Goal: Task Accomplishment & Management: Manage account settings

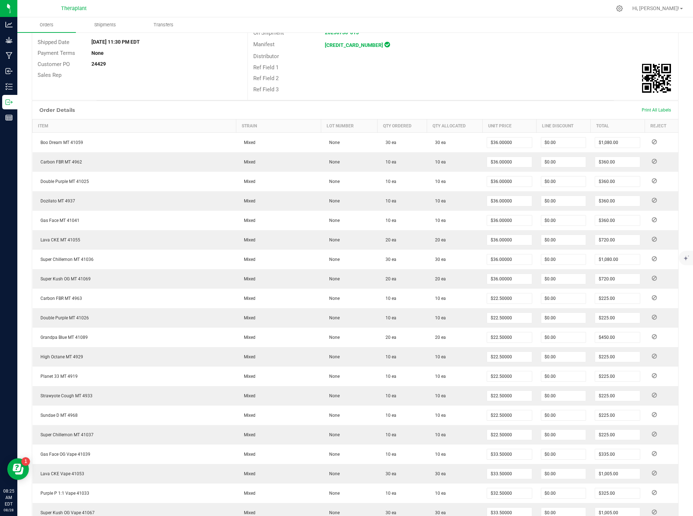
scroll to position [103, 0]
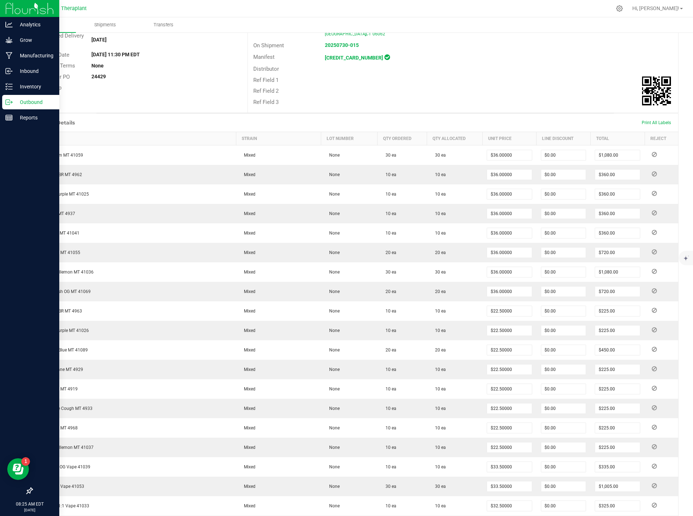
click at [11, 102] on icon at bounding box center [8, 102] width 7 height 7
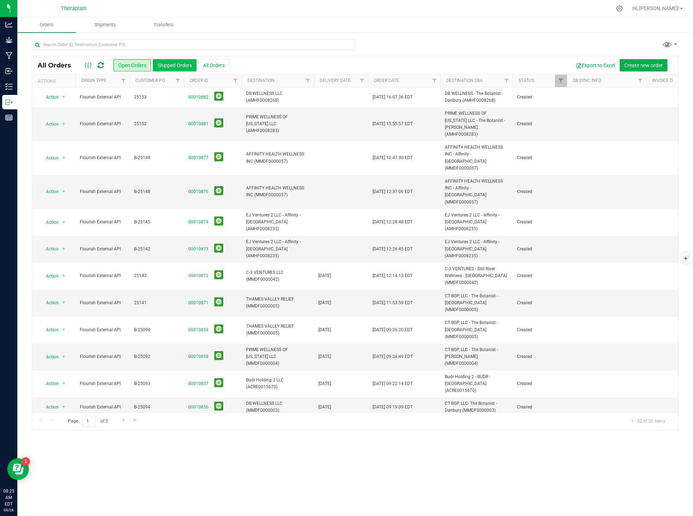
click at [181, 62] on button "Shipped Orders" at bounding box center [175, 65] width 44 height 12
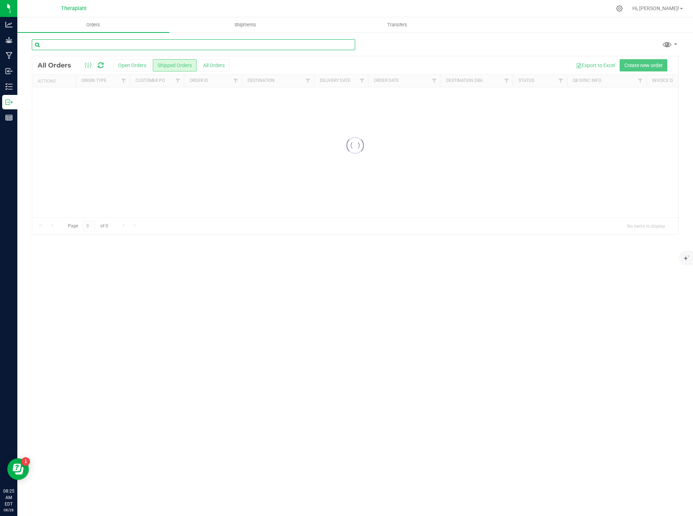
click at [158, 47] on input "text" at bounding box center [193, 44] width 323 height 11
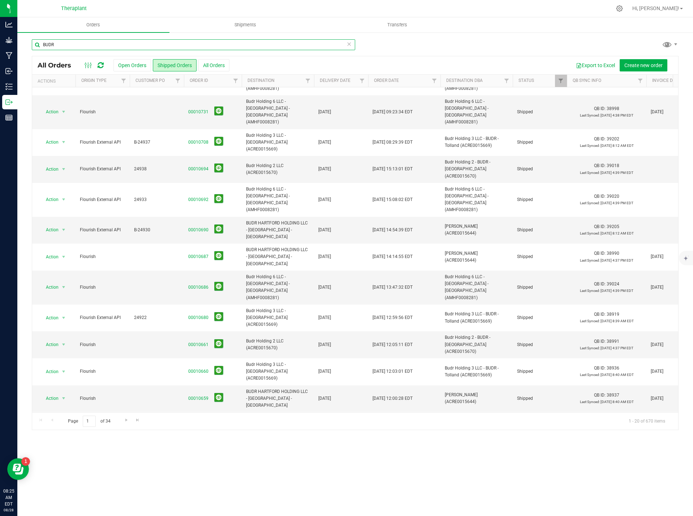
scroll to position [80, 0]
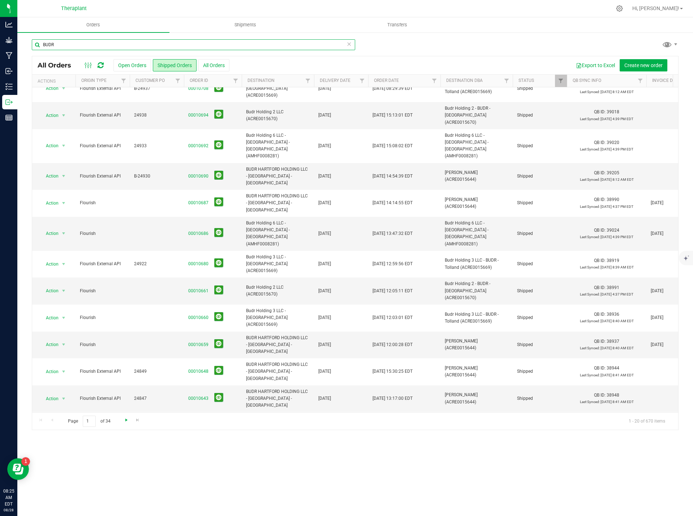
type input "BUDR"
click at [127, 420] on span "Go to the next page" at bounding box center [127, 420] width 6 height 6
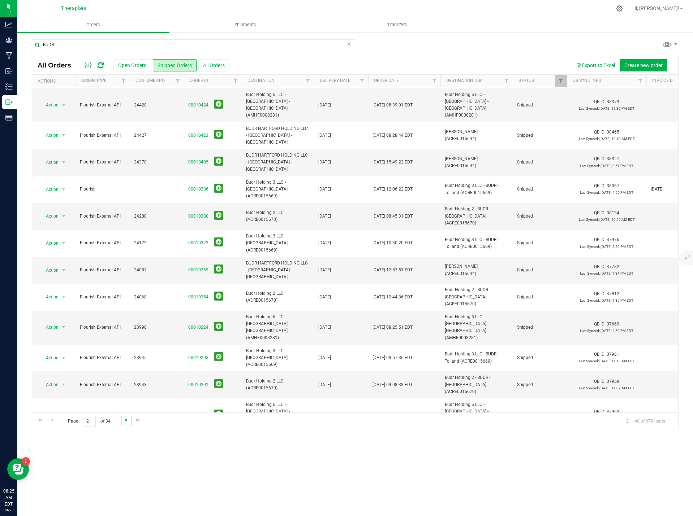
scroll to position [0, 0]
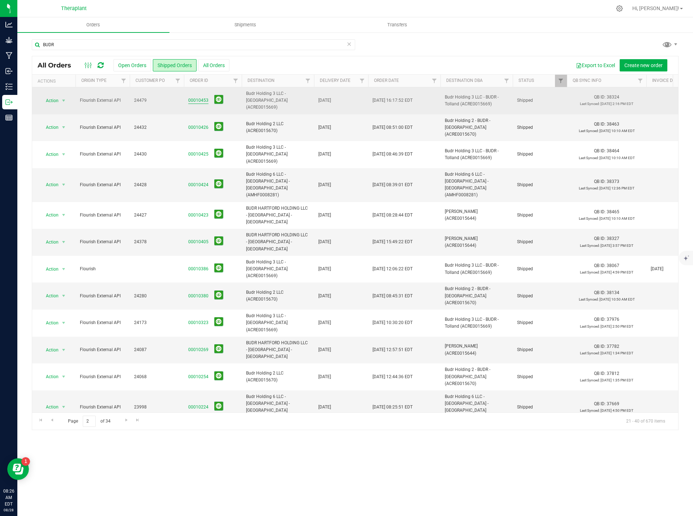
click at [195, 97] on link "00010453" at bounding box center [198, 100] width 20 height 7
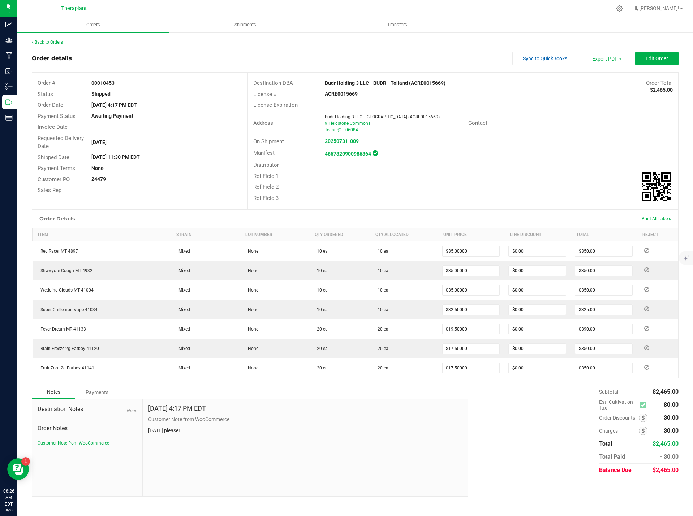
click at [62, 41] on link "Back to Orders" at bounding box center [47, 42] width 31 height 5
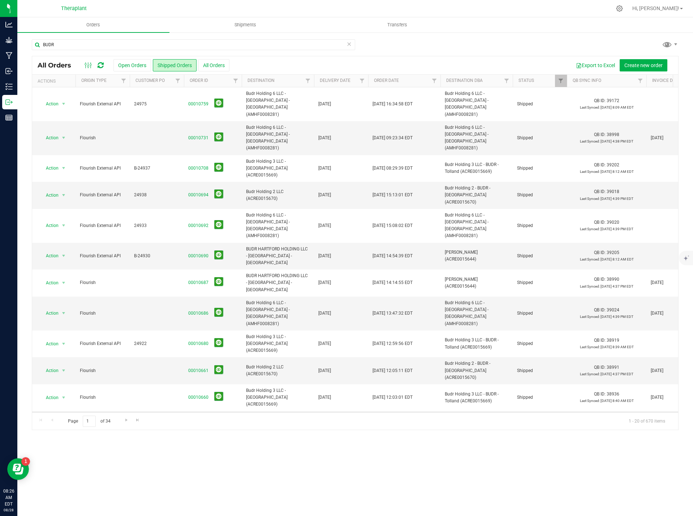
click at [190, 421] on link "00010659" at bounding box center [198, 424] width 20 height 7
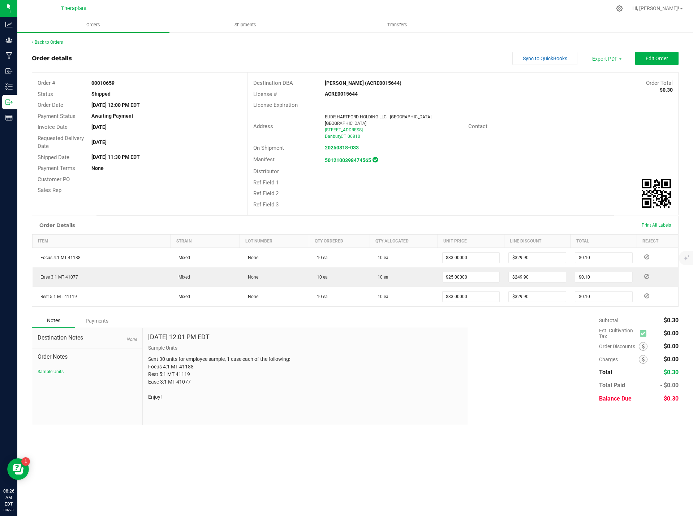
click at [58, 46] on div "Back to Orders Order details Sync to QuickBooks Export PDF Edit Order Order # 0…" at bounding box center [355, 232] width 646 height 386
click at [58, 40] on link "Back to Orders" at bounding box center [47, 42] width 31 height 5
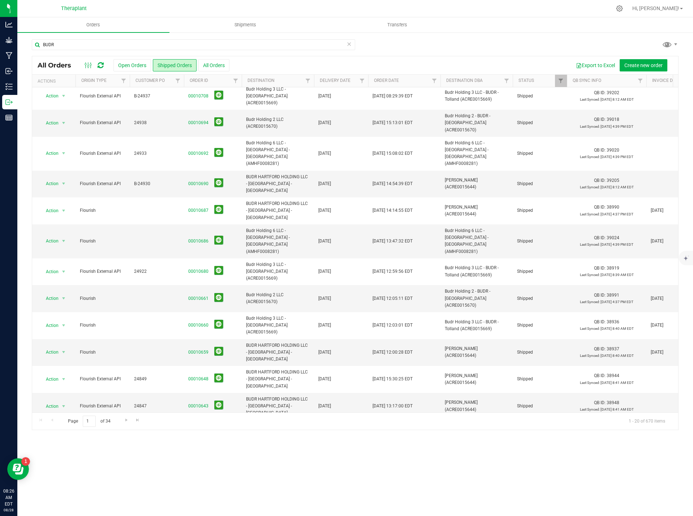
scroll to position [80, 0]
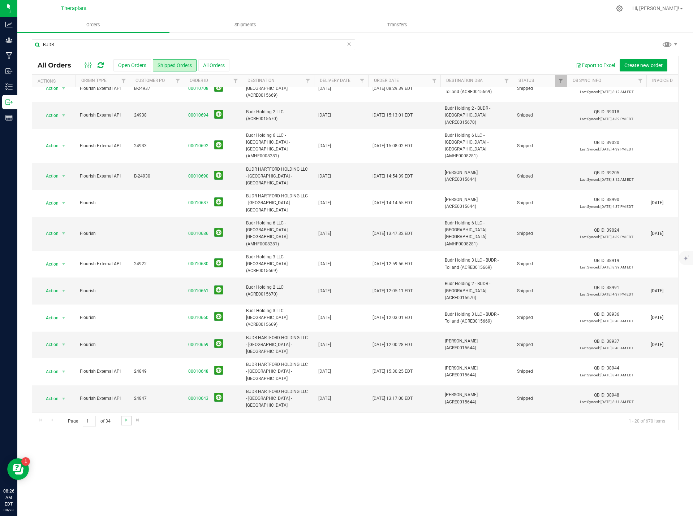
click at [122, 420] on link "Go to the next page" at bounding box center [126, 421] width 10 height 10
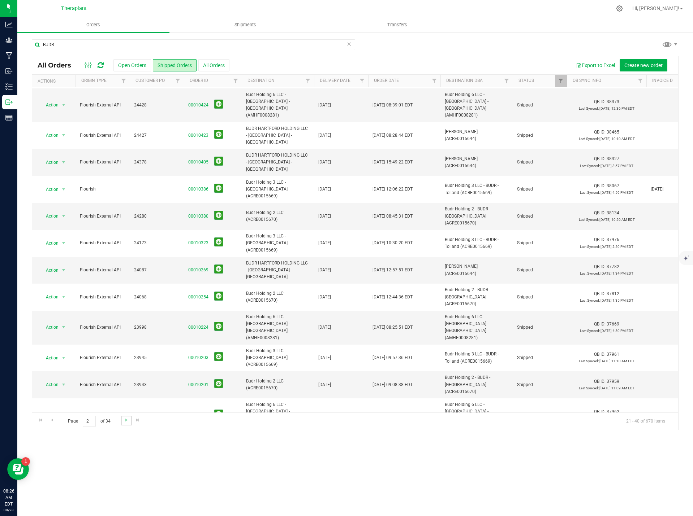
scroll to position [0, 0]
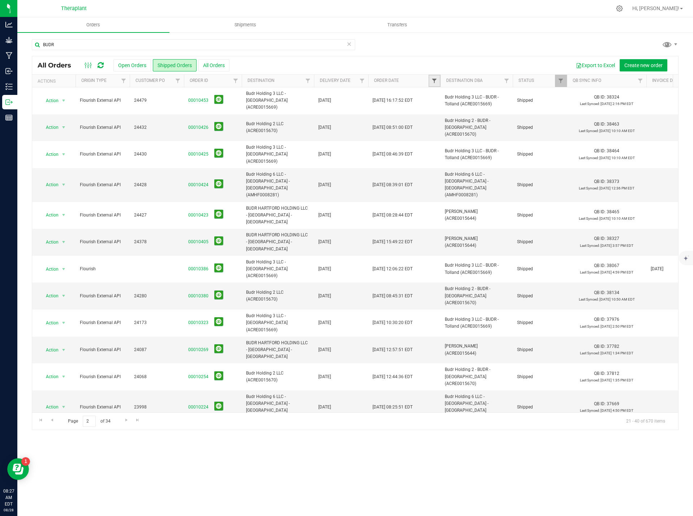
click at [432, 82] on span "Filter" at bounding box center [434, 81] width 6 height 6
click at [504, 104] on span "select" at bounding box center [502, 107] width 6 height 6
click at [450, 127] on li "Is after" at bounding box center [470, 129] width 74 height 11
click at [502, 124] on span "select" at bounding box center [501, 125] width 6 height 6
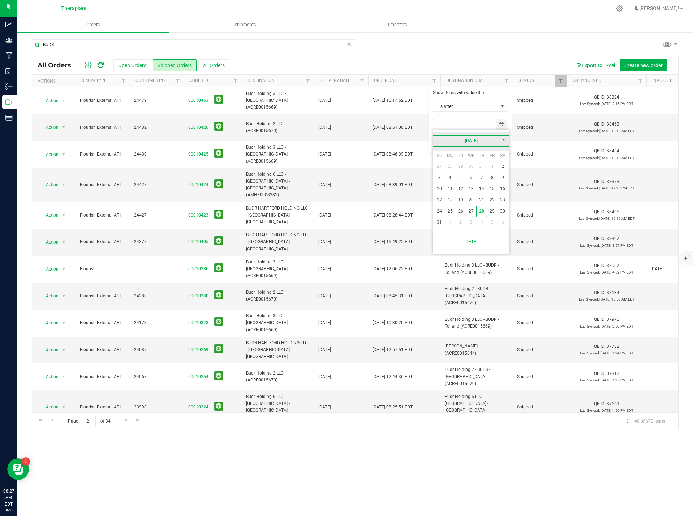
click at [438, 140] on link "August 2025" at bounding box center [471, 140] width 78 height 11
click at [483, 182] on link "Jul" at bounding box center [480, 181] width 18 height 18
click at [447, 210] on link "28" at bounding box center [450, 211] width 10 height 11
type input "7/28/2025"
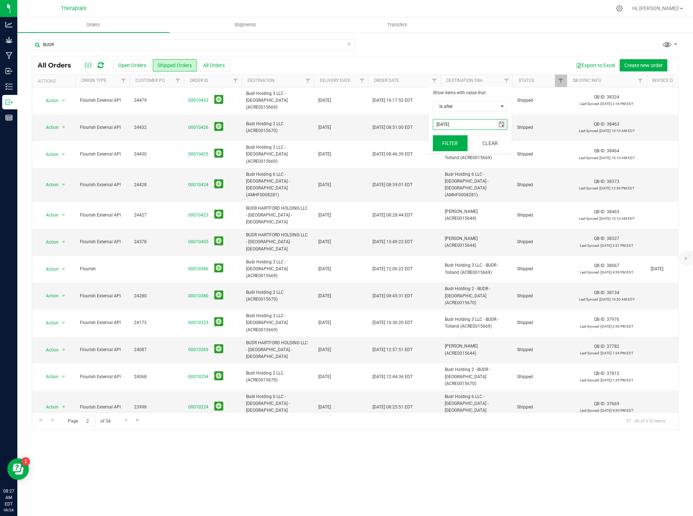
click at [457, 143] on button "Filter" at bounding box center [450, 143] width 35 height 16
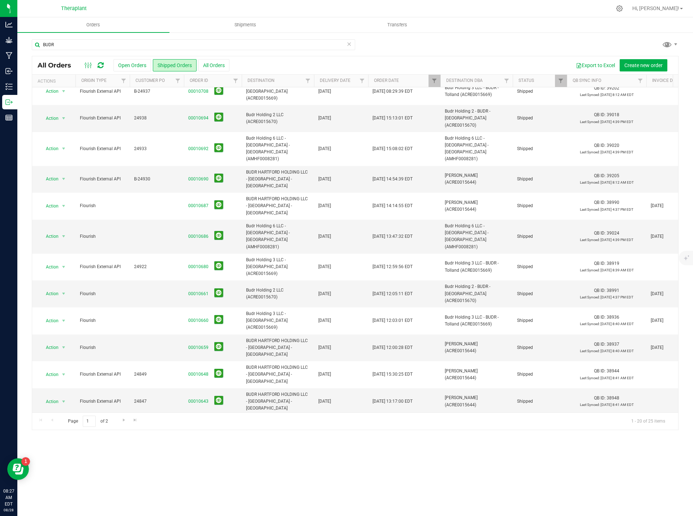
scroll to position [80, 0]
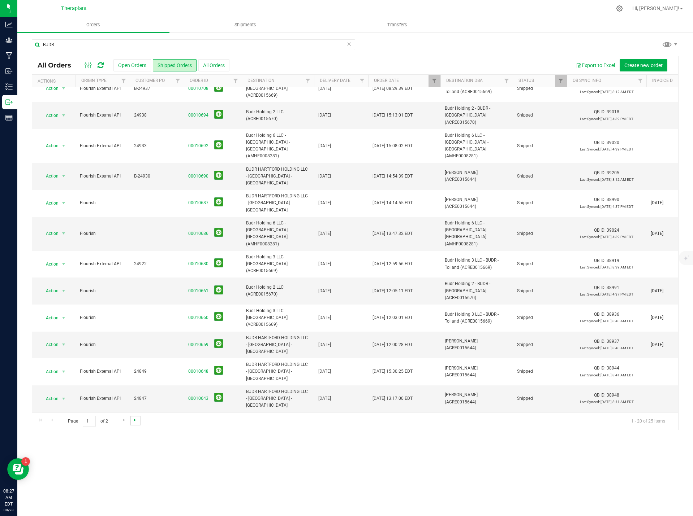
click at [133, 423] on span "Go to the last page" at bounding box center [135, 420] width 6 height 6
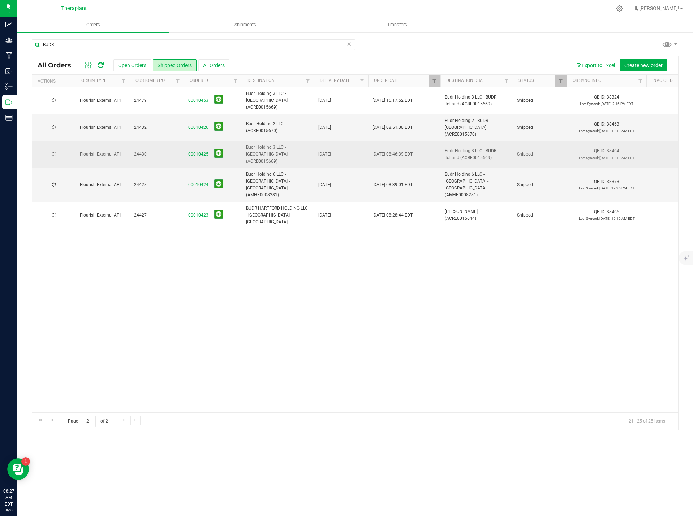
scroll to position [0, 0]
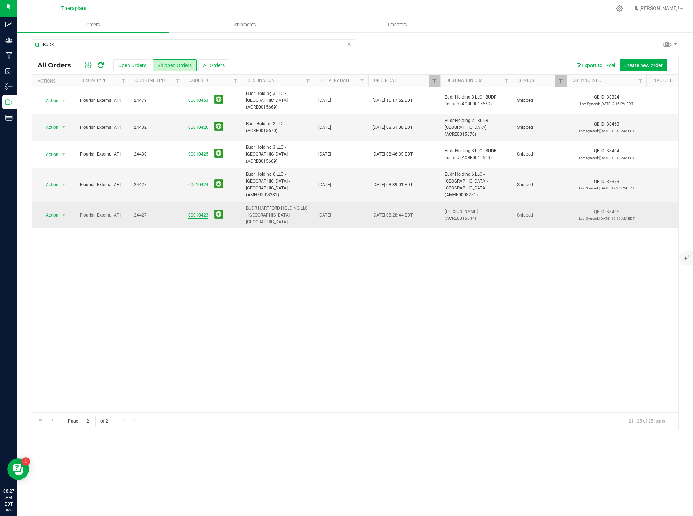
click at [198, 212] on link "00010423" at bounding box center [198, 215] width 20 height 7
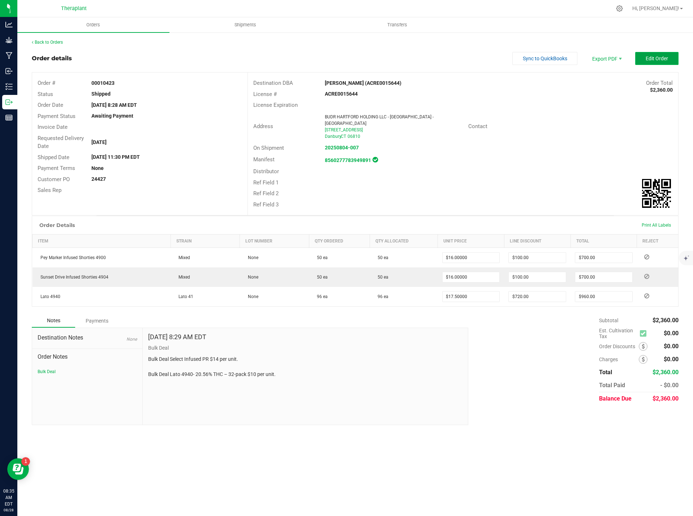
click at [653, 59] on span "Edit Order" at bounding box center [656, 59] width 22 height 6
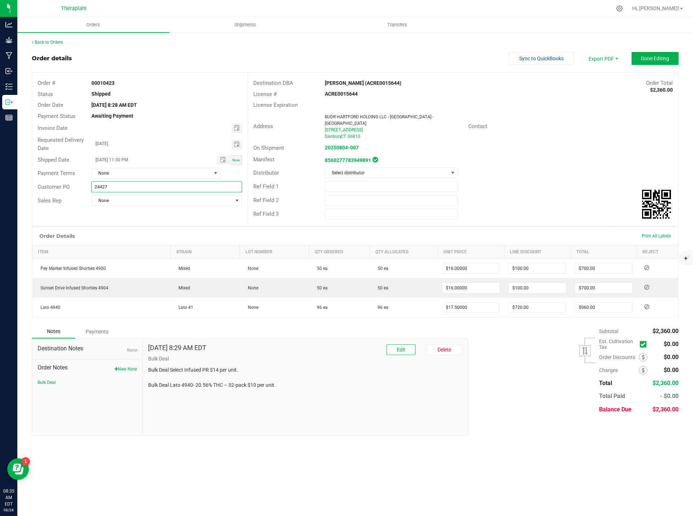
click at [95, 186] on input "24427" at bounding box center [166, 187] width 151 height 11
type input "B-24427"
click at [671, 57] on button "Done Editing" at bounding box center [654, 58] width 47 height 13
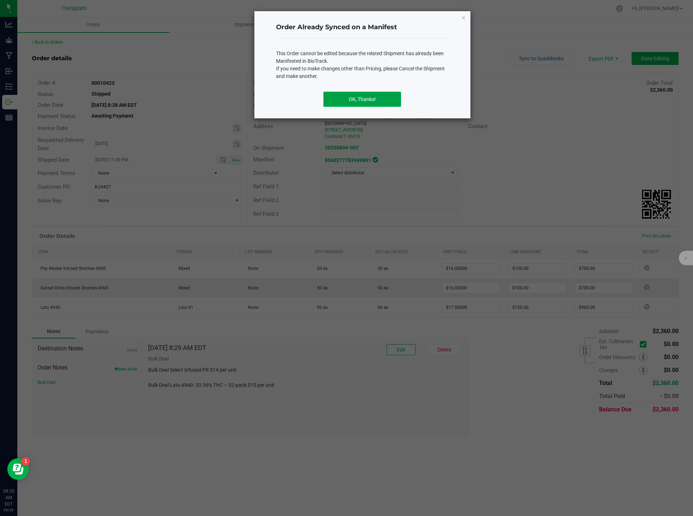
click at [380, 98] on button "OK, Thanks!" at bounding box center [362, 99] width 78 height 15
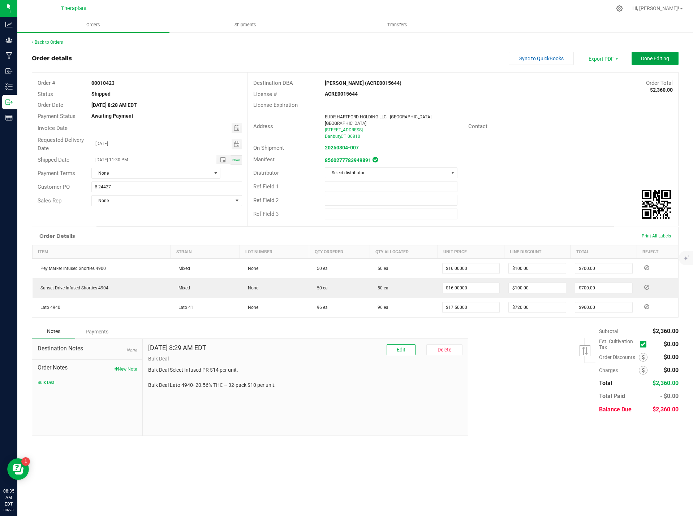
click at [664, 58] on span "Done Editing" at bounding box center [655, 59] width 28 height 6
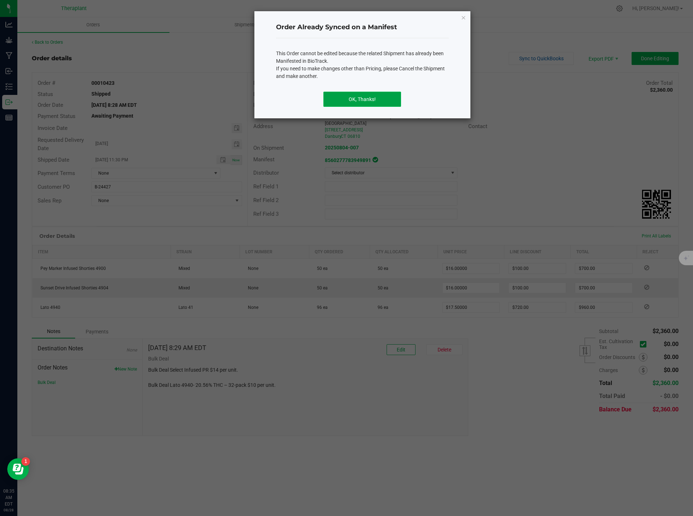
click at [349, 99] on button "OK, Thanks!" at bounding box center [362, 99] width 78 height 15
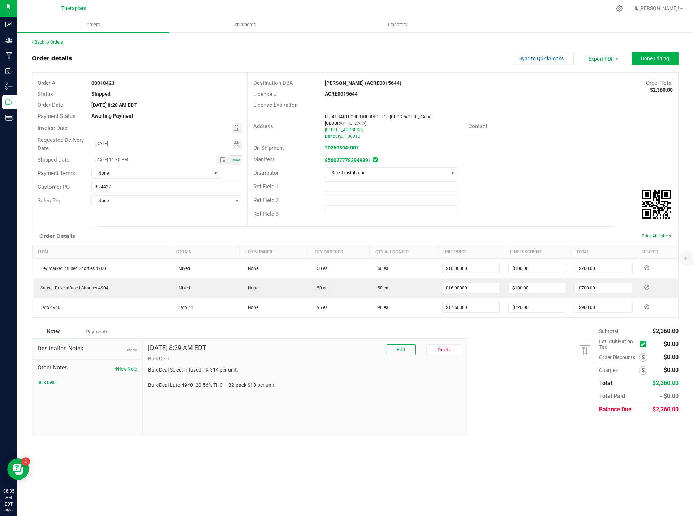
click at [45, 43] on link "Back to Orders" at bounding box center [47, 42] width 31 height 5
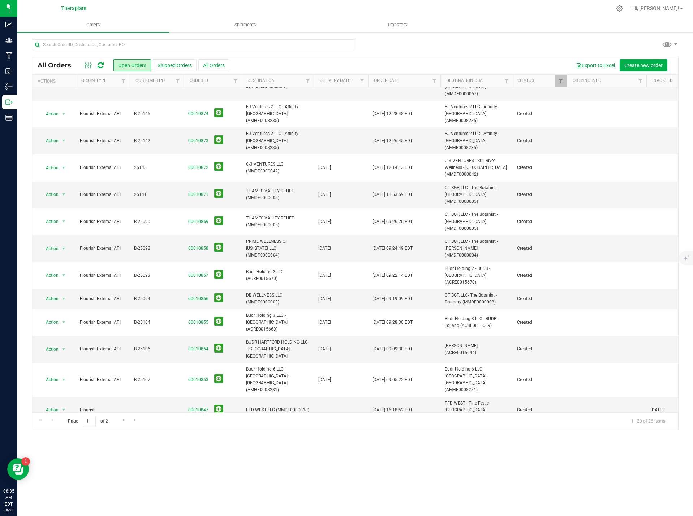
scroll to position [135, 0]
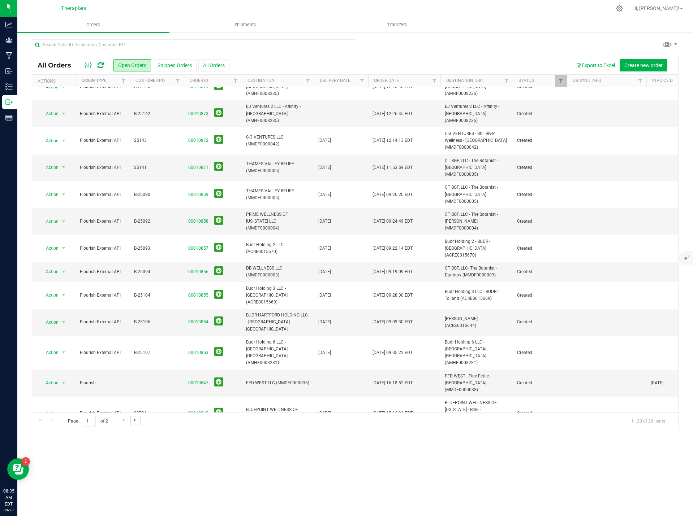
click at [134, 423] on span "Go to the last page" at bounding box center [135, 420] width 6 height 6
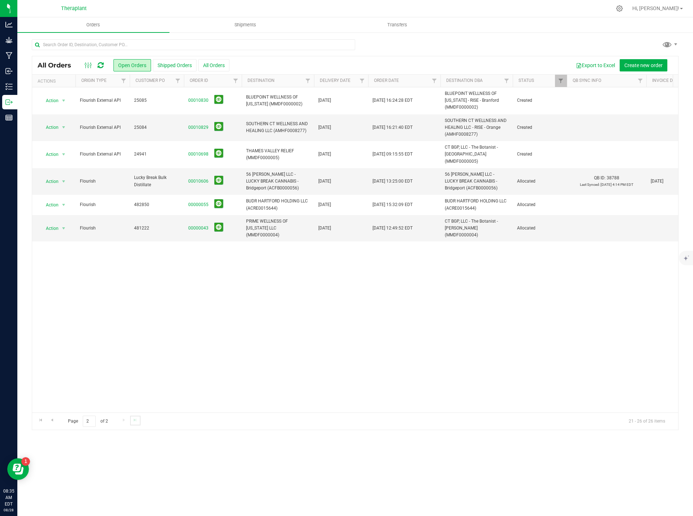
scroll to position [0, 0]
click at [186, 66] on button "Shipped Orders" at bounding box center [175, 65] width 44 height 12
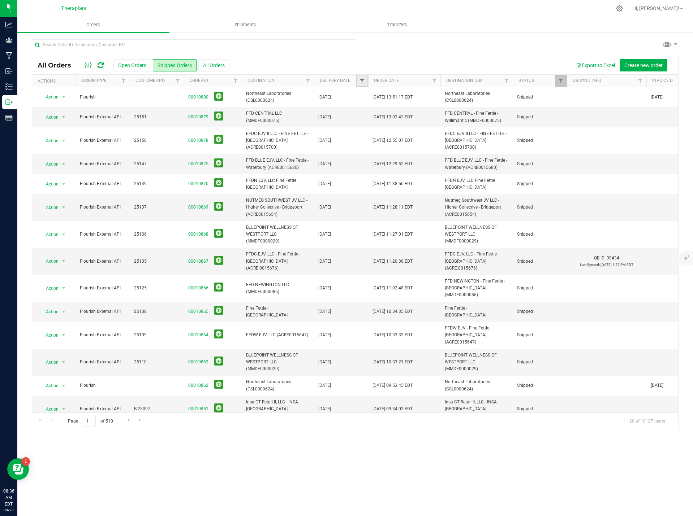
click at [363, 79] on span "Filter" at bounding box center [362, 81] width 6 height 6
click at [436, 80] on span "Filter" at bounding box center [434, 81] width 6 height 6
click at [498, 102] on span "select" at bounding box center [502, 106] width 9 height 10
click at [468, 128] on li "Is after" at bounding box center [470, 129] width 74 height 11
click at [499, 126] on span "select" at bounding box center [501, 125] width 6 height 6
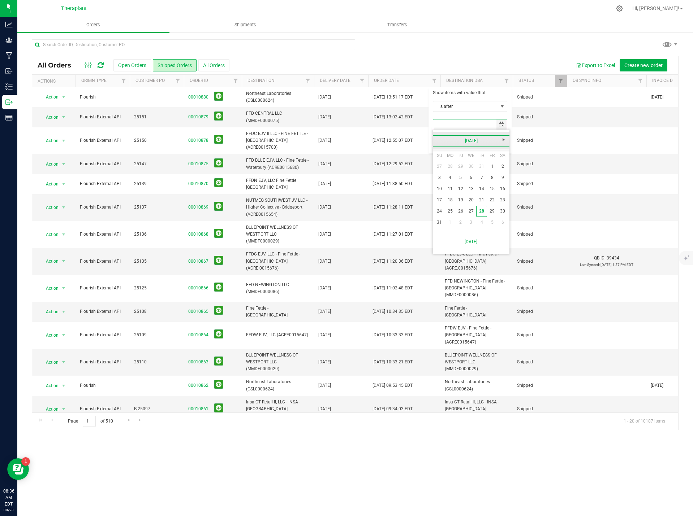
click at [439, 140] on link "August 2025" at bounding box center [471, 140] width 78 height 11
click at [481, 177] on link "Jul" at bounding box center [480, 181] width 18 height 18
click at [453, 209] on link "28" at bounding box center [450, 211] width 10 height 11
type input "7/28/2025"
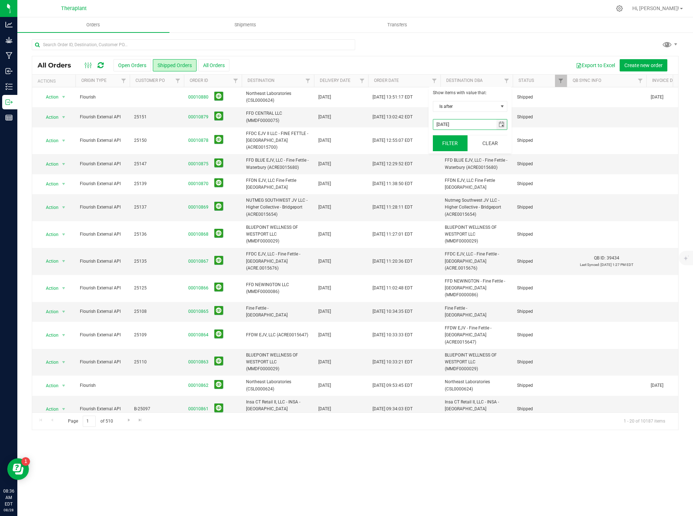
click at [452, 144] on button "Filter" at bounding box center [450, 143] width 35 height 16
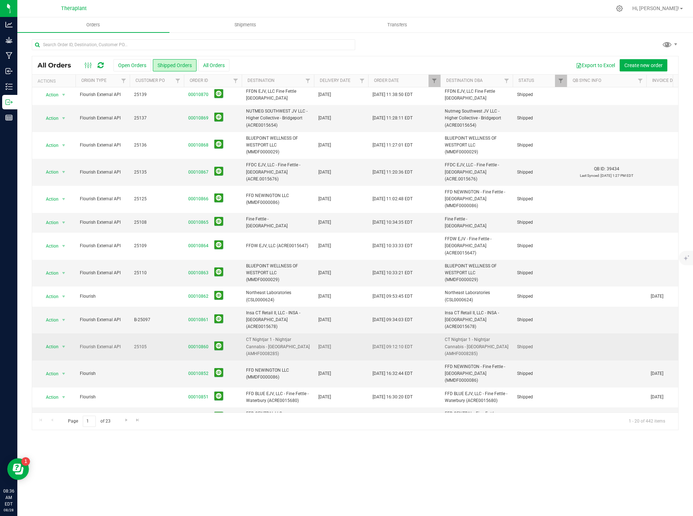
scroll to position [108, 0]
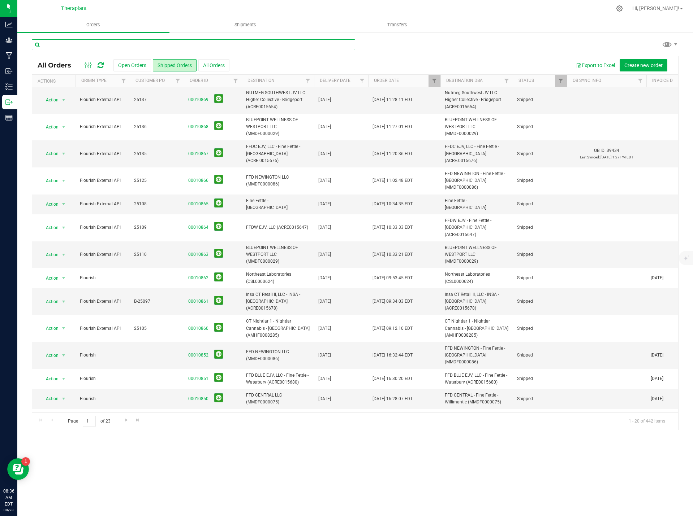
click at [91, 44] on input "text" at bounding box center [193, 44] width 323 height 11
type input "BUDR"
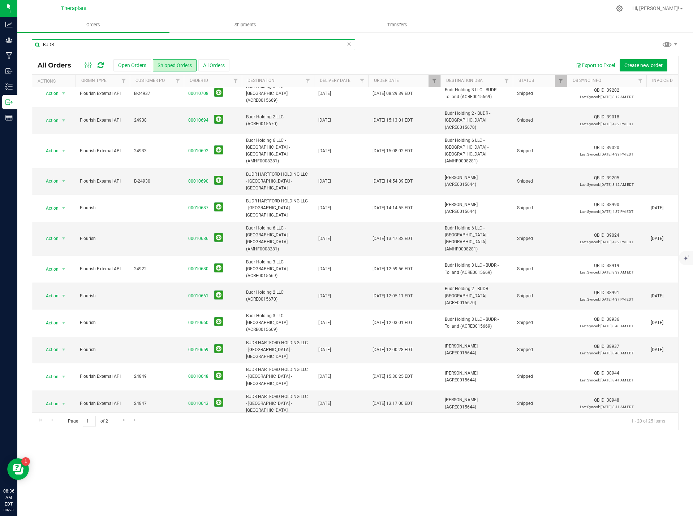
scroll to position [80, 0]
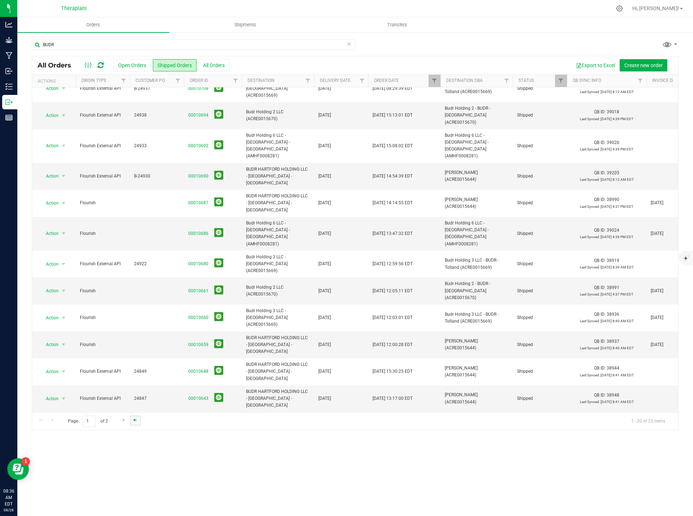
click at [135, 423] on span "Go to the last page" at bounding box center [135, 420] width 6 height 6
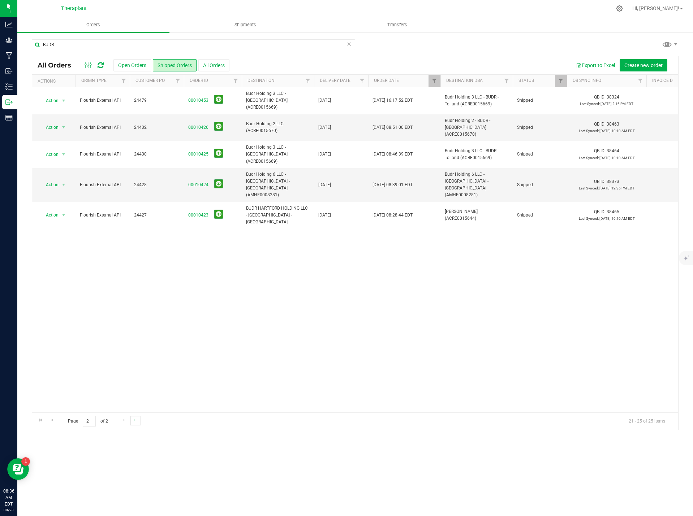
scroll to position [0, 0]
click at [198, 182] on link "00010424" at bounding box center [198, 185] width 20 height 7
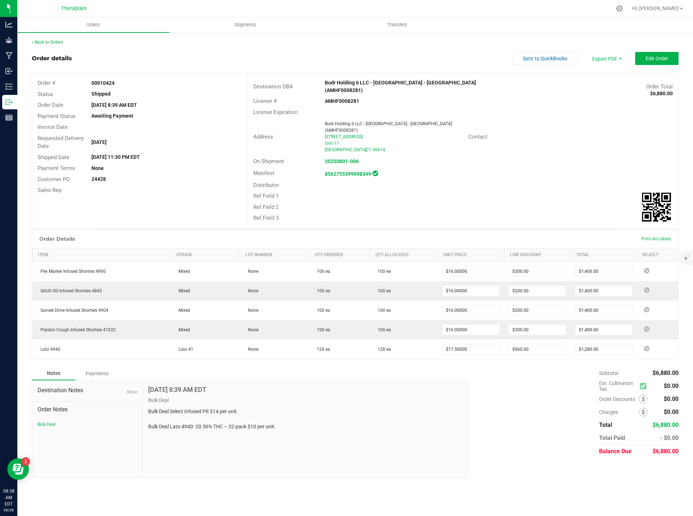
click at [58, 45] on div "Back to Orders" at bounding box center [355, 42] width 646 height 7
click at [58, 42] on link "Back to Orders" at bounding box center [47, 42] width 31 height 5
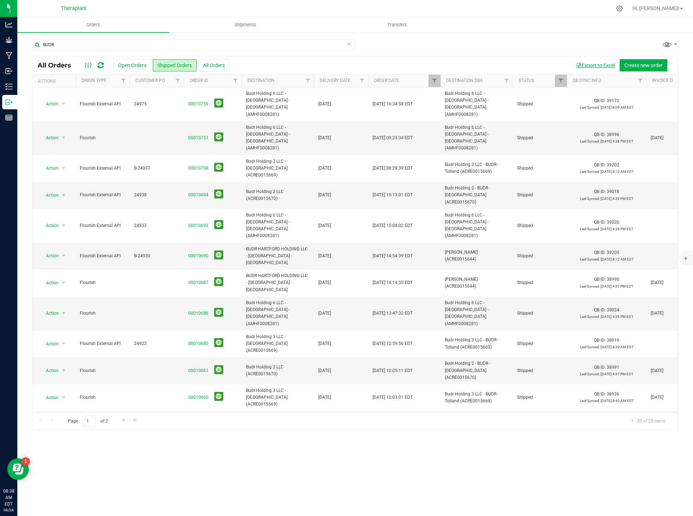
click at [607, 64] on button "Export to Excel" at bounding box center [595, 65] width 48 height 12
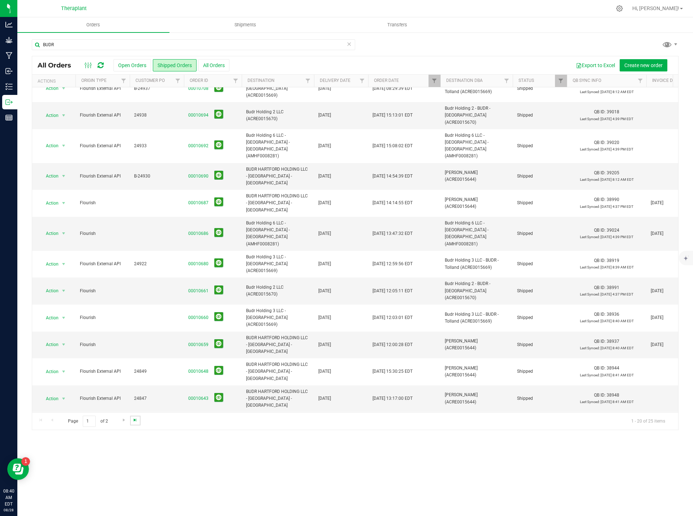
click at [137, 423] on span "Go to the last page" at bounding box center [135, 420] width 6 height 6
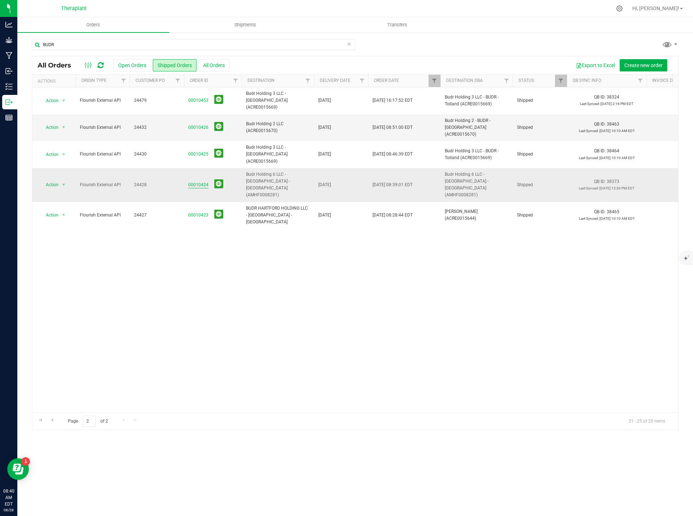
click at [196, 182] on link "00010424" at bounding box center [198, 185] width 20 height 7
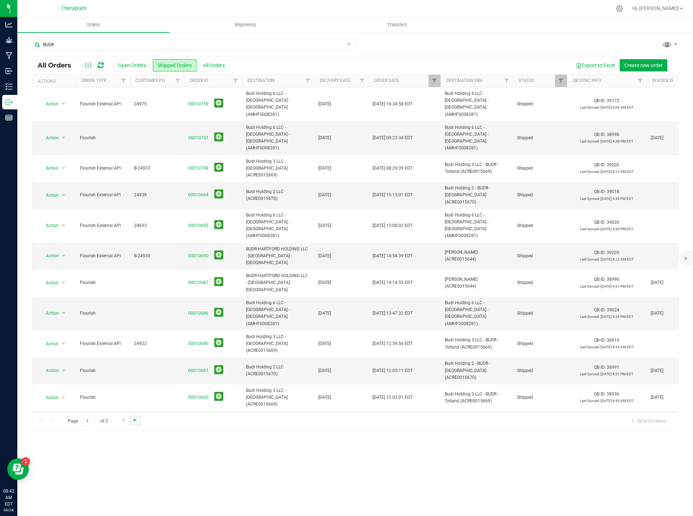
click at [135, 421] on span "Go to the last page" at bounding box center [135, 420] width 6 height 6
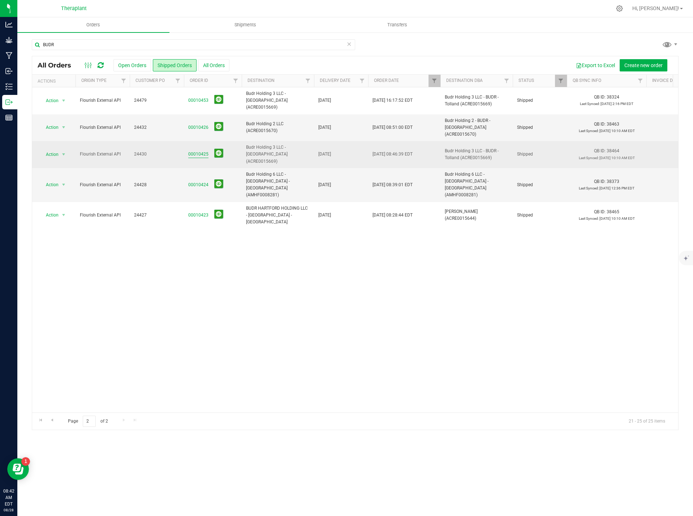
click at [190, 151] on link "00010425" at bounding box center [198, 154] width 20 height 7
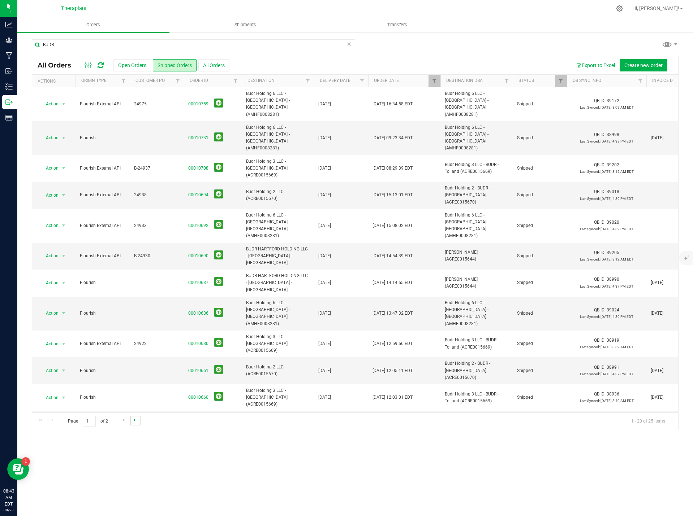
click at [135, 418] on span "Go to the last page" at bounding box center [135, 420] width 6 height 6
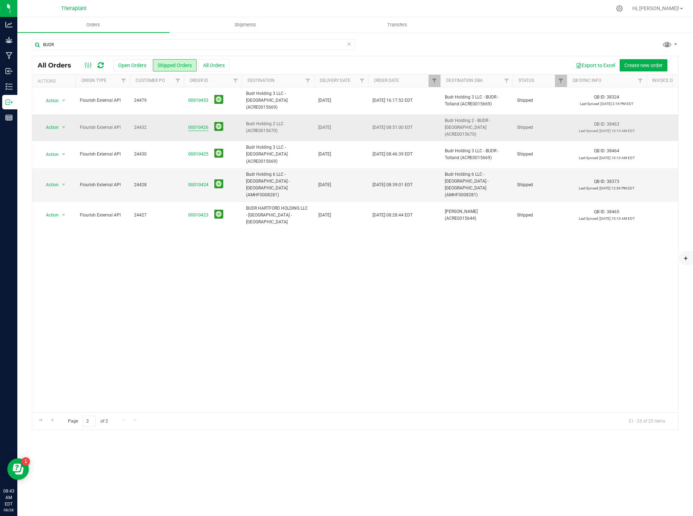
click at [194, 124] on link "00010426" at bounding box center [198, 127] width 20 height 7
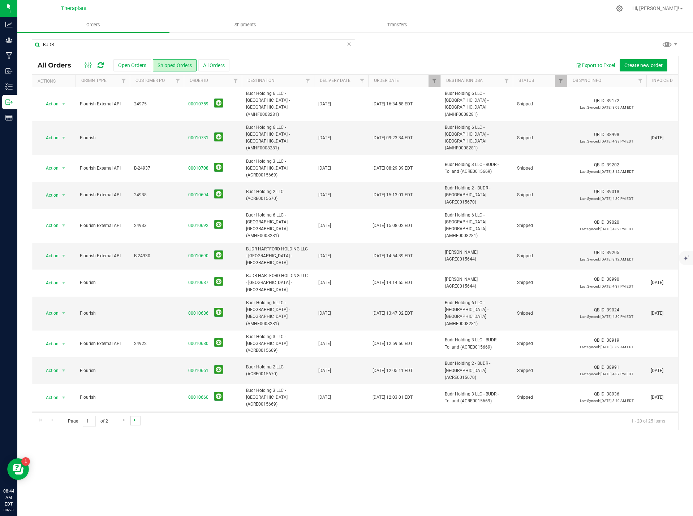
click at [137, 421] on span "Go to the last page" at bounding box center [135, 420] width 6 height 6
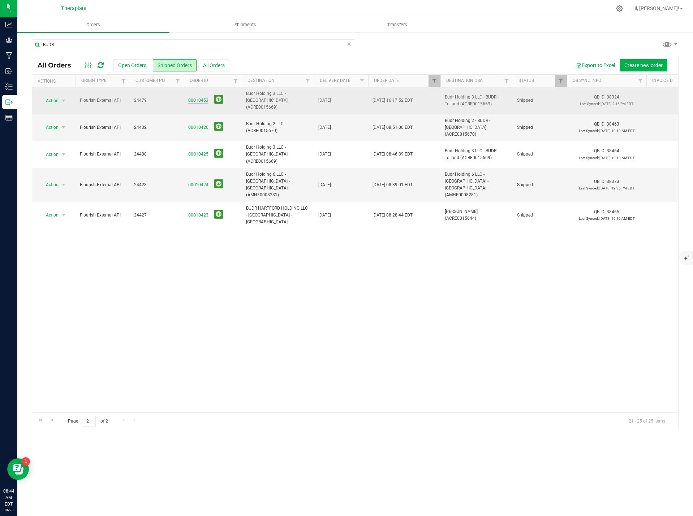
click at [197, 97] on link "00010453" at bounding box center [198, 100] width 20 height 7
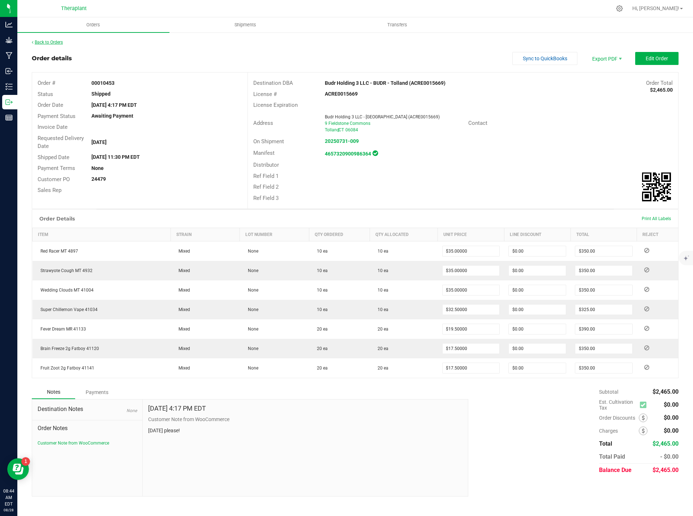
click at [51, 40] on link "Back to Orders" at bounding box center [47, 42] width 31 height 5
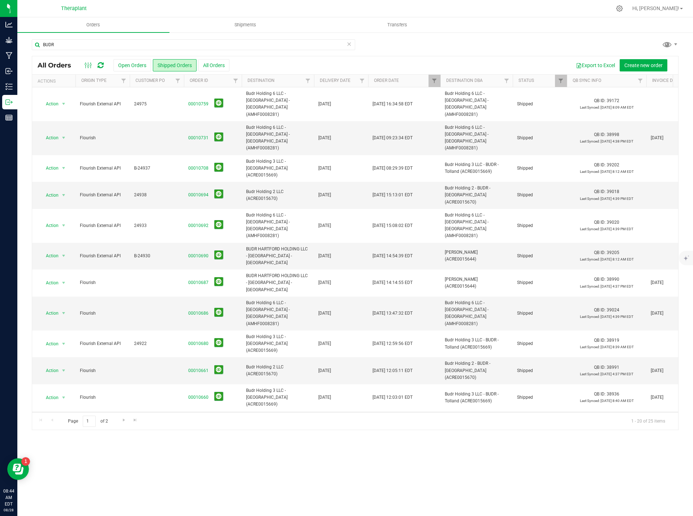
scroll to position [80, 0]
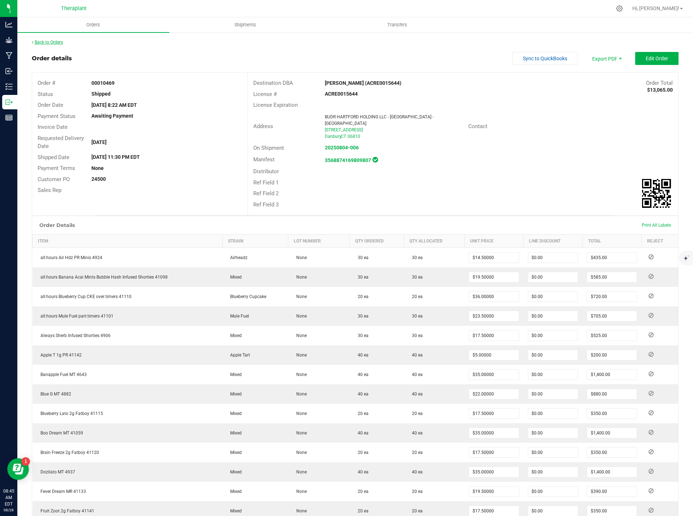
click at [61, 42] on link "Back to Orders" at bounding box center [47, 42] width 31 height 5
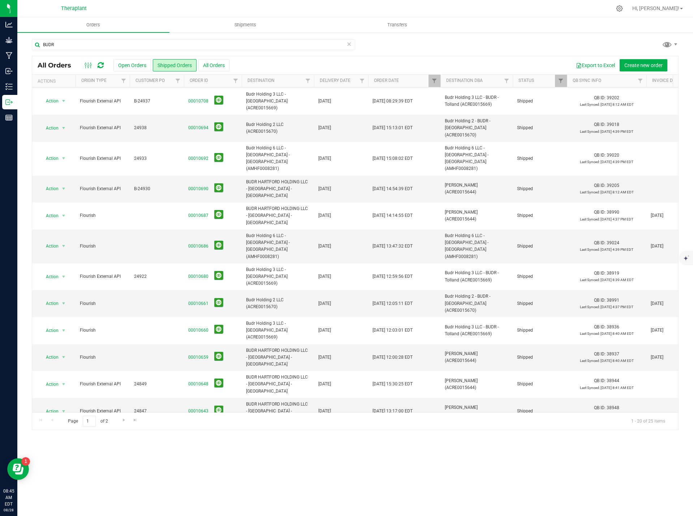
scroll to position [80, 0]
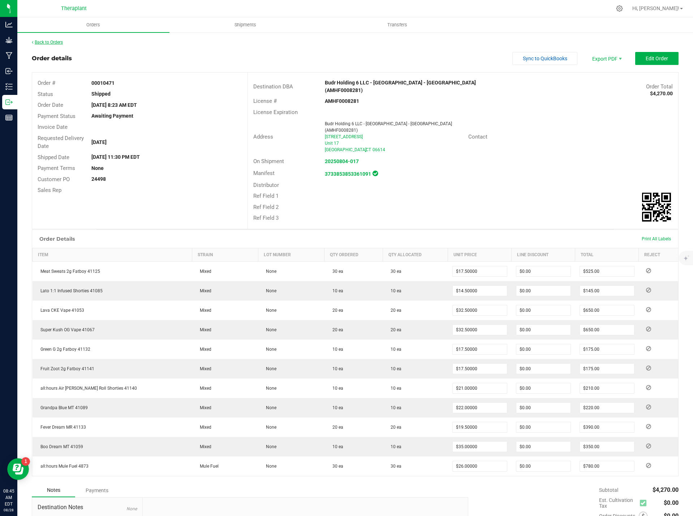
click at [60, 43] on link "Back to Orders" at bounding box center [47, 42] width 31 height 5
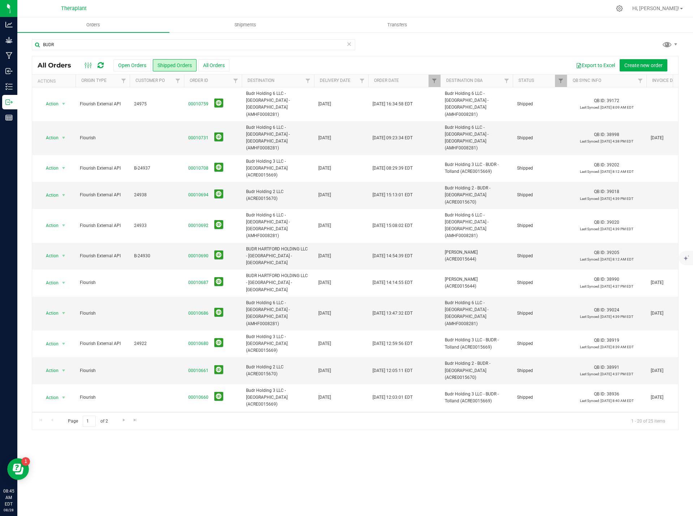
click at [198, 475] on link "00010643" at bounding box center [198, 478] width 20 height 7
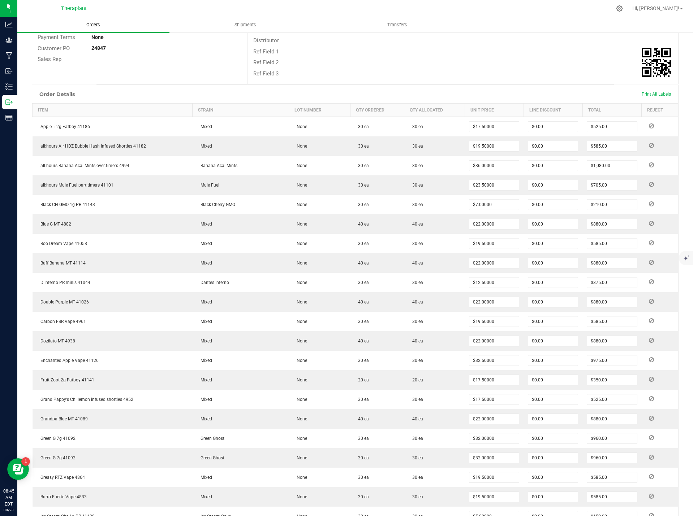
scroll to position [27, 0]
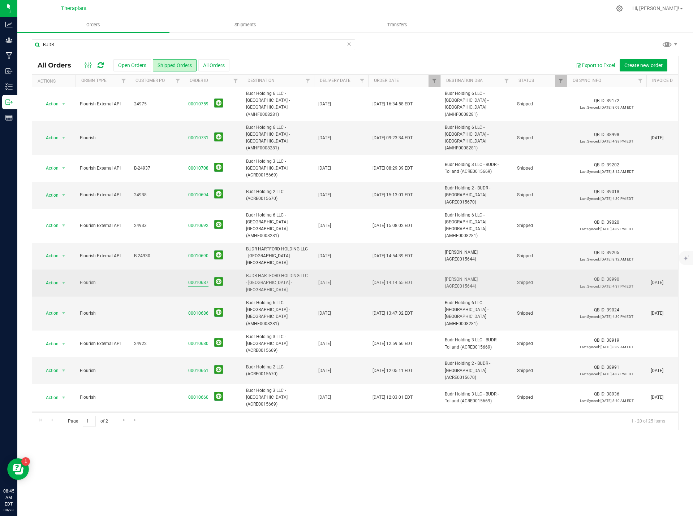
click at [192, 280] on link "00010687" at bounding box center [198, 283] width 20 height 7
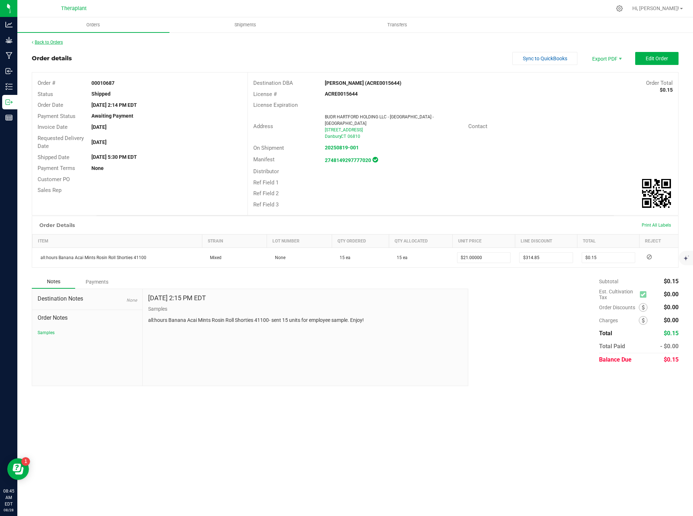
click at [49, 43] on link "Back to Orders" at bounding box center [47, 42] width 31 height 5
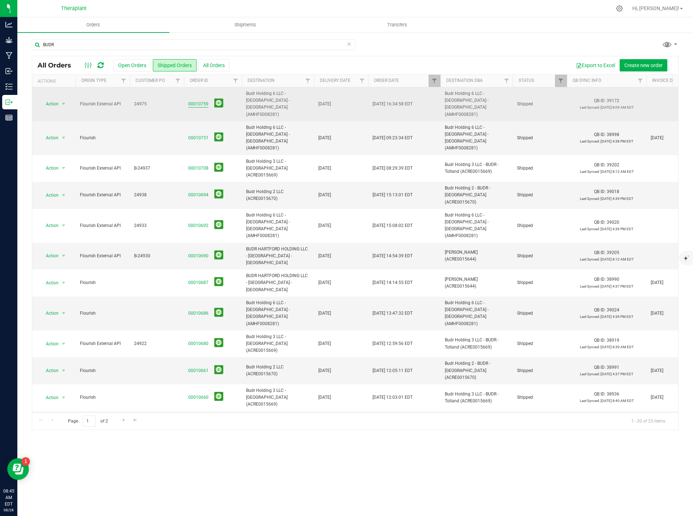
click at [201, 101] on link "00010759" at bounding box center [198, 104] width 20 height 7
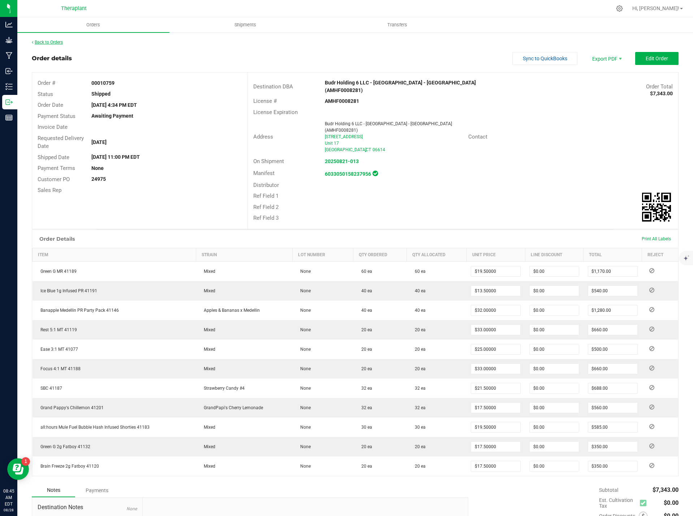
click at [50, 43] on link "Back to Orders" at bounding box center [47, 42] width 31 height 5
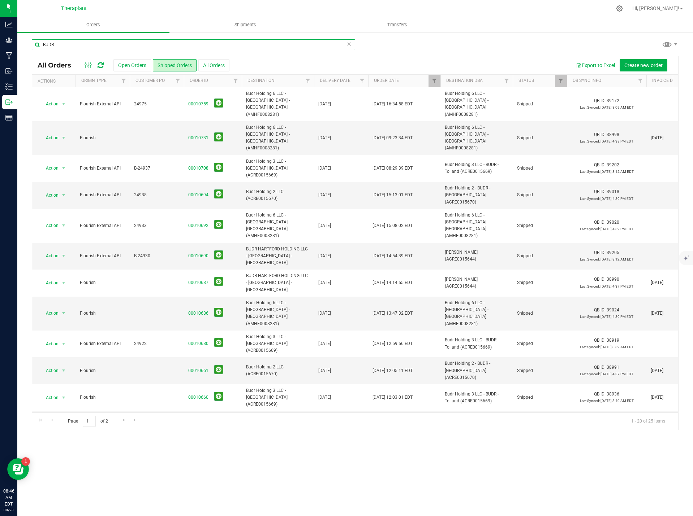
drag, startPoint x: 59, startPoint y: 47, endPoint x: 32, endPoint y: 47, distance: 27.1
click at [35, 48] on input "BUDR" at bounding box center [193, 44] width 323 height 11
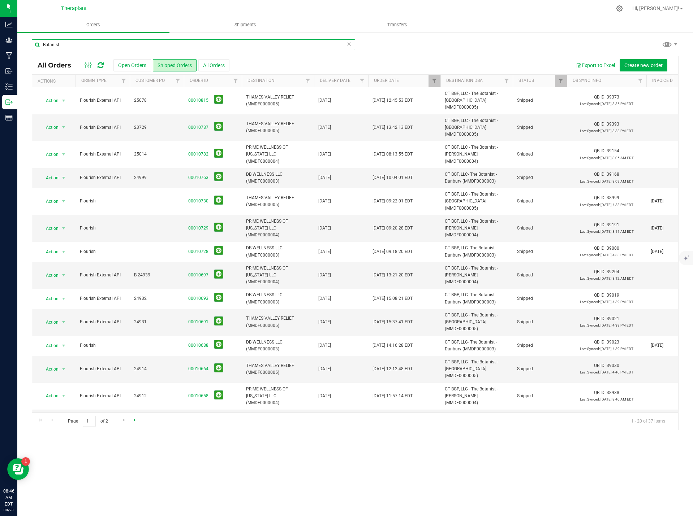
scroll to position [108, 0]
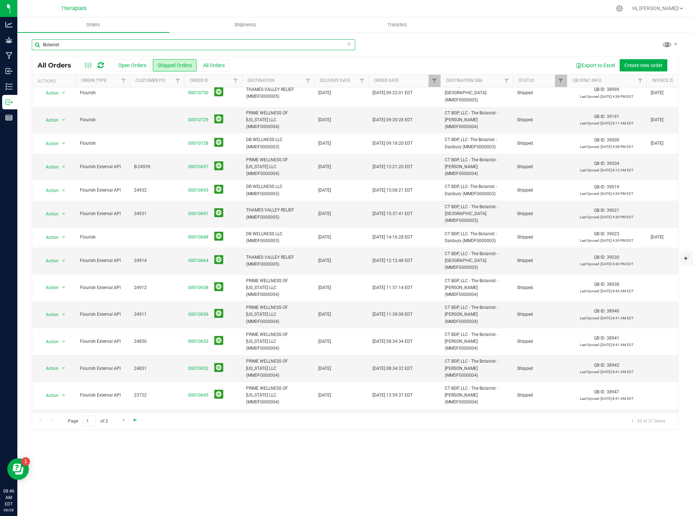
type input "Botanist"
click at [134, 421] on span "Go to the last page" at bounding box center [135, 420] width 6 height 6
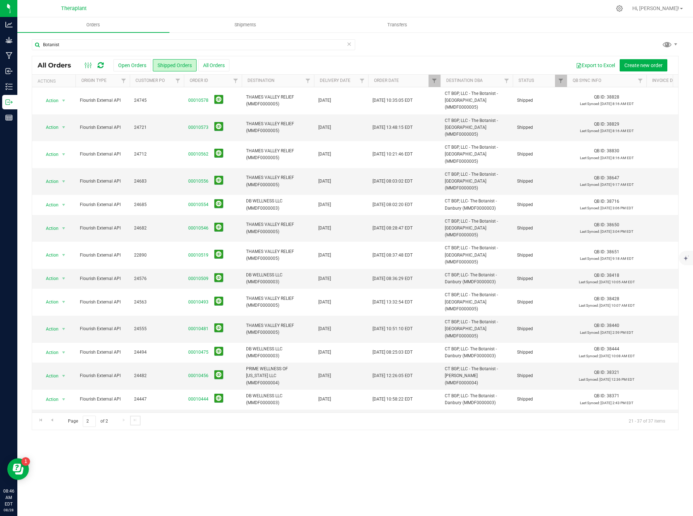
scroll to position [34, 0]
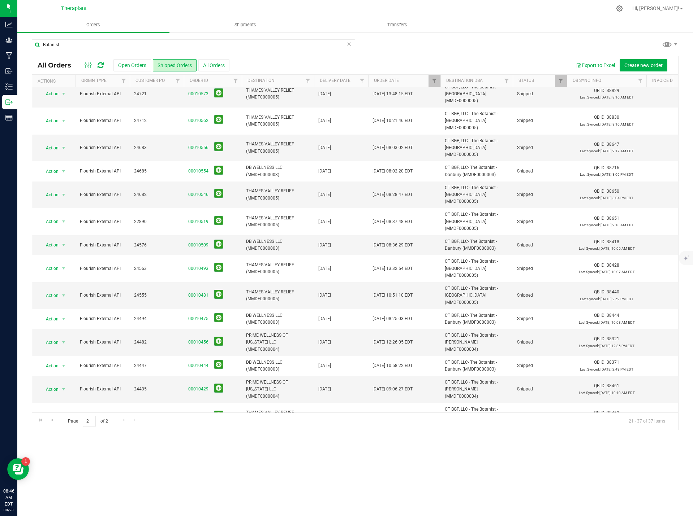
click at [198, 460] on link "00010410" at bounding box center [198, 463] width 20 height 7
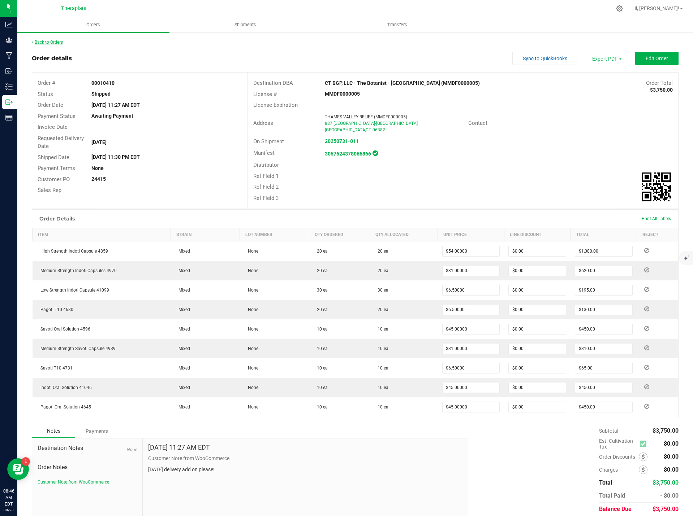
click at [52, 40] on link "Back to Orders" at bounding box center [47, 42] width 31 height 5
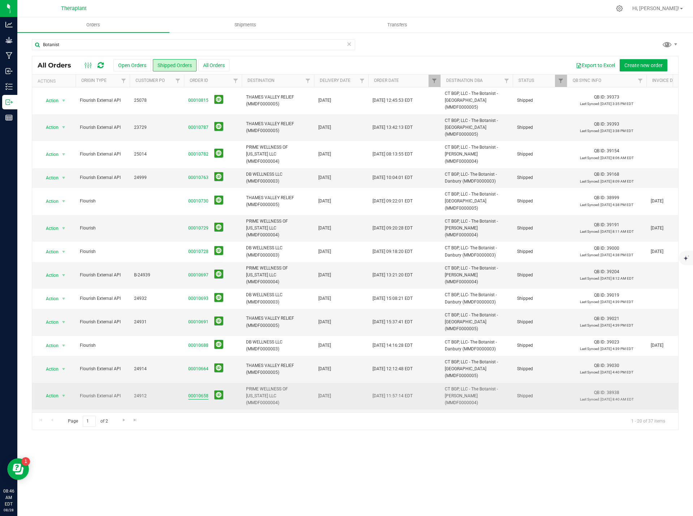
click at [195, 393] on link "00010658" at bounding box center [198, 396] width 20 height 7
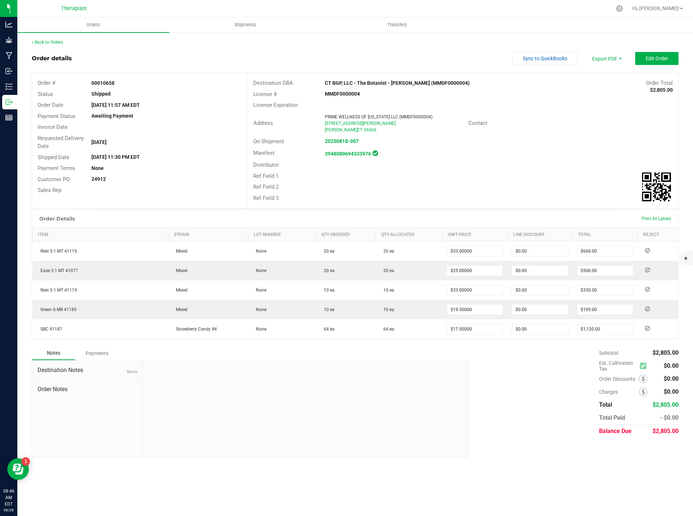
click at [48, 39] on div "Back to Orders" at bounding box center [355, 42] width 646 height 7
click at [55, 41] on link "Back to Orders" at bounding box center [47, 42] width 31 height 5
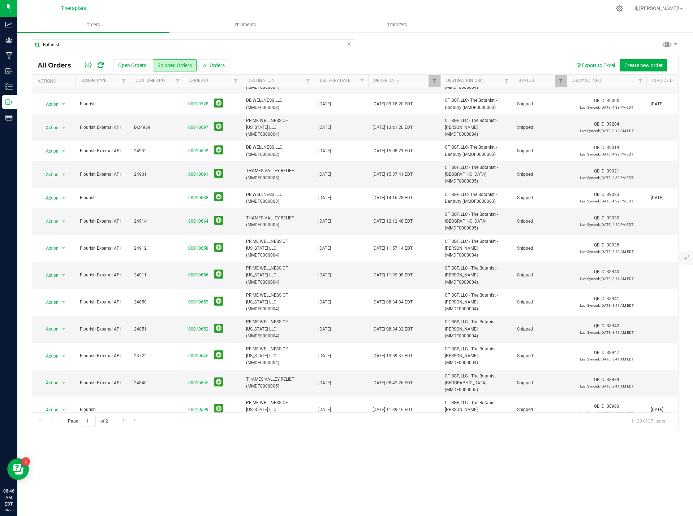
scroll to position [149, 0]
click at [137, 420] on span "Go to the last page" at bounding box center [135, 420] width 6 height 6
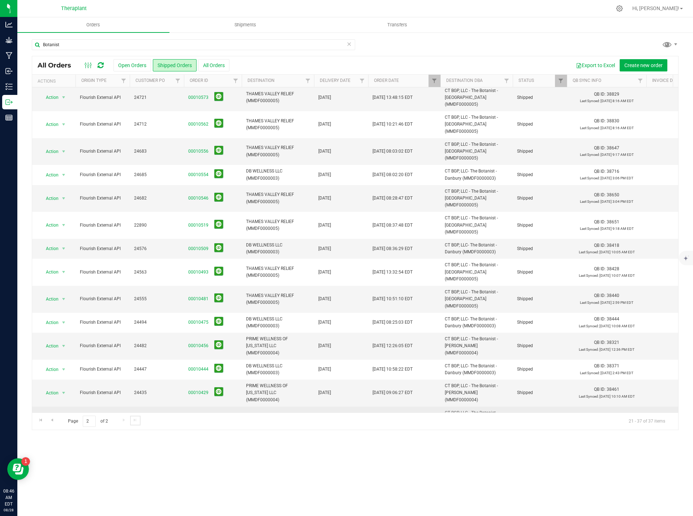
scroll to position [34, 0]
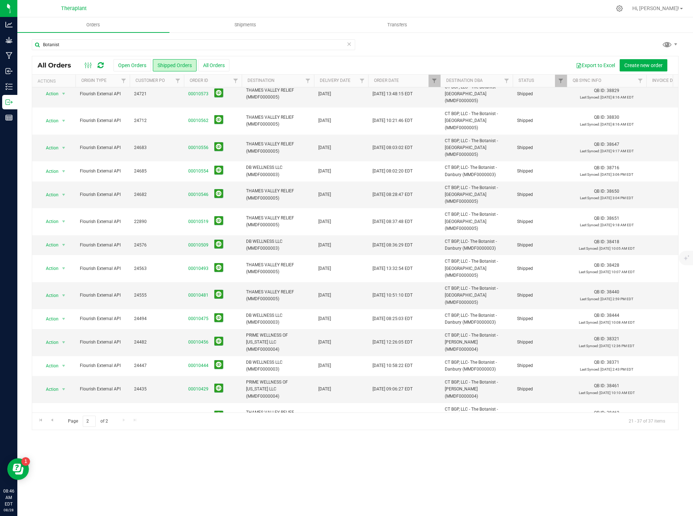
click at [192, 437] on link "00010427" at bounding box center [198, 440] width 20 height 7
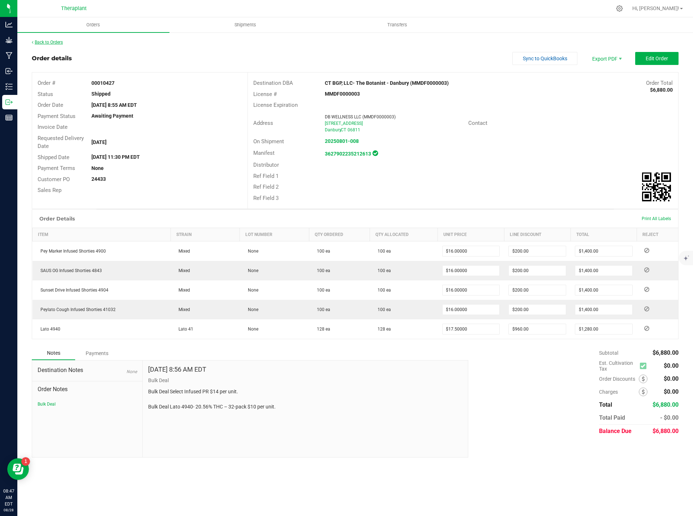
click at [53, 41] on link "Back to Orders" at bounding box center [47, 42] width 31 height 5
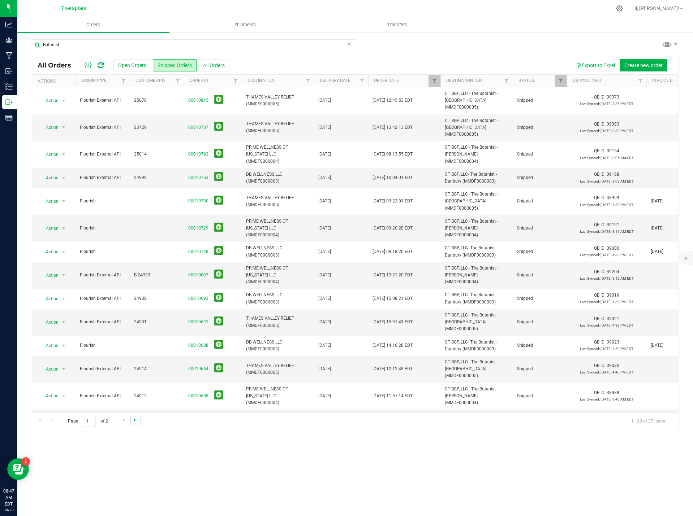
click at [135, 421] on span "Go to the last page" at bounding box center [135, 420] width 6 height 6
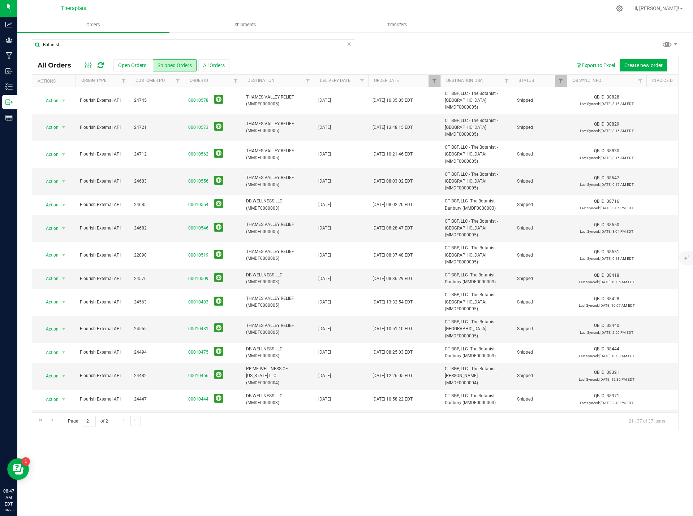
scroll to position [34, 0]
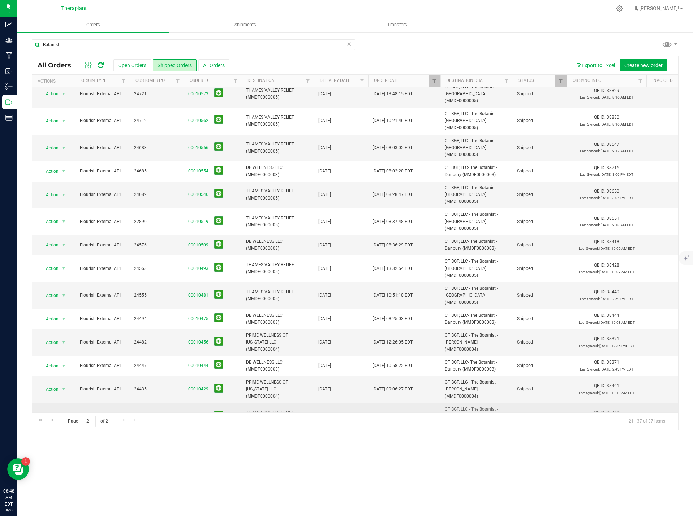
click at [193, 413] on link "00010428" at bounding box center [198, 416] width 20 height 7
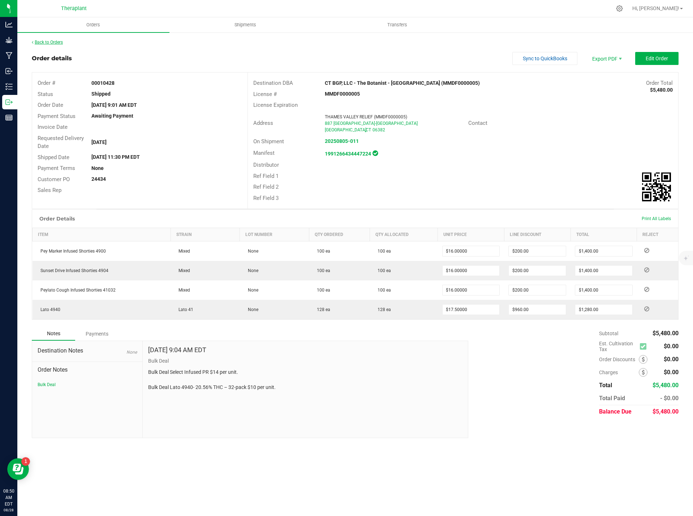
click at [48, 43] on link "Back to Orders" at bounding box center [47, 42] width 31 height 5
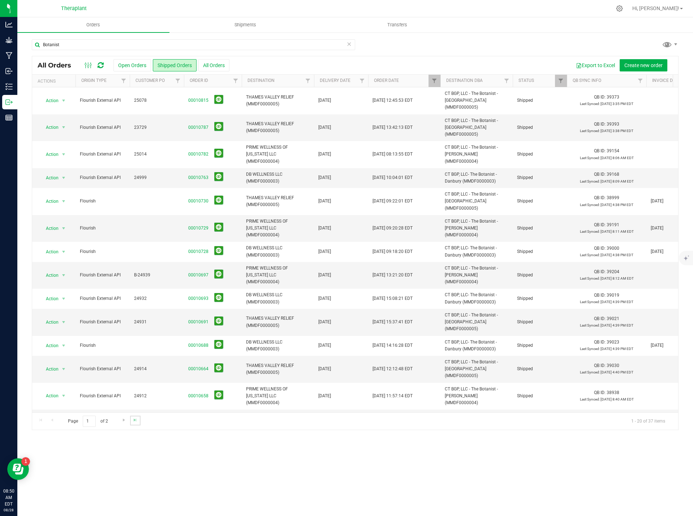
click at [133, 424] on link "Go to the last page" at bounding box center [135, 421] width 10 height 10
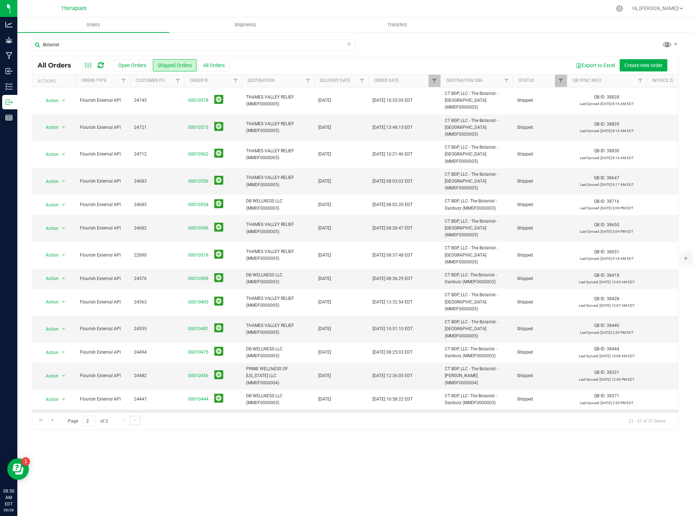
scroll to position [34, 0]
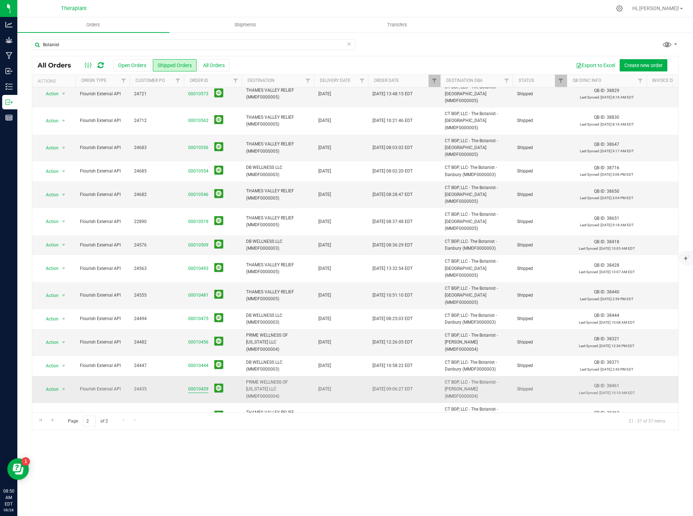
click at [199, 386] on link "00010429" at bounding box center [198, 389] width 20 height 7
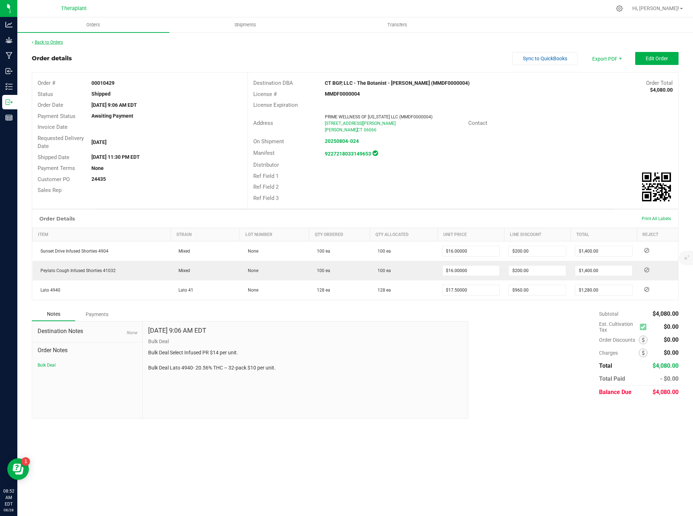
click at [50, 40] on link "Back to Orders" at bounding box center [47, 42] width 31 height 5
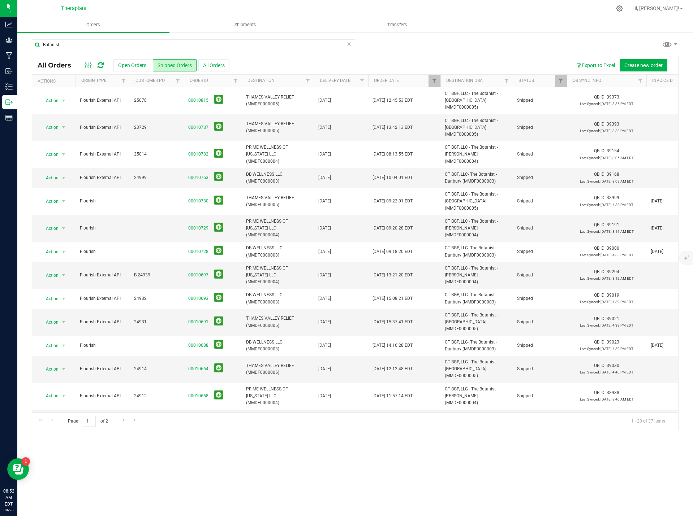
click at [140, 417] on div "Page 1 of 2 1 - 20 of 37 items" at bounding box center [355, 421] width 646 height 17
click at [135, 421] on span "Go to the last page" at bounding box center [135, 420] width 6 height 6
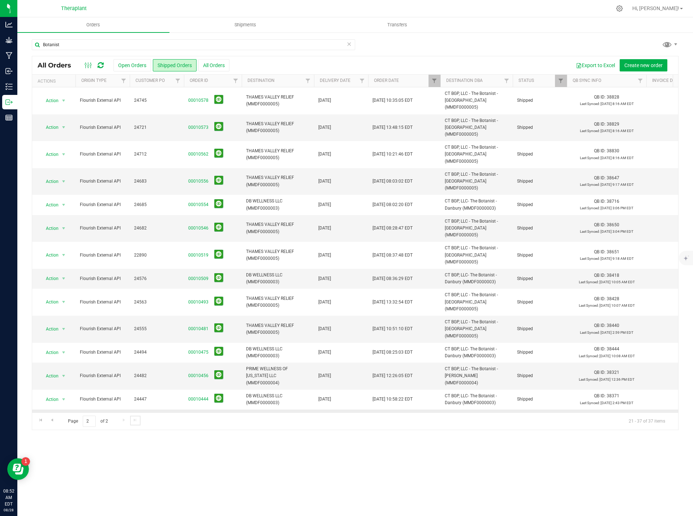
scroll to position [34, 0]
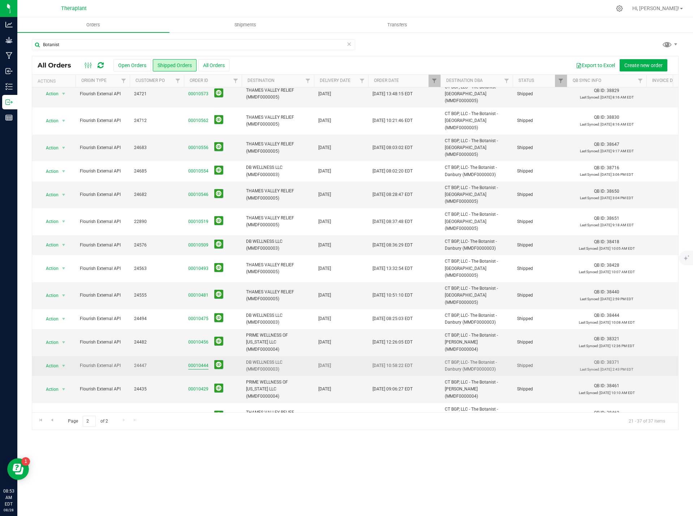
click at [194, 363] on link "00010444" at bounding box center [198, 366] width 20 height 7
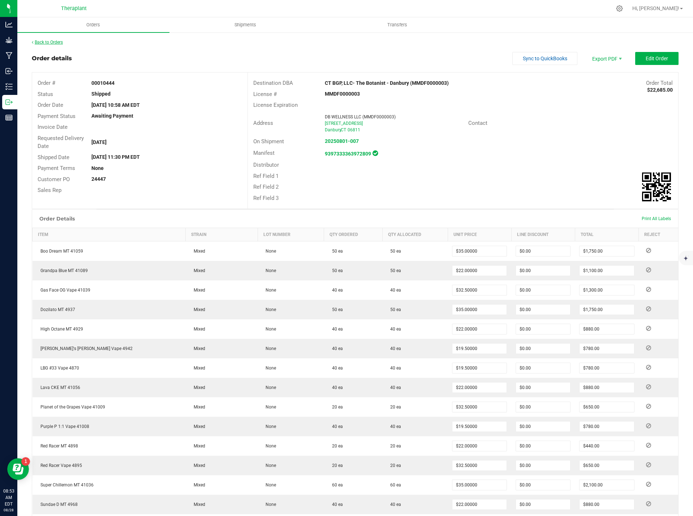
click at [48, 42] on link "Back to Orders" at bounding box center [47, 42] width 31 height 5
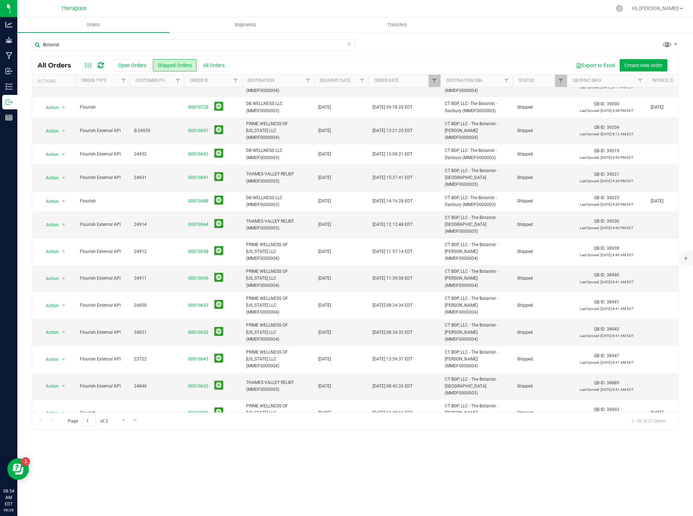
scroll to position [149, 0]
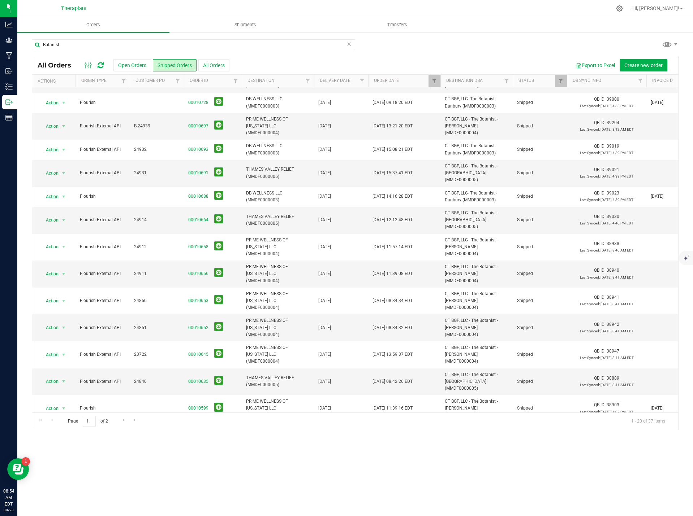
click at [141, 420] on div "Page 1 of 2 1 - 20 of 37 items" at bounding box center [355, 421] width 646 height 17
click at [131, 420] on link "Go to the last page" at bounding box center [135, 421] width 10 height 10
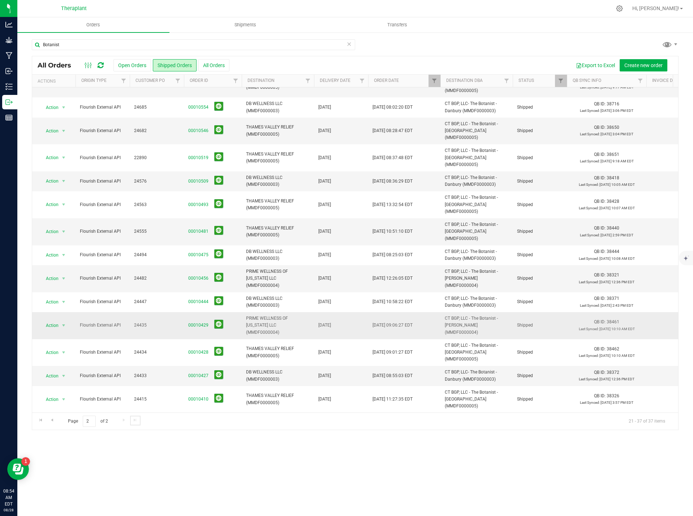
scroll to position [0, 0]
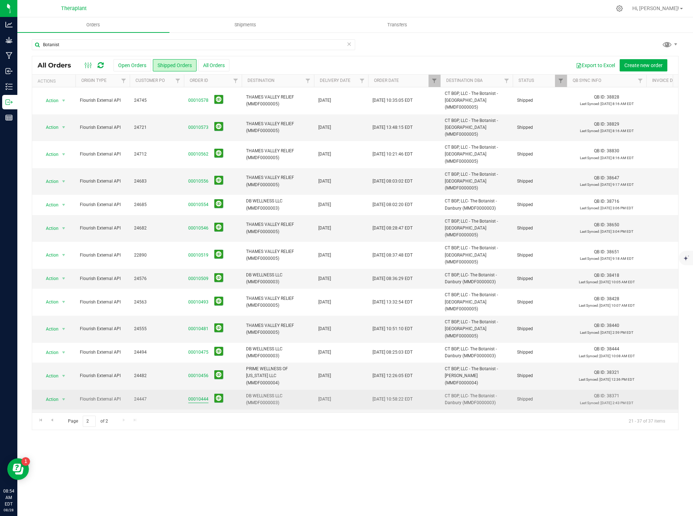
click at [197, 396] on link "00010444" at bounding box center [198, 399] width 20 height 7
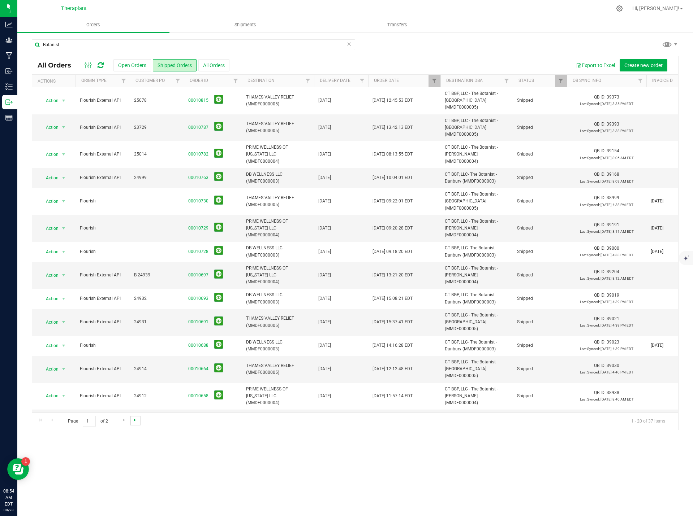
click at [137, 422] on span "Go to the last page" at bounding box center [135, 420] width 6 height 6
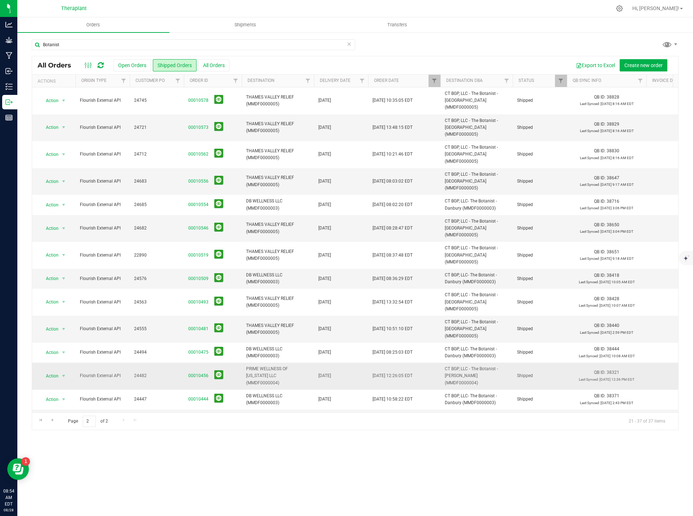
click at [195, 371] on span "00010456" at bounding box center [212, 376] width 49 height 11
click at [196, 373] on link "00010456" at bounding box center [198, 376] width 20 height 7
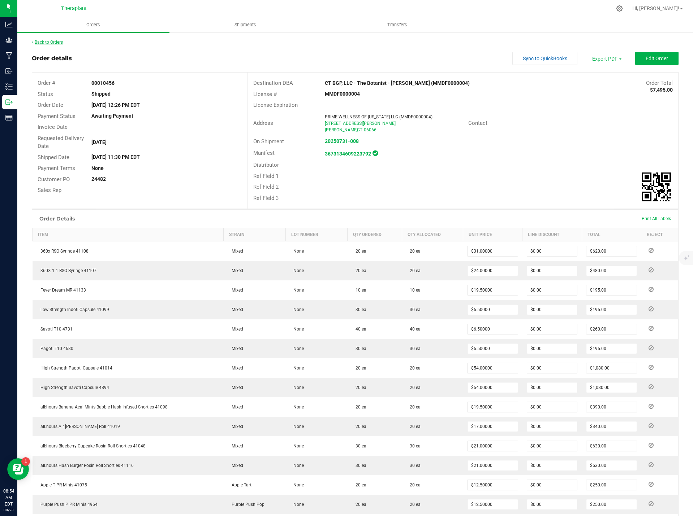
click at [45, 42] on link "Back to Orders" at bounding box center [47, 42] width 31 height 5
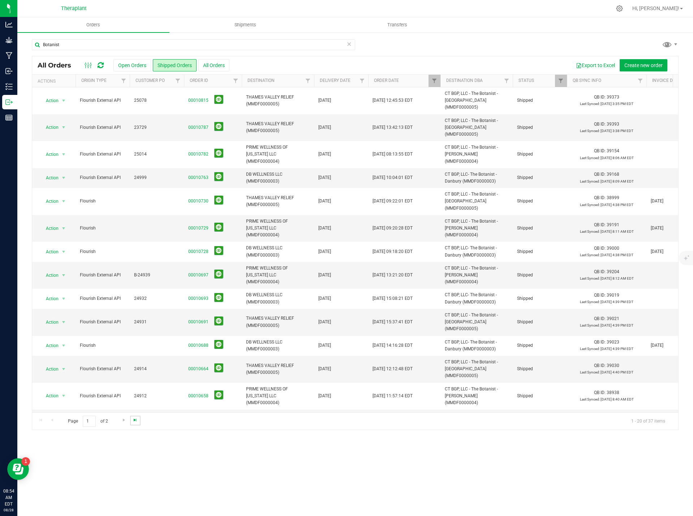
click at [138, 418] on span "Go to the last page" at bounding box center [135, 420] width 6 height 6
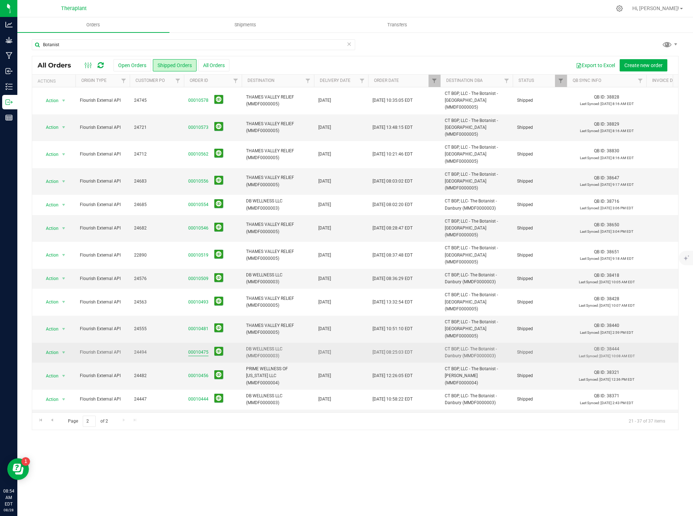
click at [194, 349] on link "00010475" at bounding box center [198, 352] width 20 height 7
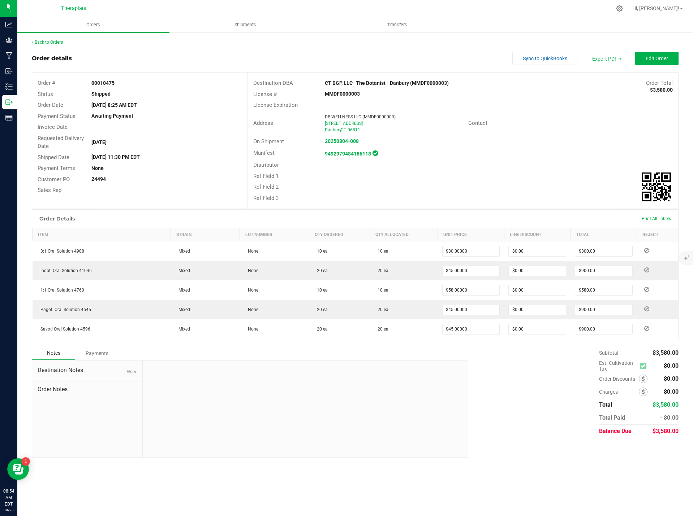
click at [61, 45] on div "Back to Orders" at bounding box center [355, 42] width 646 height 7
click at [54, 39] on div "Back to Orders" at bounding box center [355, 42] width 646 height 7
click at [53, 41] on link "Back to Orders" at bounding box center [47, 42] width 31 height 5
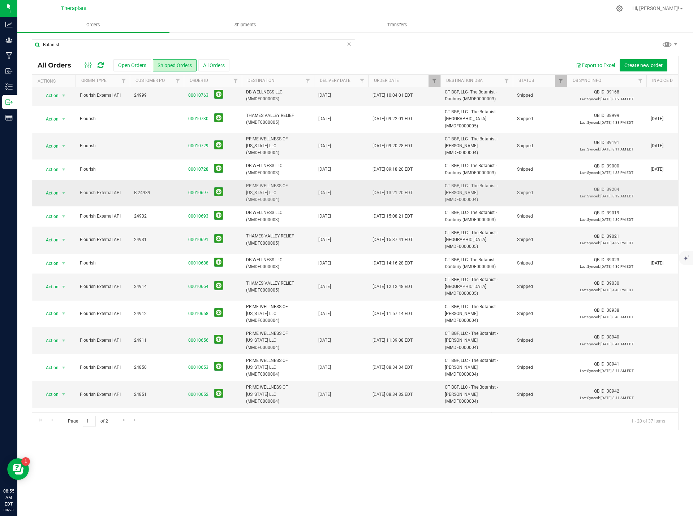
scroll to position [77, 0]
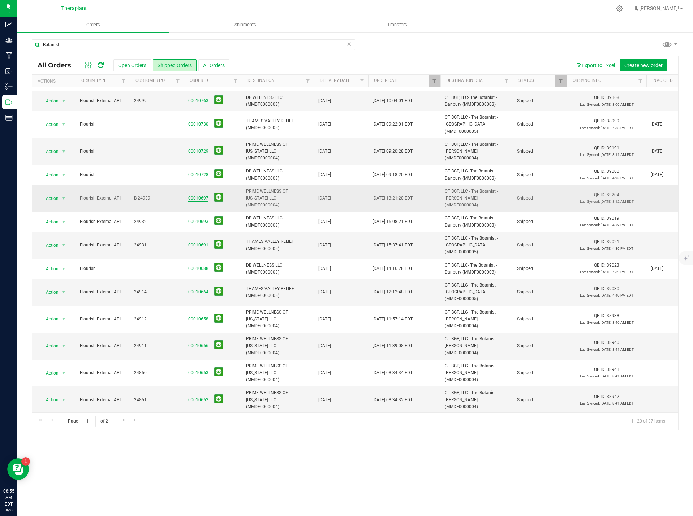
click at [198, 195] on link "00010697" at bounding box center [198, 198] width 20 height 7
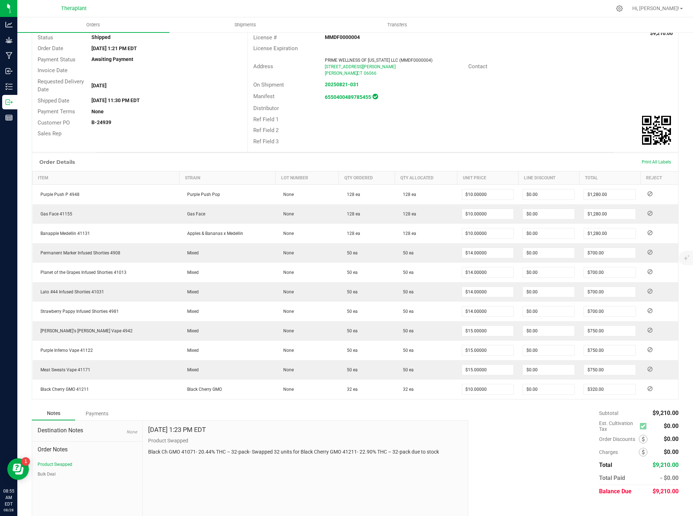
scroll to position [66, 0]
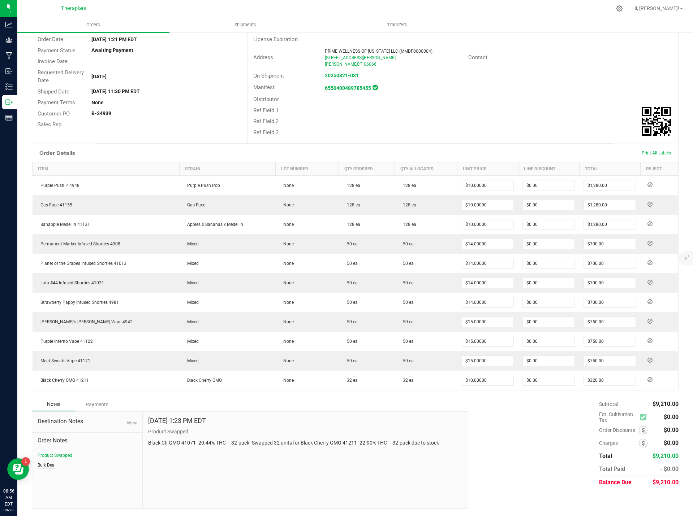
click at [45, 466] on button "Bulk Deal" at bounding box center [47, 465] width 18 height 7
drag, startPoint x: 449, startPoint y: 444, endPoint x: 412, endPoint y: 443, distance: 36.9
click at [412, 443] on p "Bulk Deal: $10/unit on flowers up to 23% THC and $12.50/unit on flowers above 2…" at bounding box center [305, 447] width 315 height 15
copy p ".5g Vape Cartridges"
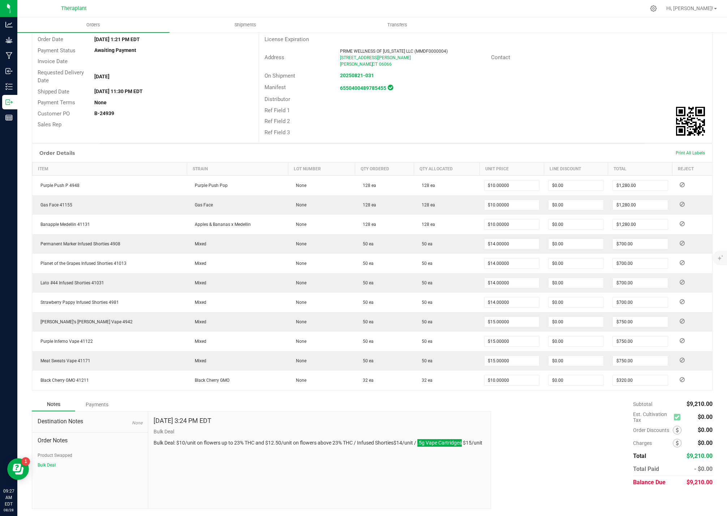
scroll to position [0, 0]
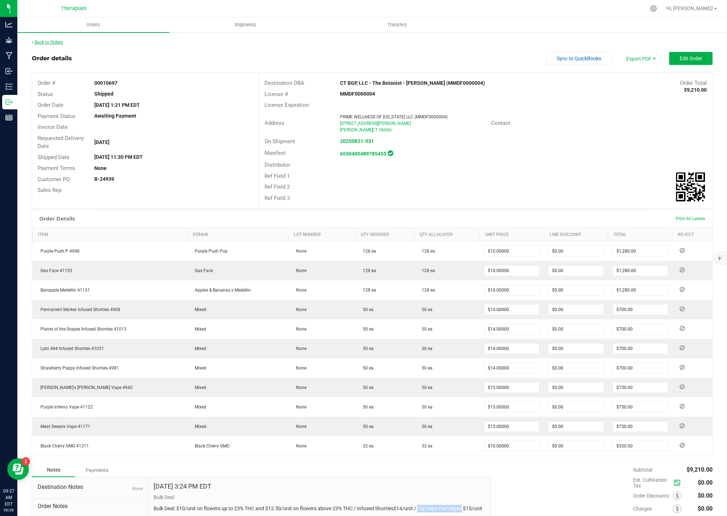
click at [42, 42] on link "Back to Orders" at bounding box center [47, 42] width 31 height 5
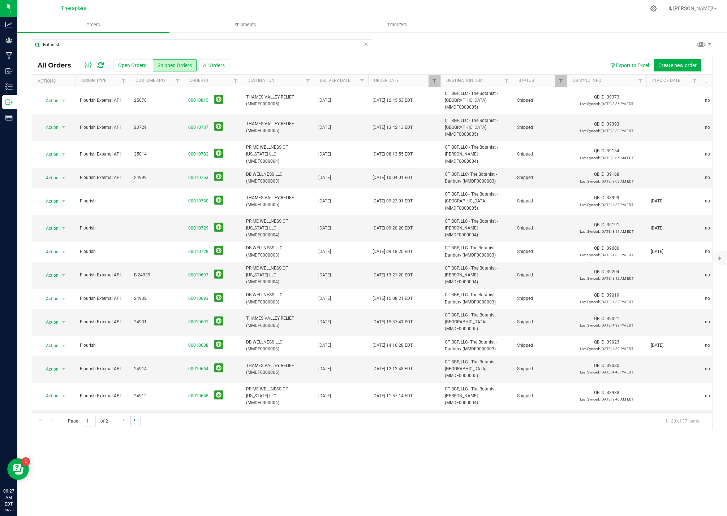
click at [136, 421] on span "Go to the last page" at bounding box center [135, 420] width 6 height 6
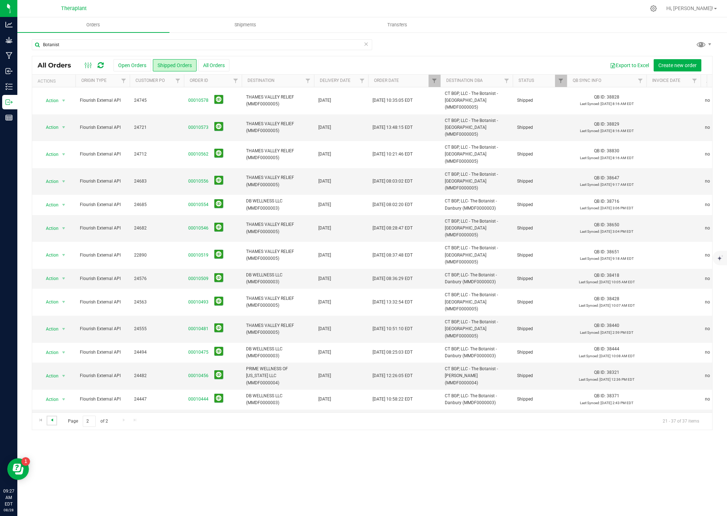
click at [52, 420] on span "Go to the previous page" at bounding box center [52, 420] width 6 height 6
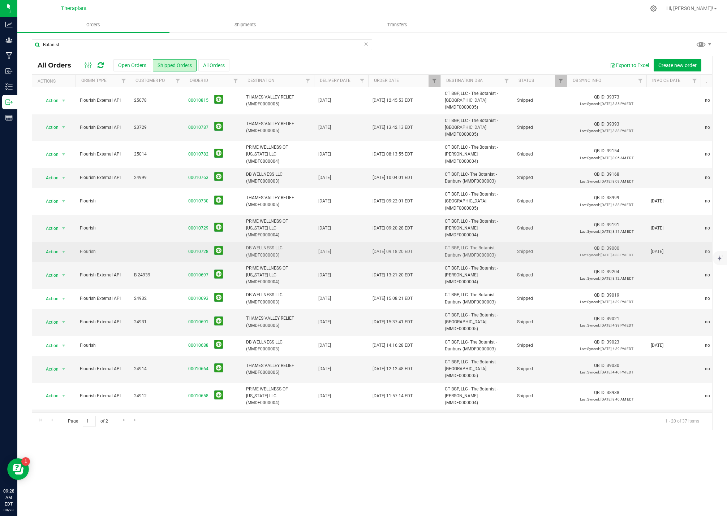
click at [196, 248] on link "00010728" at bounding box center [198, 251] width 20 height 7
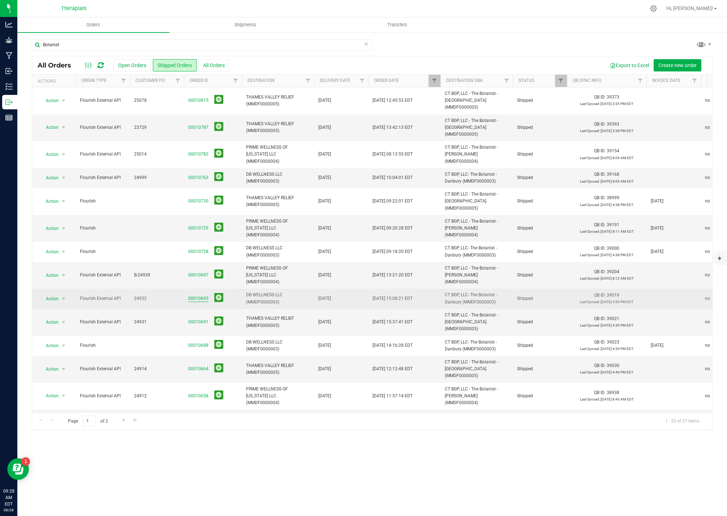
click at [195, 295] on link "00010693" at bounding box center [198, 298] width 20 height 7
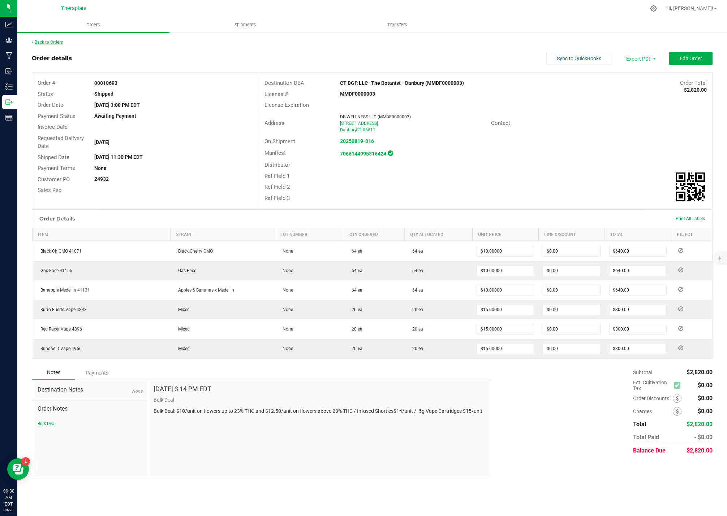
click at [54, 42] on link "Back to Orders" at bounding box center [47, 42] width 31 height 5
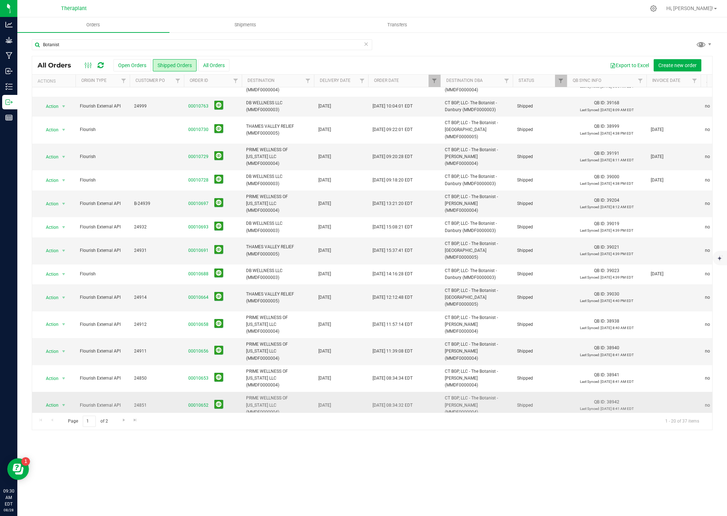
scroll to position [72, 0]
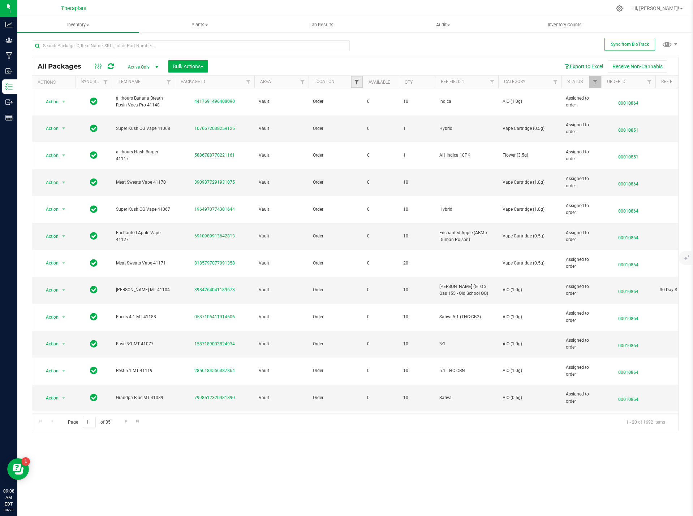
click at [355, 82] on span "Filter" at bounding box center [357, 82] width 6 height 6
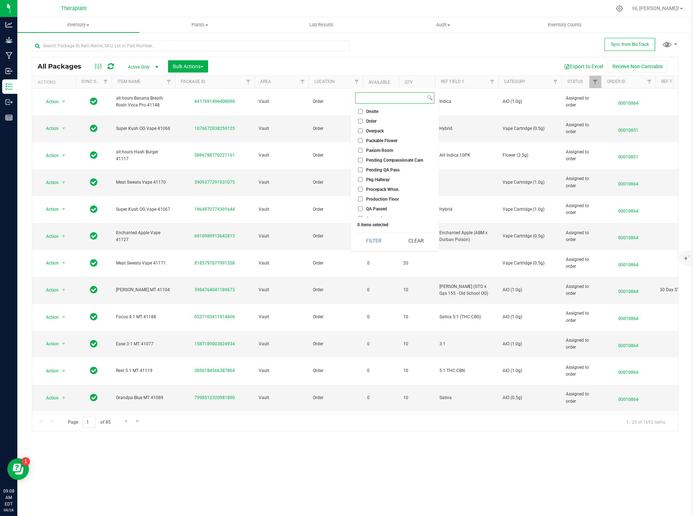
scroll to position [181, 0]
click at [360, 207] on input "QA Passed" at bounding box center [360, 205] width 5 height 5
checkbox input "true"
click at [372, 241] on button "Filter" at bounding box center [373, 241] width 37 height 16
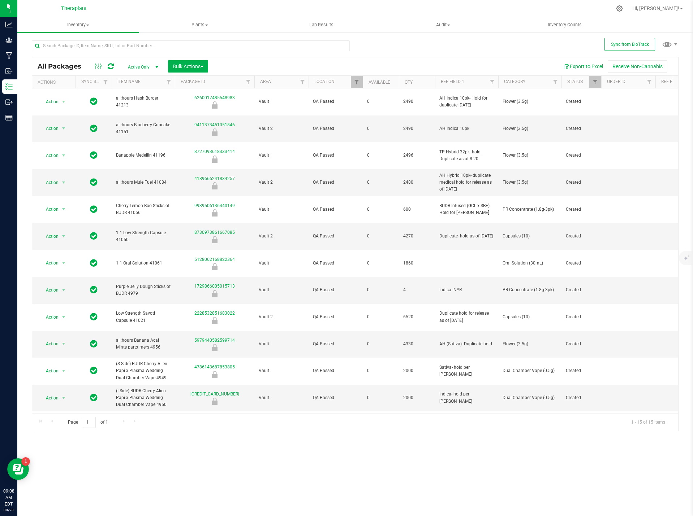
click at [113, 64] on icon at bounding box center [111, 66] width 6 height 7
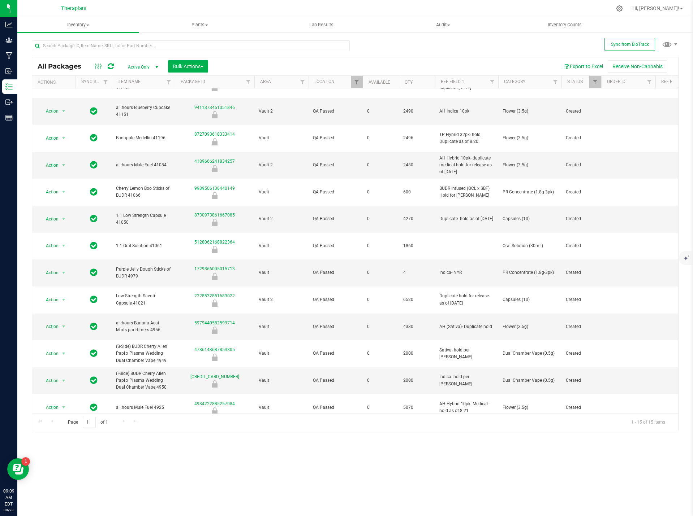
click at [111, 66] on icon at bounding box center [111, 66] width 6 height 7
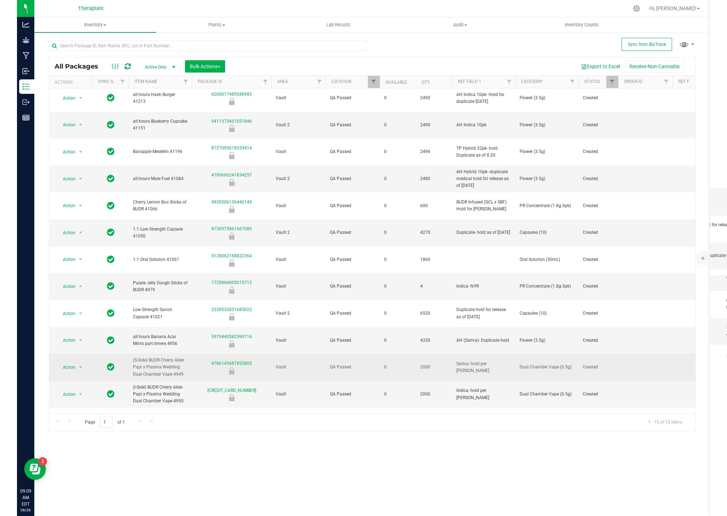
scroll to position [0, 0]
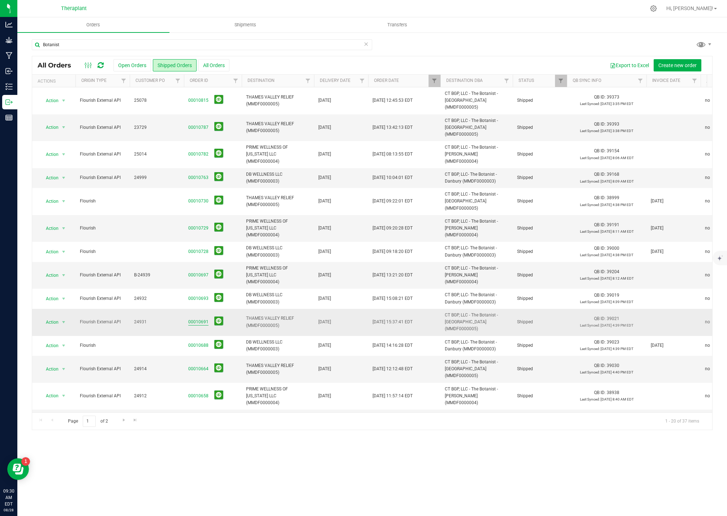
click at [191, 319] on link "00010691" at bounding box center [198, 322] width 20 height 7
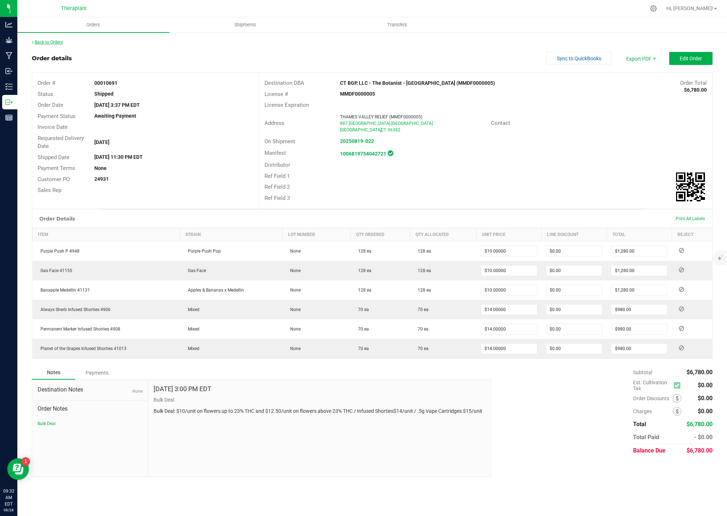
click at [40, 43] on link "Back to Orders" at bounding box center [47, 42] width 31 height 5
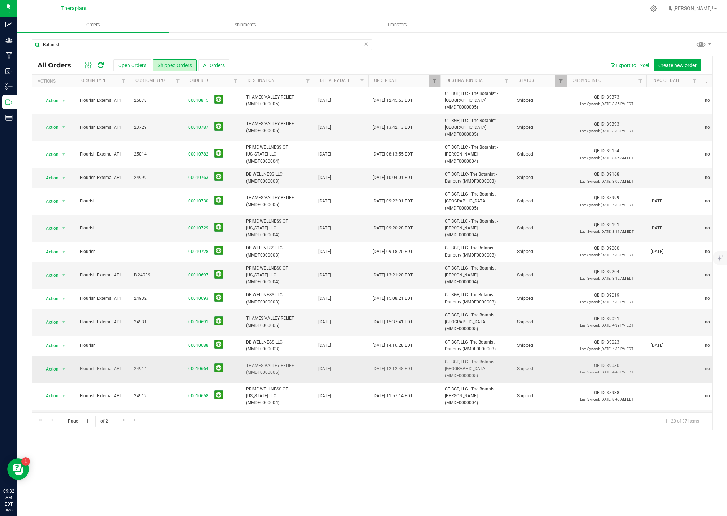
click at [194, 366] on link "00010664" at bounding box center [198, 369] width 20 height 7
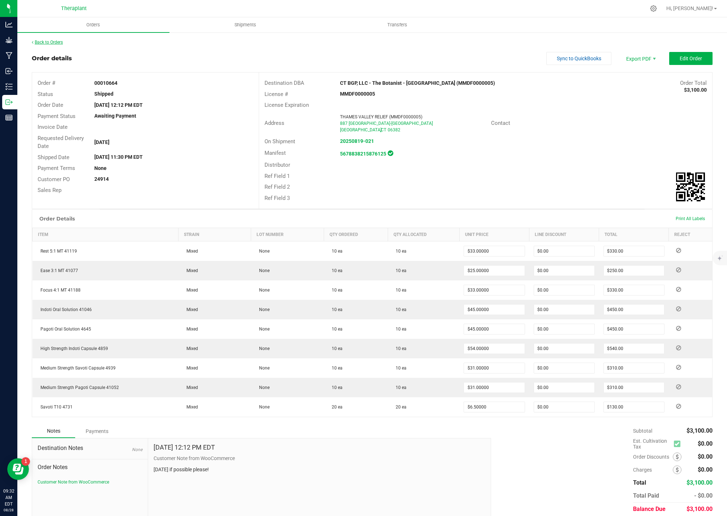
click at [43, 43] on link "Back to Orders" at bounding box center [47, 42] width 31 height 5
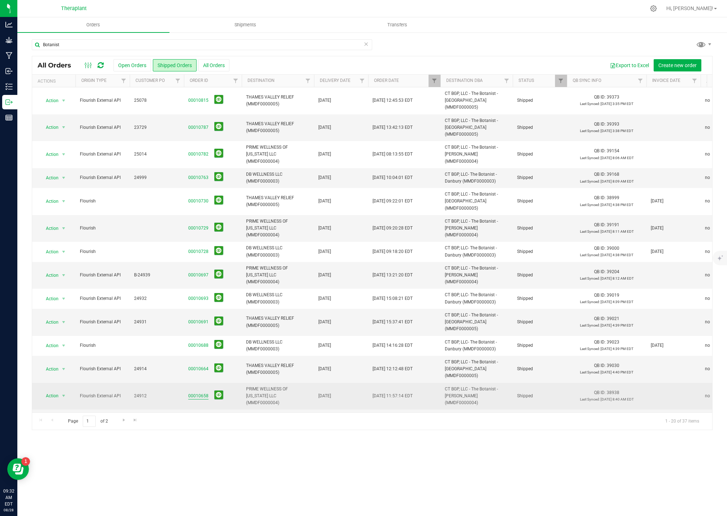
click at [197, 393] on link "00010658" at bounding box center [198, 396] width 20 height 7
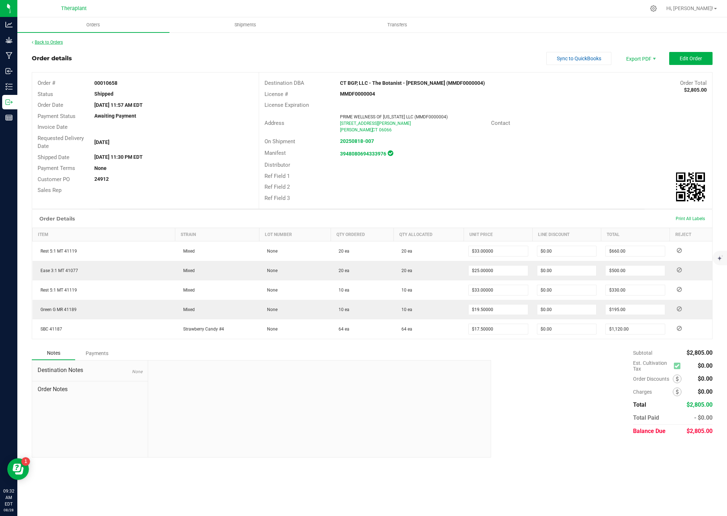
click at [56, 44] on link "Back to Orders" at bounding box center [47, 42] width 31 height 5
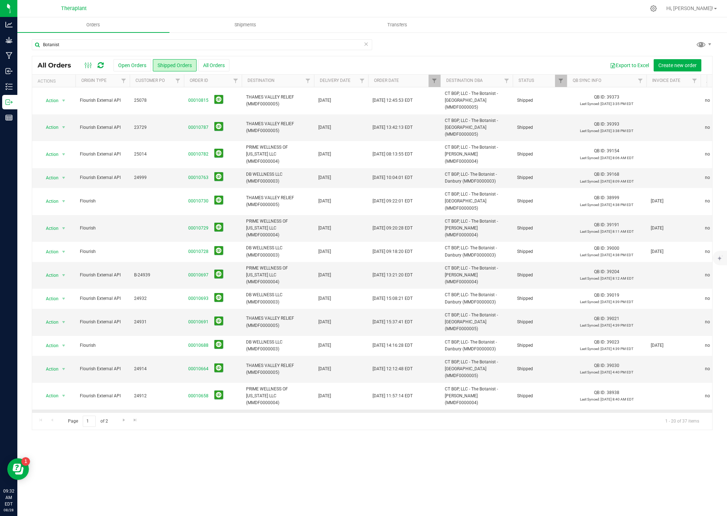
click at [196, 420] on link "00010656" at bounding box center [198, 423] width 20 height 7
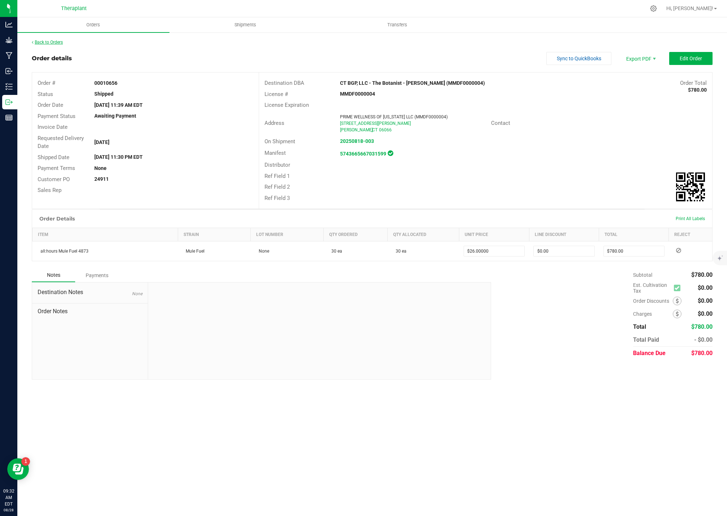
click at [56, 44] on link "Back to Orders" at bounding box center [47, 42] width 31 height 5
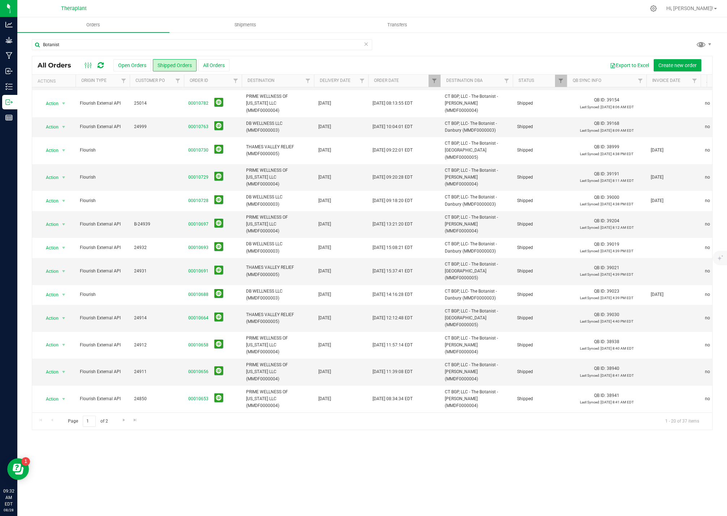
scroll to position [72, 0]
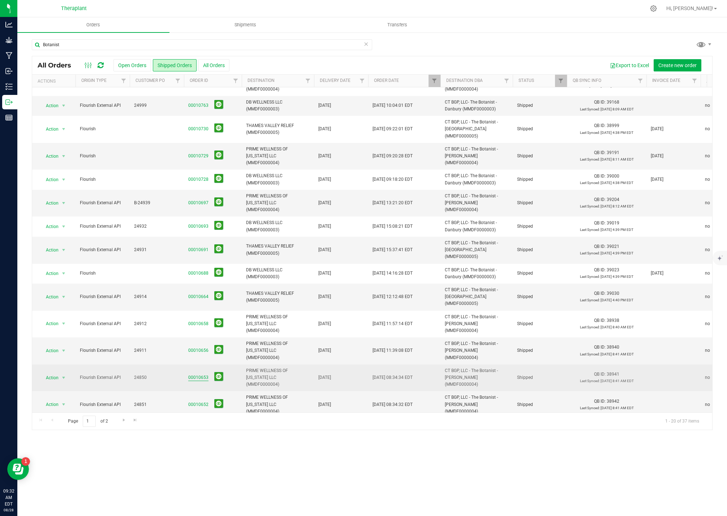
click at [192, 374] on link "00010653" at bounding box center [198, 377] width 20 height 7
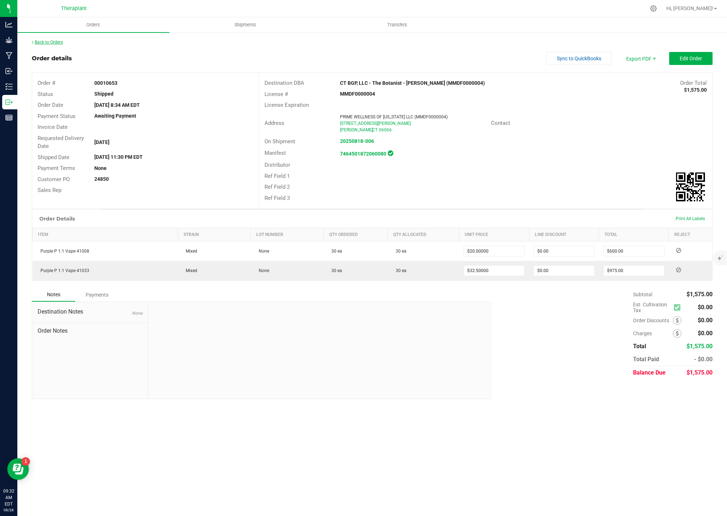
click at [55, 42] on link "Back to Orders" at bounding box center [47, 42] width 31 height 5
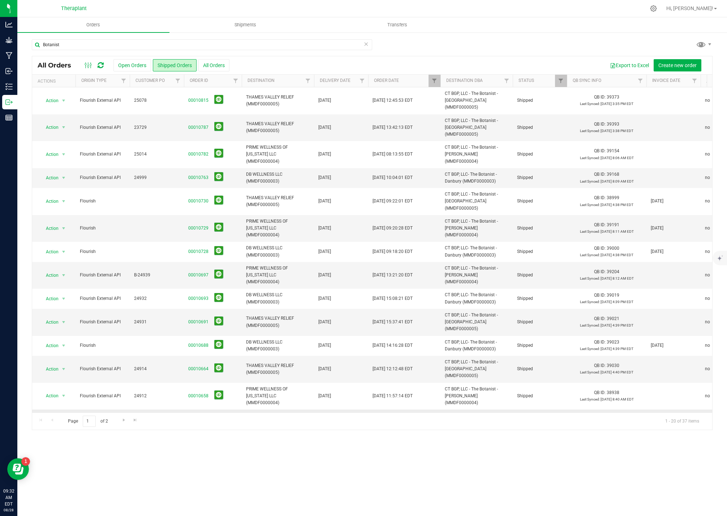
click at [196, 420] on link "00010656" at bounding box center [198, 423] width 20 height 7
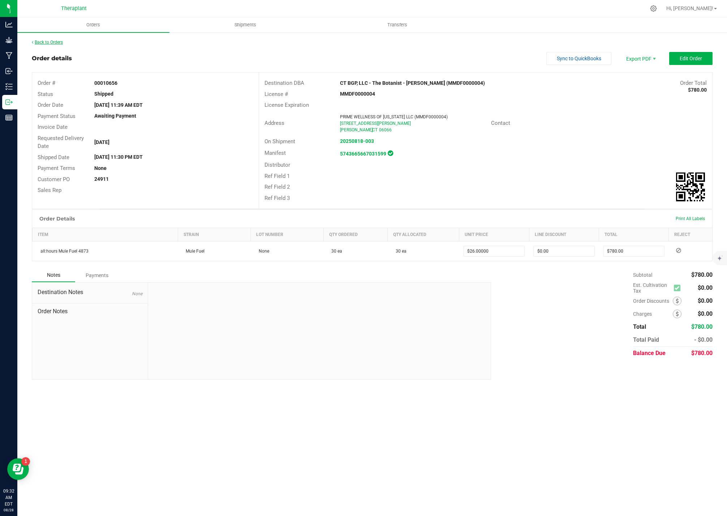
click at [63, 41] on link "Back to Orders" at bounding box center [47, 42] width 31 height 5
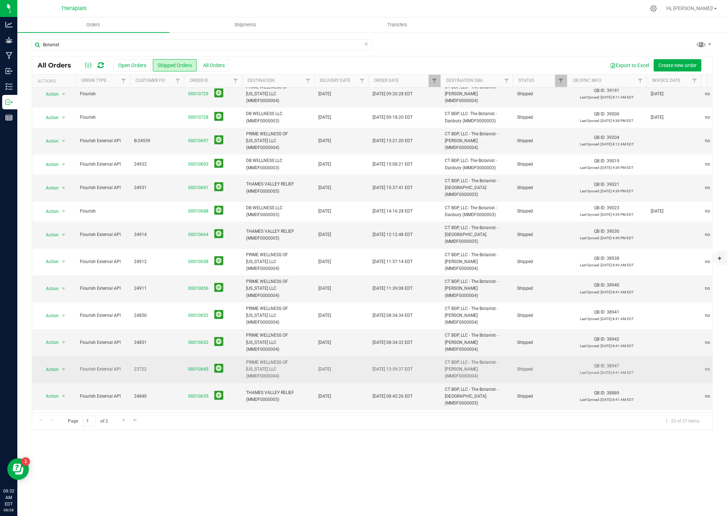
scroll to position [149, 0]
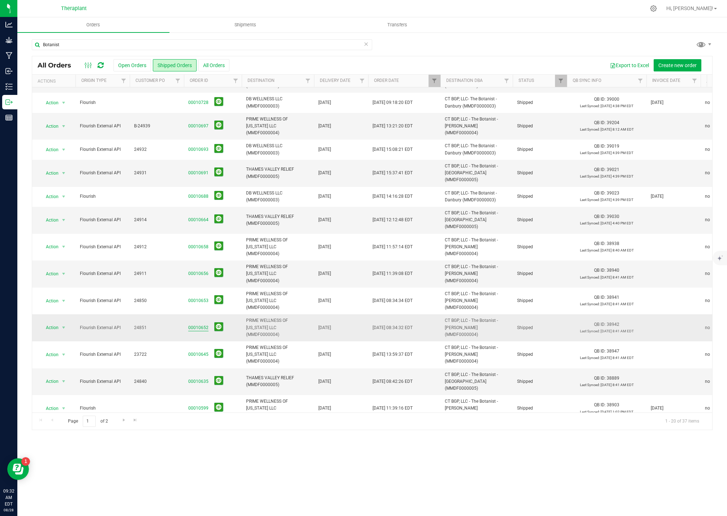
click at [192, 325] on link "00010652" at bounding box center [198, 328] width 20 height 7
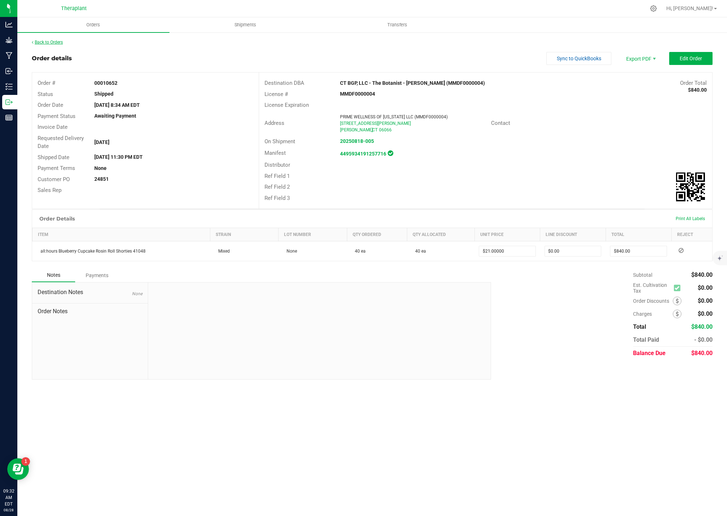
click at [57, 40] on link "Back to Orders" at bounding box center [47, 42] width 31 height 5
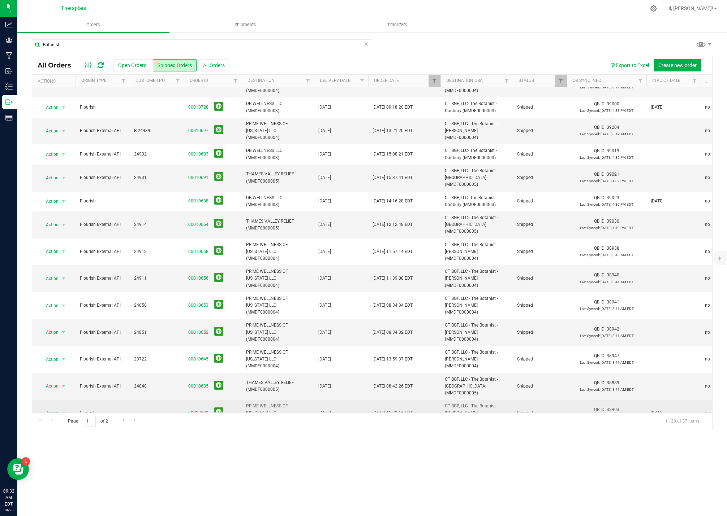
scroll to position [149, 0]
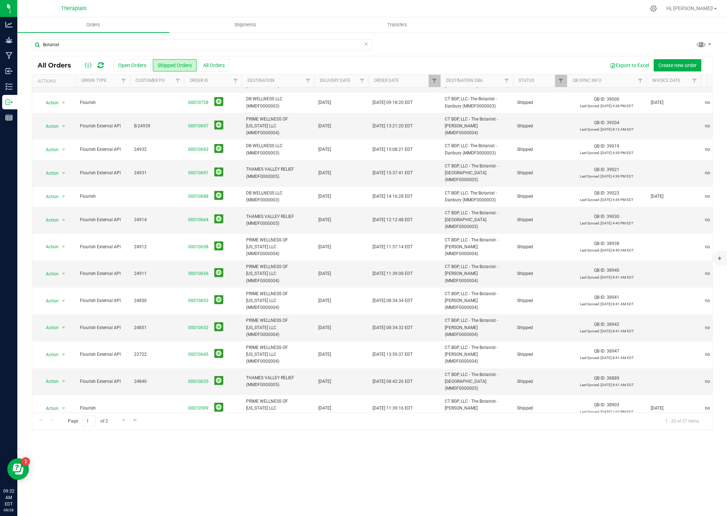
click at [198, 432] on link "00010594" at bounding box center [198, 435] width 20 height 7
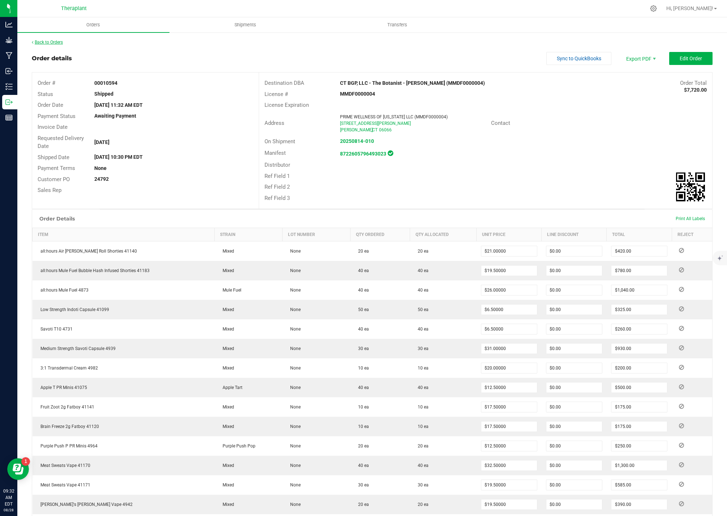
click at [55, 40] on link "Back to Orders" at bounding box center [47, 42] width 31 height 5
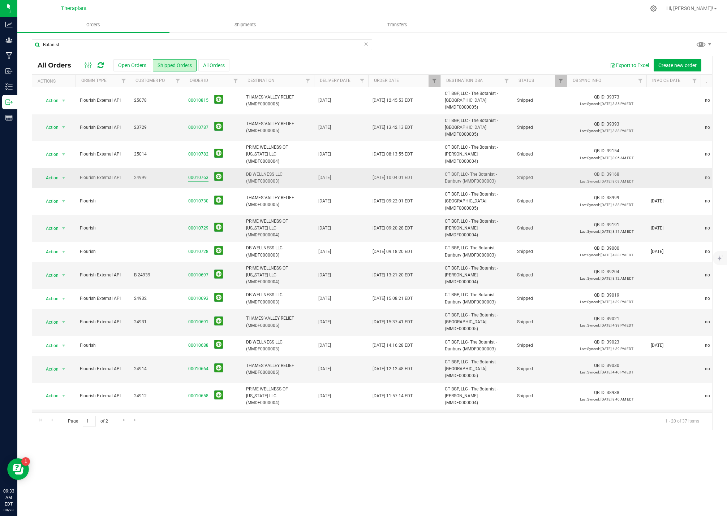
click at [199, 174] on link "00010763" at bounding box center [198, 177] width 20 height 7
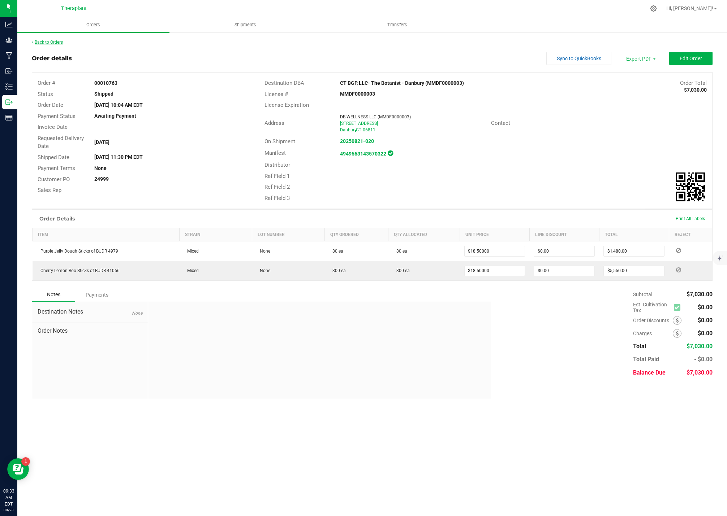
drag, startPoint x: 53, startPoint y: 45, endPoint x: 53, endPoint y: 40, distance: 5.4
click at [53, 43] on div "Back to Orders" at bounding box center [372, 42] width 680 height 7
click at [46, 43] on link "Back to Orders" at bounding box center [47, 42] width 31 height 5
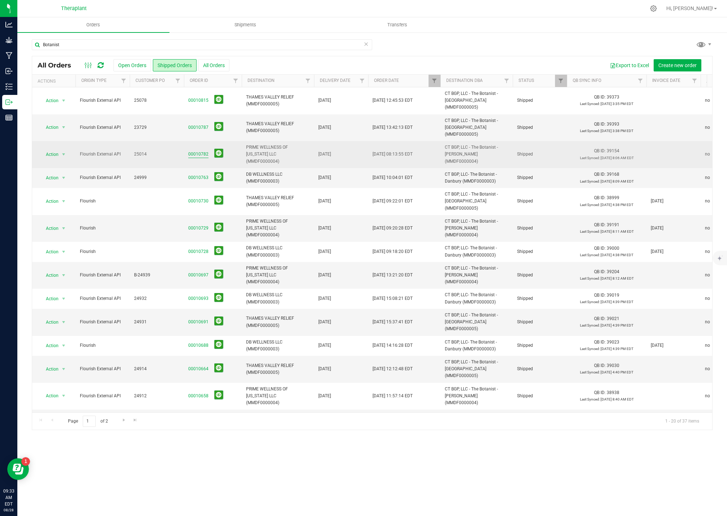
click at [198, 151] on link "00010782" at bounding box center [198, 154] width 20 height 7
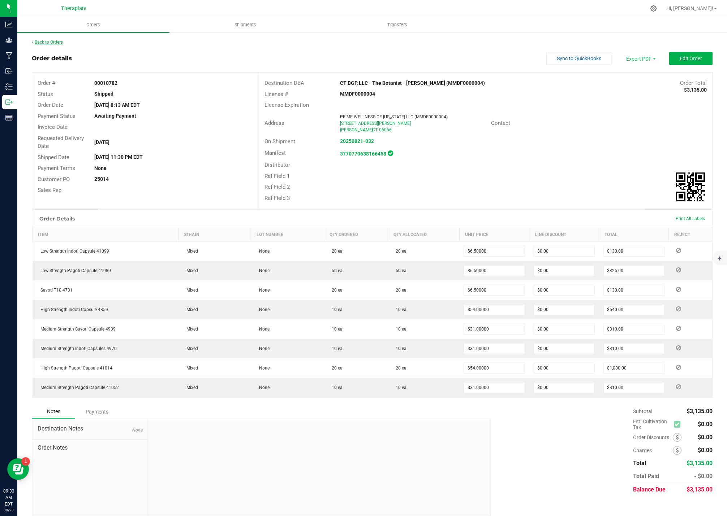
click at [61, 40] on link "Back to Orders" at bounding box center [47, 42] width 31 height 5
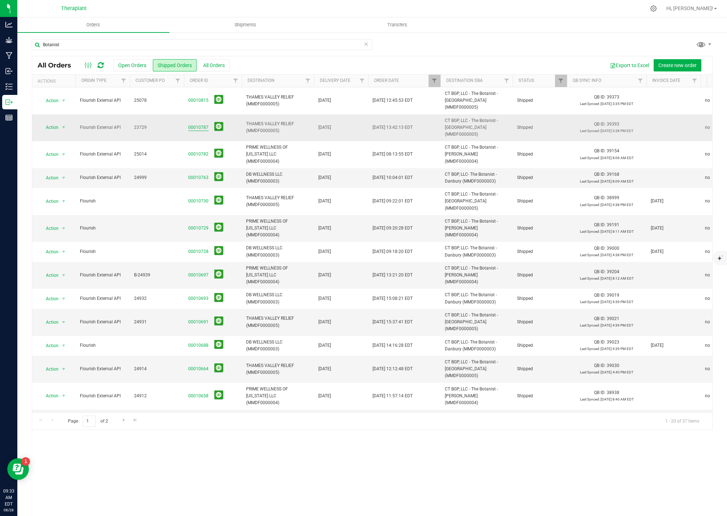
click at [199, 124] on link "00010787" at bounding box center [198, 127] width 20 height 7
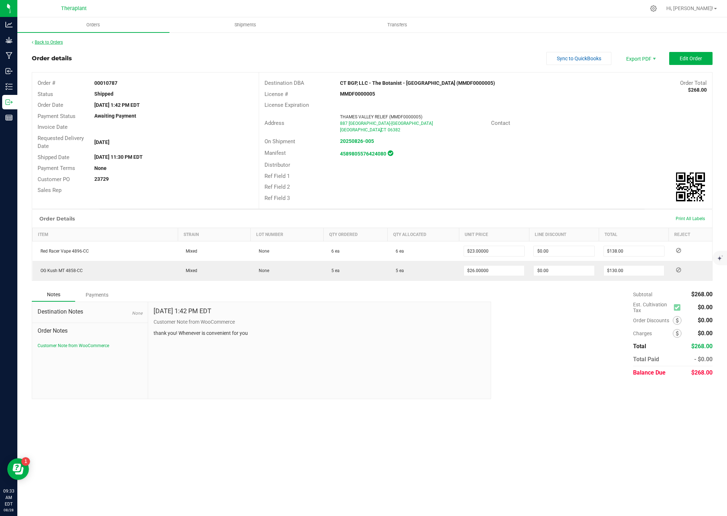
click at [52, 42] on link "Back to Orders" at bounding box center [47, 42] width 31 height 5
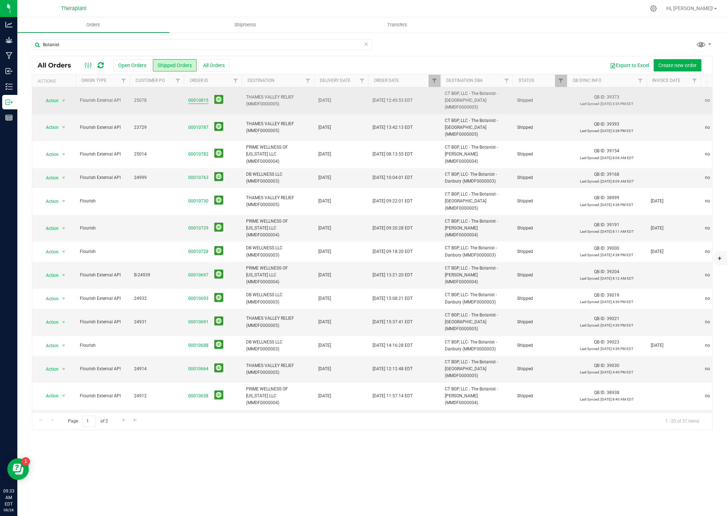
click at [189, 98] on link "00010815" at bounding box center [198, 100] width 20 height 7
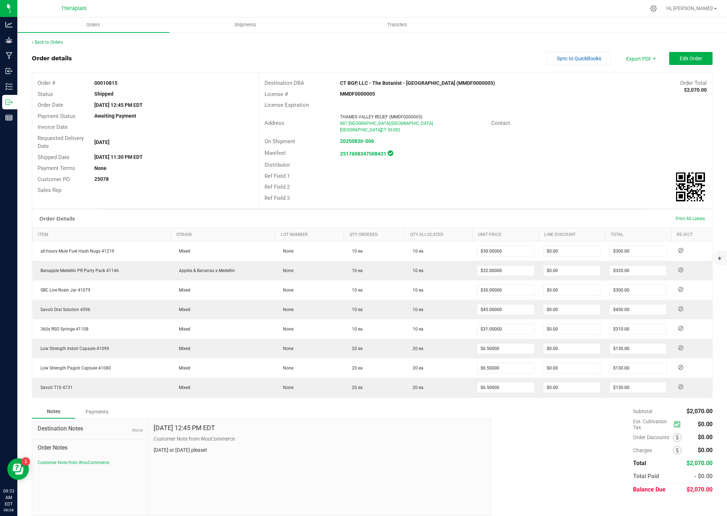
click at [55, 45] on div "Back to Orders" at bounding box center [372, 42] width 680 height 7
click at [56, 41] on link "Back to Orders" at bounding box center [47, 42] width 31 height 5
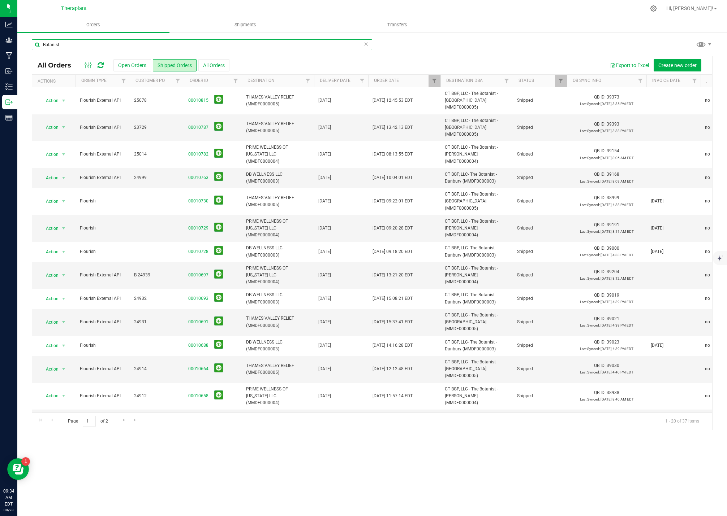
drag, startPoint x: 60, startPoint y: 42, endPoint x: 23, endPoint y: 44, distance: 36.9
click at [23, 44] on div "Botanist All Orders Open Orders Shipped Orders All Orders Export to Excel Creat…" at bounding box center [371, 235] width 709 height 406
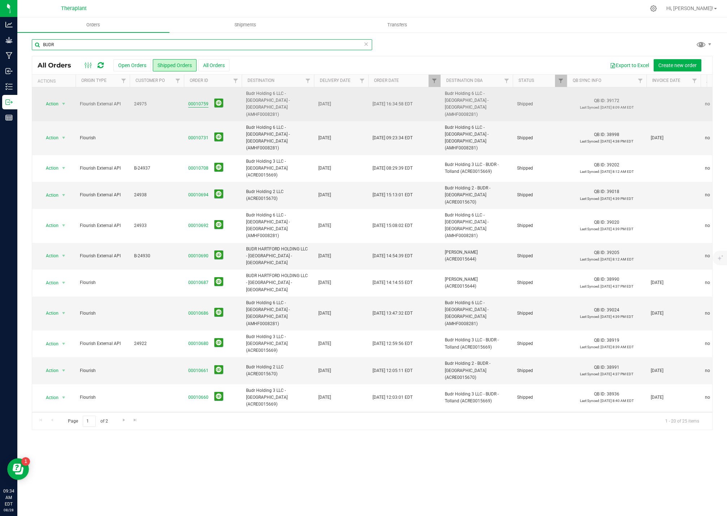
type input "BUDR"
click at [193, 101] on link "00010759" at bounding box center [198, 104] width 20 height 7
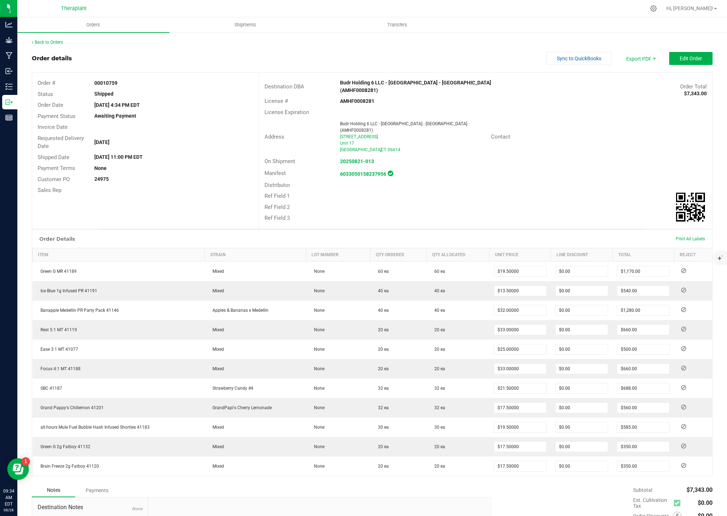
click at [43, 39] on div "Back to Orders" at bounding box center [372, 42] width 680 height 7
click at [48, 43] on link "Back to Orders" at bounding box center [47, 42] width 31 height 5
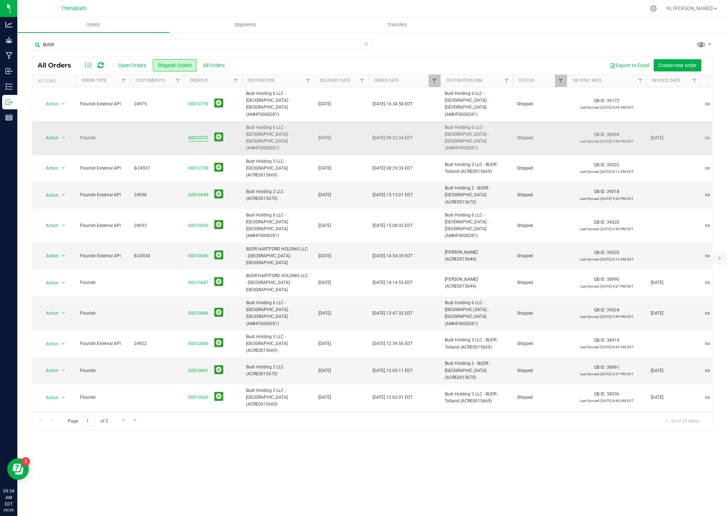
click at [198, 135] on link "00010731" at bounding box center [198, 138] width 20 height 7
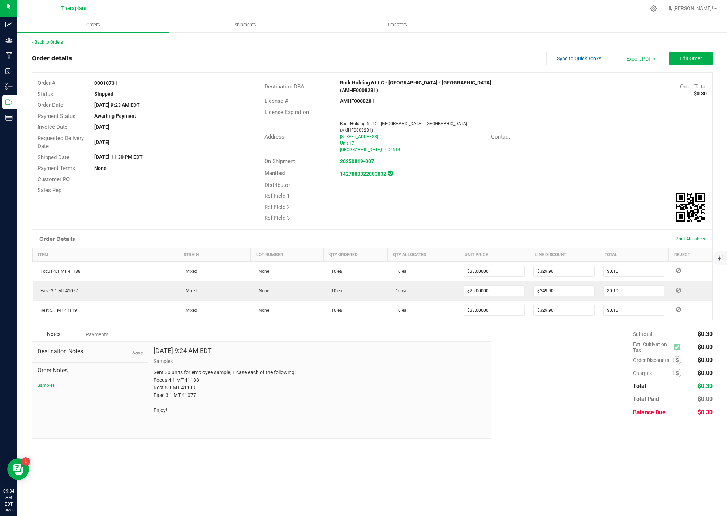
click at [48, 39] on div "Back to Orders" at bounding box center [372, 42] width 680 height 7
click at [48, 40] on link "Back to Orders" at bounding box center [47, 42] width 31 height 5
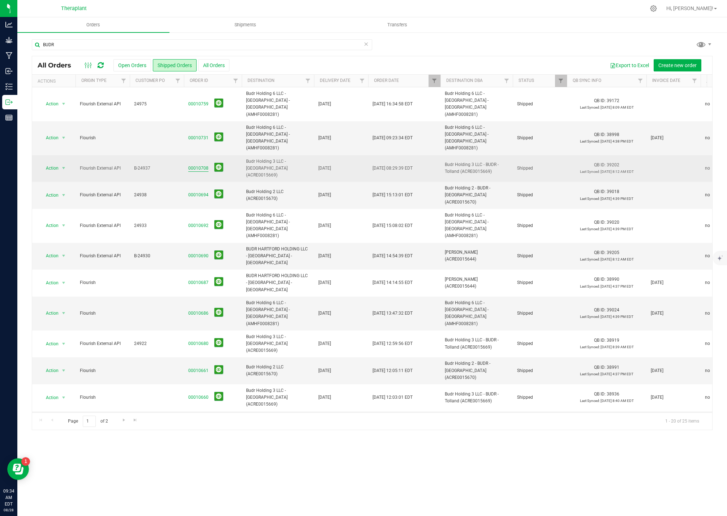
click at [198, 165] on link "00010708" at bounding box center [198, 168] width 20 height 7
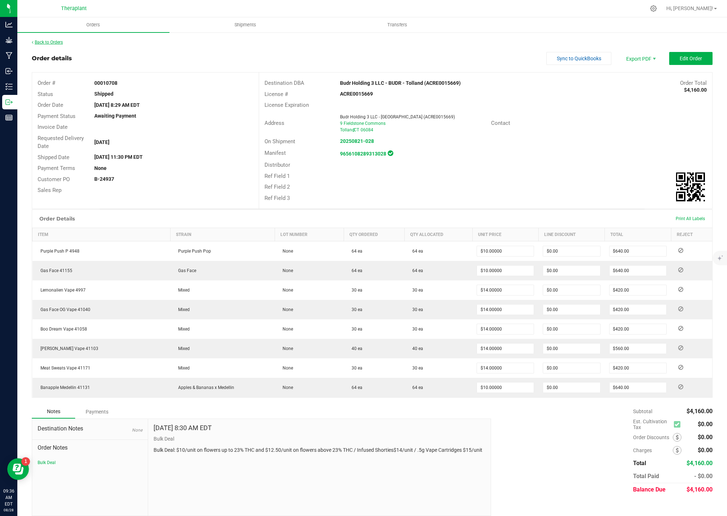
click at [59, 42] on link "Back to Orders" at bounding box center [47, 42] width 31 height 5
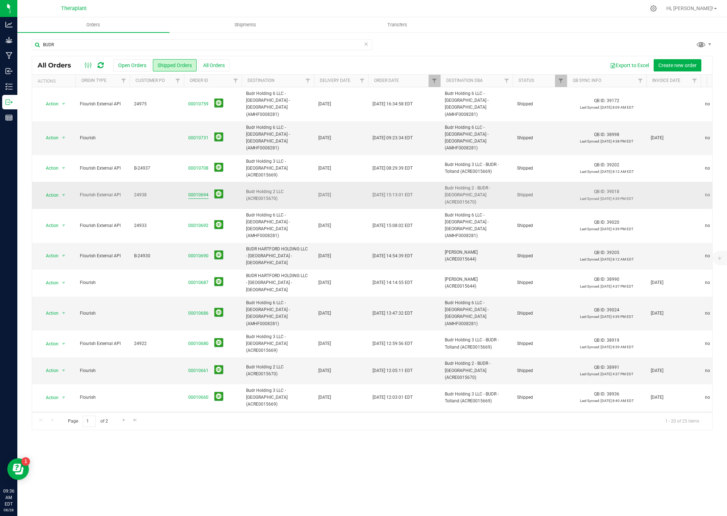
click at [194, 192] on link "00010694" at bounding box center [198, 195] width 20 height 7
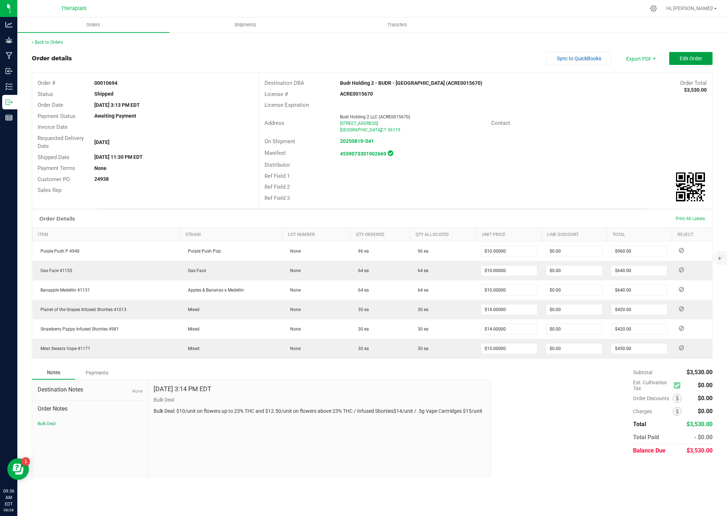
click at [690, 61] on span "Edit Order" at bounding box center [690, 59] width 22 height 6
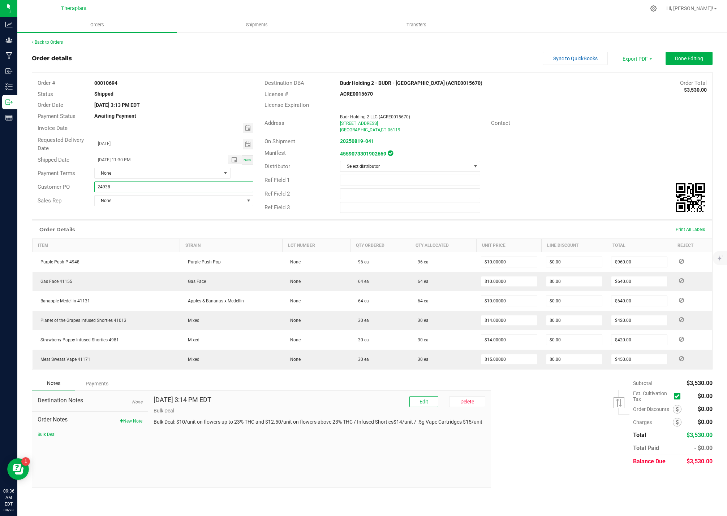
click at [98, 188] on input "24938" at bounding box center [173, 187] width 159 height 11
type input "B-24938"
click at [673, 59] on button "Done Editing" at bounding box center [688, 58] width 47 height 13
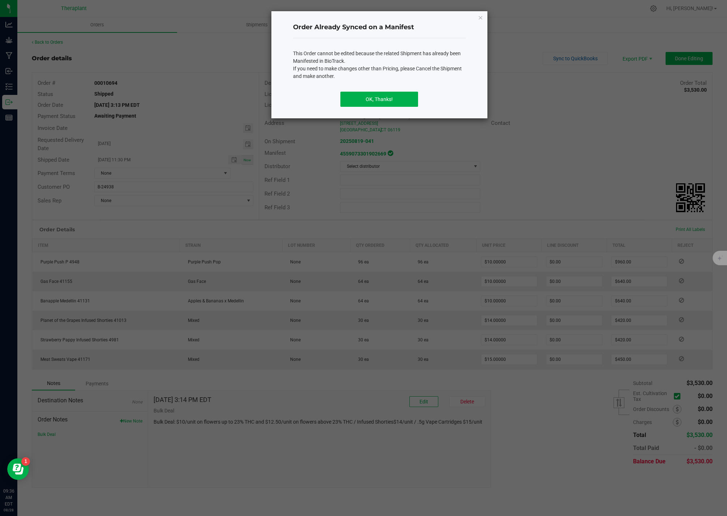
click at [395, 108] on div "OK, Thanks!" at bounding box center [379, 102] width 173 height 33
click at [393, 99] on button "OK, Thanks!" at bounding box center [379, 99] width 78 height 15
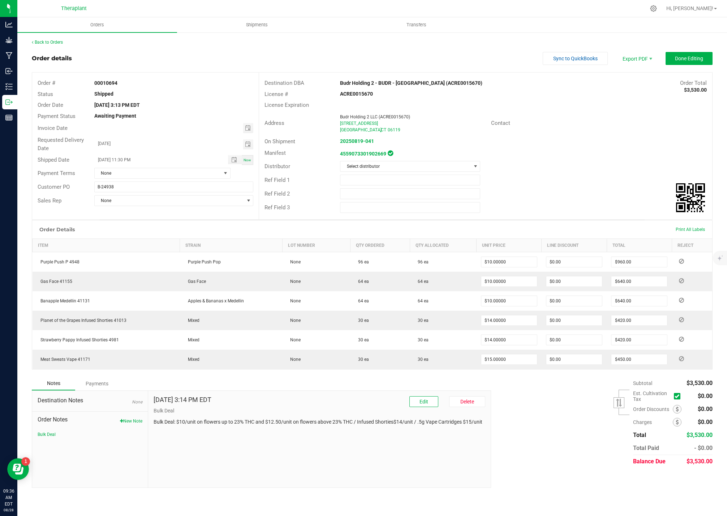
click at [47, 45] on div "Back to Orders" at bounding box center [372, 42] width 680 height 7
click at [54, 42] on link "Back to Orders" at bounding box center [47, 42] width 31 height 5
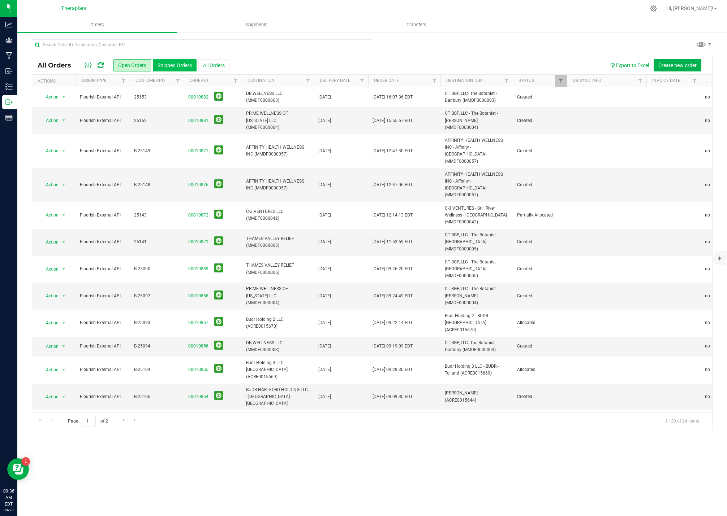
click at [174, 64] on button "Shipped Orders" at bounding box center [175, 65] width 44 height 12
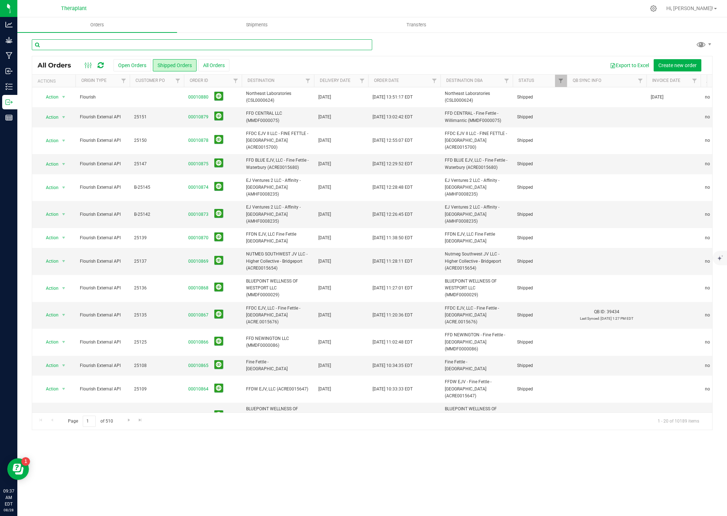
click at [92, 40] on input "text" at bounding box center [202, 44] width 340 height 11
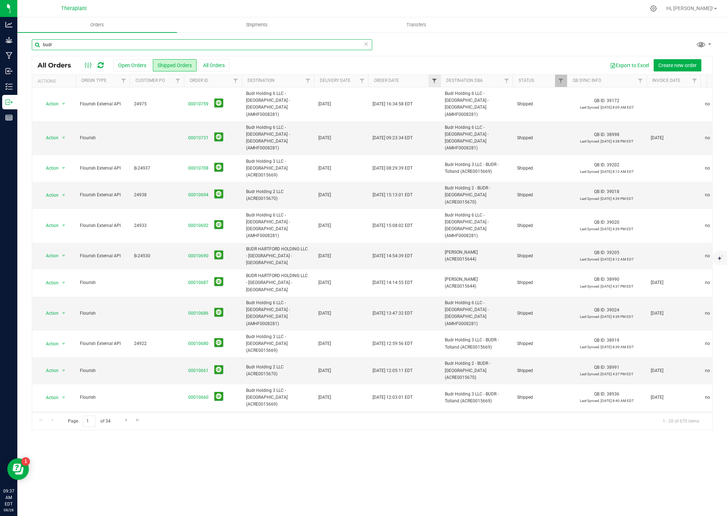
type input "budr"
click at [436, 79] on span "Filter" at bounding box center [434, 81] width 6 height 6
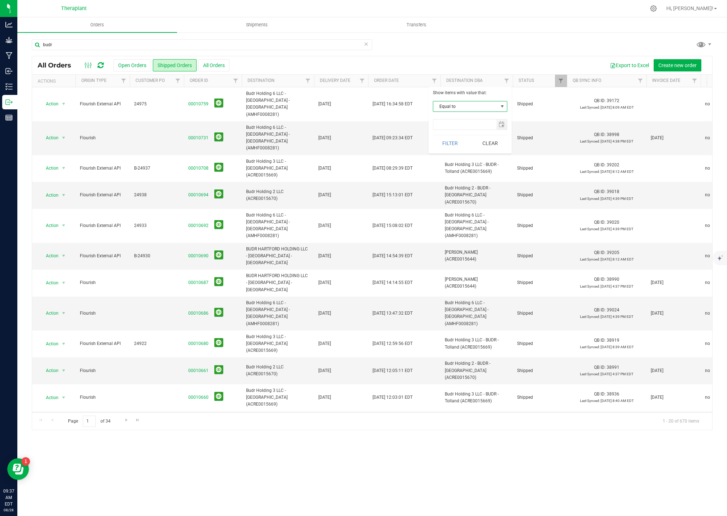
click at [501, 105] on span "select" at bounding box center [502, 107] width 6 height 6
click at [467, 127] on li "Is after" at bounding box center [470, 129] width 74 height 11
click at [463, 126] on input "text" at bounding box center [464, 125] width 63 height 10
click at [502, 124] on span "select" at bounding box center [501, 125] width 6 height 6
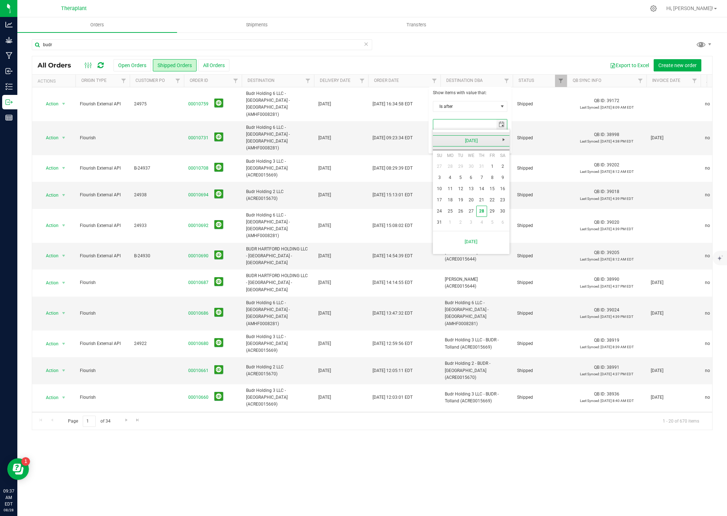
click at [438, 140] on link "August 2025" at bounding box center [471, 140] width 78 height 11
click at [482, 179] on link "Jul" at bounding box center [480, 181] width 18 height 18
click at [447, 210] on link "28" at bounding box center [450, 211] width 10 height 11
type input "7/28/2025"
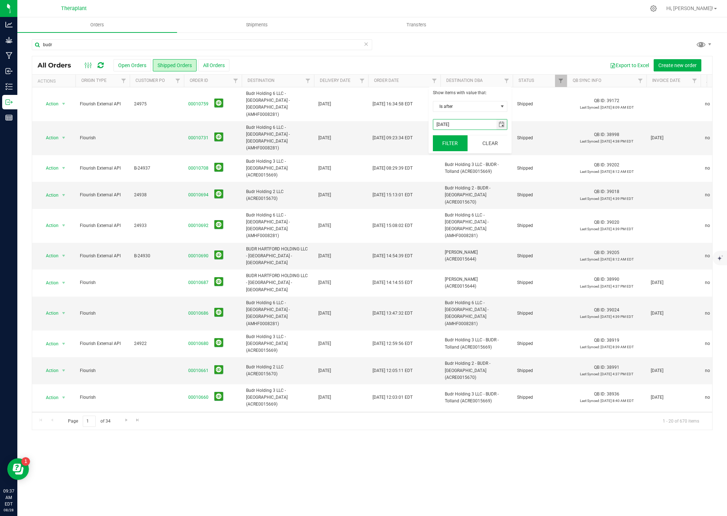
click at [450, 140] on button "Filter" at bounding box center [450, 143] width 35 height 16
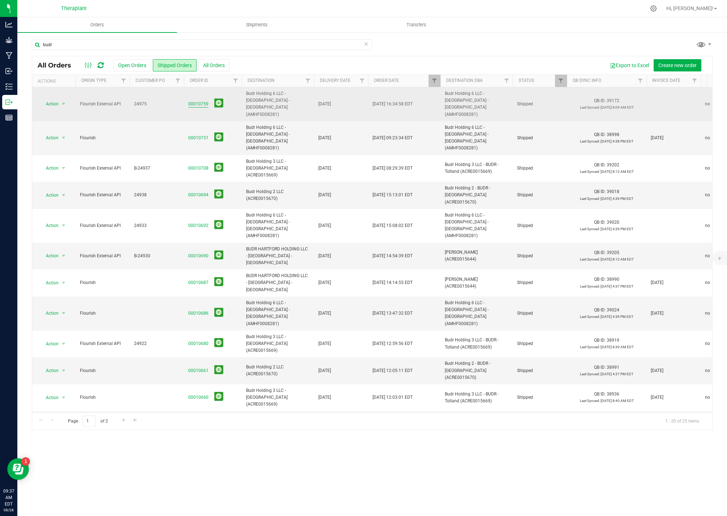
click at [204, 101] on link "00010759" at bounding box center [198, 104] width 20 height 7
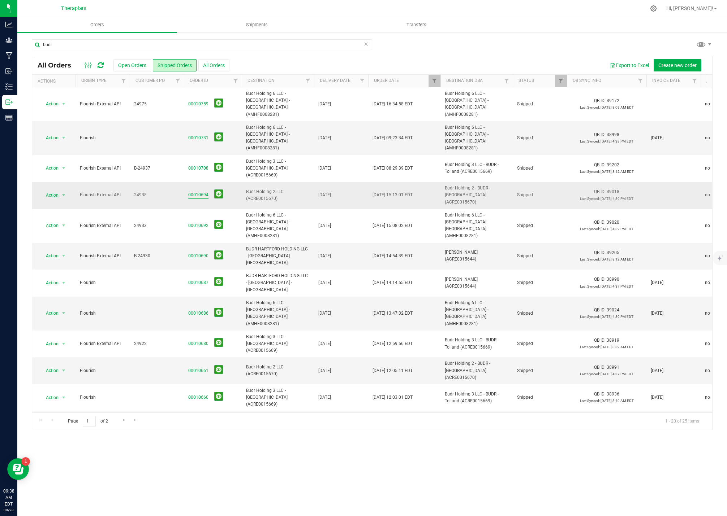
click at [194, 192] on link "00010694" at bounding box center [198, 195] width 20 height 7
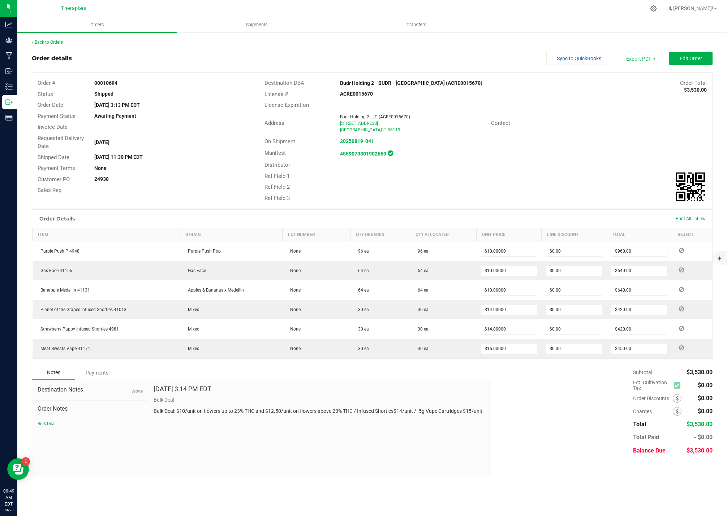
click at [314, 176] on div "Ref Field 1" at bounding box center [296, 176] width 75 height 8
click at [314, 177] on div "Ref Field 1" at bounding box center [296, 176] width 75 height 8
click at [356, 179] on div "Ref Field 1" at bounding box center [485, 176] width 453 height 11
click at [45, 41] on link "Back to Orders" at bounding box center [47, 42] width 31 height 5
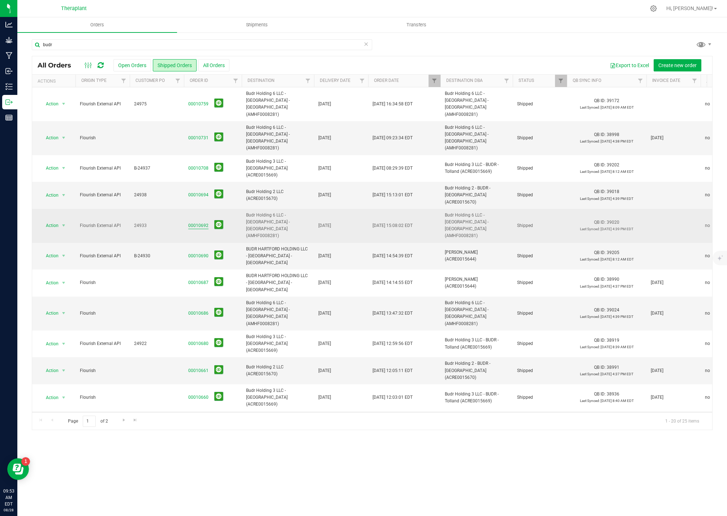
click at [194, 222] on link "00010692" at bounding box center [198, 225] width 20 height 7
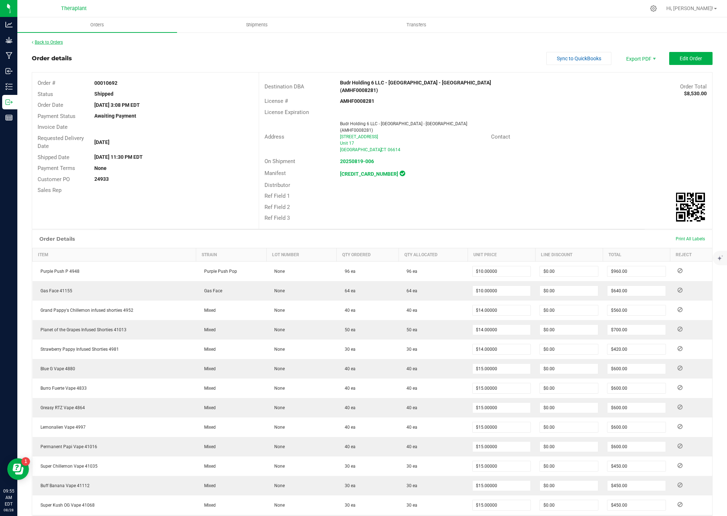
click at [48, 43] on link "Back to Orders" at bounding box center [47, 42] width 31 height 5
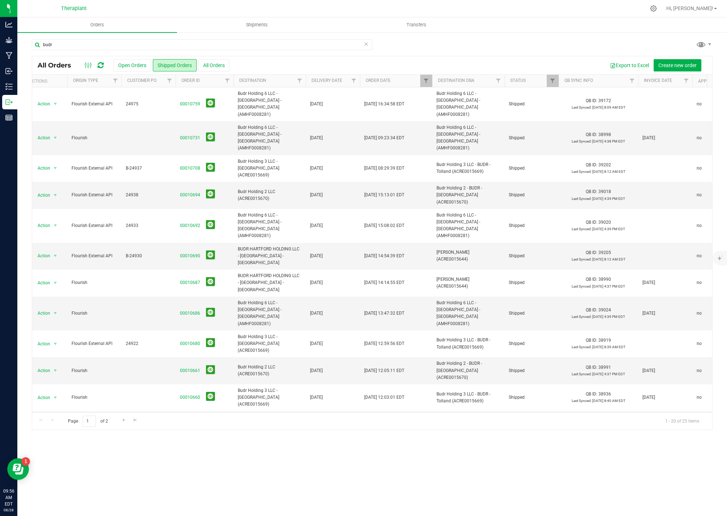
scroll to position [0, 1]
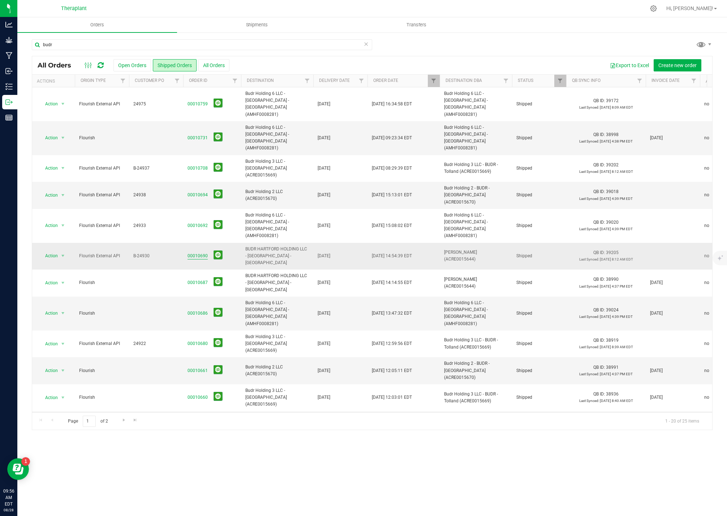
click at [199, 253] on link "00010690" at bounding box center [197, 256] width 20 height 7
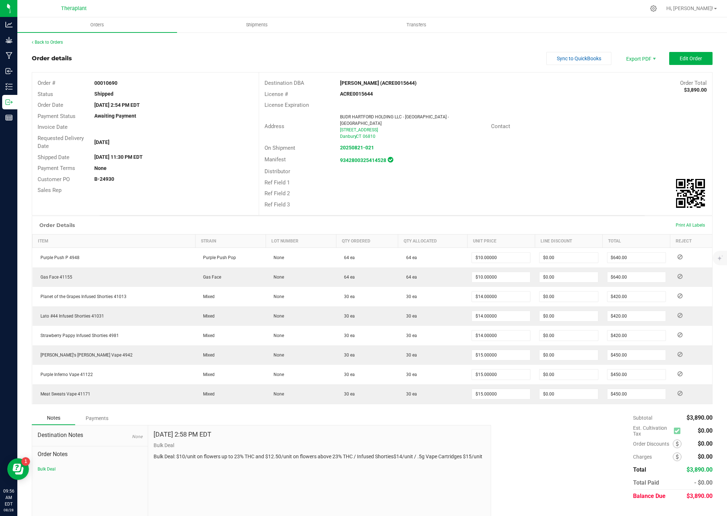
scroll to position [7, 0]
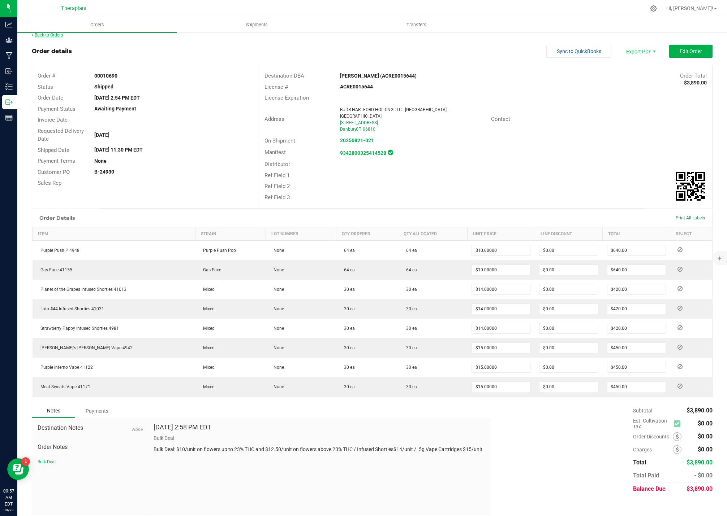
click at [42, 35] on link "Back to Orders" at bounding box center [47, 35] width 31 height 5
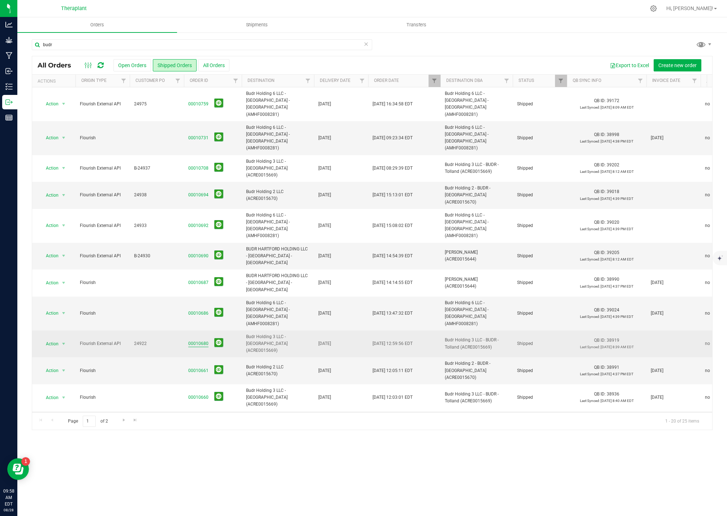
click at [198, 341] on link "00010680" at bounding box center [198, 344] width 20 height 7
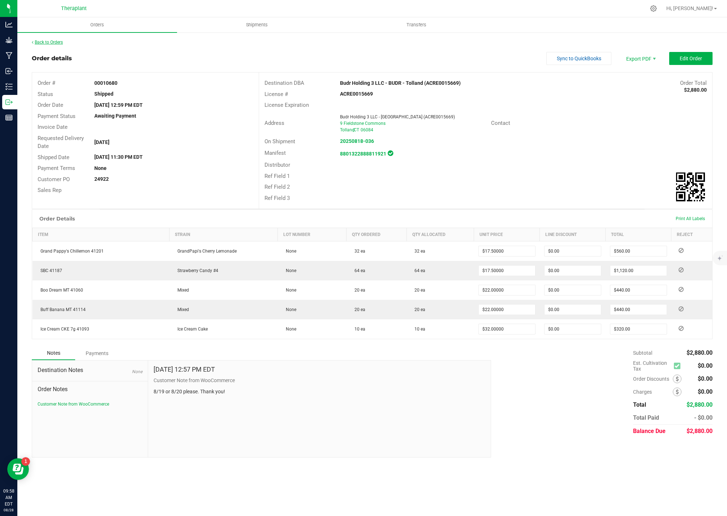
click at [55, 41] on link "Back to Orders" at bounding box center [47, 42] width 31 height 5
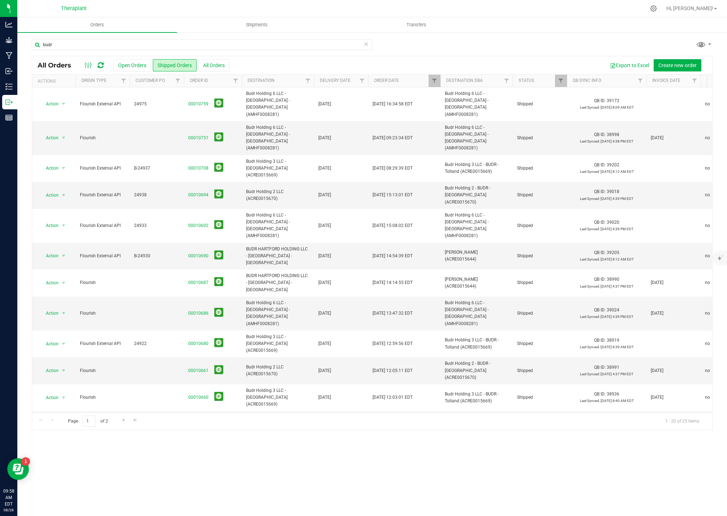
click at [197, 448] on link "00010648" at bounding box center [198, 451] width 20 height 7
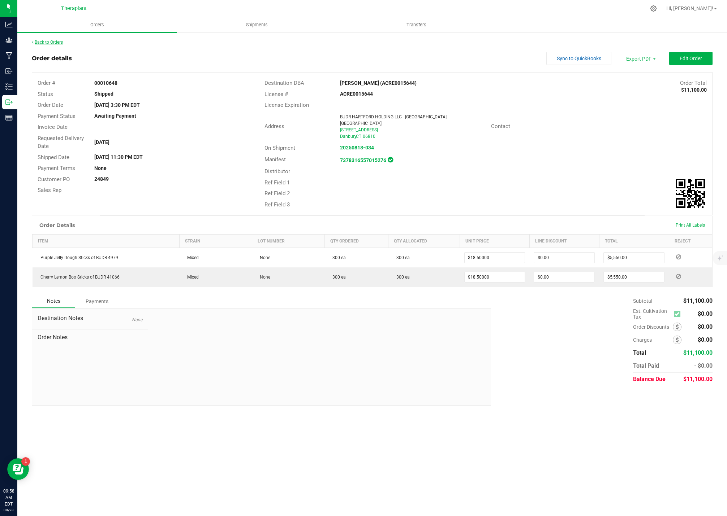
click at [48, 42] on link "Back to Orders" at bounding box center [47, 42] width 31 height 5
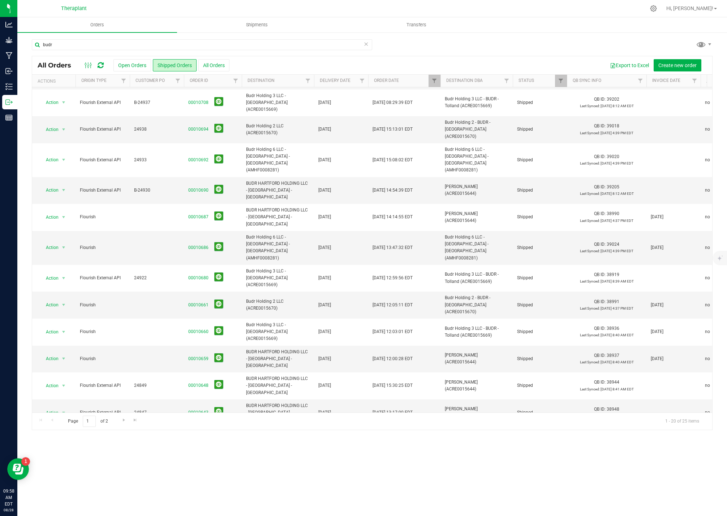
scroll to position [80, 0]
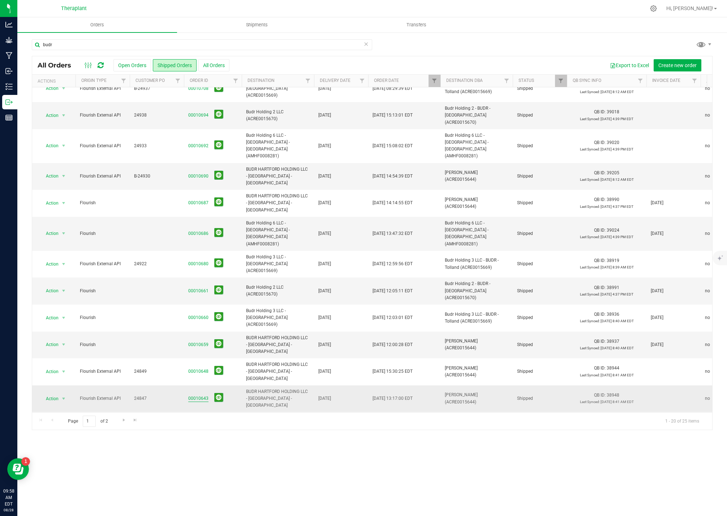
click at [199, 395] on link "00010643" at bounding box center [198, 398] width 20 height 7
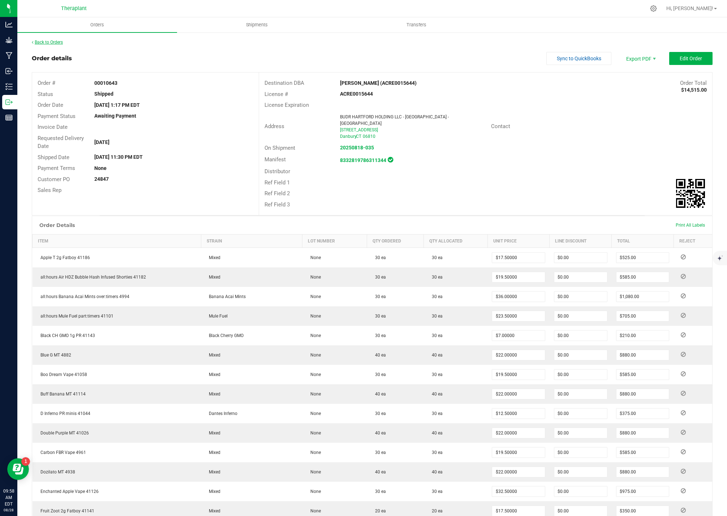
click at [47, 40] on link "Back to Orders" at bounding box center [47, 42] width 31 height 5
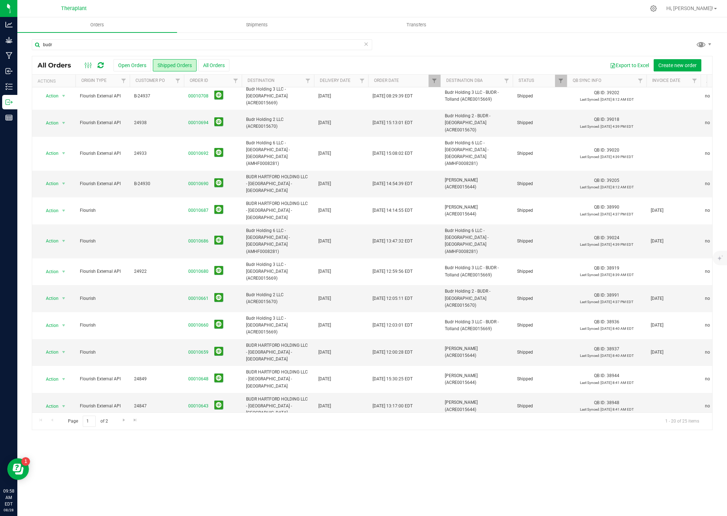
scroll to position [80, 0]
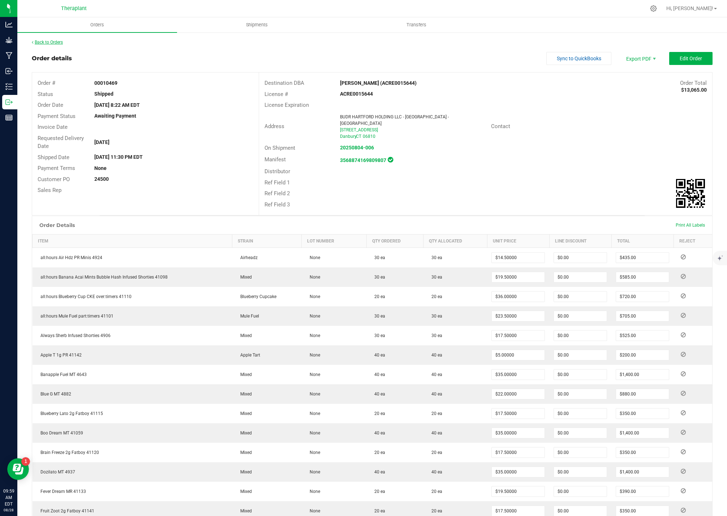
click at [61, 42] on link "Back to Orders" at bounding box center [47, 42] width 31 height 5
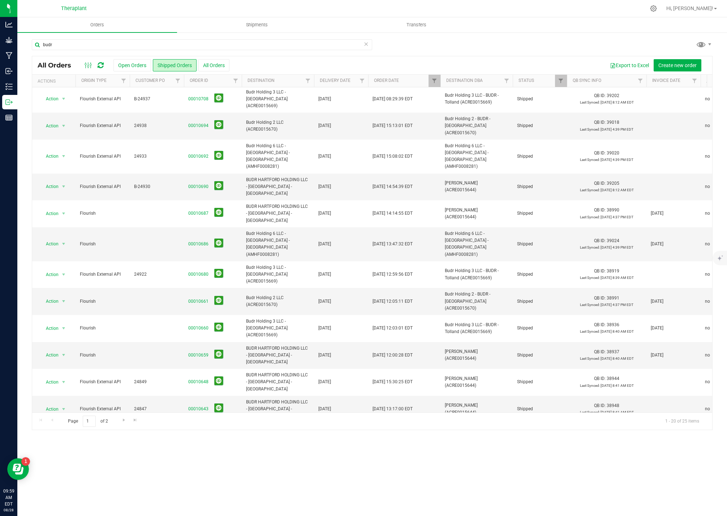
scroll to position [80, 0]
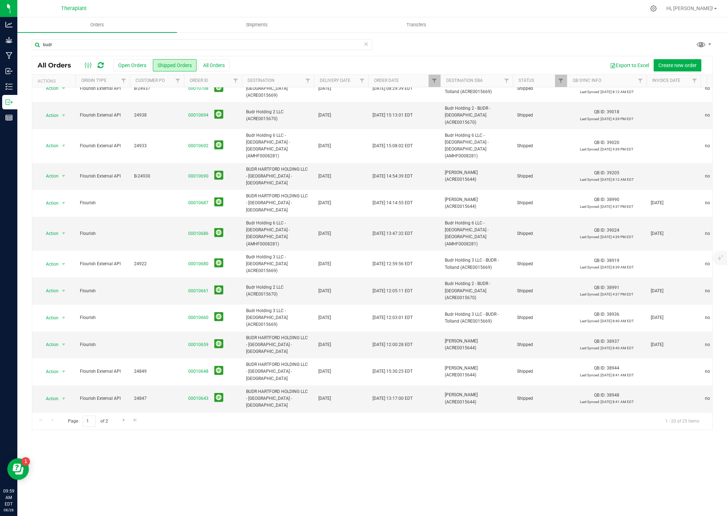
click at [365, 45] on icon at bounding box center [365, 43] width 5 height 9
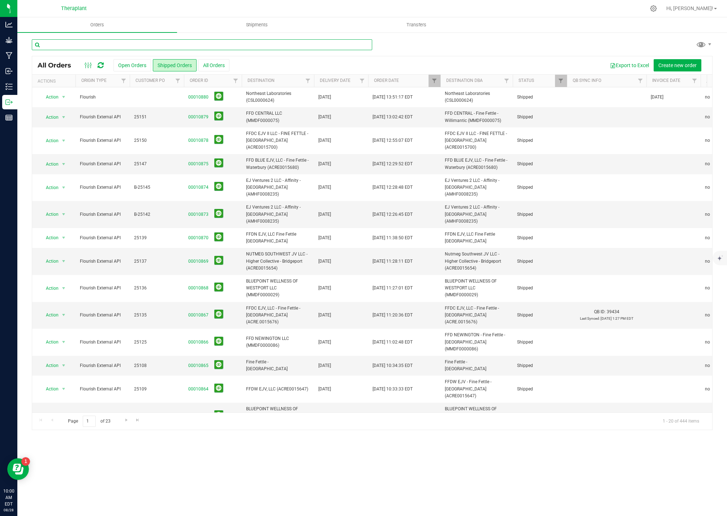
click at [111, 45] on input "text" at bounding box center [202, 44] width 340 height 11
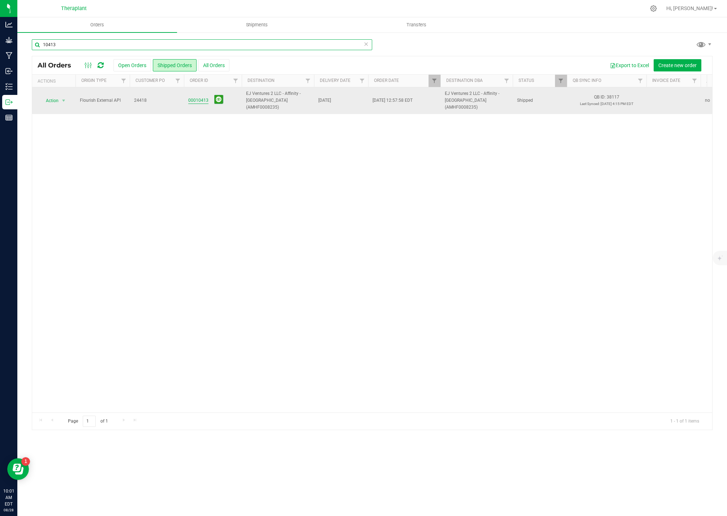
type input "10413"
click at [198, 97] on link "00010413" at bounding box center [198, 100] width 20 height 7
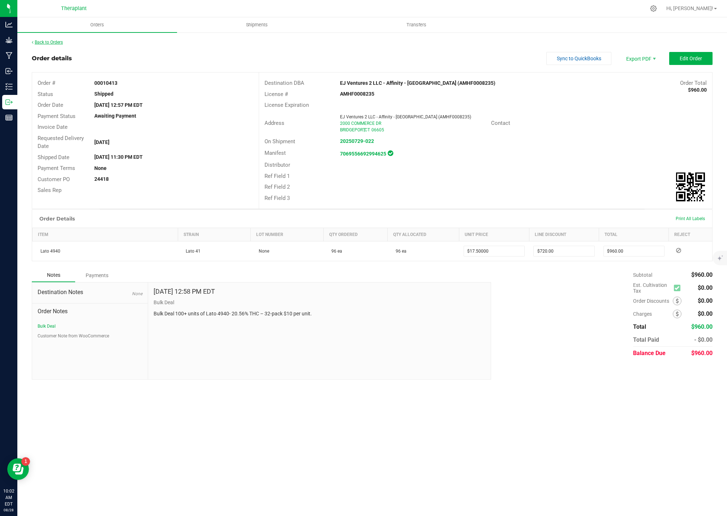
click at [60, 41] on link "Back to Orders" at bounding box center [47, 42] width 31 height 5
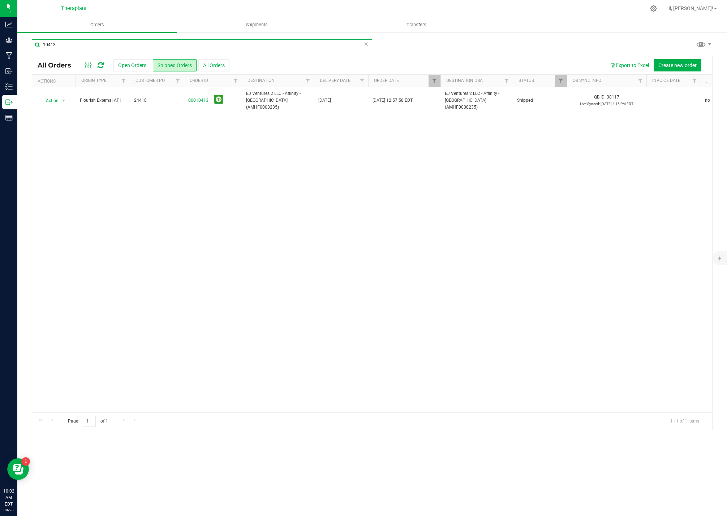
click at [65, 46] on input "10413" at bounding box center [202, 44] width 340 height 11
click at [65, 45] on input "10413" at bounding box center [202, 44] width 340 height 11
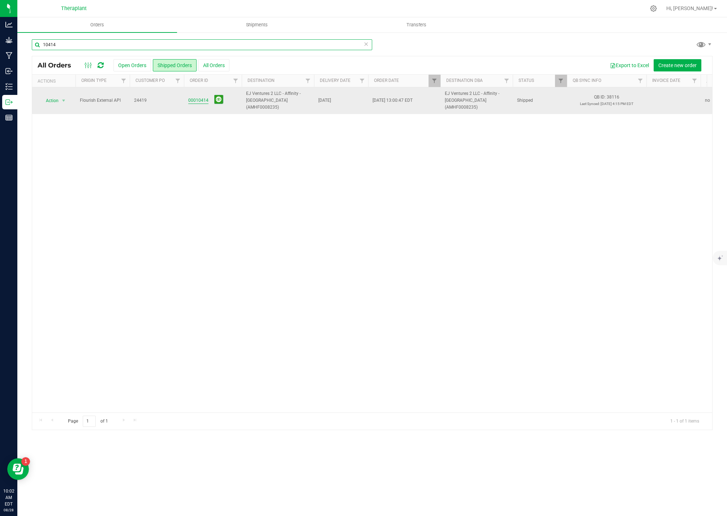
type input "10414"
click at [195, 99] on link "00010414" at bounding box center [198, 100] width 20 height 7
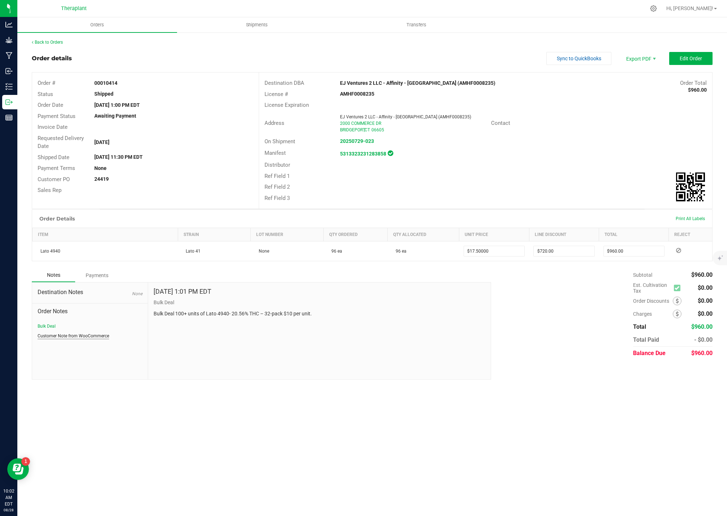
click at [106, 338] on button "Customer Note from WooCommerce" at bounding box center [74, 336] width 72 height 7
click at [46, 40] on link "Back to Orders" at bounding box center [47, 42] width 31 height 5
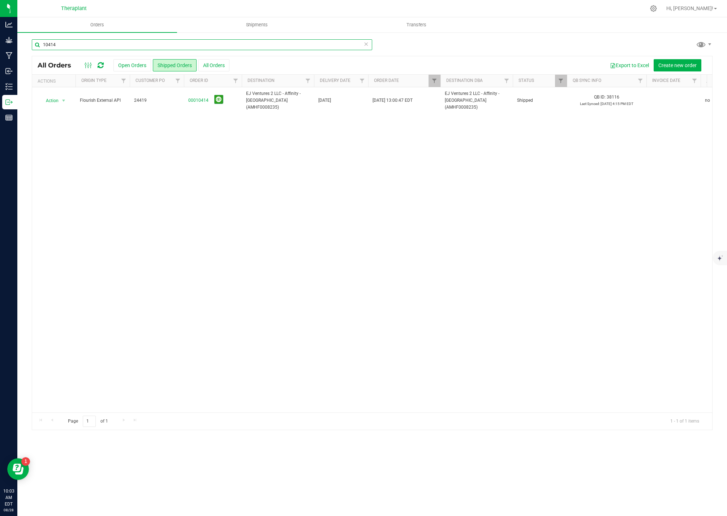
click at [69, 44] on input "10414" at bounding box center [202, 44] width 340 height 11
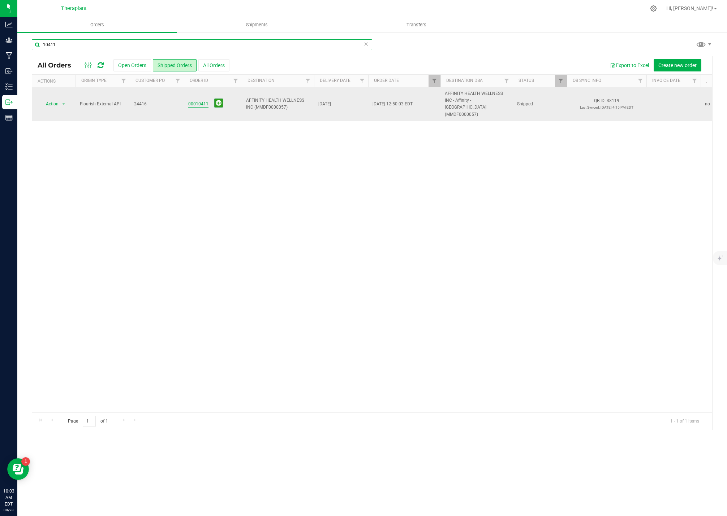
type input "10411"
click at [201, 101] on link "00010411" at bounding box center [198, 104] width 20 height 7
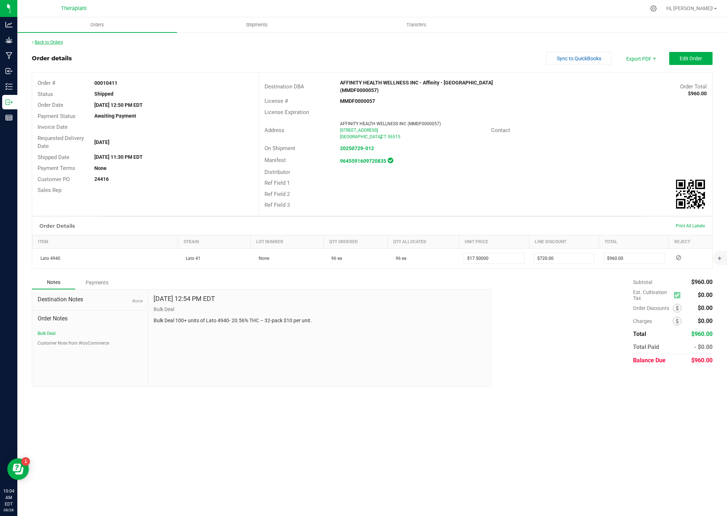
click at [57, 41] on link "Back to Orders" at bounding box center [47, 42] width 31 height 5
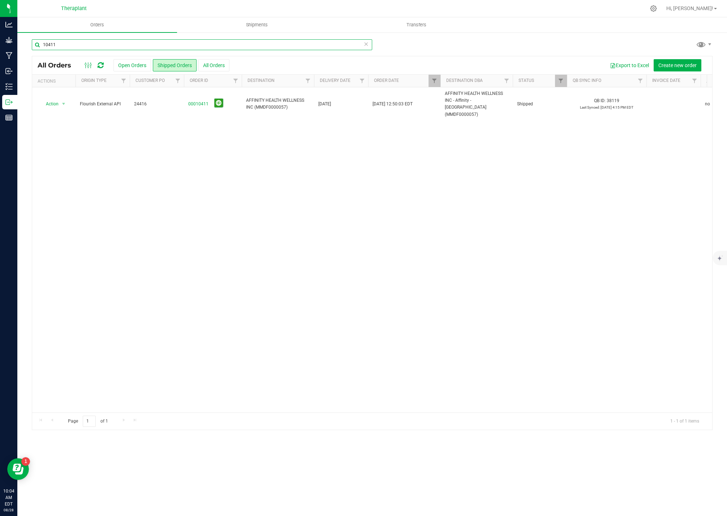
click at [63, 43] on input "10411" at bounding box center [202, 44] width 340 height 11
type input "10412"
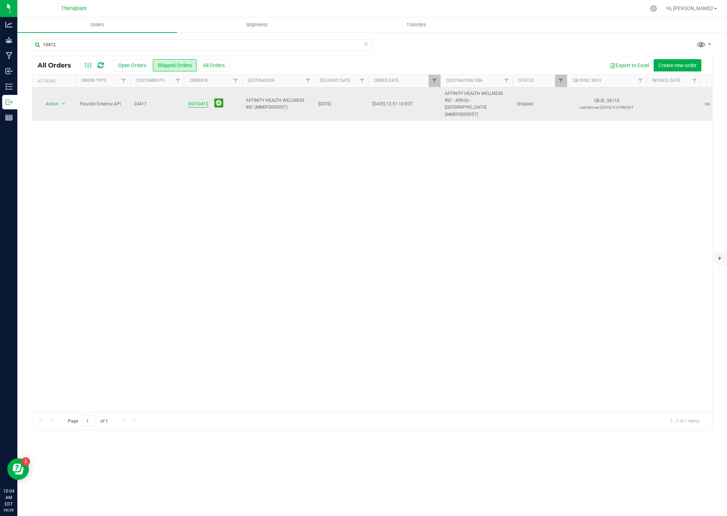
click at [197, 101] on link "00010412" at bounding box center [198, 104] width 20 height 7
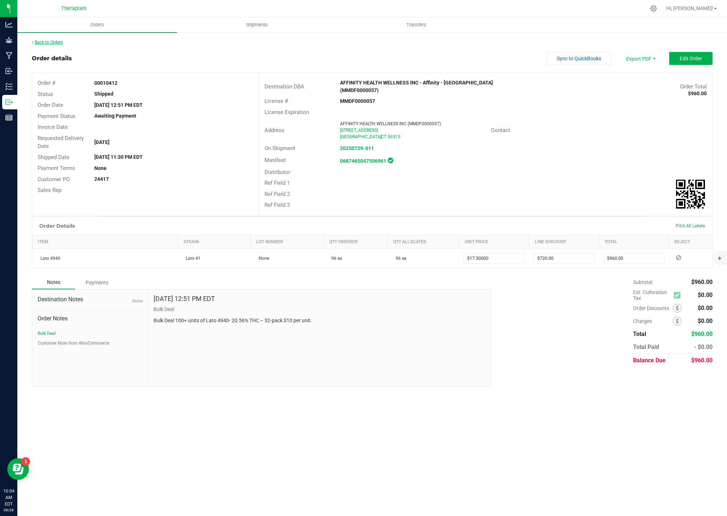
click at [61, 43] on link "Back to Orders" at bounding box center [47, 42] width 31 height 5
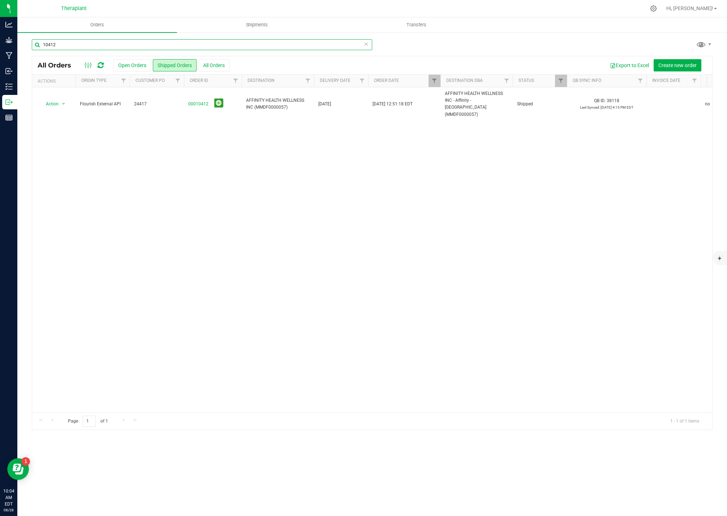
click at [63, 46] on input "10412" at bounding box center [202, 44] width 340 height 11
click at [62, 46] on input "10412" at bounding box center [202, 44] width 340 height 11
click at [68, 46] on input "10412" at bounding box center [202, 44] width 340 height 11
click at [75, 44] on input "10412" at bounding box center [202, 44] width 340 height 11
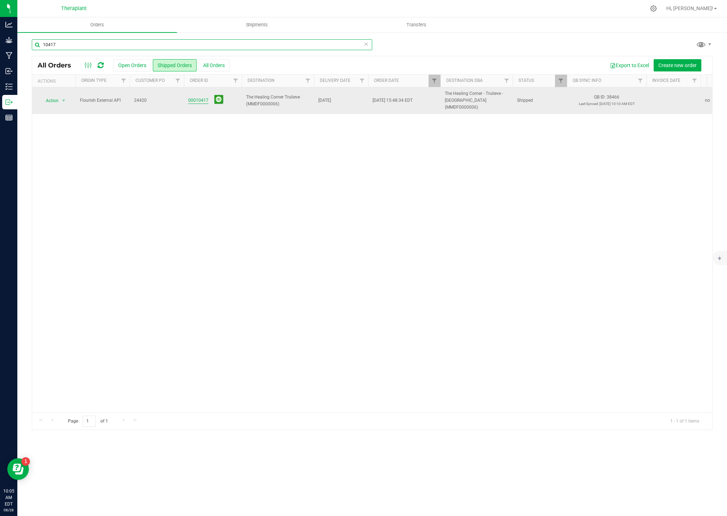
type input "10417"
click at [191, 98] on link "00010417" at bounding box center [198, 100] width 20 height 7
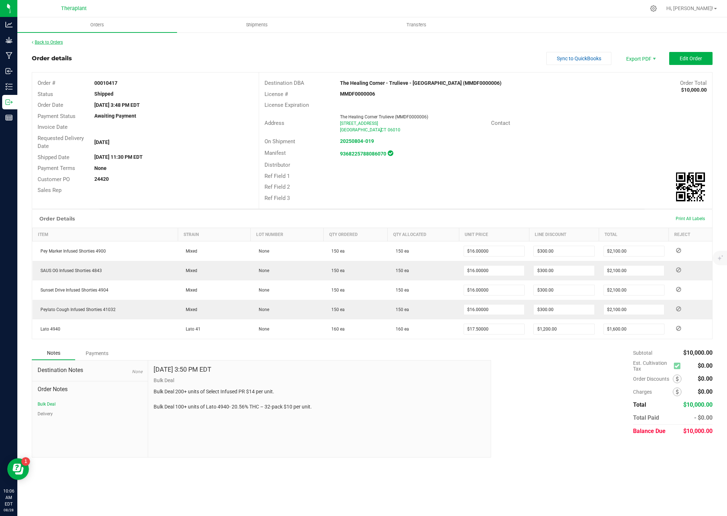
click at [60, 42] on link "Back to Orders" at bounding box center [47, 42] width 31 height 5
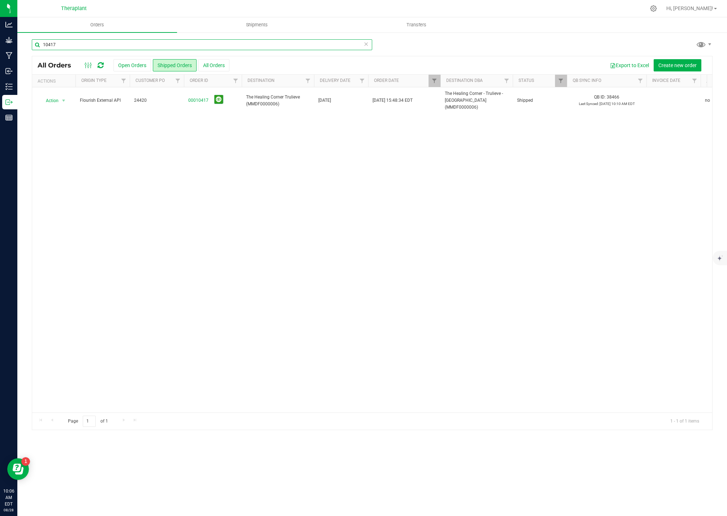
click at [61, 45] on input "10417" at bounding box center [202, 44] width 340 height 11
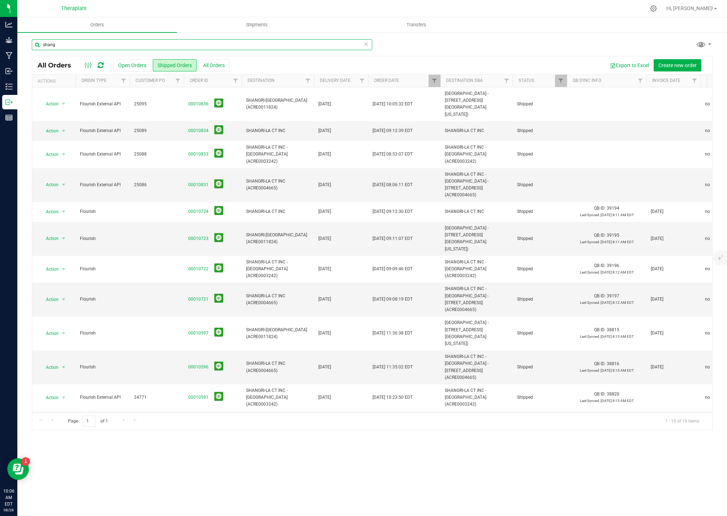
drag, startPoint x: 50, startPoint y: 46, endPoint x: 31, endPoint y: 43, distance: 19.7
click at [31, 43] on div "shang All Orders Open Orders Shipped Orders All Orders Export to Excel Create n…" at bounding box center [371, 235] width 709 height 406
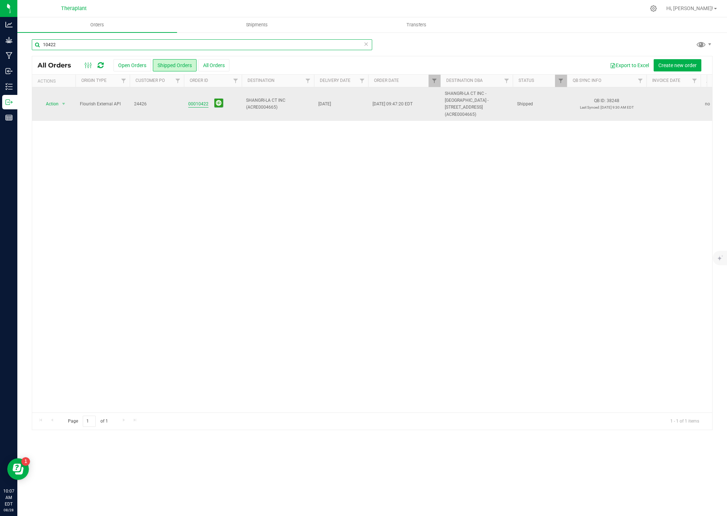
type input "10422"
click at [197, 101] on link "00010422" at bounding box center [198, 104] width 20 height 7
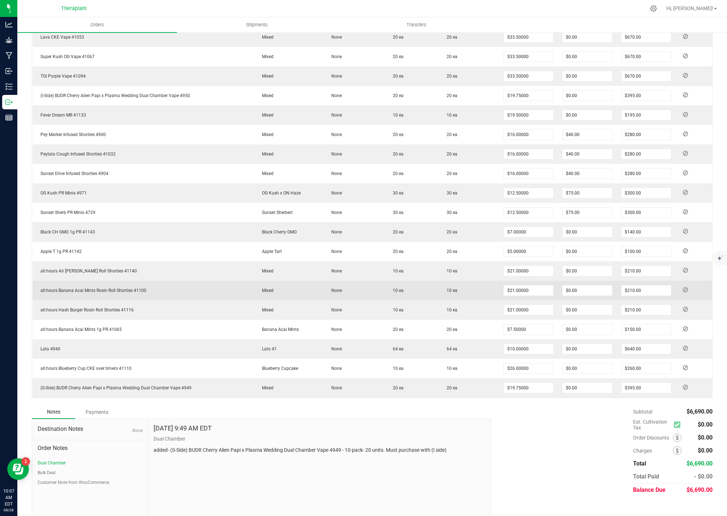
scroll to position [241, 0]
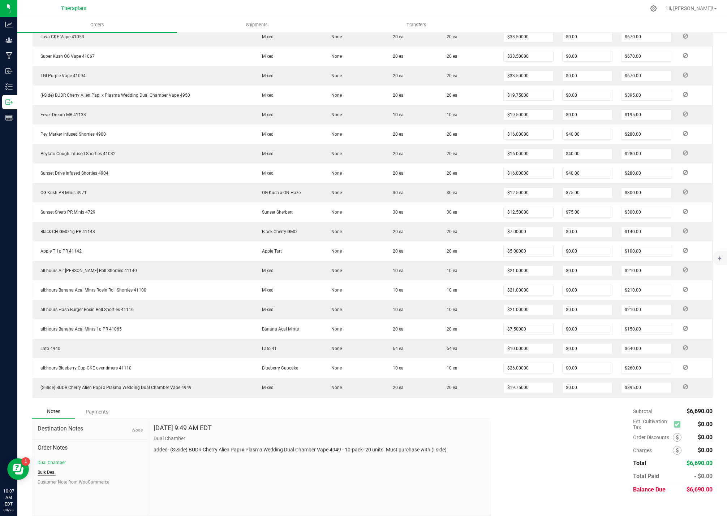
click at [44, 469] on button "Bulk Deal" at bounding box center [47, 472] width 18 height 7
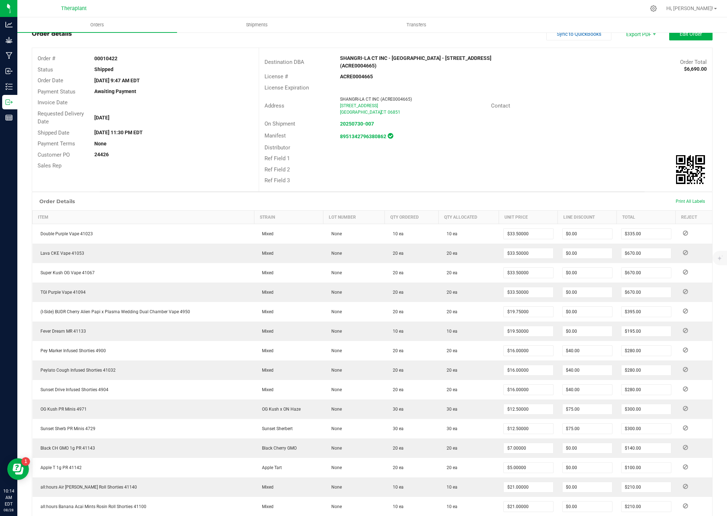
scroll to position [0, 0]
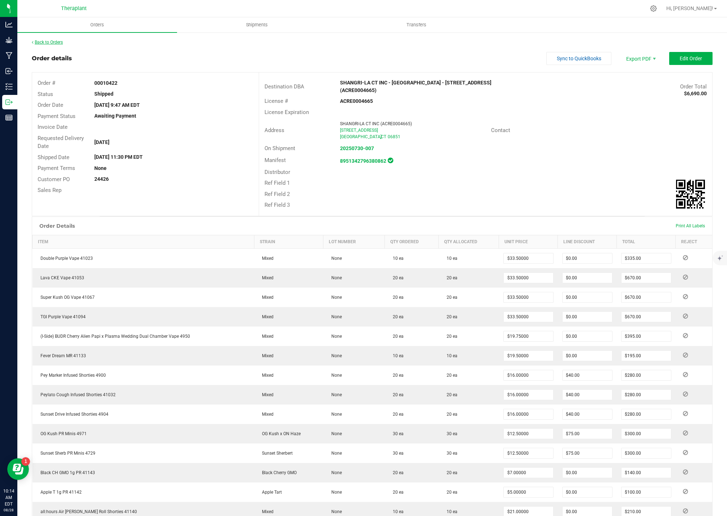
click at [62, 43] on link "Back to Orders" at bounding box center [47, 42] width 31 height 5
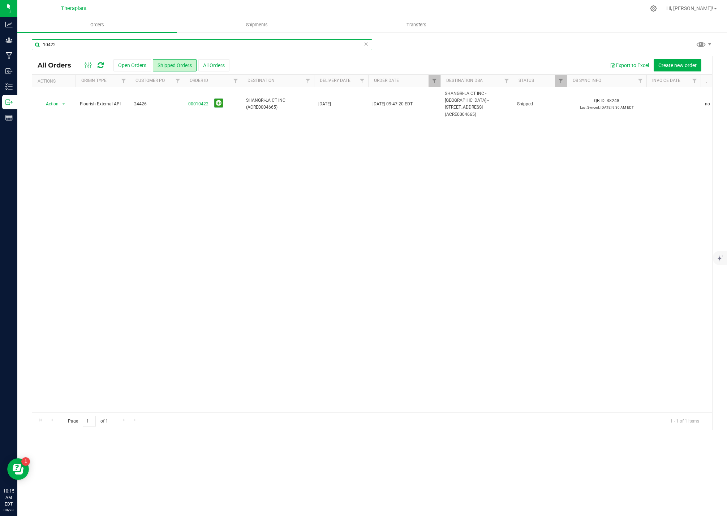
click at [68, 45] on input "10422" at bounding box center [202, 44] width 340 height 11
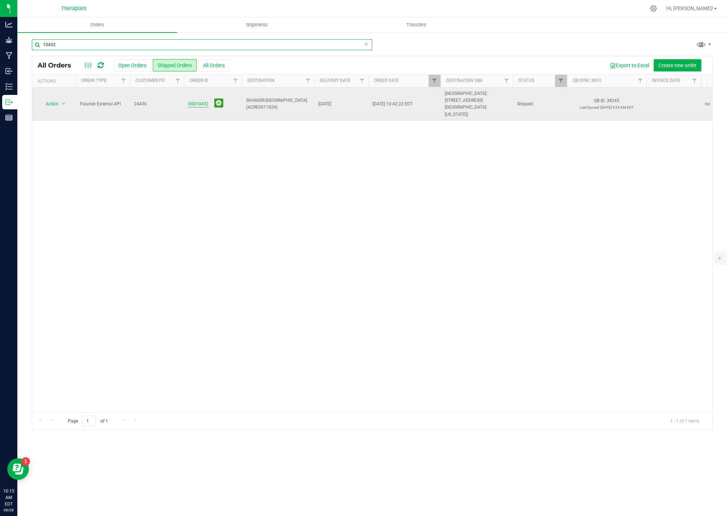
type input "10432"
click at [200, 101] on link "00010432" at bounding box center [198, 104] width 20 height 7
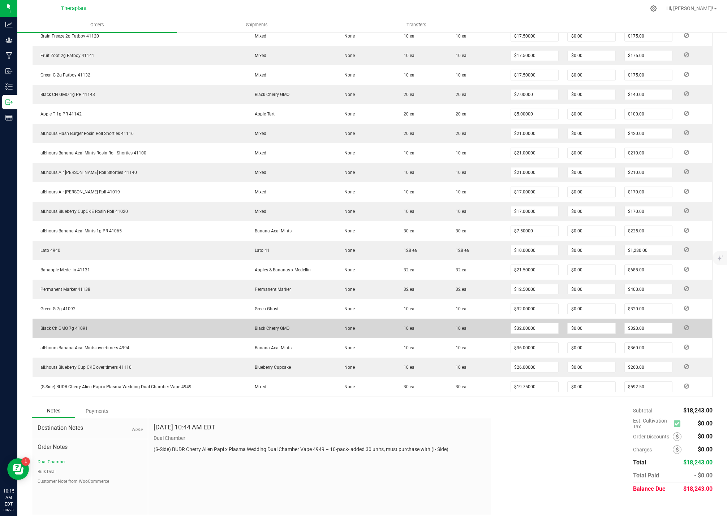
scroll to position [729, 0]
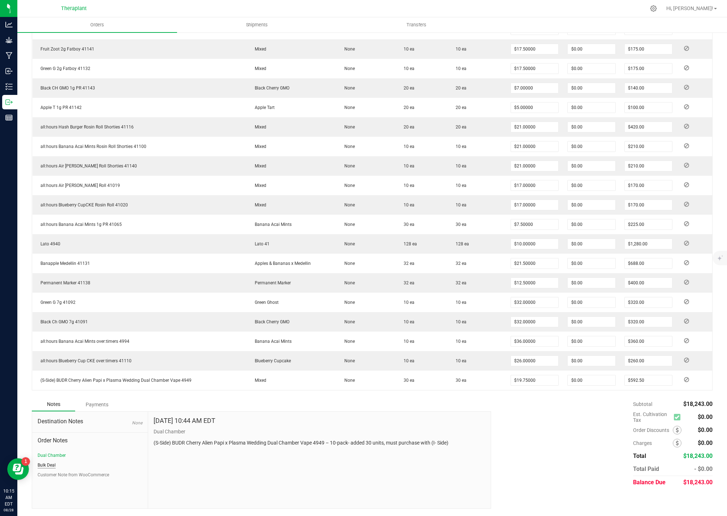
click at [51, 464] on button "Bulk Deal" at bounding box center [47, 465] width 18 height 7
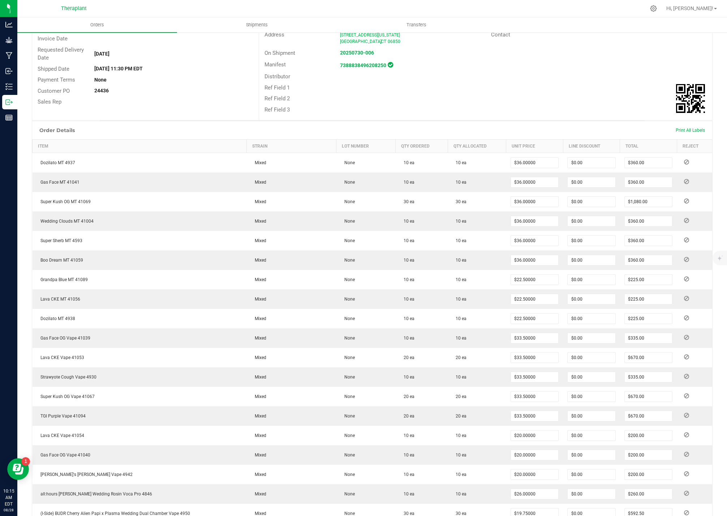
scroll to position [79, 0]
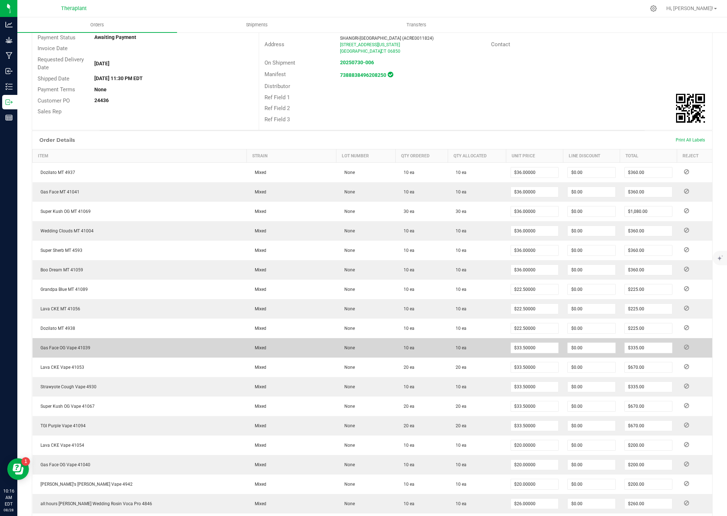
click at [213, 348] on td "Gas Face OG Vape 41039" at bounding box center [140, 348] width 214 height 20
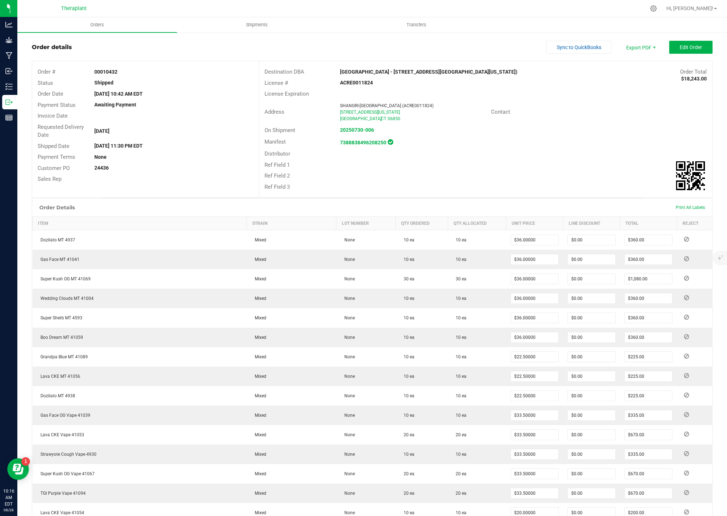
scroll to position [0, 0]
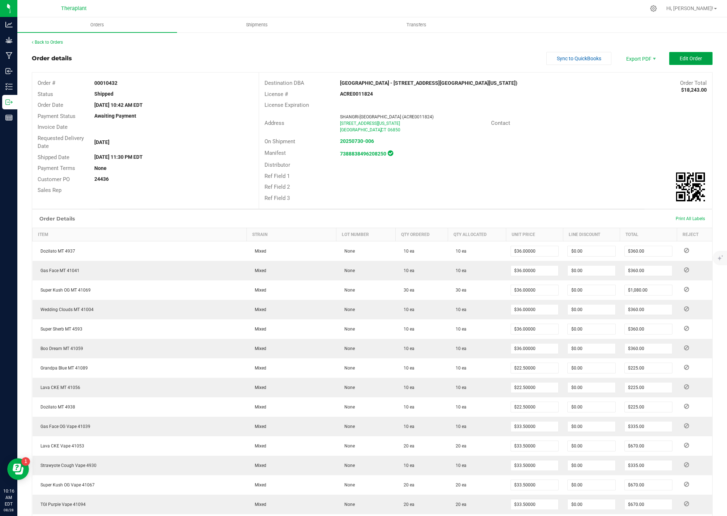
click at [680, 56] on span "Edit Order" at bounding box center [690, 59] width 22 height 6
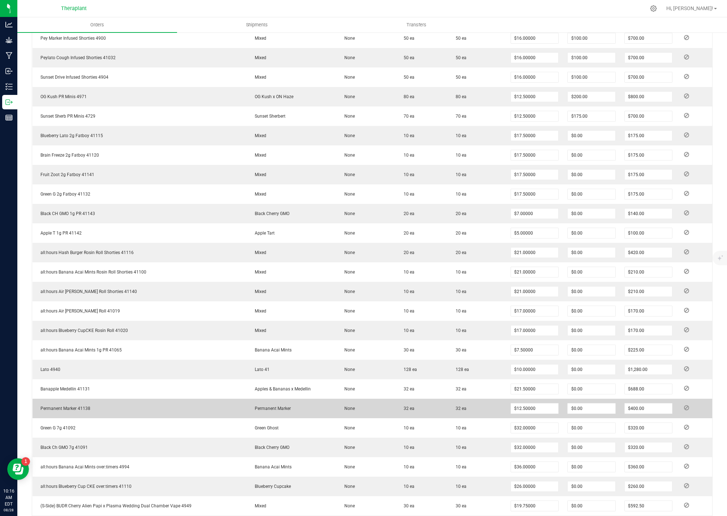
scroll to position [740, 0]
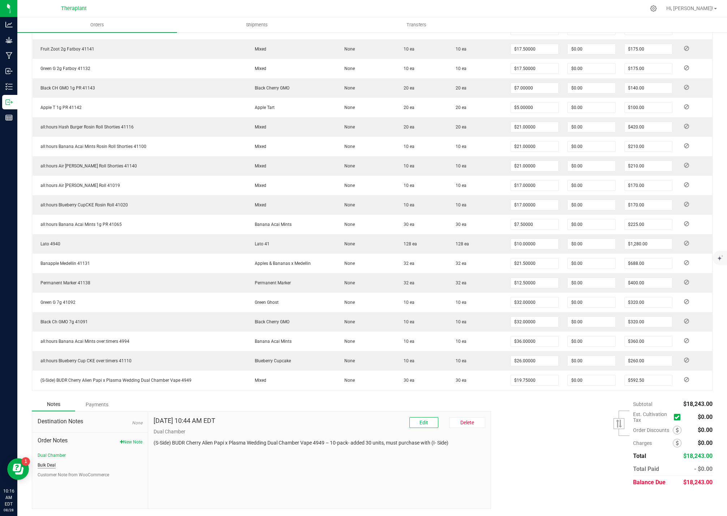
click at [43, 463] on button "Bulk Deal" at bounding box center [47, 465] width 18 height 7
click at [421, 422] on span "Edit" at bounding box center [423, 423] width 9 height 6
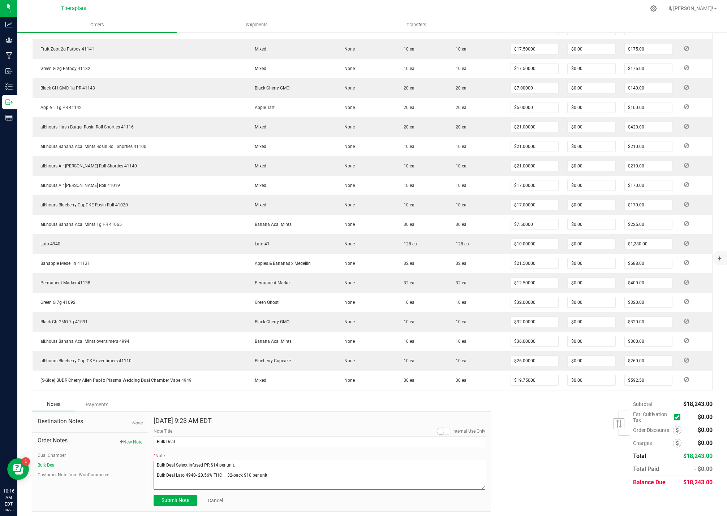
click at [273, 478] on textarea "* Note" at bounding box center [319, 475] width 332 height 29
paste textarea "Pre-Roll Minis (5pk): $10/unit"
click at [159, 481] on textarea "* Note" at bounding box center [319, 475] width 332 height 29
click at [154, 485] on textarea "* Note" at bounding box center [319, 475] width 332 height 29
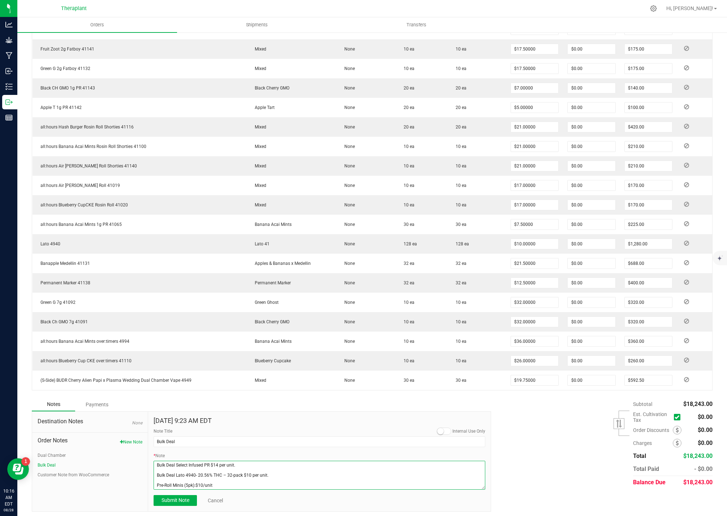
scroll to position [0, 0]
type textarea "Bulk Deal Select Infused PR $14 per unit. Bulk Deal Lato 4940- 20.56% THC – 32-…"
click at [177, 499] on span "Submit Note" at bounding box center [175, 501] width 28 height 6
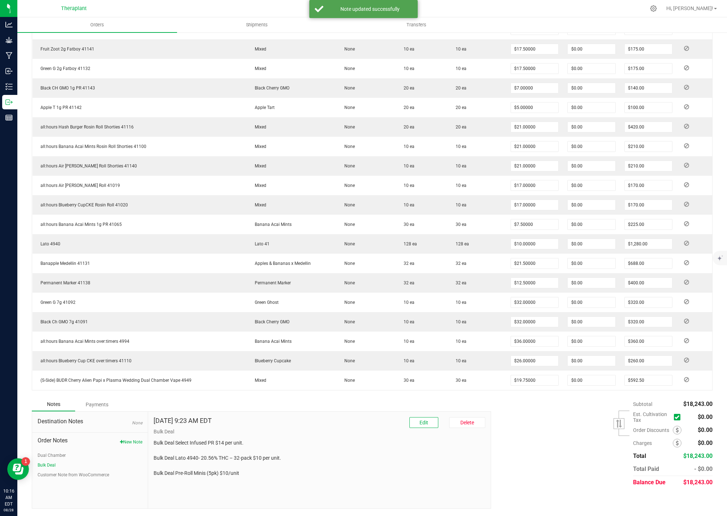
click at [216, 475] on p "Bulk Deal Select Infused PR $14 per unit. Bulk Deal Lato 4940- 20.56% THC – 32-…" at bounding box center [319, 459] width 332 height 38
copy div "Bulk Deal Pre-Roll Minis (5pk) $10/unit"
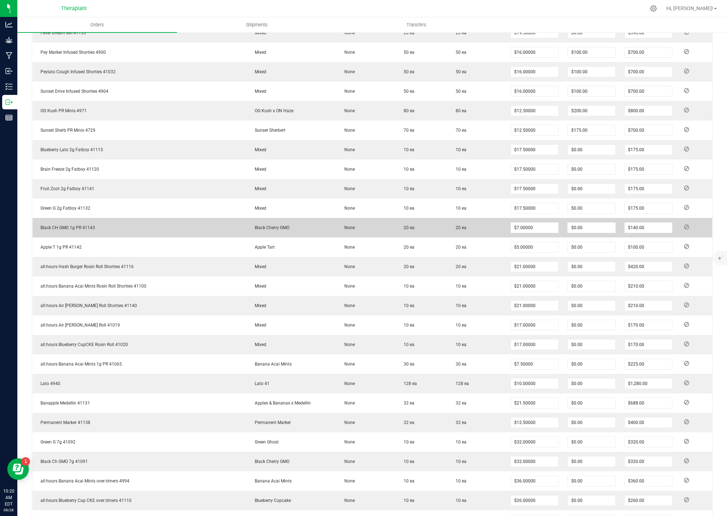
scroll to position [595, 0]
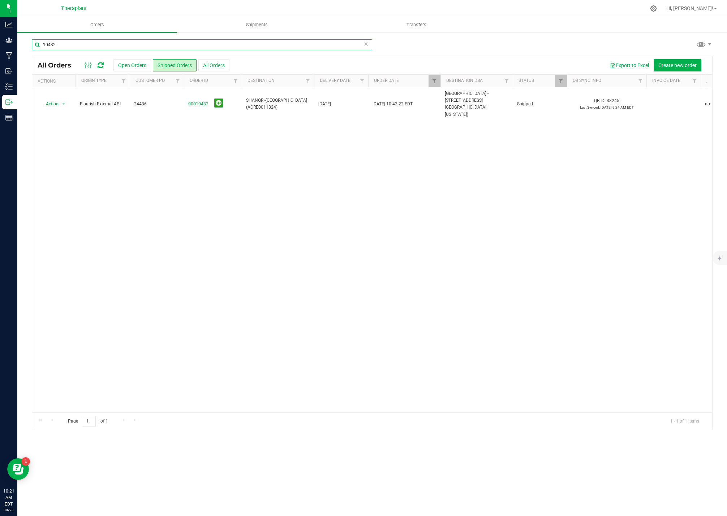
click at [79, 46] on input "10432" at bounding box center [202, 44] width 340 height 11
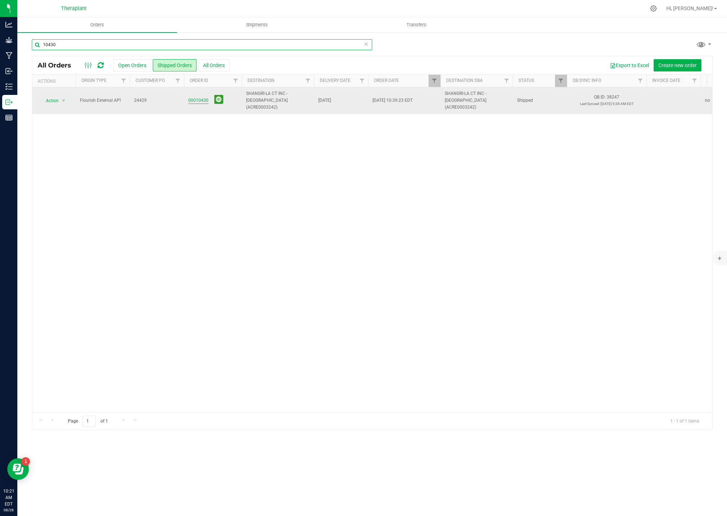
type input "10430"
click at [195, 97] on link "00010430" at bounding box center [198, 100] width 20 height 7
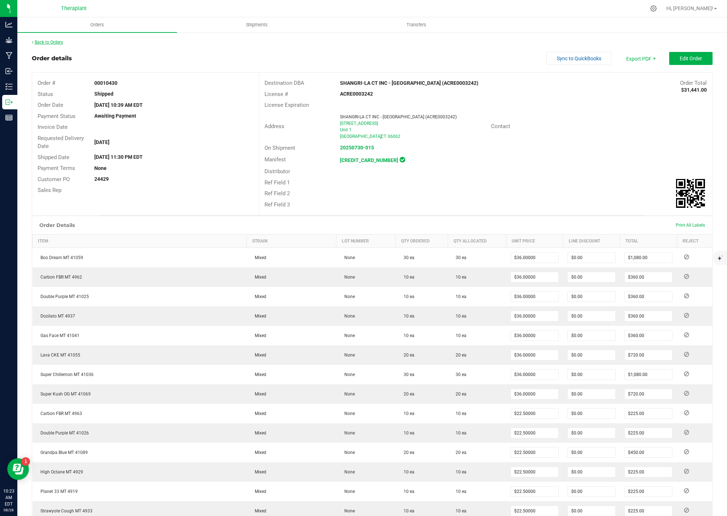
click at [47, 42] on link "Back to Orders" at bounding box center [47, 42] width 31 height 5
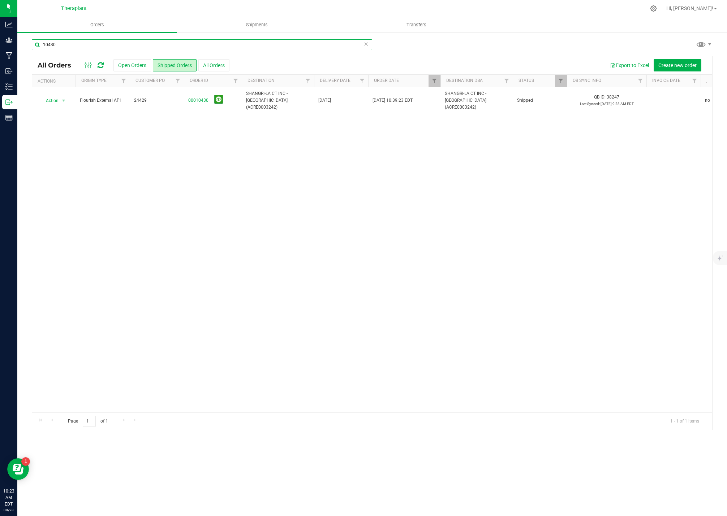
click at [70, 41] on input "10430" at bounding box center [202, 44] width 340 height 11
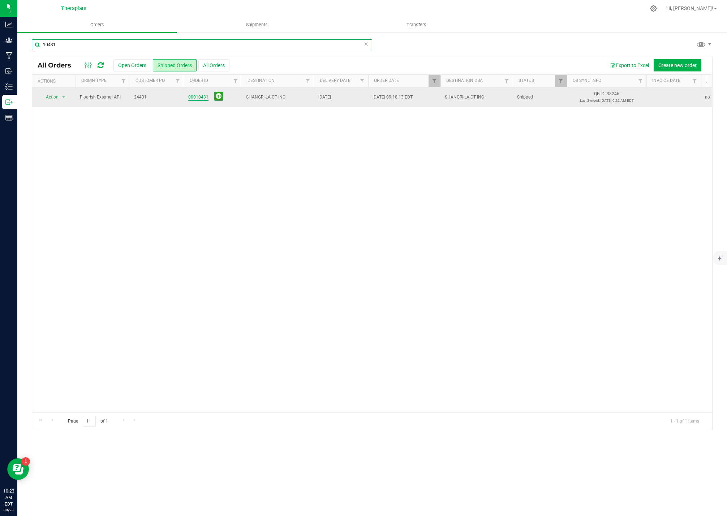
type input "10431"
click at [190, 96] on link "00010431" at bounding box center [198, 97] width 20 height 7
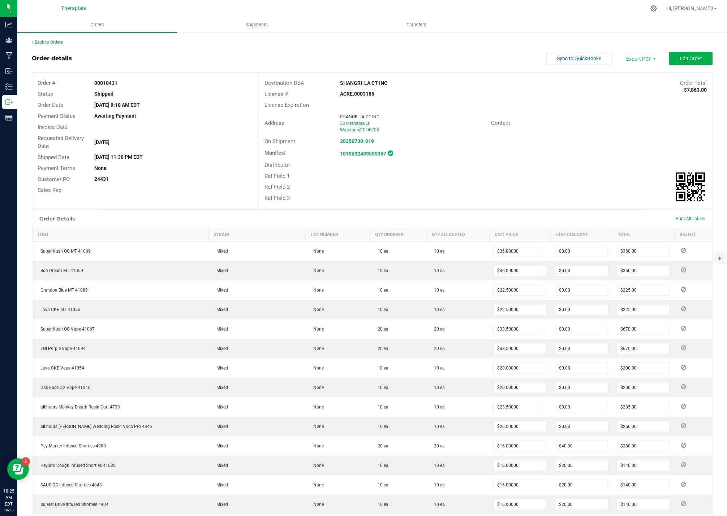
click at [52, 37] on div "Back to Orders Order details Sync to QuickBooks Export PDF Edit Order Order # 0…" at bounding box center [371, 434] width 709 height 804
click at [51, 42] on link "Back to Orders" at bounding box center [47, 42] width 31 height 5
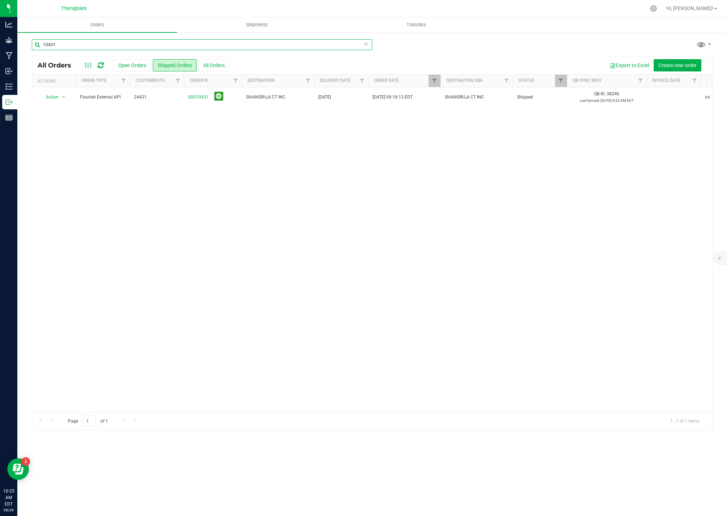
click at [61, 43] on input "10431" at bounding box center [202, 44] width 340 height 11
type input "10421"
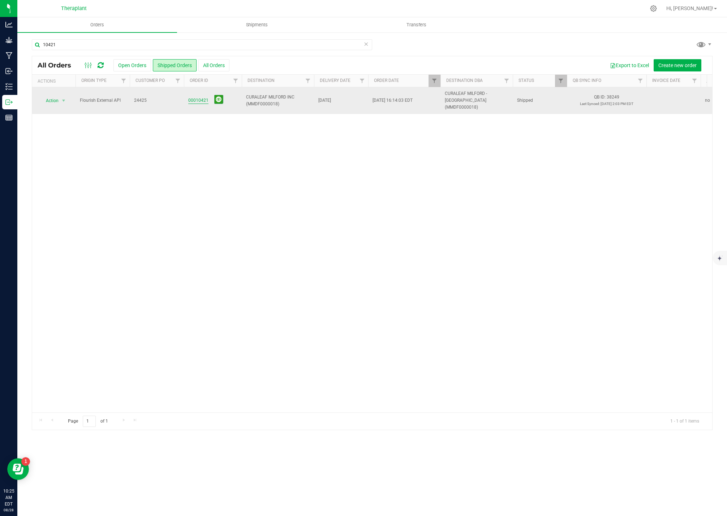
click at [199, 98] on link "00010421" at bounding box center [198, 100] width 20 height 7
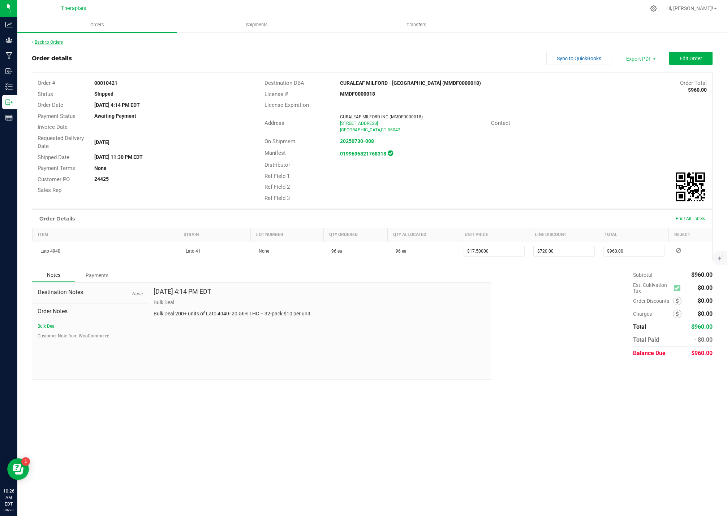
click at [57, 41] on link "Back to Orders" at bounding box center [47, 42] width 31 height 5
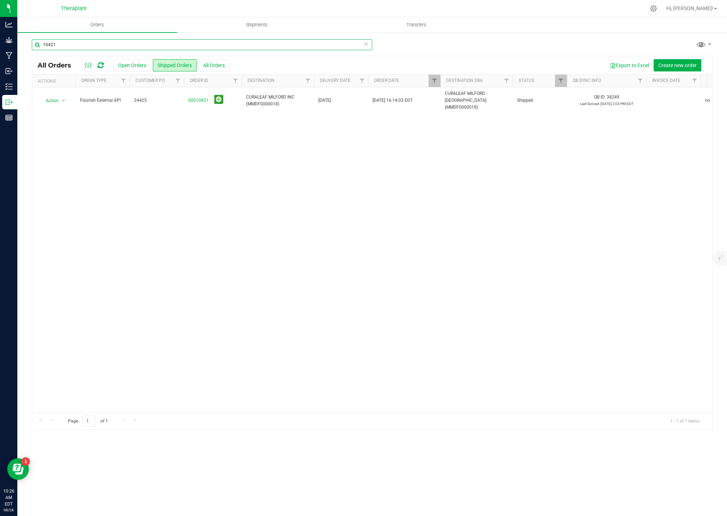
click at [66, 44] on input "10421" at bounding box center [202, 44] width 340 height 11
type input "10420"
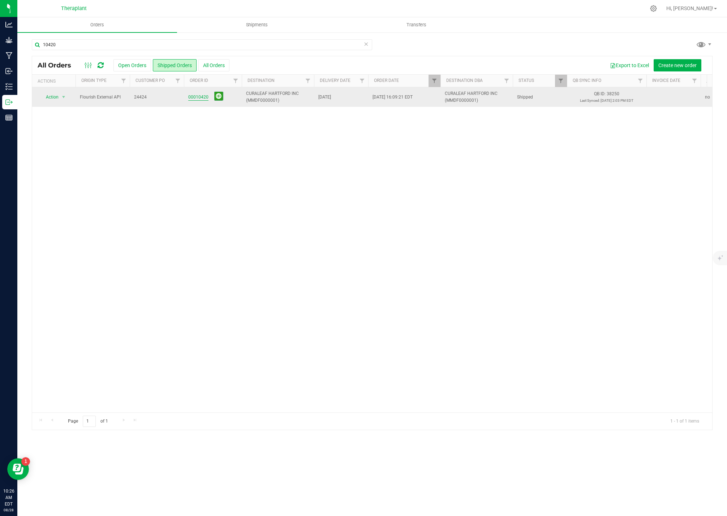
click at [203, 94] on link "00010420" at bounding box center [198, 97] width 20 height 7
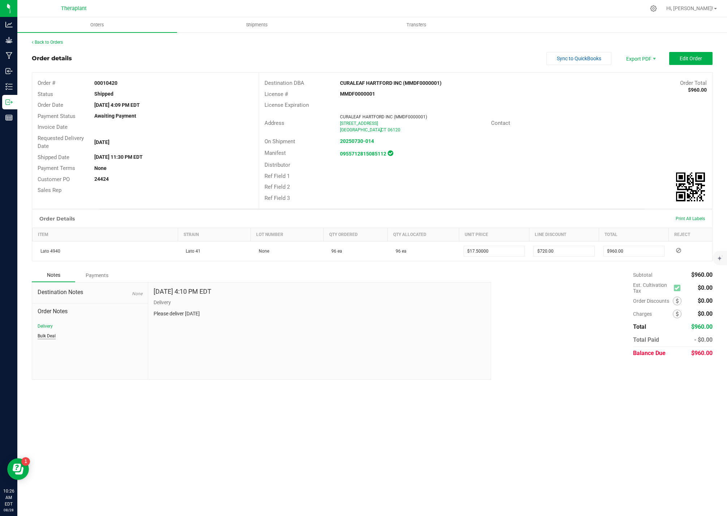
click at [51, 335] on button "Bulk Deal" at bounding box center [47, 336] width 18 height 7
click at [60, 43] on link "Back to Orders" at bounding box center [47, 42] width 31 height 5
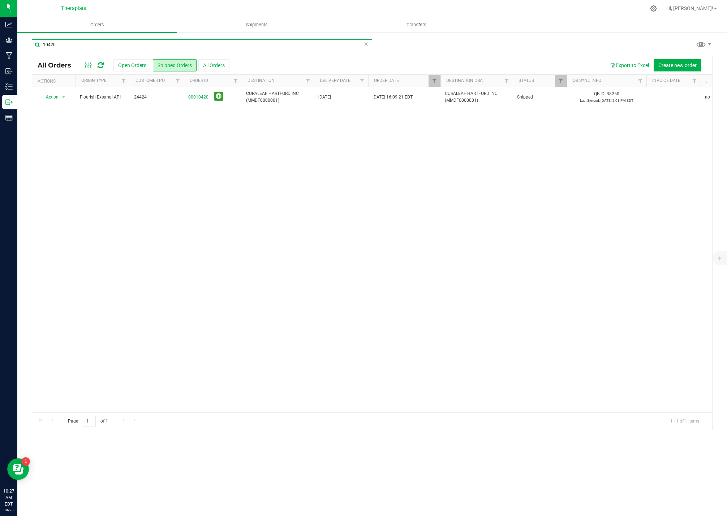
click at [68, 44] on input "10420" at bounding box center [202, 44] width 340 height 11
type input "4"
type input "10418"
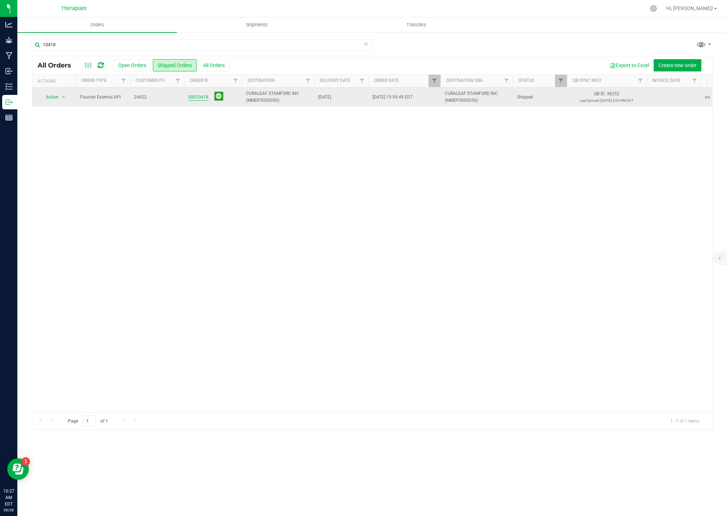
click at [203, 94] on link "00010418" at bounding box center [198, 97] width 20 height 7
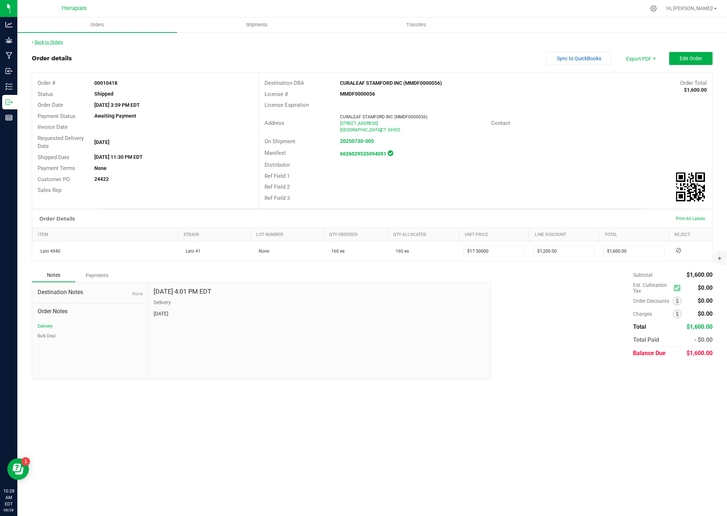
click at [49, 40] on link "Back to Orders" at bounding box center [47, 42] width 31 height 5
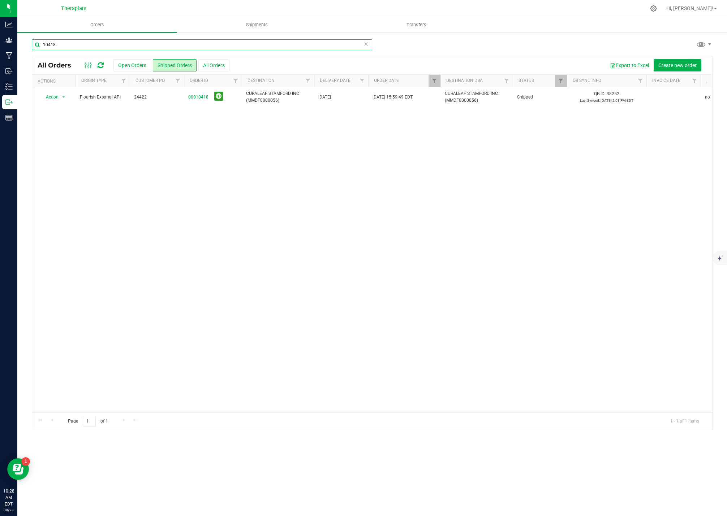
click at [63, 42] on input "10418" at bounding box center [202, 44] width 340 height 11
click at [61, 46] on input "10418" at bounding box center [202, 44] width 340 height 11
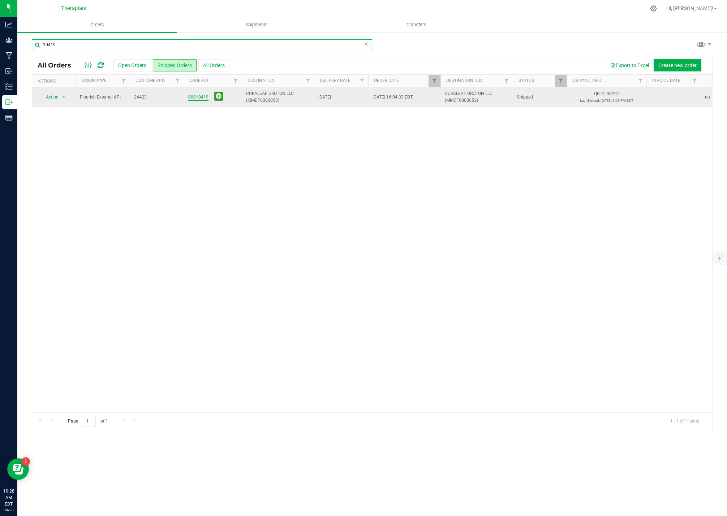
type input "10419"
click at [193, 100] on link "00010419" at bounding box center [198, 97] width 20 height 7
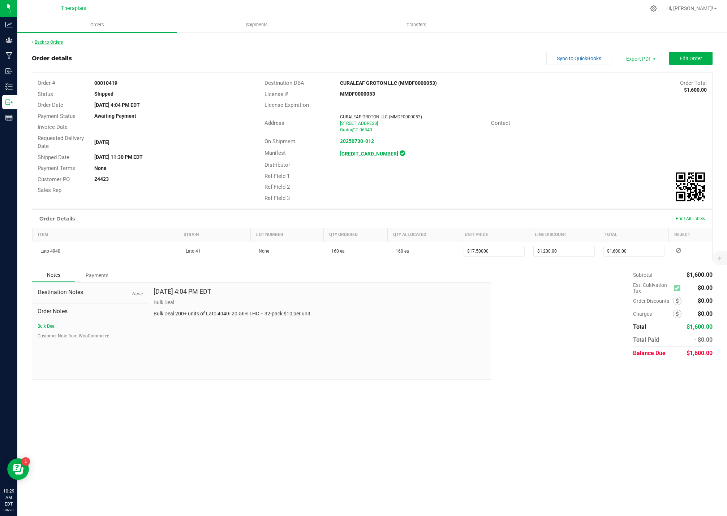
click at [52, 44] on link "Back to Orders" at bounding box center [47, 42] width 31 height 5
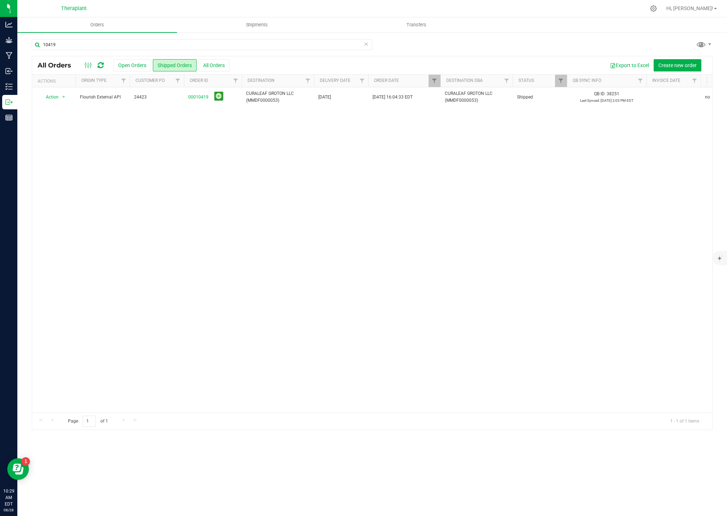
click at [365, 44] on icon at bounding box center [365, 43] width 5 height 9
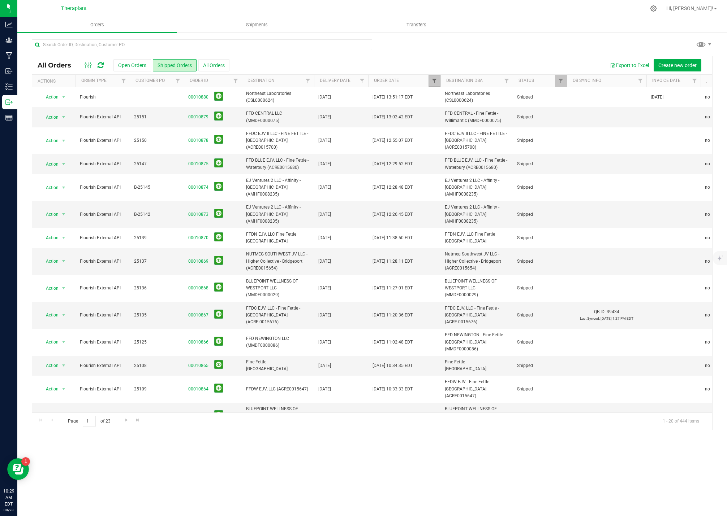
click at [434, 79] on span "Filter" at bounding box center [434, 81] width 6 height 6
click at [114, 43] on input "text" at bounding box center [202, 44] width 340 height 11
type input "higher collective"
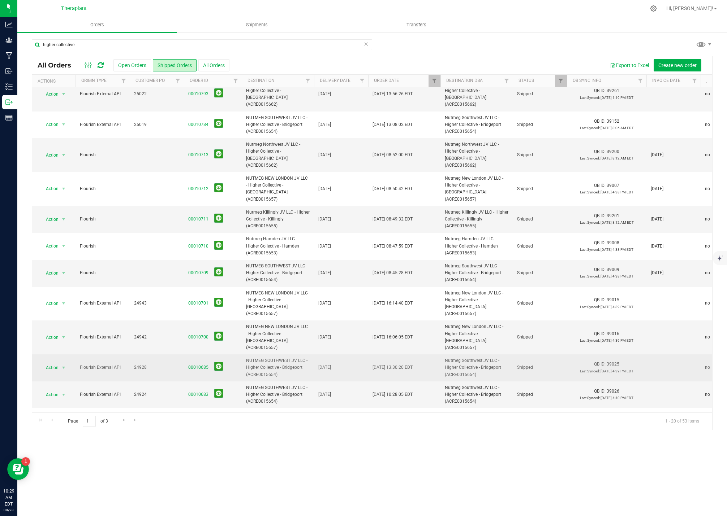
scroll to position [218, 0]
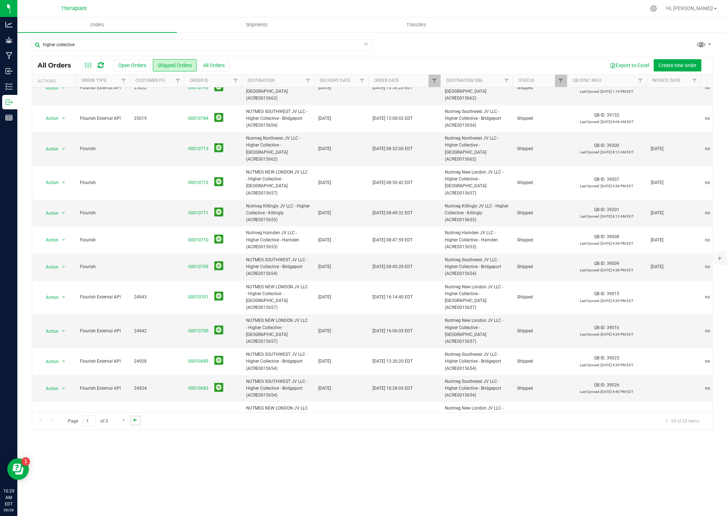
click at [132, 420] on span "Go to the last page" at bounding box center [135, 420] width 6 height 6
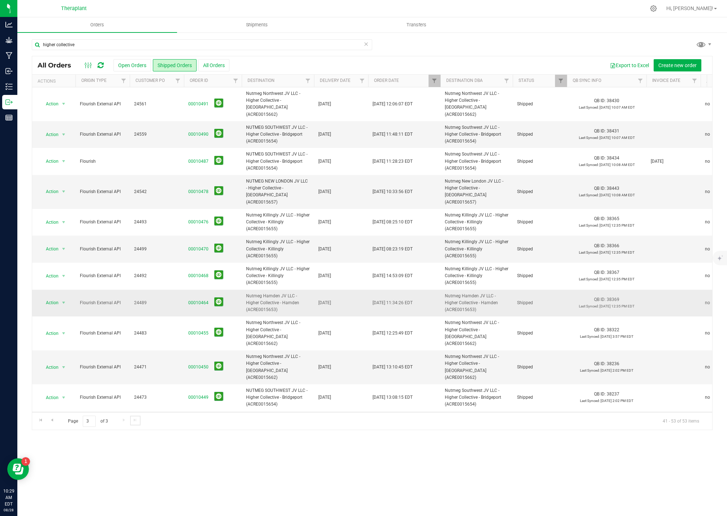
scroll to position [30, 0]
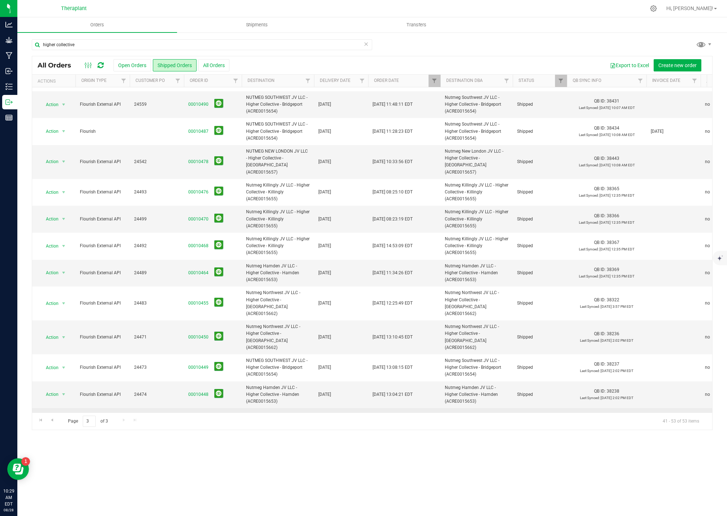
click at [198, 418] on link "00010447" at bounding box center [198, 421] width 20 height 7
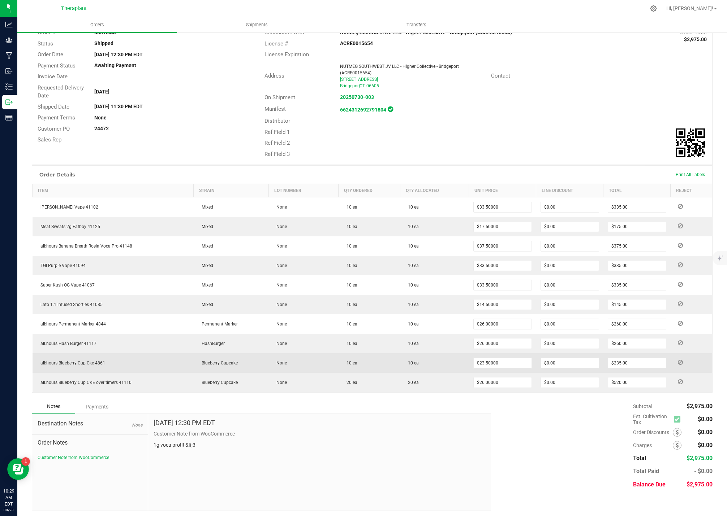
scroll to position [53, 0]
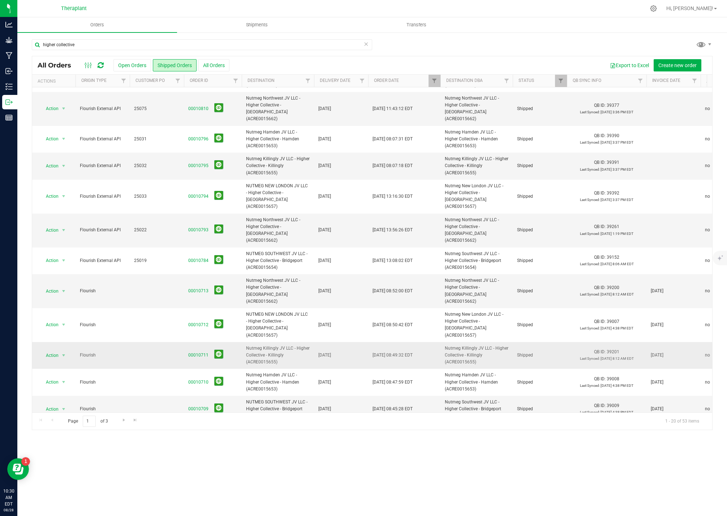
scroll to position [108, 0]
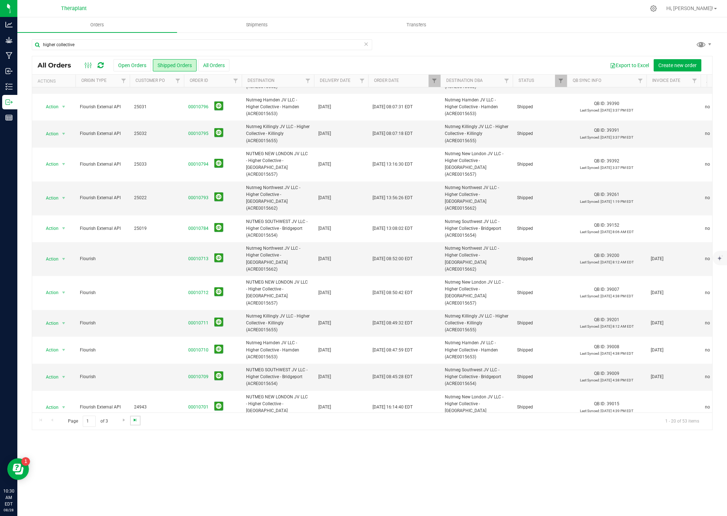
click at [133, 420] on span "Go to the last page" at bounding box center [135, 420] width 6 height 6
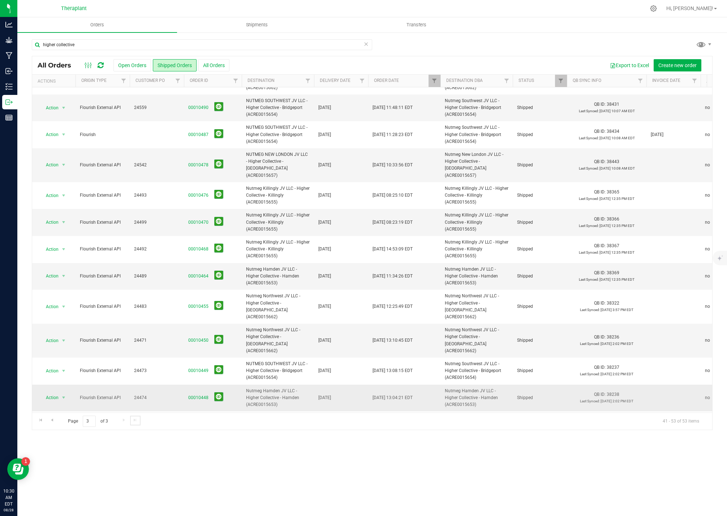
scroll to position [30, 0]
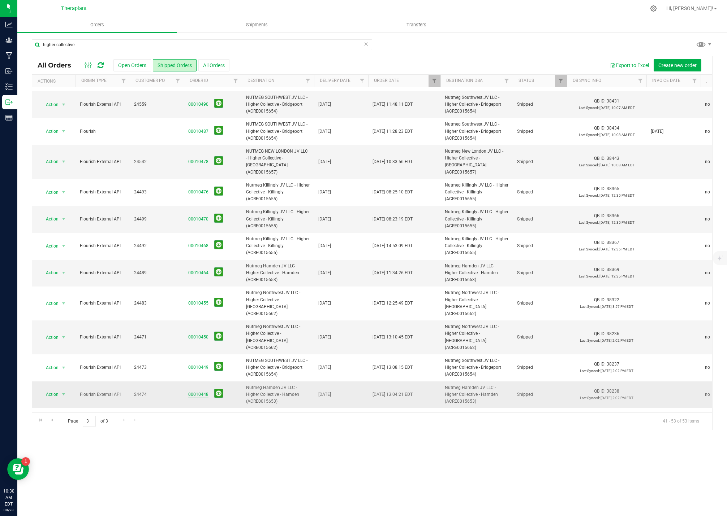
click at [195, 391] on link "00010448" at bounding box center [198, 394] width 20 height 7
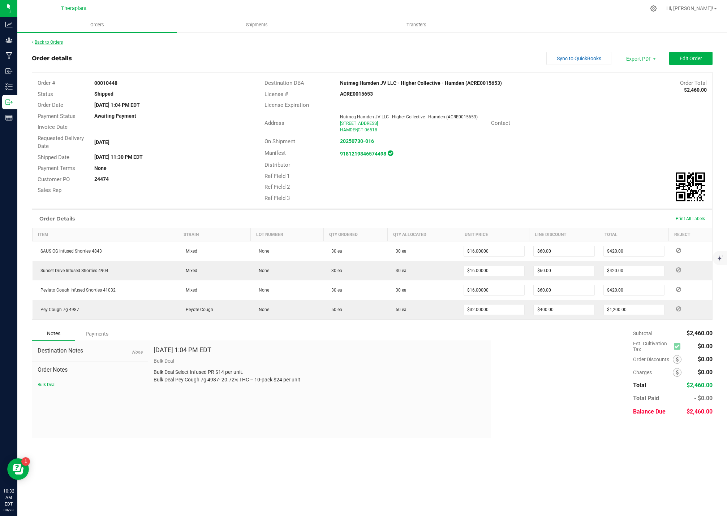
click at [49, 40] on link "Back to Orders" at bounding box center [47, 42] width 31 height 5
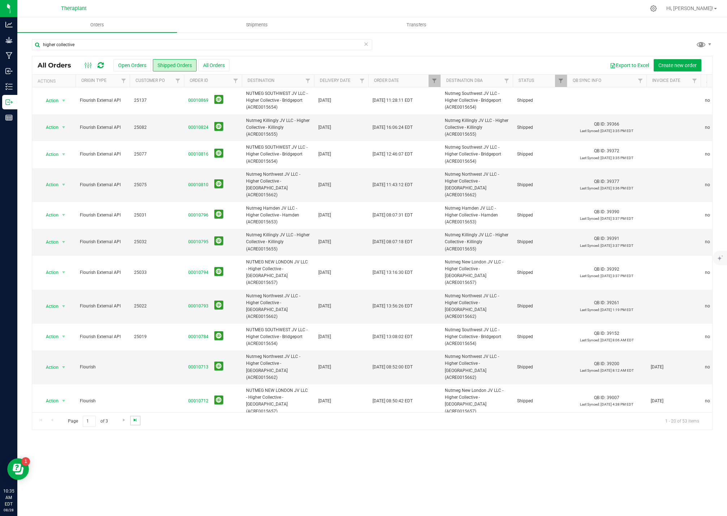
click at [133, 422] on span "Go to the last page" at bounding box center [135, 420] width 6 height 6
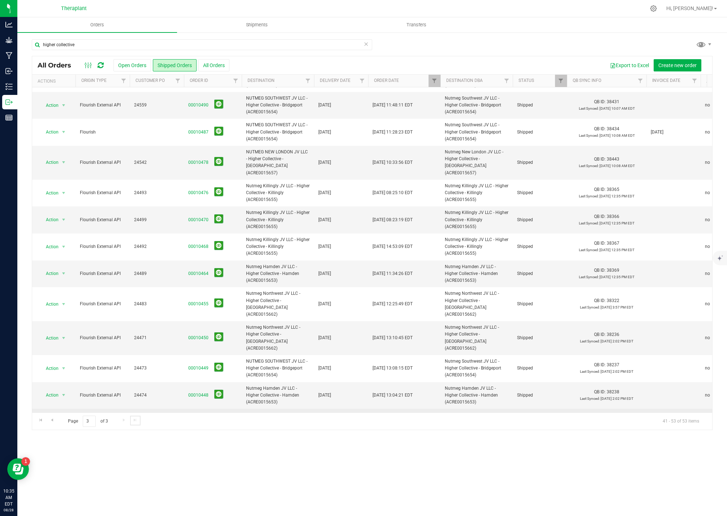
scroll to position [30, 0]
click at [203, 418] on link "00010447" at bounding box center [198, 421] width 20 height 7
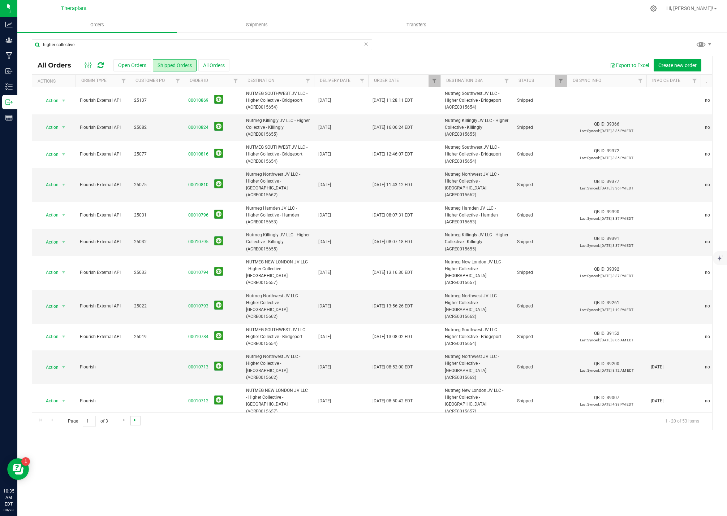
click at [137, 423] on span "Go to the last page" at bounding box center [135, 420] width 6 height 6
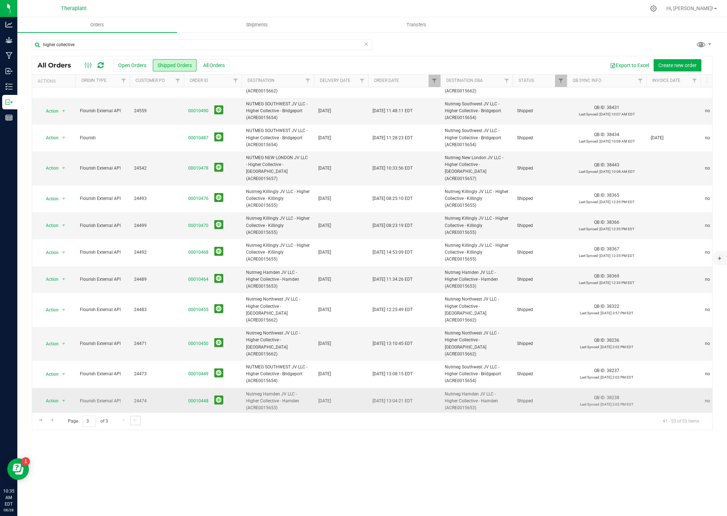
scroll to position [30, 0]
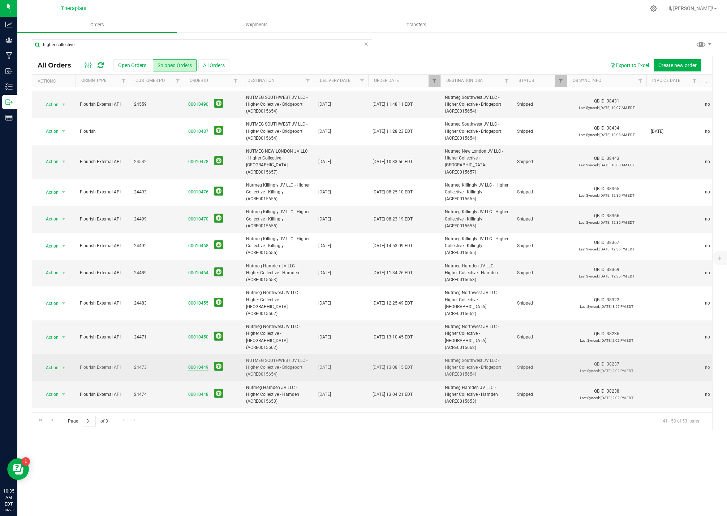
click at [197, 364] on link "00010449" at bounding box center [198, 367] width 20 height 7
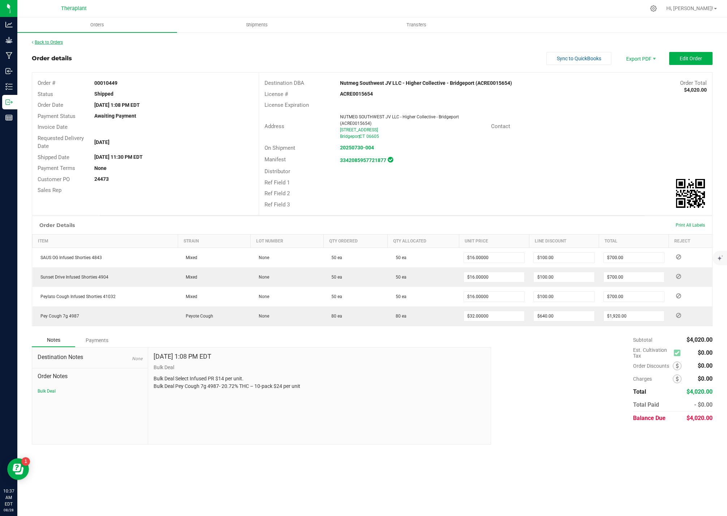
click at [49, 43] on link "Back to Orders" at bounding box center [47, 42] width 31 height 5
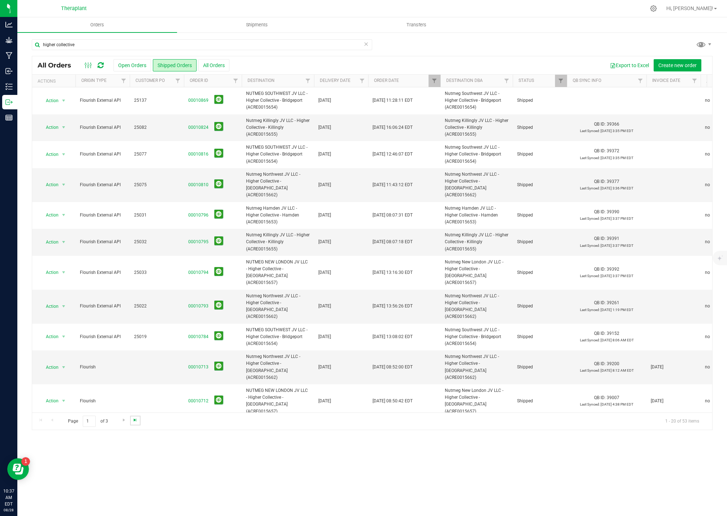
click at [134, 420] on span "Go to the last page" at bounding box center [135, 420] width 6 height 6
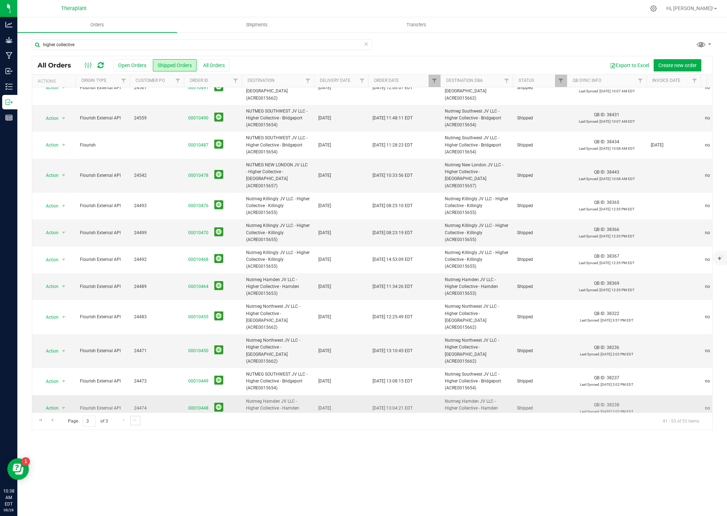
scroll to position [30, 0]
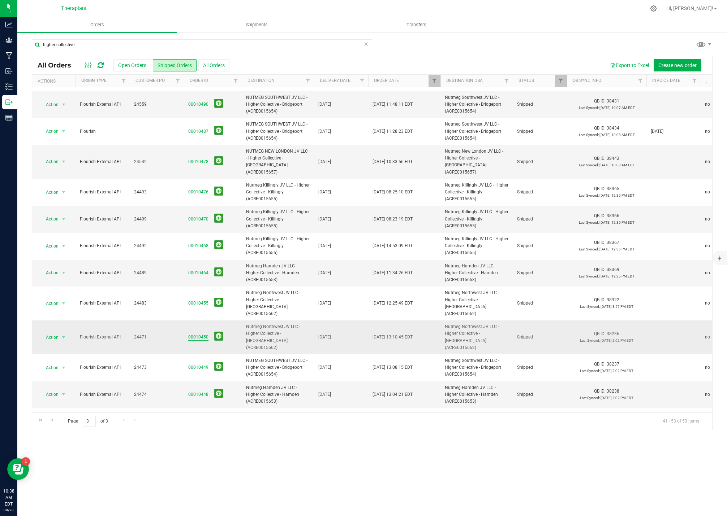
click at [196, 334] on link "00010450" at bounding box center [198, 337] width 20 height 7
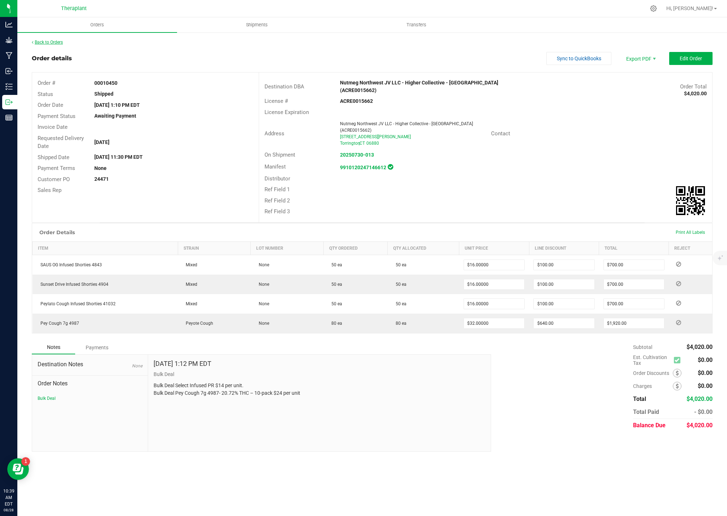
click at [55, 40] on link "Back to Orders" at bounding box center [47, 42] width 31 height 5
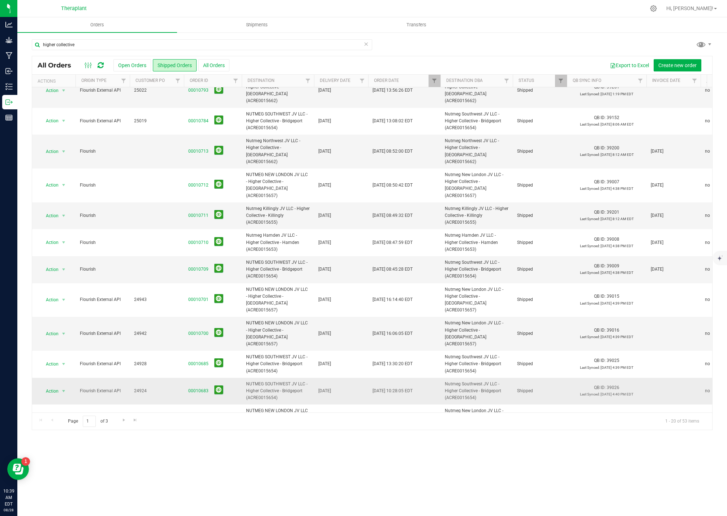
scroll to position [218, 0]
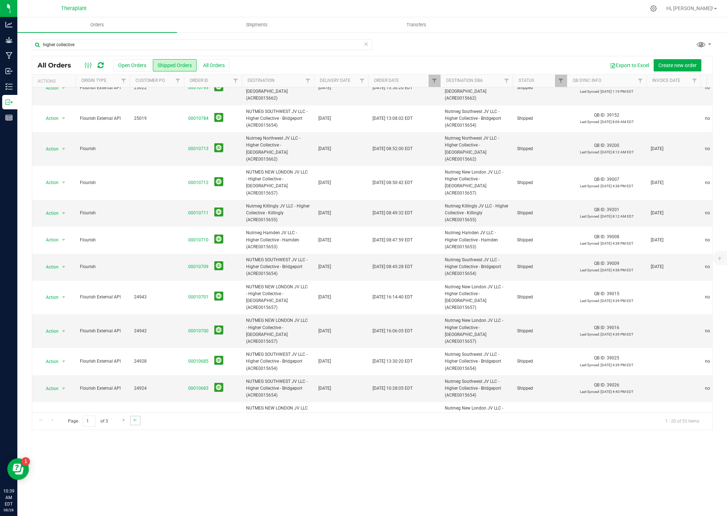
click at [139, 421] on link "Go to the last page" at bounding box center [135, 421] width 10 height 10
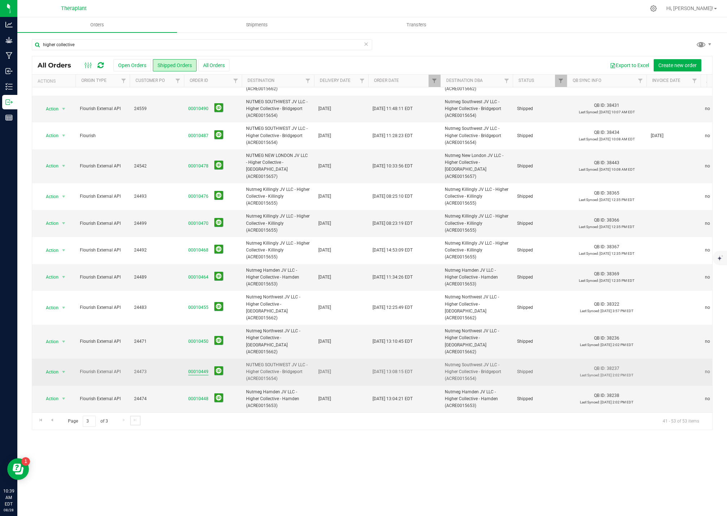
scroll to position [30, 0]
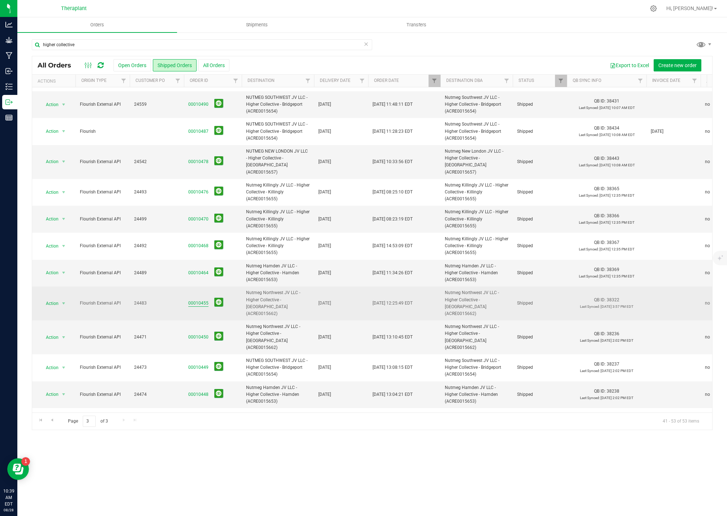
click at [198, 300] on link "00010455" at bounding box center [198, 303] width 20 height 7
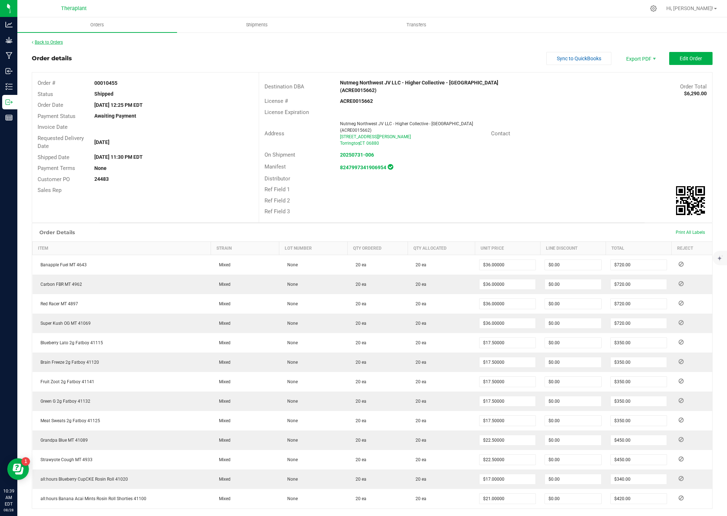
click at [55, 44] on link "Back to Orders" at bounding box center [47, 42] width 31 height 5
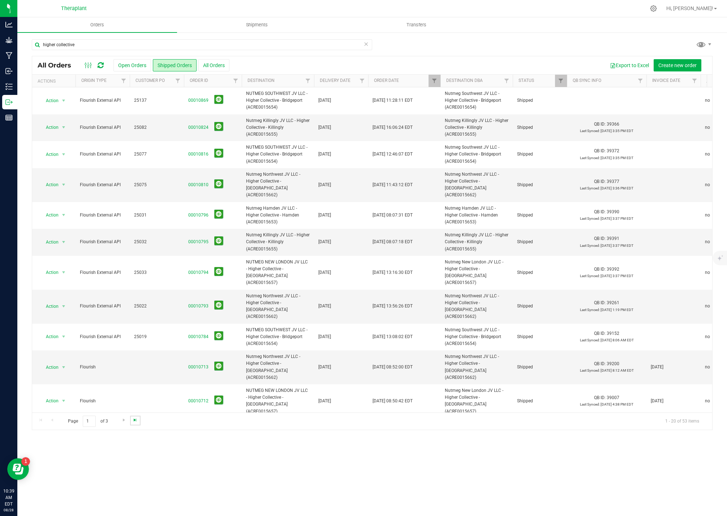
click at [137, 421] on span "Go to the last page" at bounding box center [135, 420] width 6 height 6
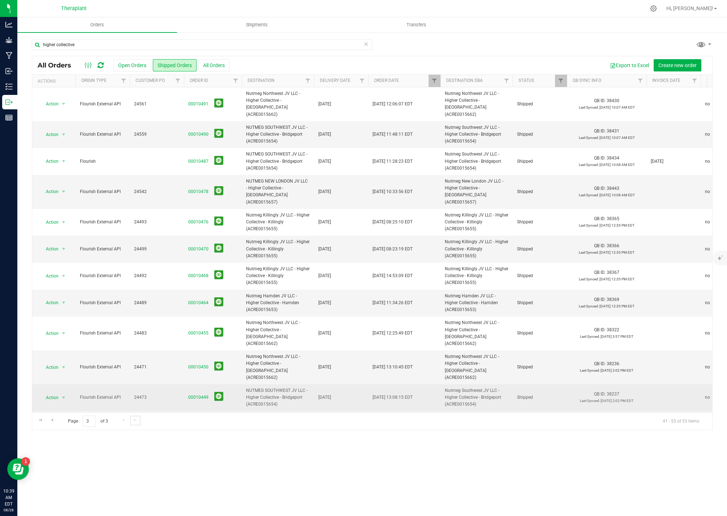
scroll to position [30, 0]
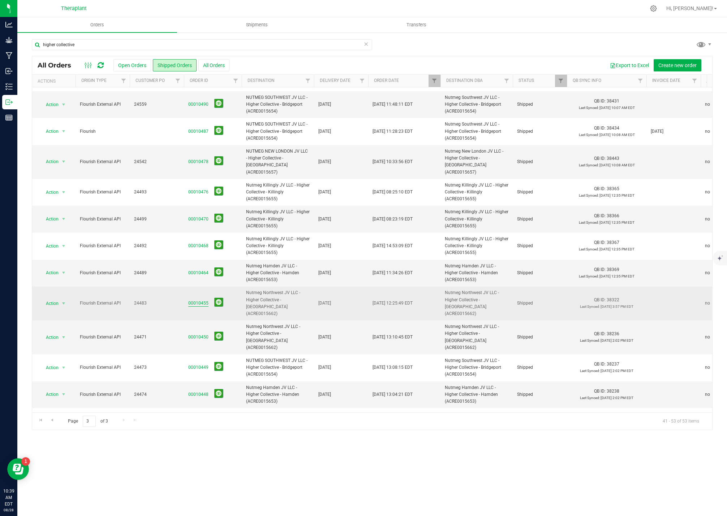
click at [198, 300] on link "00010455" at bounding box center [198, 303] width 20 height 7
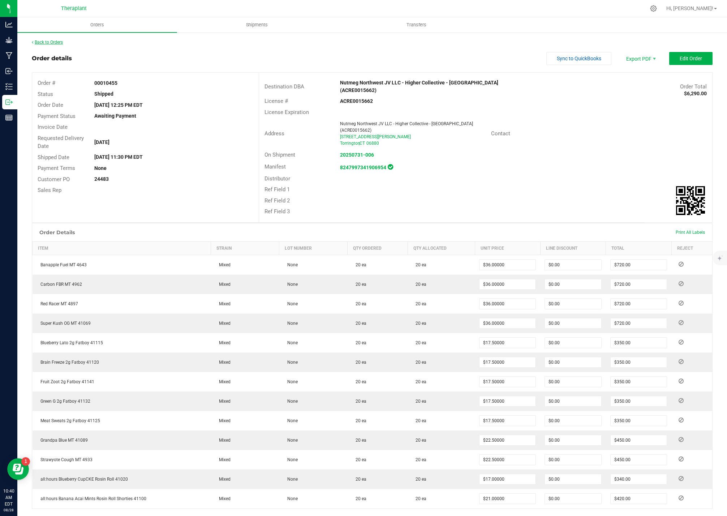
click at [56, 44] on link "Back to Orders" at bounding box center [47, 42] width 31 height 5
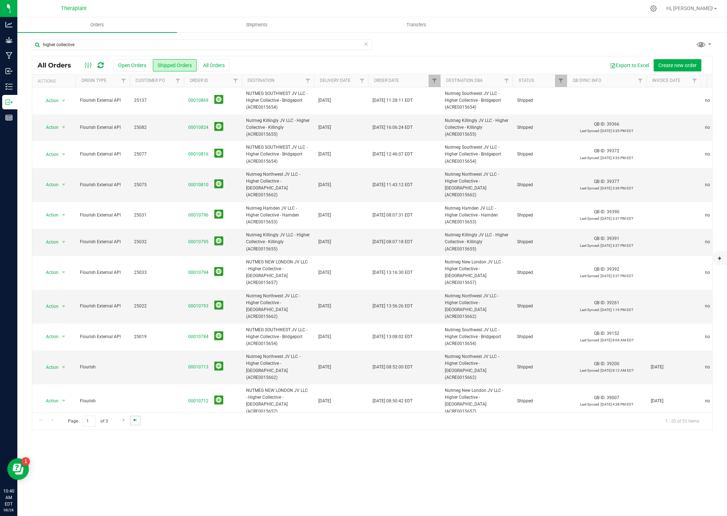
click at [136, 421] on span "Go to the last page" at bounding box center [135, 420] width 6 height 6
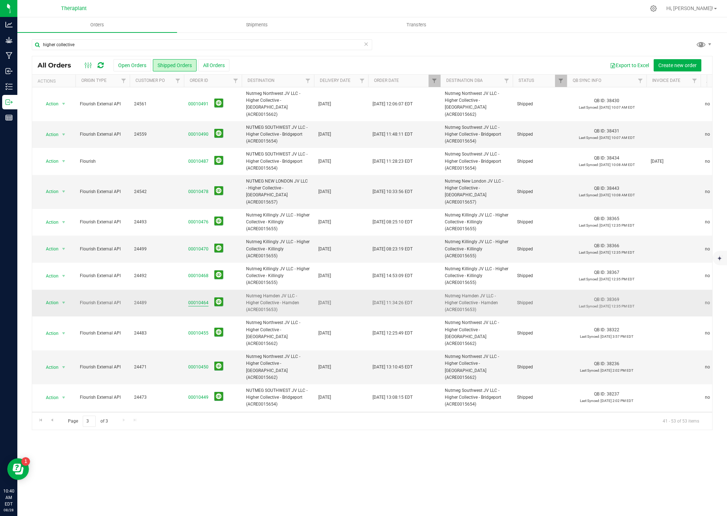
click at [200, 300] on link "00010464" at bounding box center [198, 303] width 20 height 7
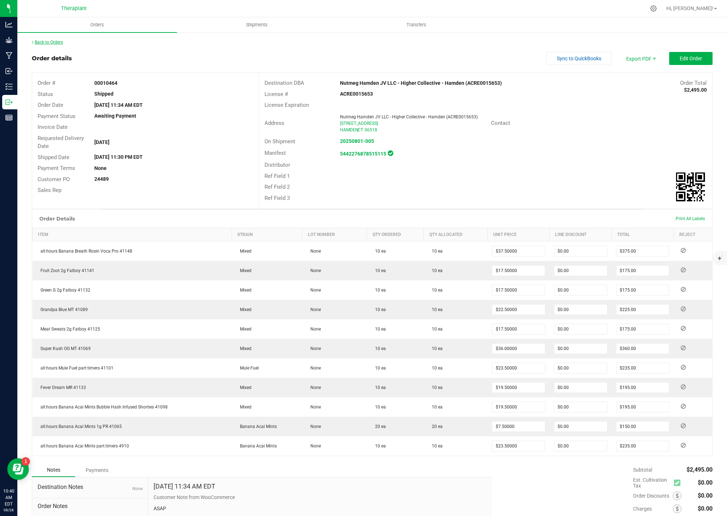
click at [58, 43] on link "Back to Orders" at bounding box center [47, 42] width 31 height 5
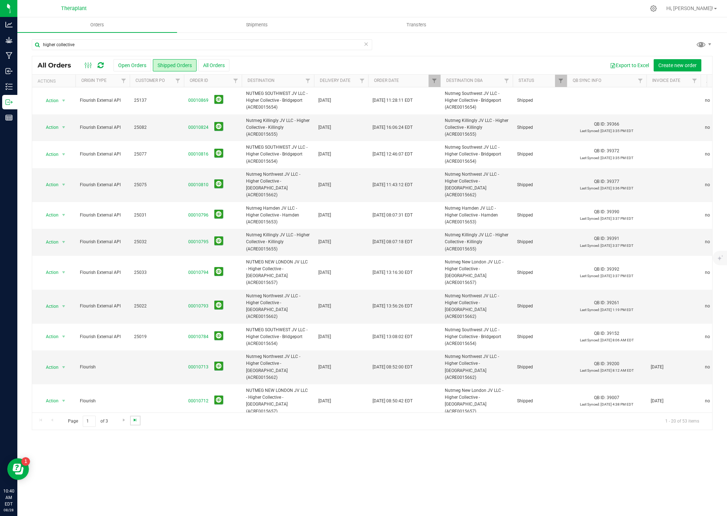
click at [138, 420] on span "Go to the last page" at bounding box center [135, 420] width 6 height 6
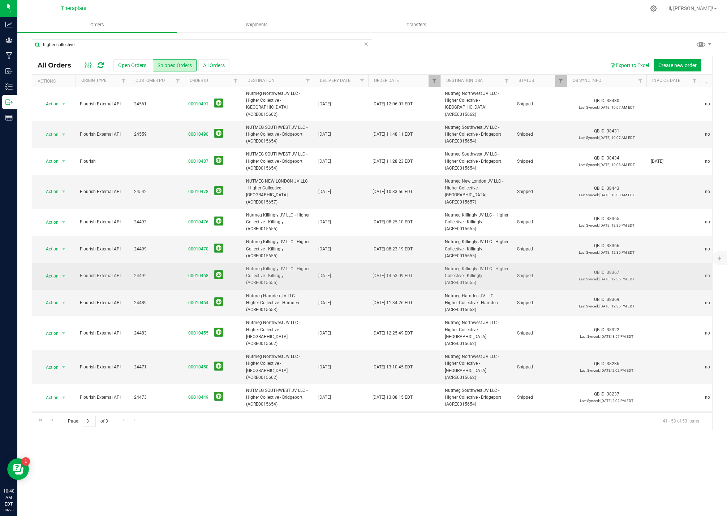
click at [194, 273] on link "00010468" at bounding box center [198, 276] width 20 height 7
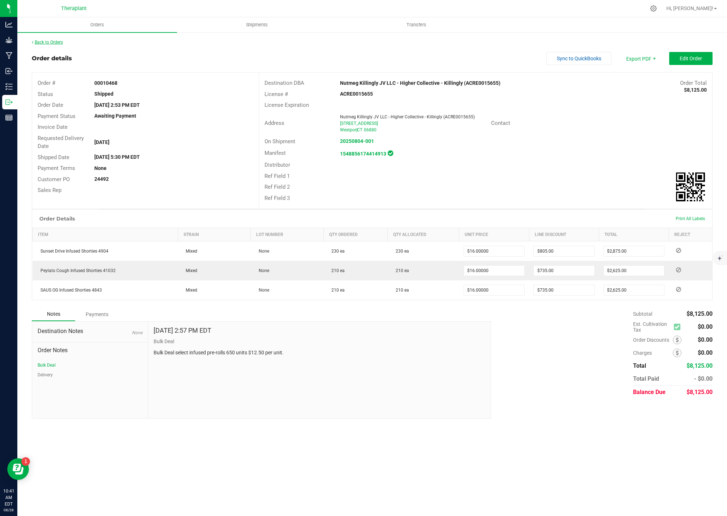
click at [57, 44] on link "Back to Orders" at bounding box center [47, 42] width 31 height 5
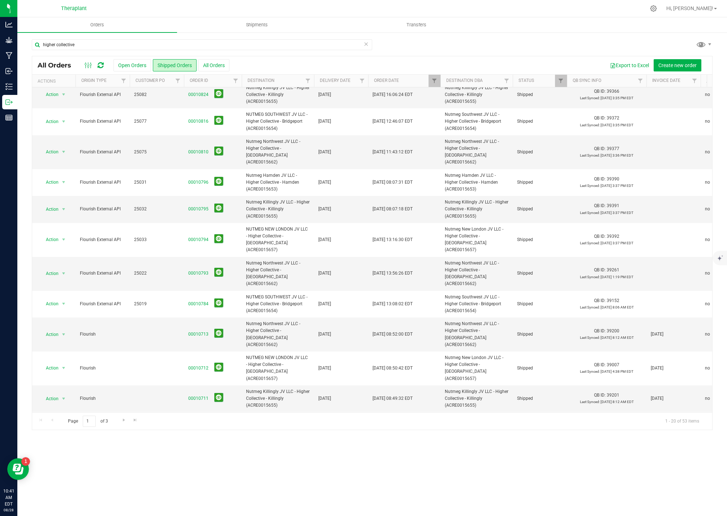
scroll to position [36, 0]
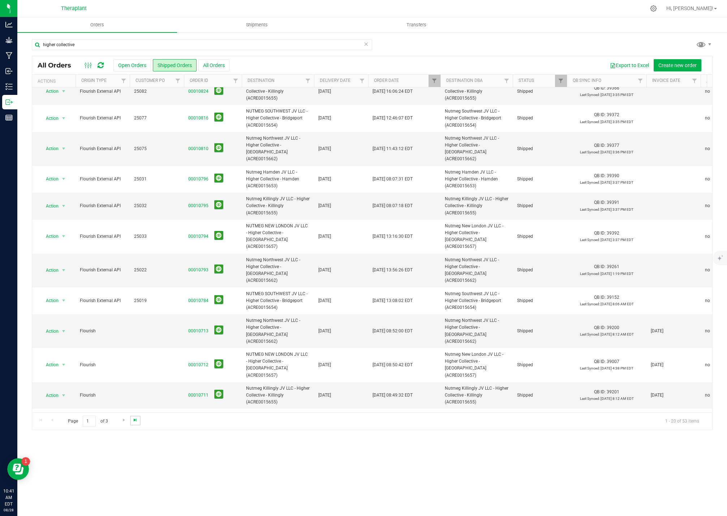
click at [136, 423] on span "Go to the last page" at bounding box center [135, 420] width 6 height 6
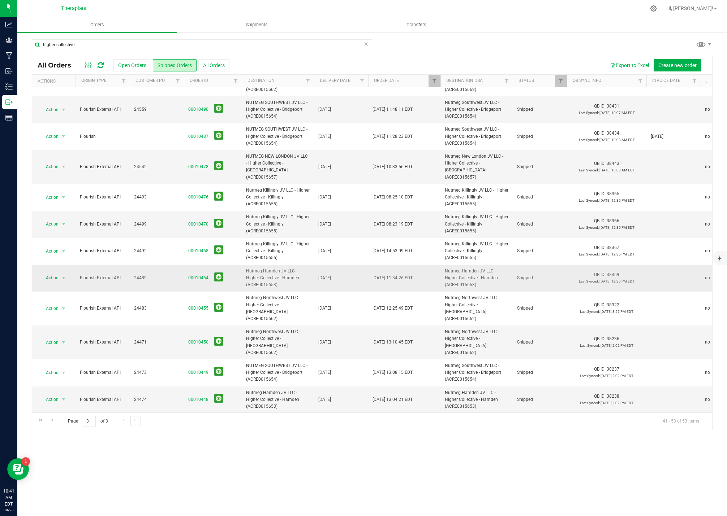
scroll to position [30, 0]
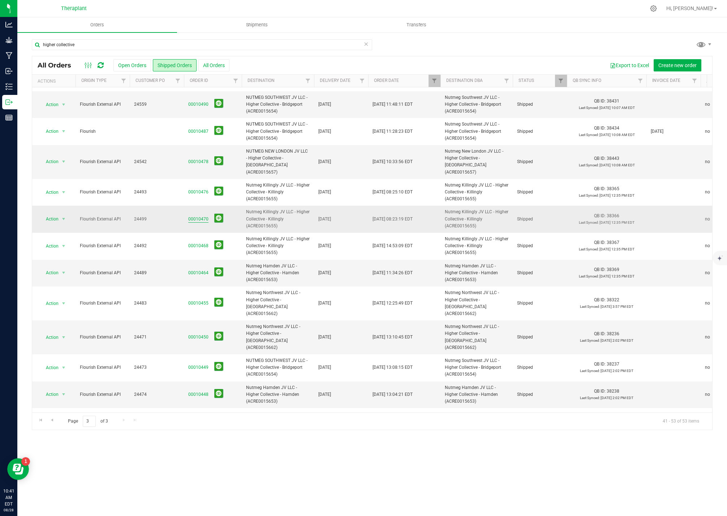
click at [193, 216] on link "00010470" at bounding box center [198, 219] width 20 height 7
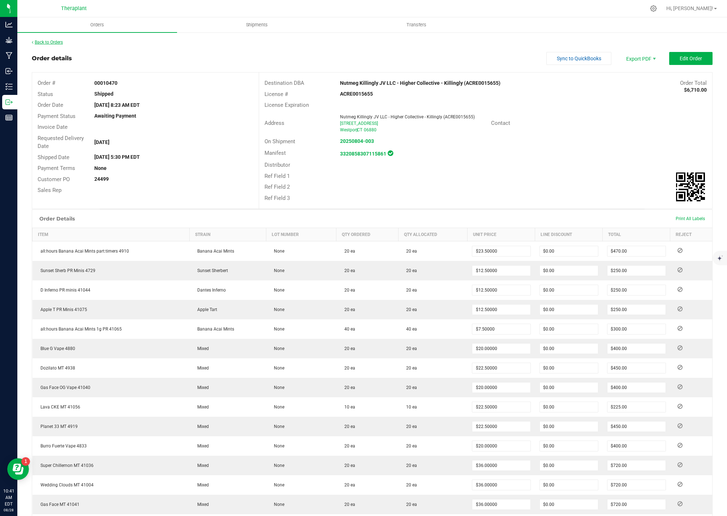
click at [57, 40] on link "Back to Orders" at bounding box center [47, 42] width 31 height 5
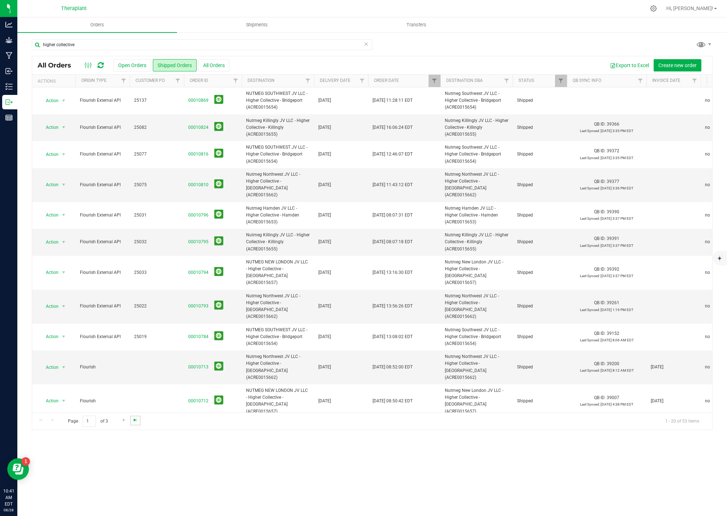
click at [132, 419] on span "Go to the last page" at bounding box center [135, 420] width 6 height 6
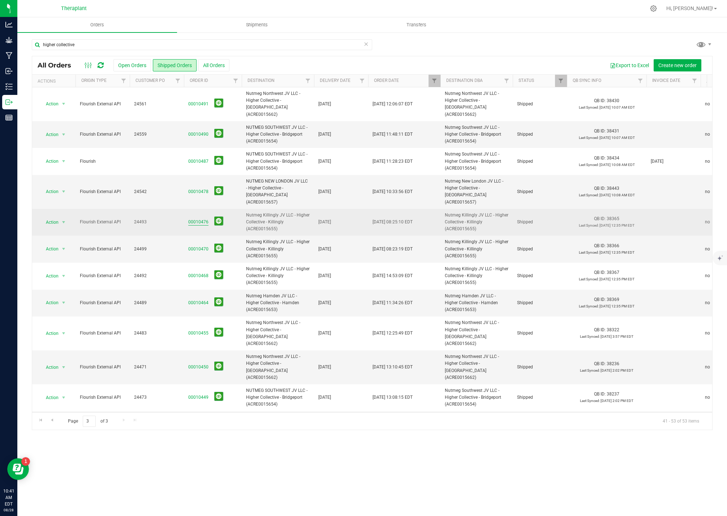
click at [196, 219] on link "00010476" at bounding box center [198, 222] width 20 height 7
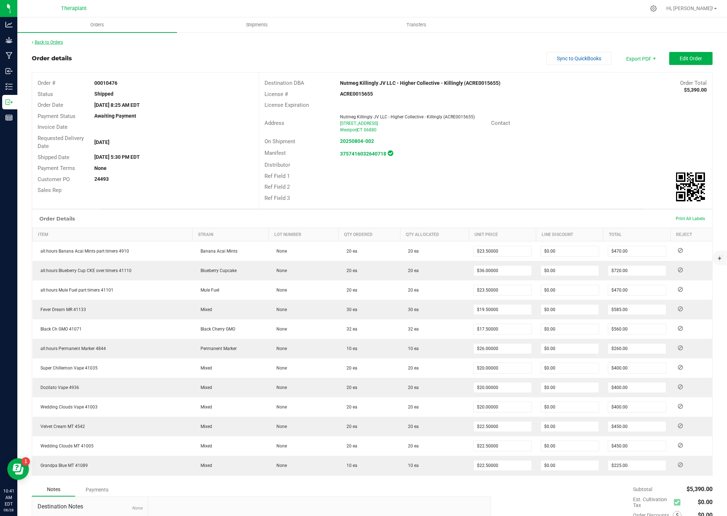
click at [60, 44] on link "Back to Orders" at bounding box center [47, 42] width 31 height 5
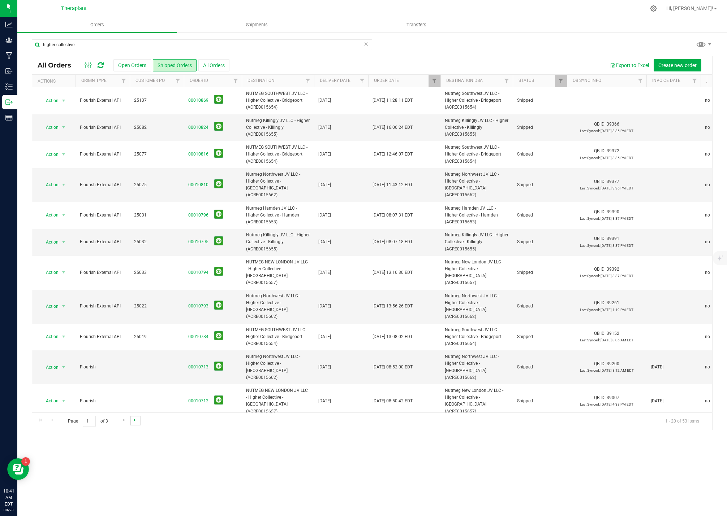
click at [137, 419] on span "Go to the last page" at bounding box center [135, 420] width 6 height 6
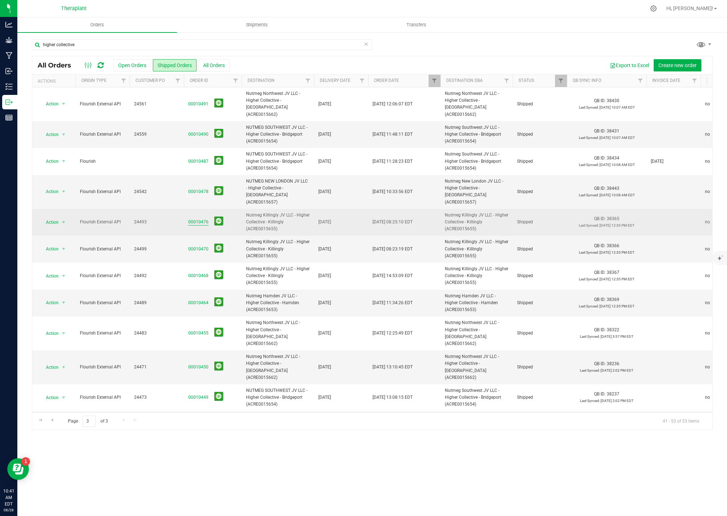
click at [194, 219] on link "00010476" at bounding box center [198, 222] width 20 height 7
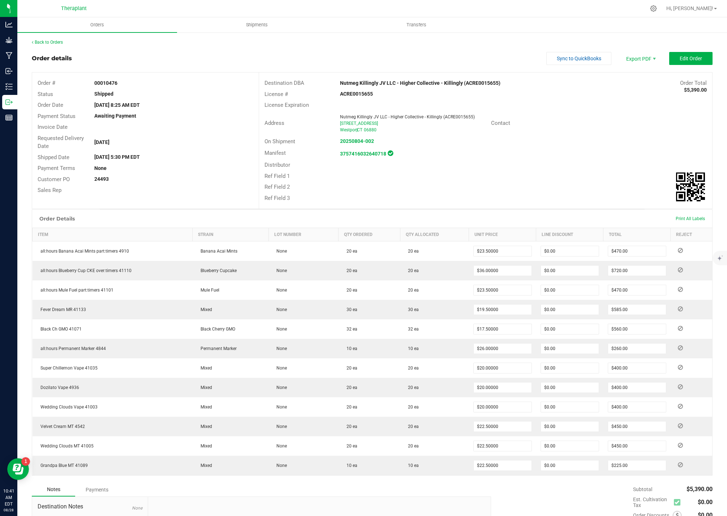
click at [48, 45] on div "Back to Orders Order details Sync to QuickBooks Export PDF Edit Order Order # 0…" at bounding box center [372, 316] width 680 height 555
click at [48, 42] on link "Back to Orders" at bounding box center [47, 42] width 31 height 5
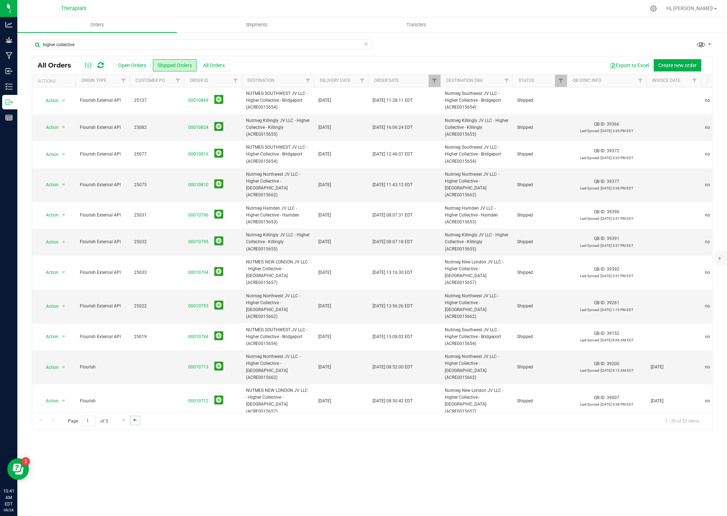
click at [132, 420] on span "Go to the last page" at bounding box center [135, 420] width 6 height 6
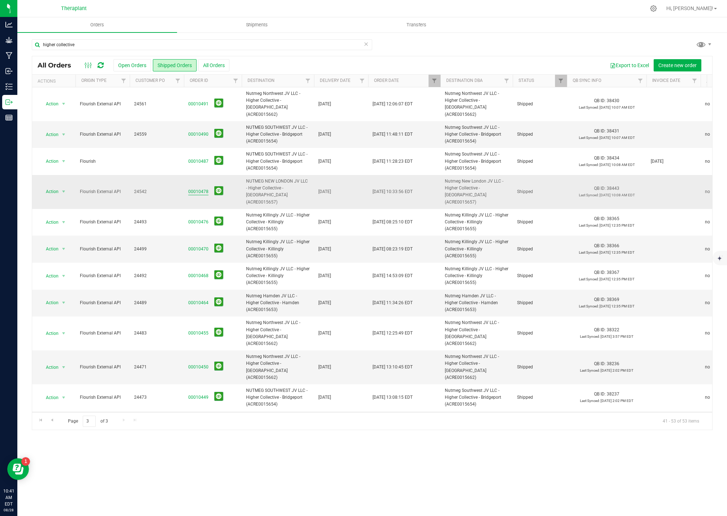
click at [202, 189] on link "00010478" at bounding box center [198, 192] width 20 height 7
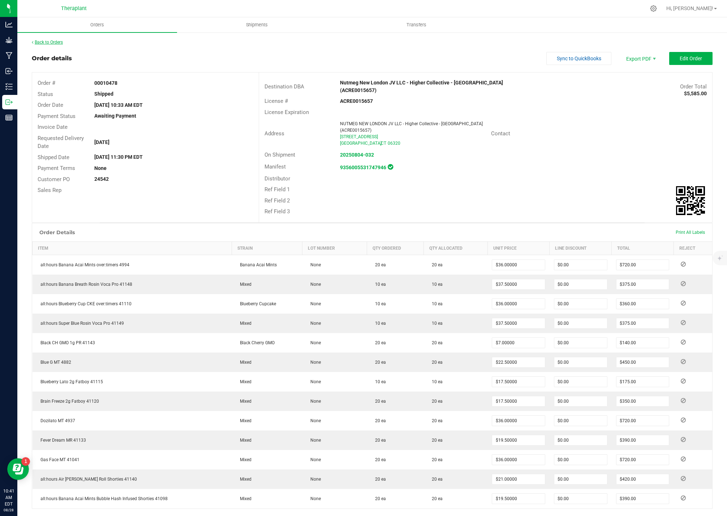
click at [58, 42] on link "Back to Orders" at bounding box center [47, 42] width 31 height 5
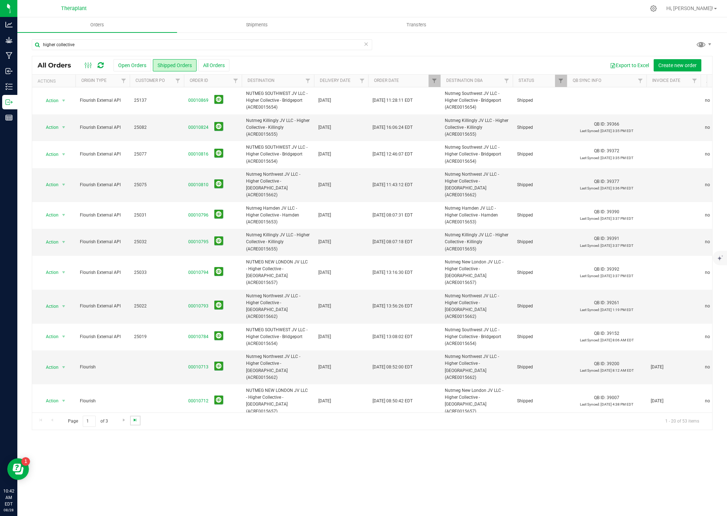
click at [133, 421] on span "Go to the last page" at bounding box center [135, 420] width 6 height 6
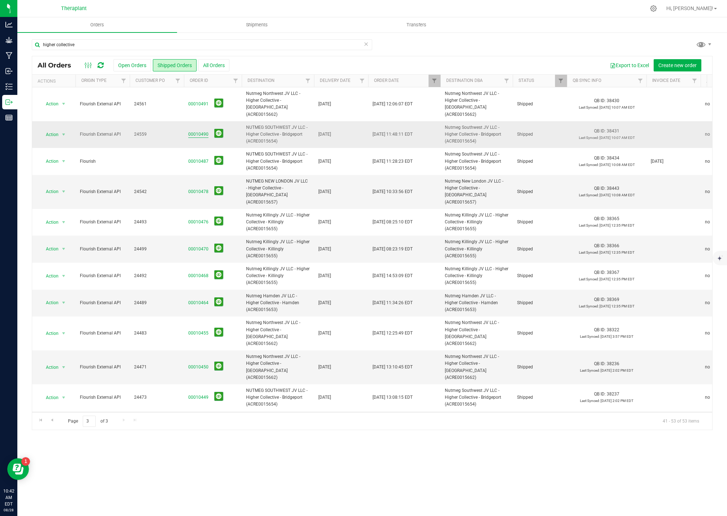
click at [199, 131] on link "00010490" at bounding box center [198, 134] width 20 height 7
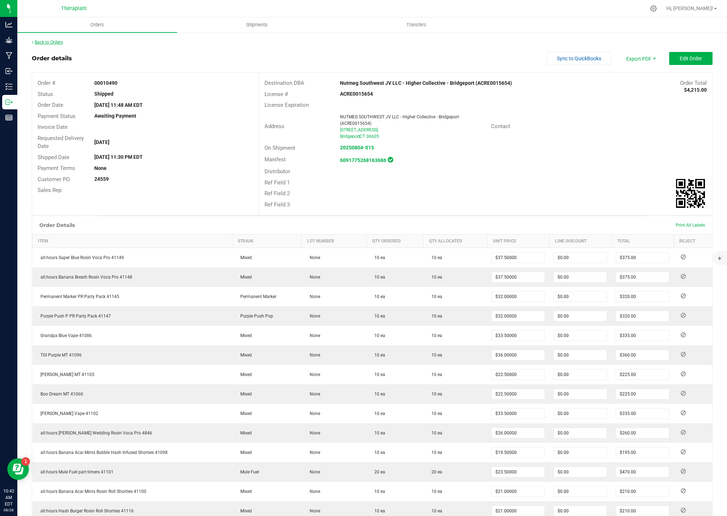
click at [52, 40] on link "Back to Orders" at bounding box center [47, 42] width 31 height 5
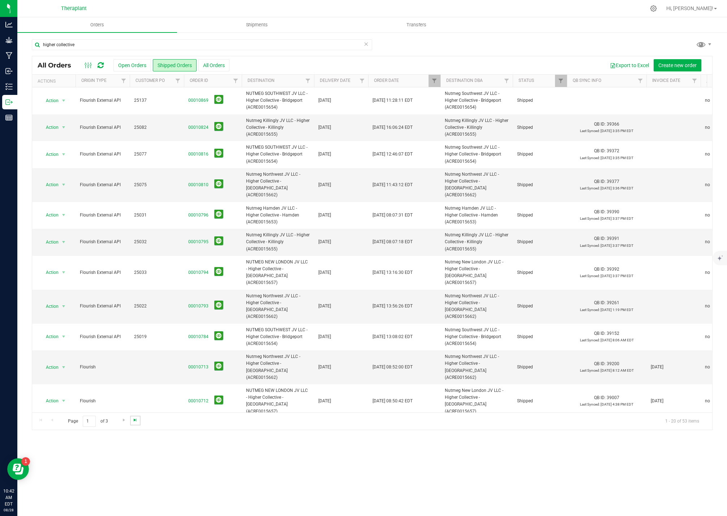
click at [137, 420] on span "Go to the last page" at bounding box center [135, 420] width 6 height 6
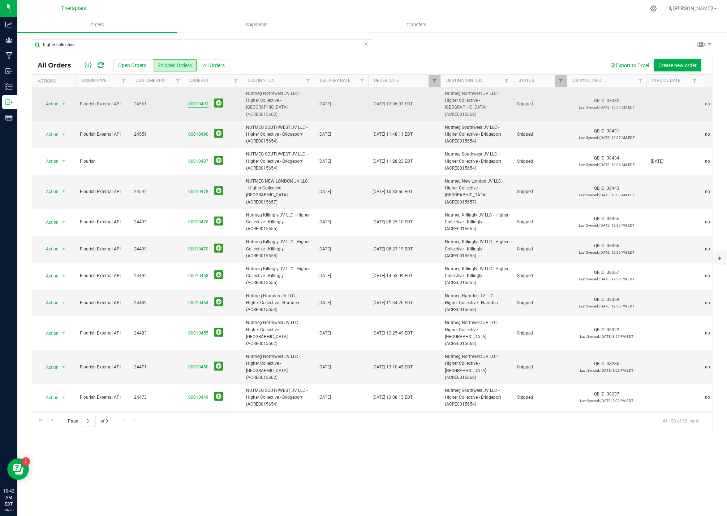
click at [192, 101] on link "00010491" at bounding box center [198, 104] width 20 height 7
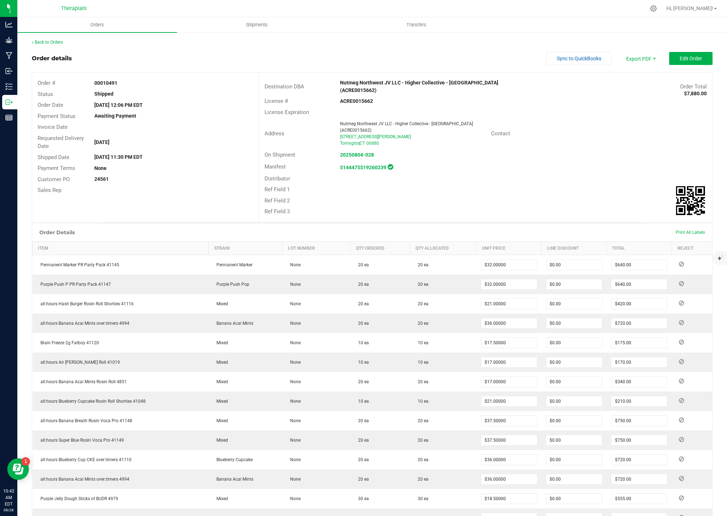
click at [53, 39] on div "Back to Orders Order details Sync to QuickBooks Export PDF Edit Order Order # 0…" at bounding box center [371, 353] width 709 height 642
click at [54, 45] on div "Back to Orders" at bounding box center [372, 42] width 680 height 7
click at [54, 44] on link "Back to Orders" at bounding box center [47, 42] width 31 height 5
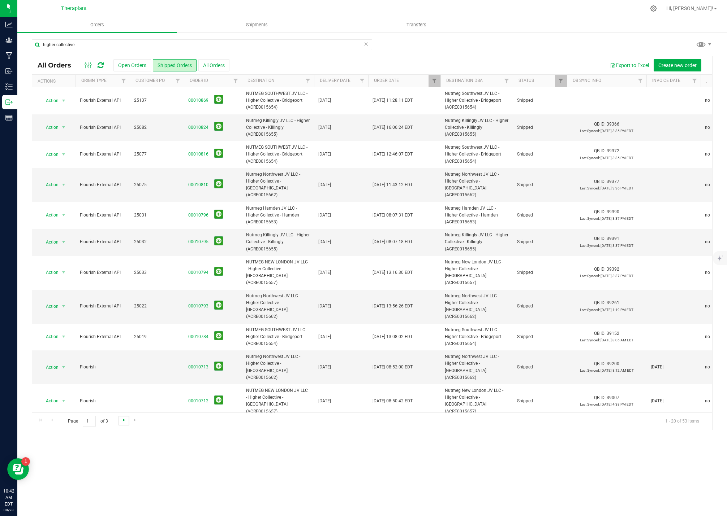
click at [121, 418] on span "Go to the next page" at bounding box center [124, 420] width 6 height 6
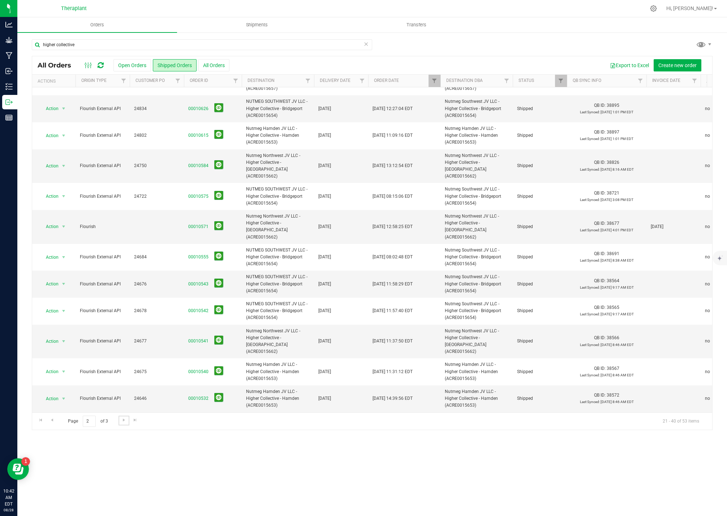
scroll to position [218, 0]
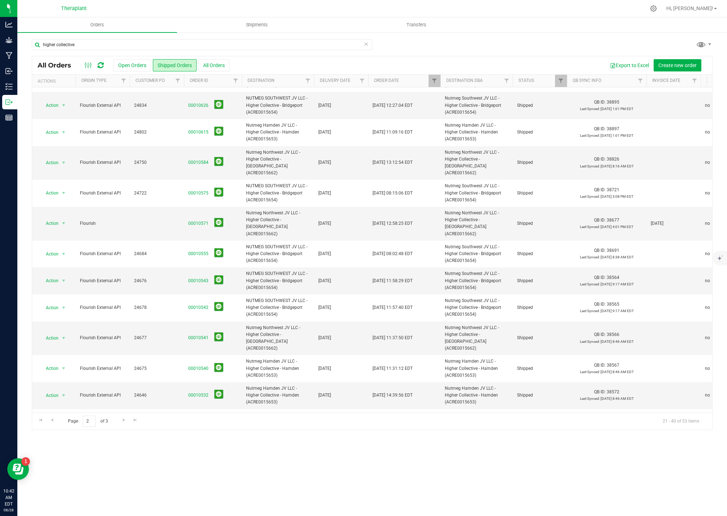
click at [196, 453] on link "00010515" at bounding box center [198, 456] width 20 height 7
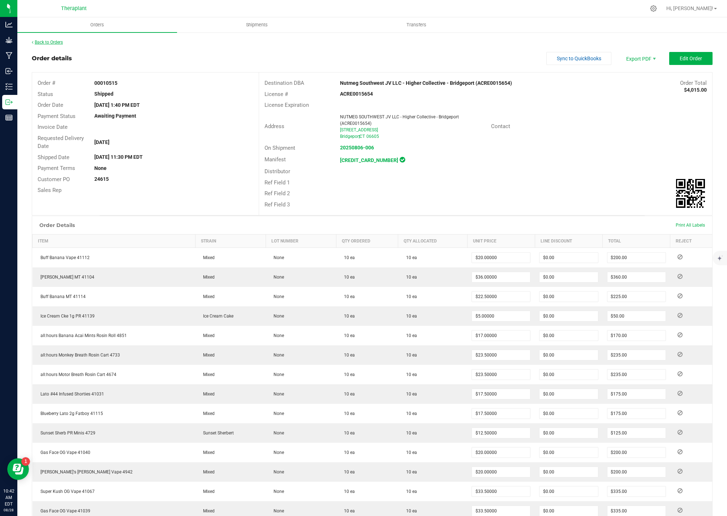
click at [57, 42] on link "Back to Orders" at bounding box center [47, 42] width 31 height 5
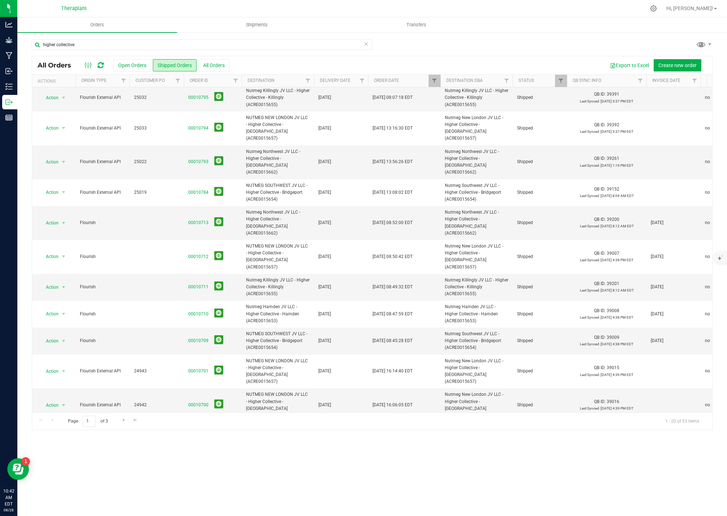
scroll to position [218, 0]
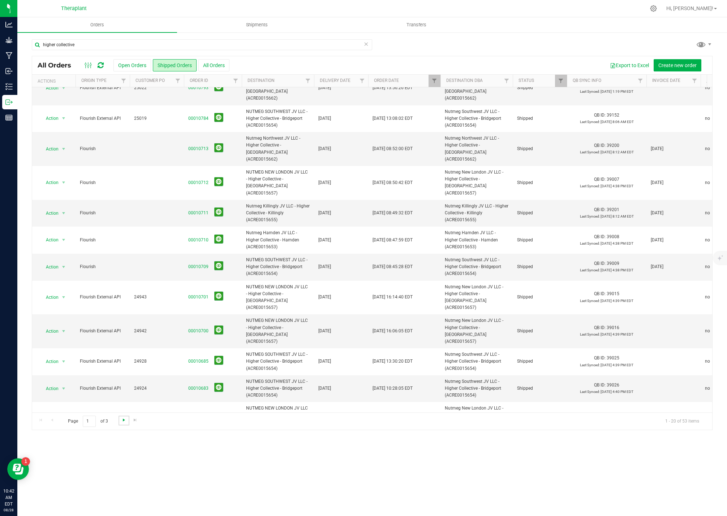
click at [124, 423] on span "Go to the next page" at bounding box center [124, 420] width 6 height 6
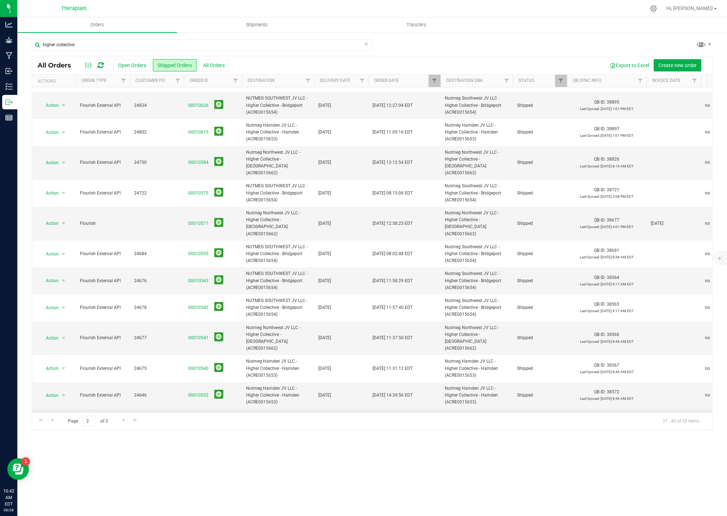
click at [200, 423] on link "00010528" at bounding box center [198, 426] width 20 height 7
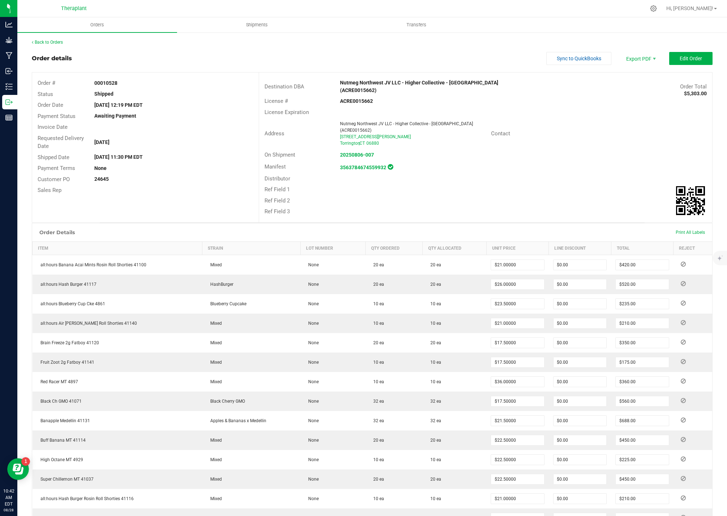
click at [60, 38] on div "Back to Orders Order details Sync to QuickBooks Export PDF Edit Order Order # 0…" at bounding box center [371, 343] width 709 height 623
click at [60, 42] on link "Back to Orders" at bounding box center [47, 42] width 31 height 5
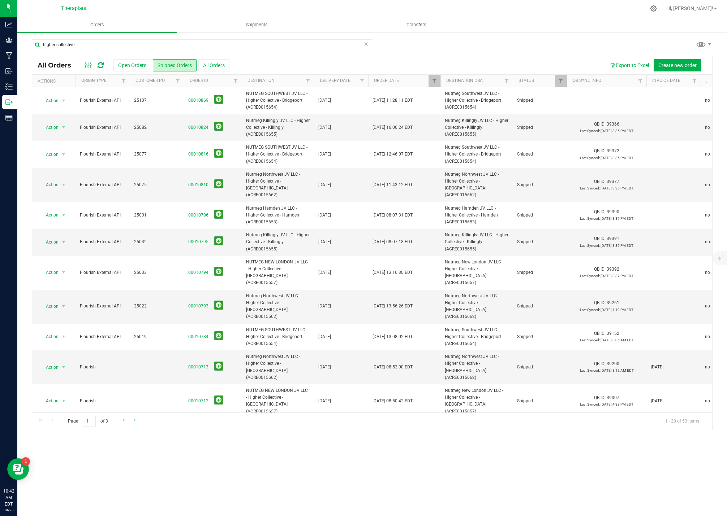
scroll to position [49, 0]
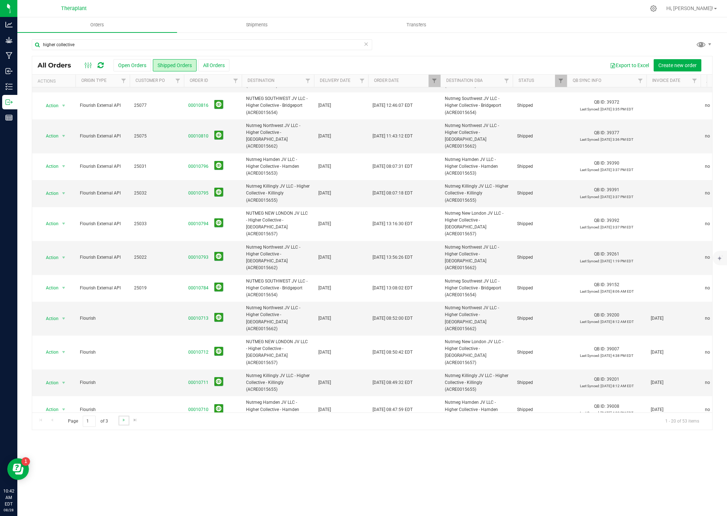
click at [120, 424] on link "Go to the next page" at bounding box center [123, 421] width 10 height 10
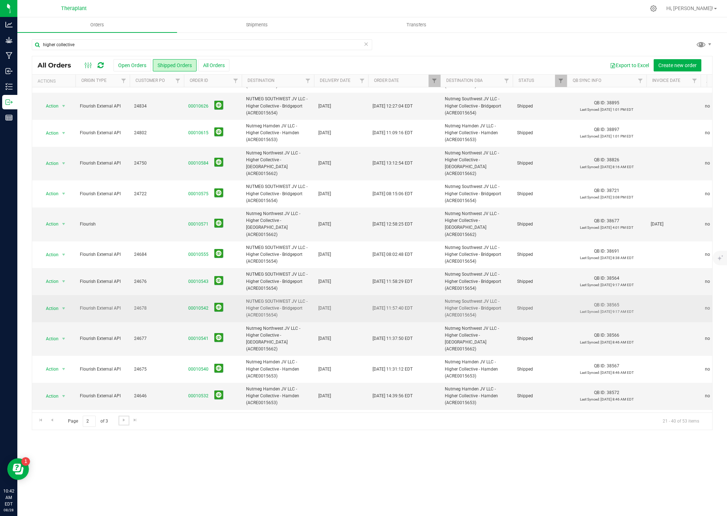
scroll to position [218, 0]
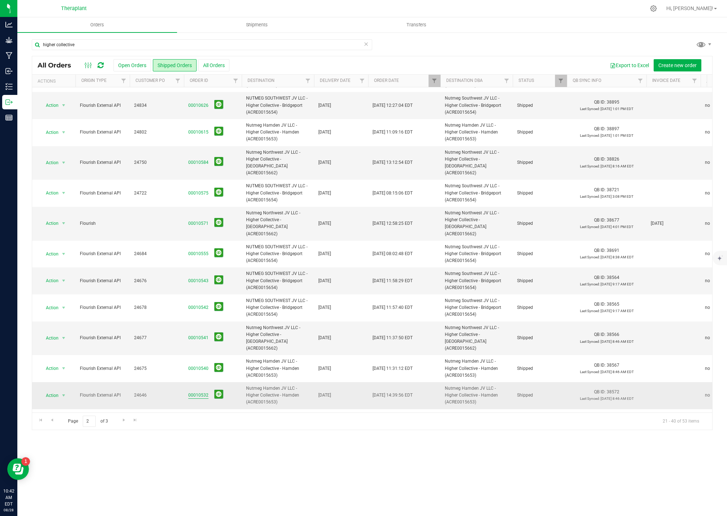
click at [199, 392] on link "00010532" at bounding box center [198, 395] width 20 height 7
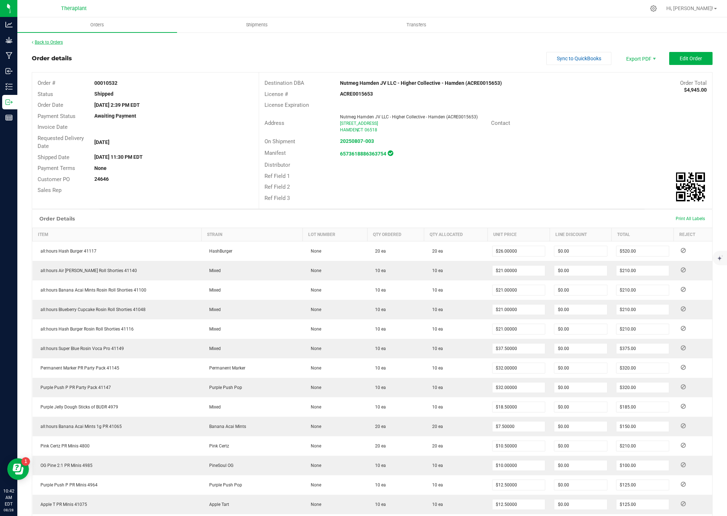
click at [58, 43] on link "Back to Orders" at bounding box center [47, 42] width 31 height 5
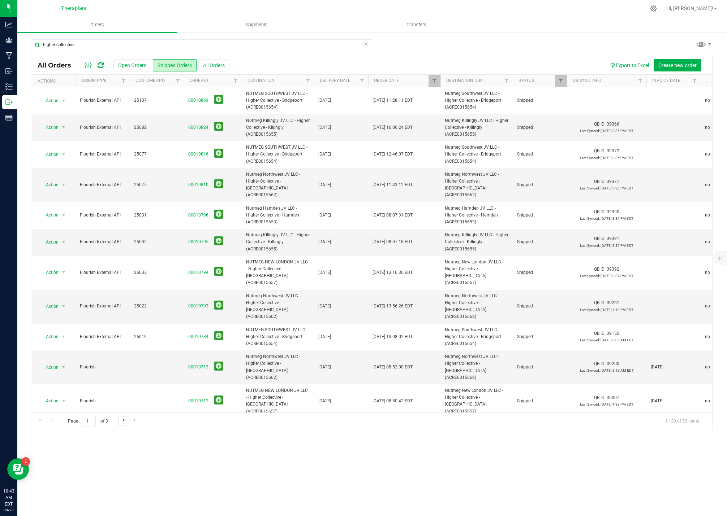
click at [125, 420] on span "Go to the next page" at bounding box center [124, 420] width 6 height 6
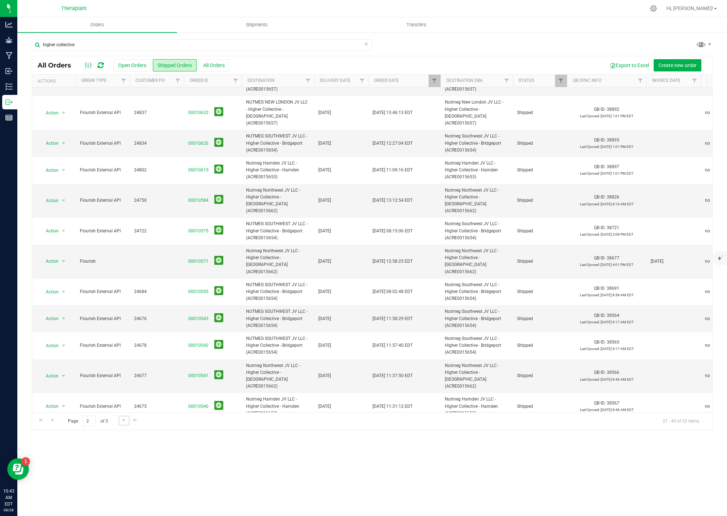
scroll to position [218, 0]
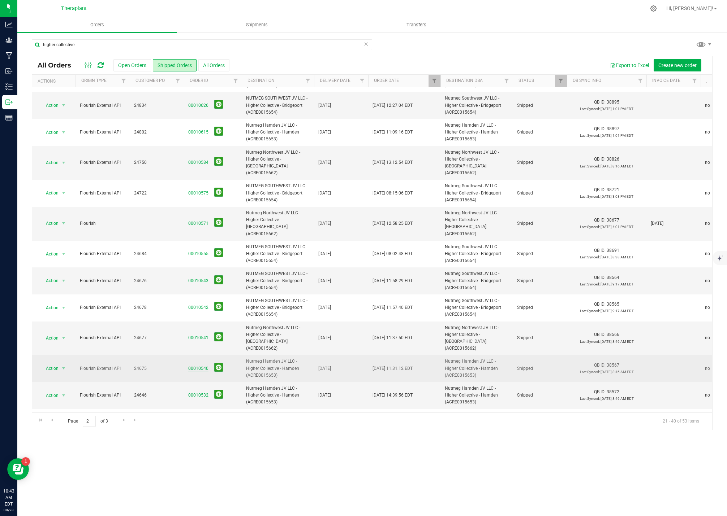
click at [199, 365] on link "00010540" at bounding box center [198, 368] width 20 height 7
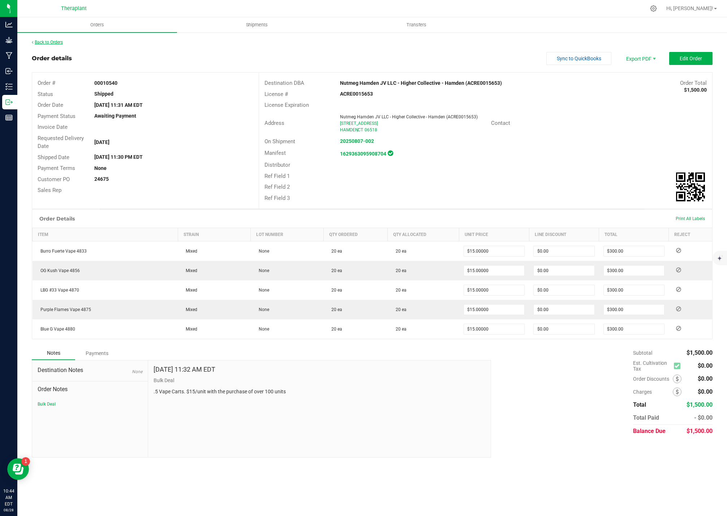
click at [54, 43] on link "Back to Orders" at bounding box center [47, 42] width 31 height 5
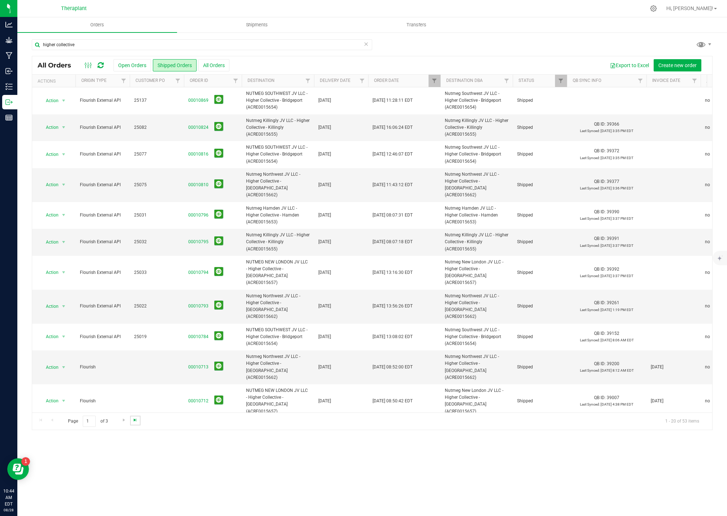
click at [132, 421] on span "Go to the last page" at bounding box center [135, 420] width 6 height 6
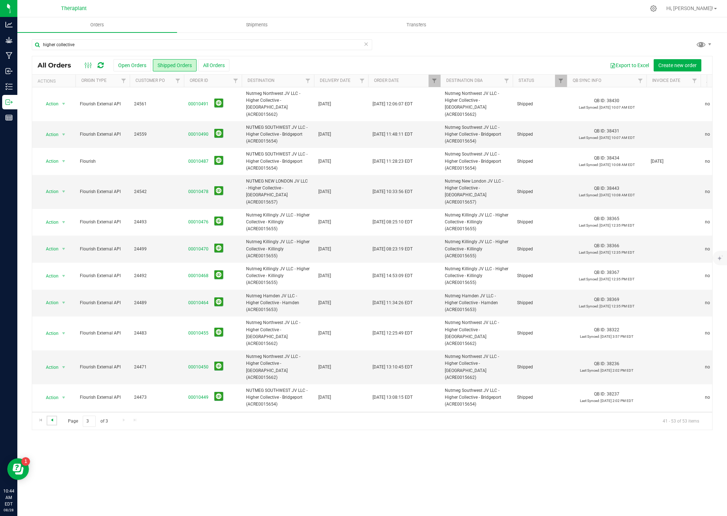
click at [54, 420] on span "Go to the previous page" at bounding box center [52, 420] width 6 height 6
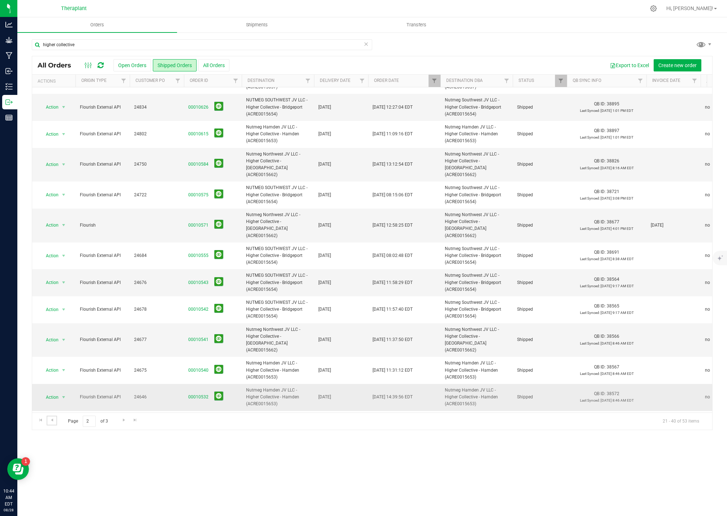
scroll to position [218, 0]
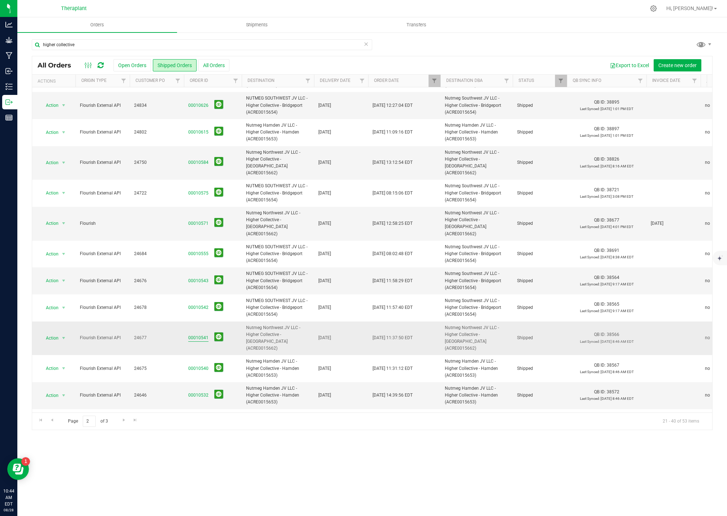
click at [200, 335] on link "00010541" at bounding box center [198, 338] width 20 height 7
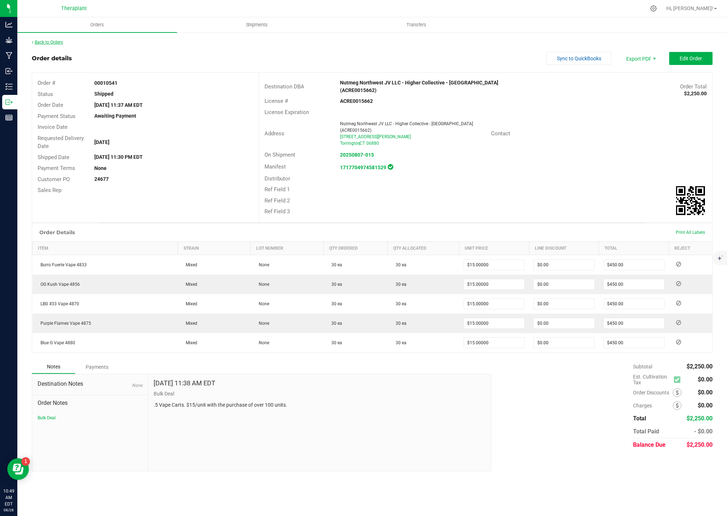
click at [54, 44] on link "Back to Orders" at bounding box center [47, 42] width 31 height 5
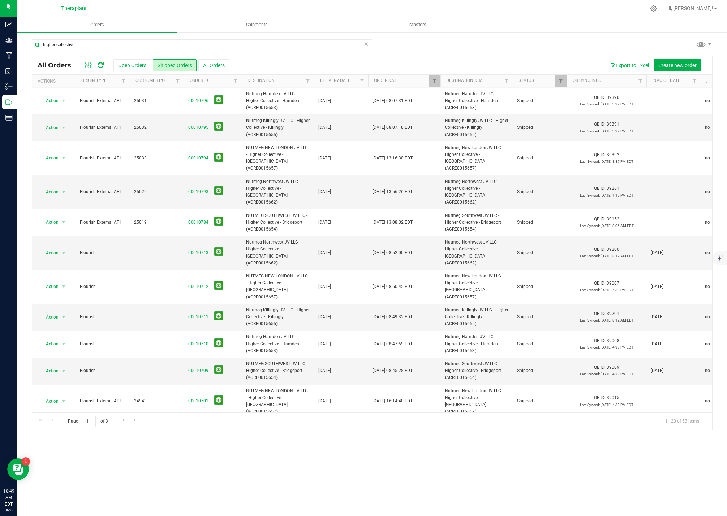
scroll to position [144, 0]
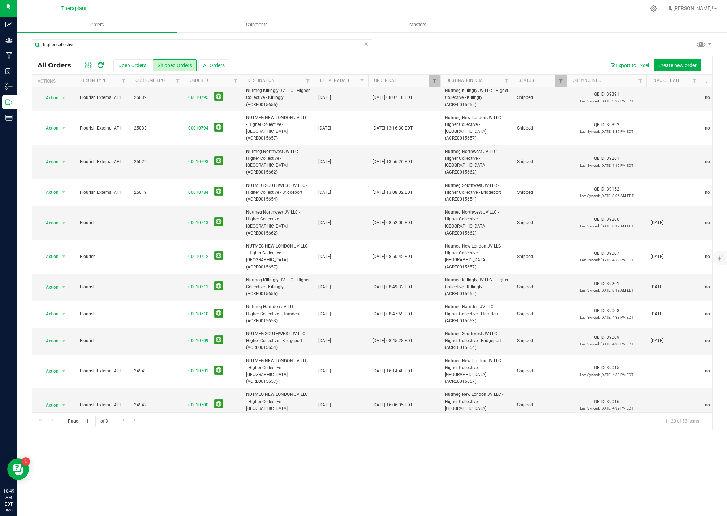
click at [124, 424] on link "Go to the next page" at bounding box center [123, 421] width 10 height 10
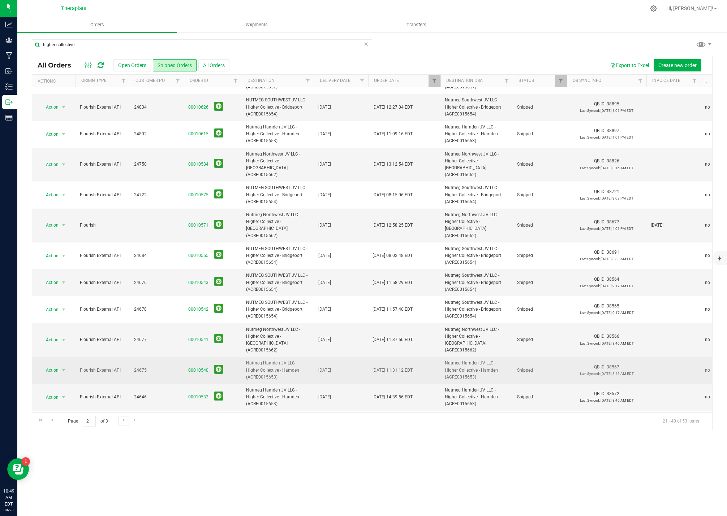
scroll to position [218, 0]
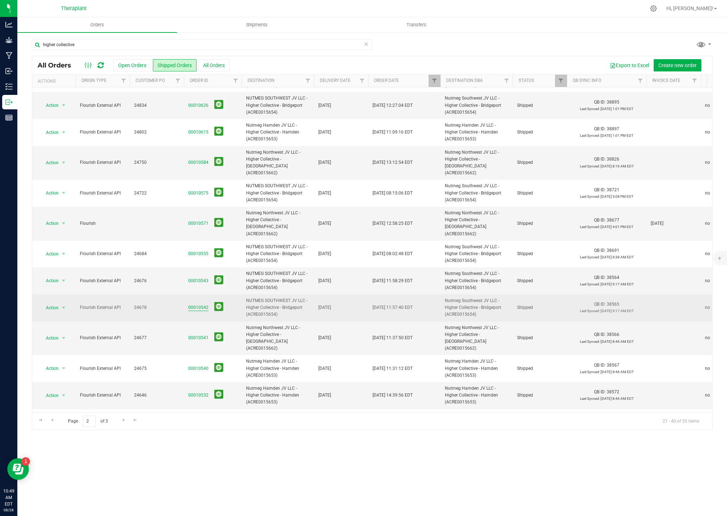
click at [200, 304] on link "00010542" at bounding box center [198, 307] width 20 height 7
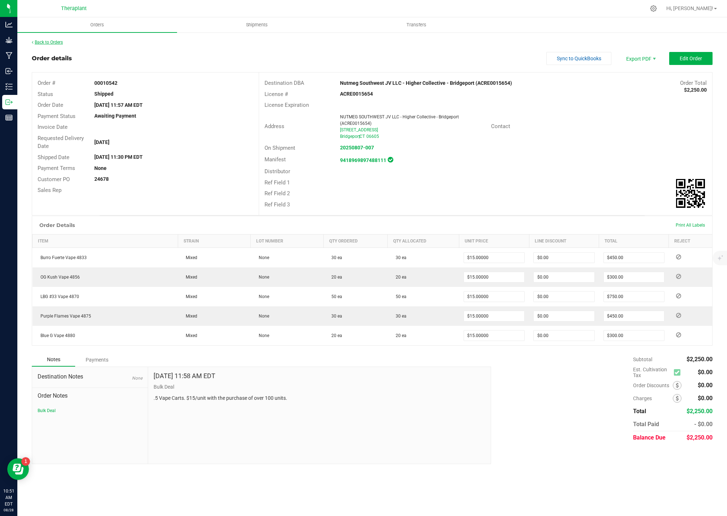
click at [59, 43] on link "Back to Orders" at bounding box center [47, 42] width 31 height 5
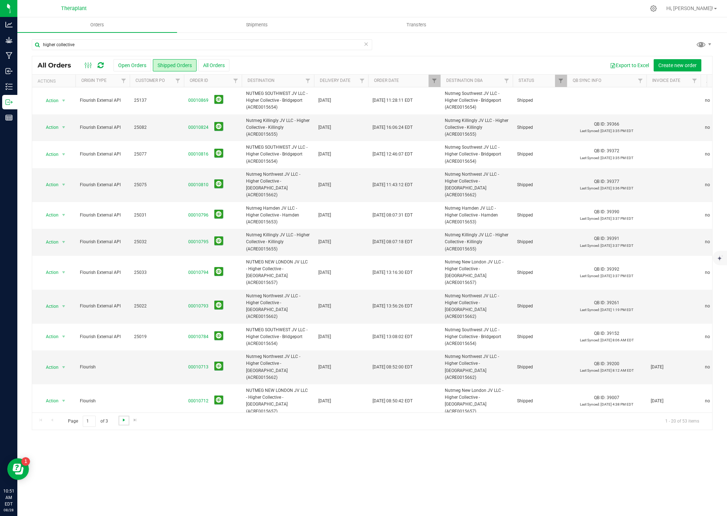
click at [123, 423] on span "Go to the next page" at bounding box center [124, 420] width 6 height 6
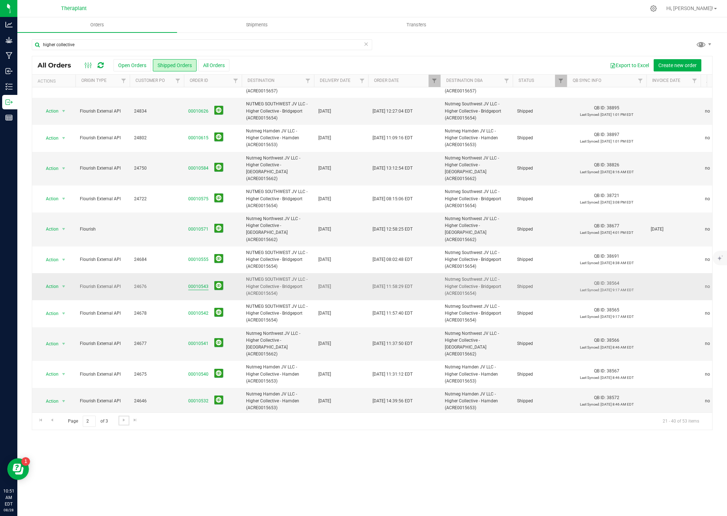
scroll to position [217, 0]
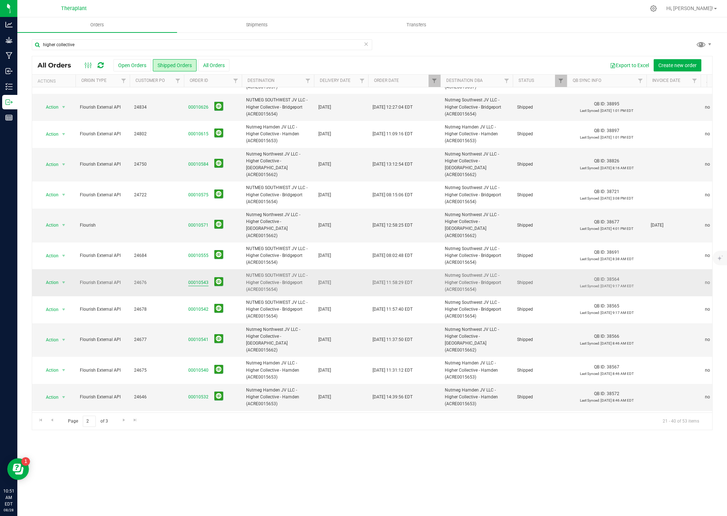
click at [196, 280] on link "00010543" at bounding box center [198, 283] width 20 height 7
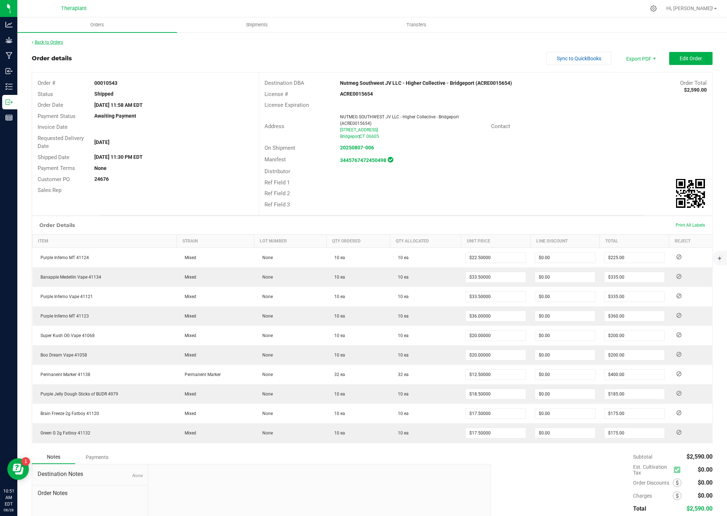
click at [62, 42] on link "Back to Orders" at bounding box center [47, 42] width 31 height 5
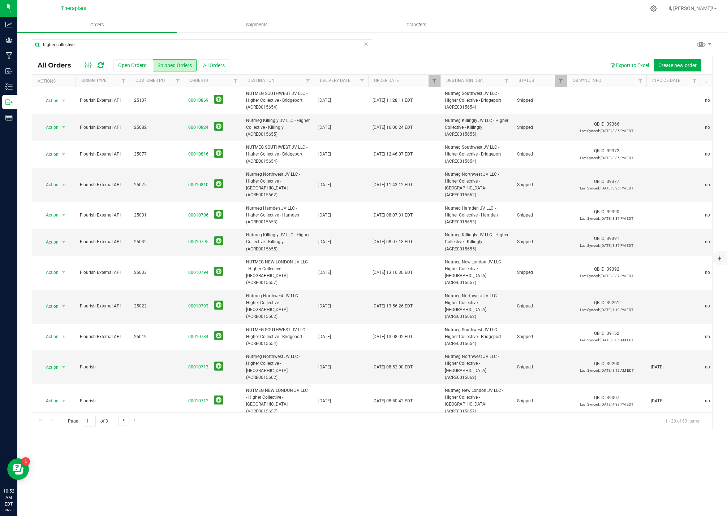
click at [121, 421] on span "Go to the next page" at bounding box center [124, 420] width 6 height 6
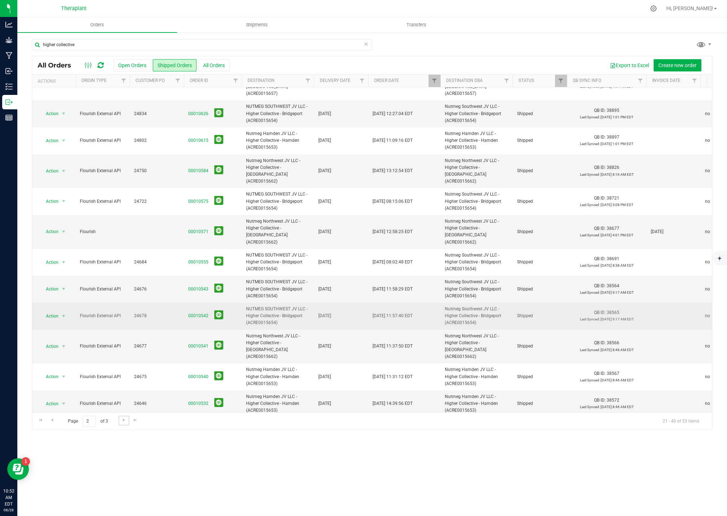
scroll to position [218, 0]
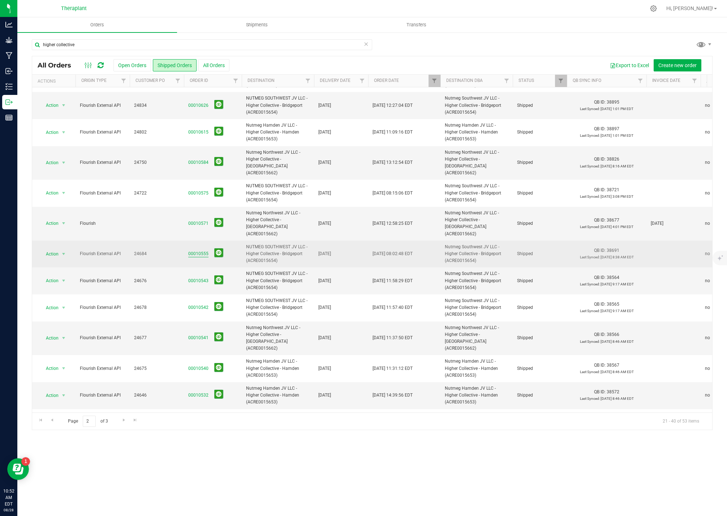
click at [194, 251] on link "00010555" at bounding box center [198, 254] width 20 height 7
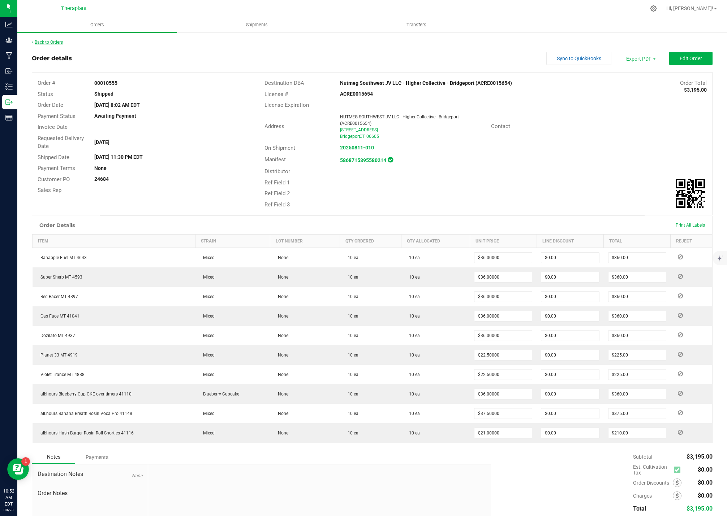
click at [51, 42] on link "Back to Orders" at bounding box center [47, 42] width 31 height 5
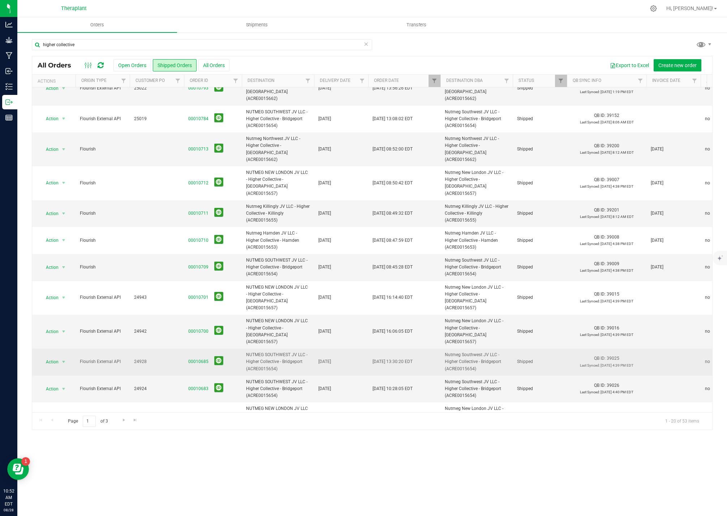
scroll to position [218, 0]
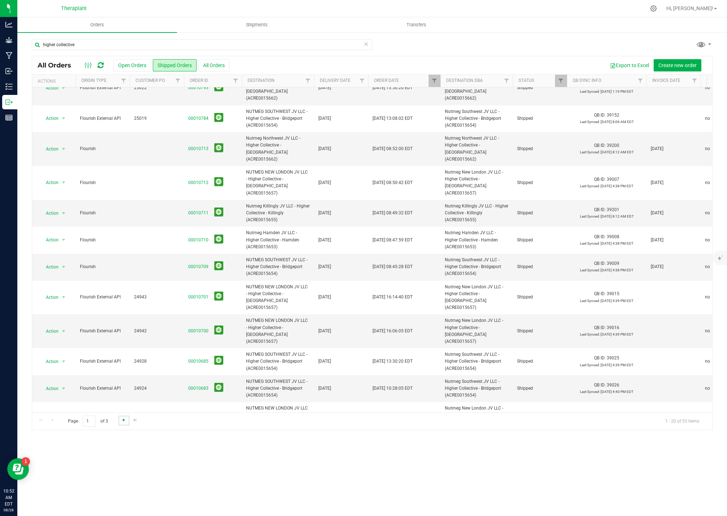
click at [125, 419] on span "Go to the next page" at bounding box center [124, 420] width 6 height 6
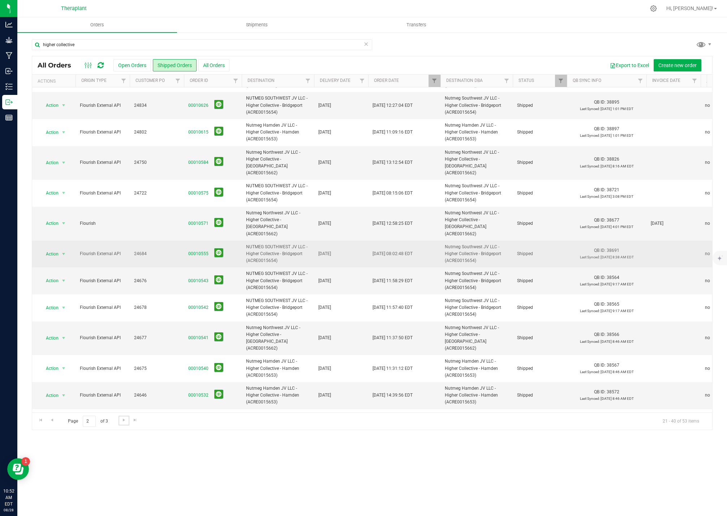
scroll to position [182, 0]
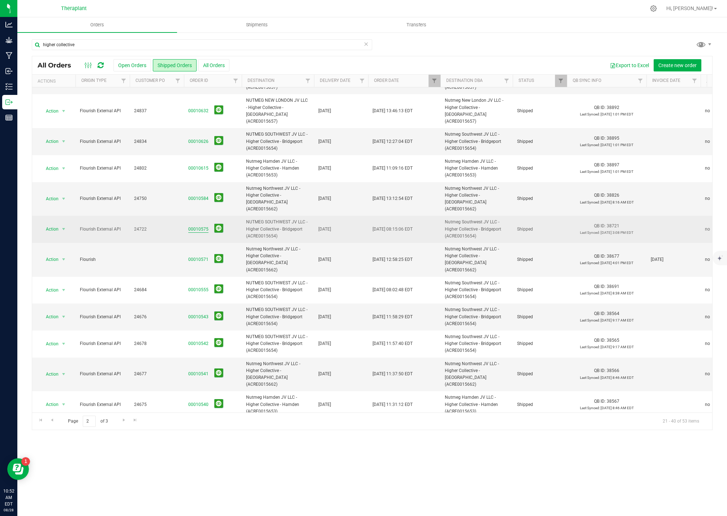
click at [194, 226] on link "00010575" at bounding box center [198, 229] width 20 height 7
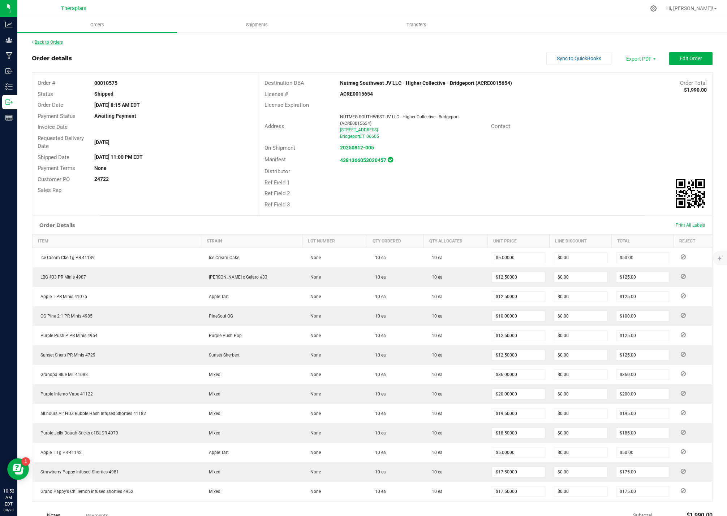
click at [53, 41] on link "Back to Orders" at bounding box center [47, 42] width 31 height 5
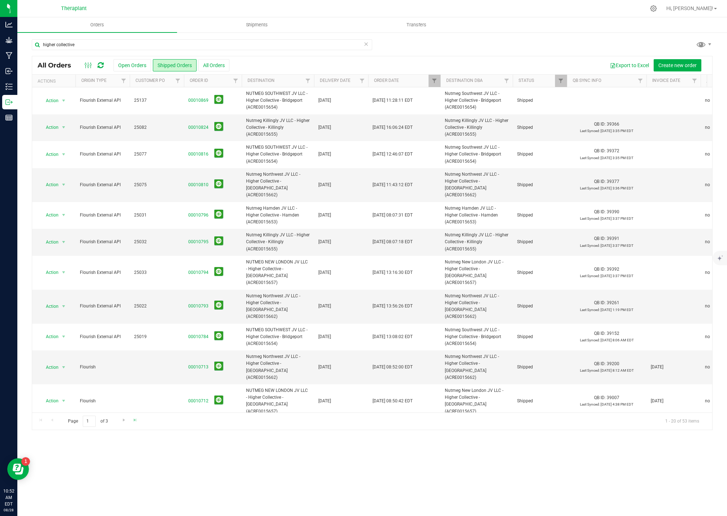
scroll to position [49, 0]
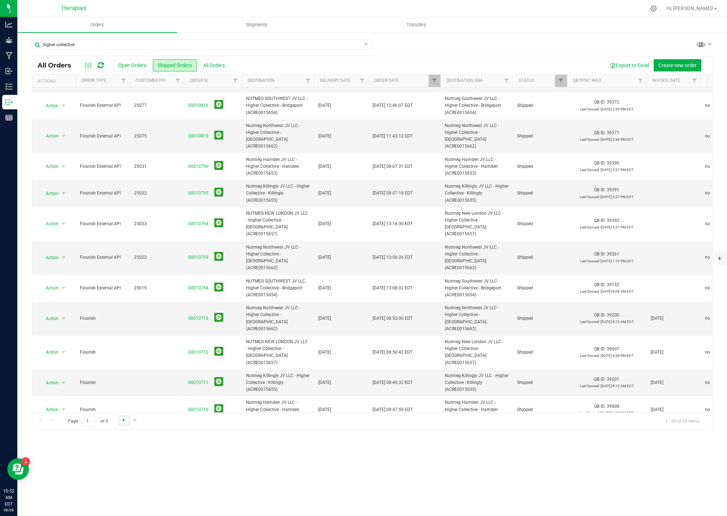
click at [124, 420] on span "Go to the next page" at bounding box center [124, 420] width 6 height 6
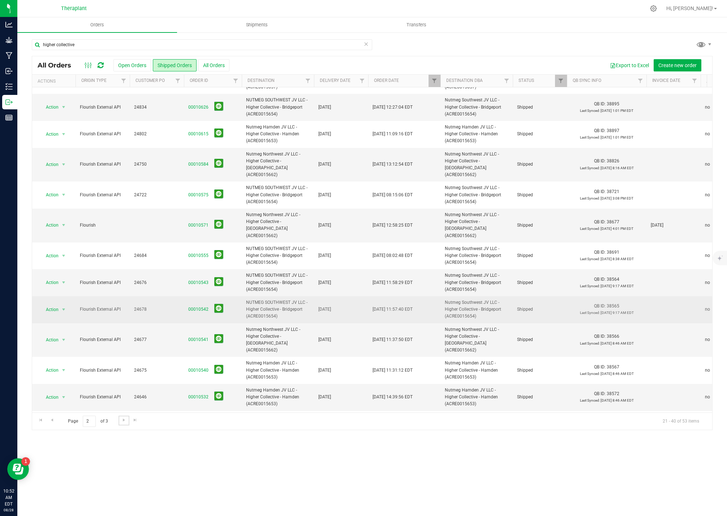
scroll to position [218, 0]
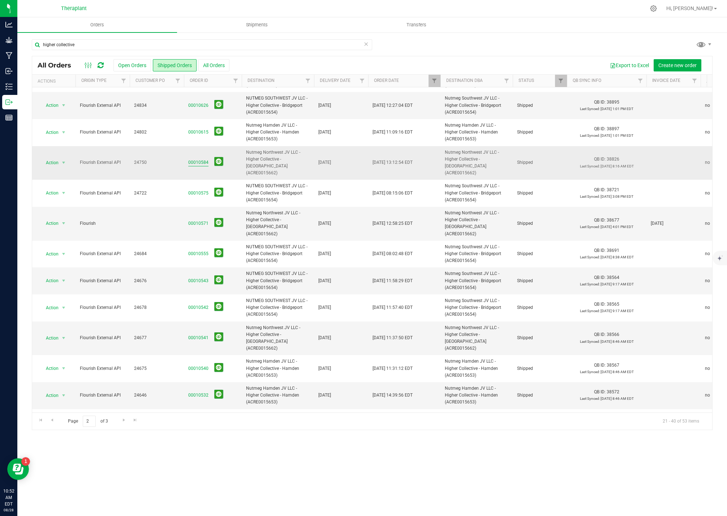
click at [196, 159] on link "00010584" at bounding box center [198, 162] width 20 height 7
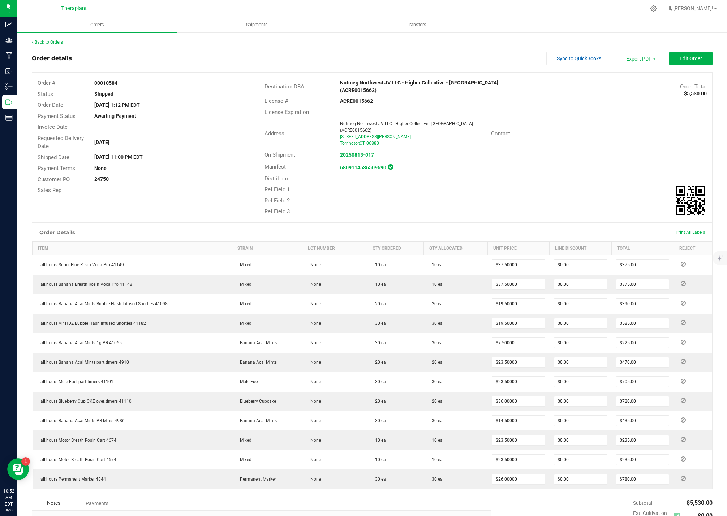
click at [44, 45] on div "Back to Orders" at bounding box center [372, 42] width 680 height 7
click at [38, 36] on div "Back to Orders Order details Sync to QuickBooks Export PDF Edit Order Order # 0…" at bounding box center [371, 324] width 709 height 584
click at [37, 44] on link "Back to Orders" at bounding box center [47, 42] width 31 height 5
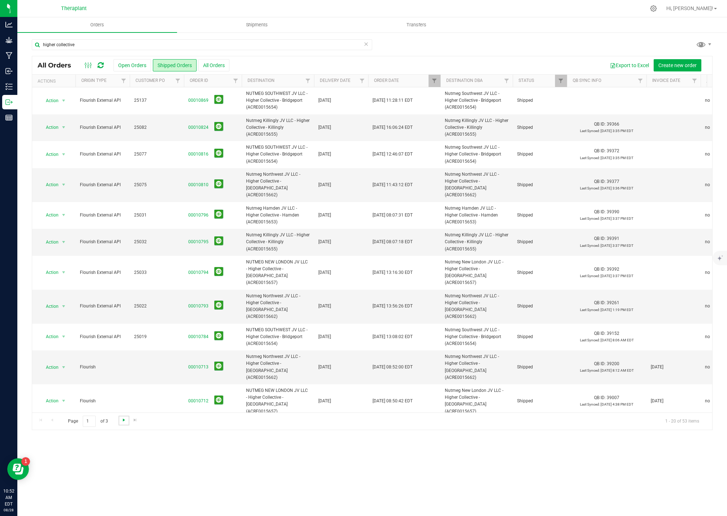
click at [122, 420] on span "Go to the next page" at bounding box center [124, 420] width 6 height 6
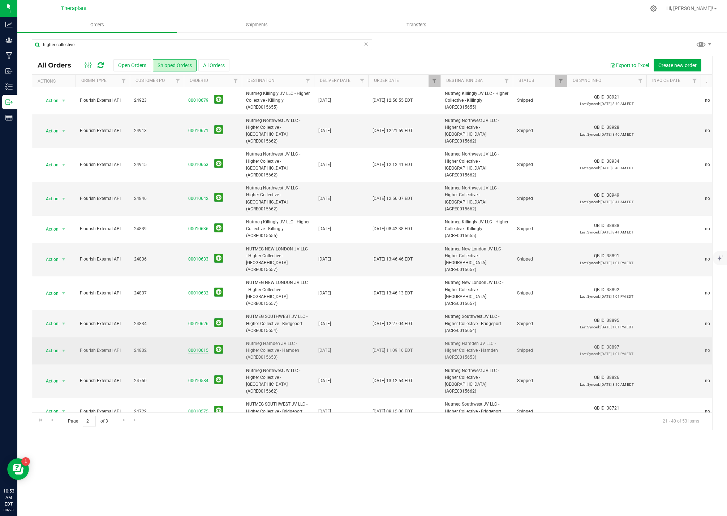
click at [197, 347] on link "00010615" at bounding box center [198, 350] width 20 height 7
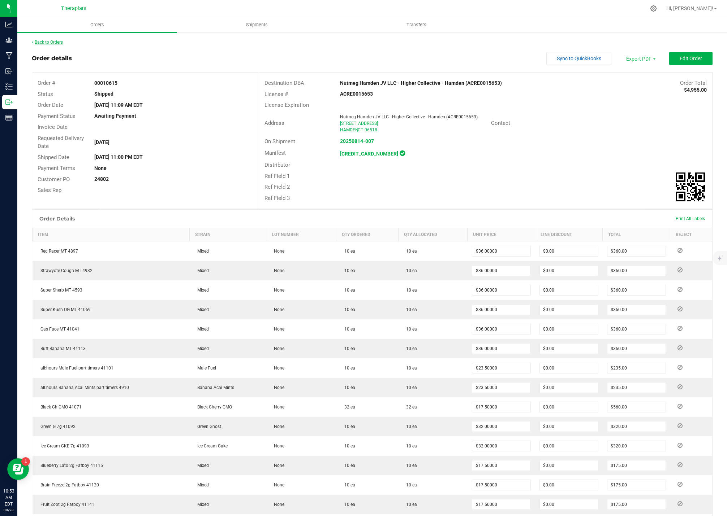
click at [52, 41] on link "Back to Orders" at bounding box center [47, 42] width 31 height 5
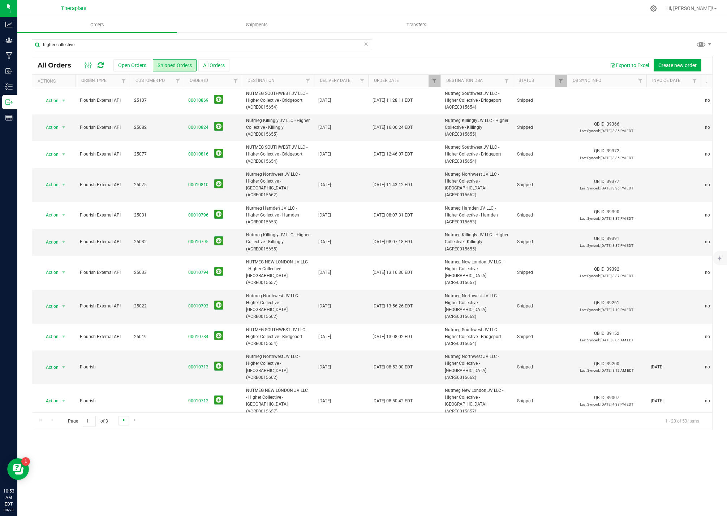
click at [122, 421] on span "Go to the next page" at bounding box center [124, 420] width 6 height 6
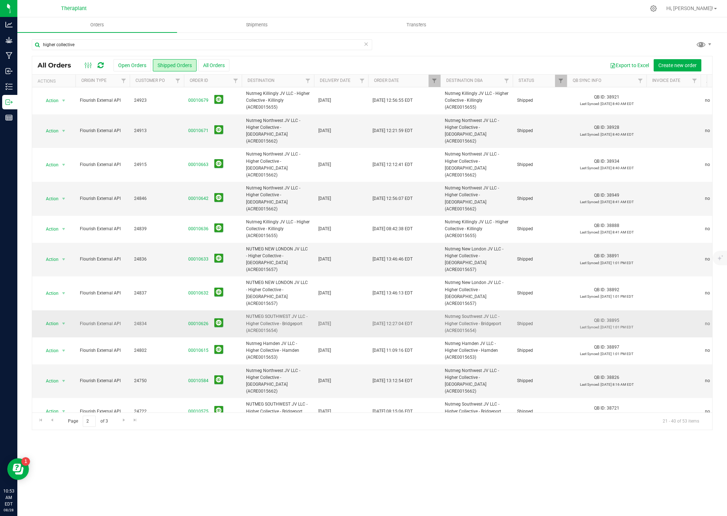
click at [188, 311] on td "00010626" at bounding box center [213, 324] width 58 height 27
click at [192, 321] on link "00010626" at bounding box center [198, 324] width 20 height 7
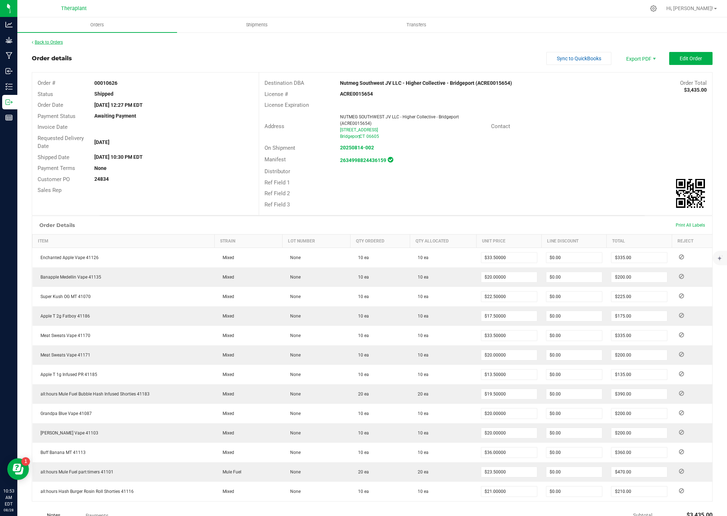
click at [55, 43] on link "Back to Orders" at bounding box center [47, 42] width 31 height 5
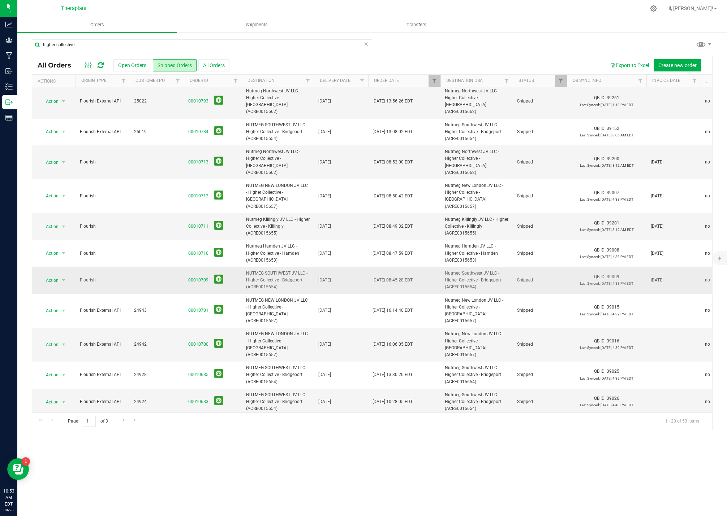
scroll to position [217, 0]
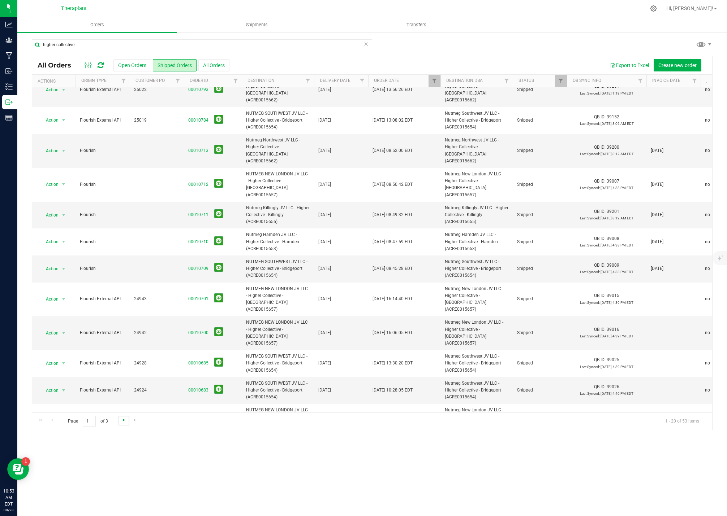
click at [121, 420] on span "Go to the next page" at bounding box center [124, 420] width 6 height 6
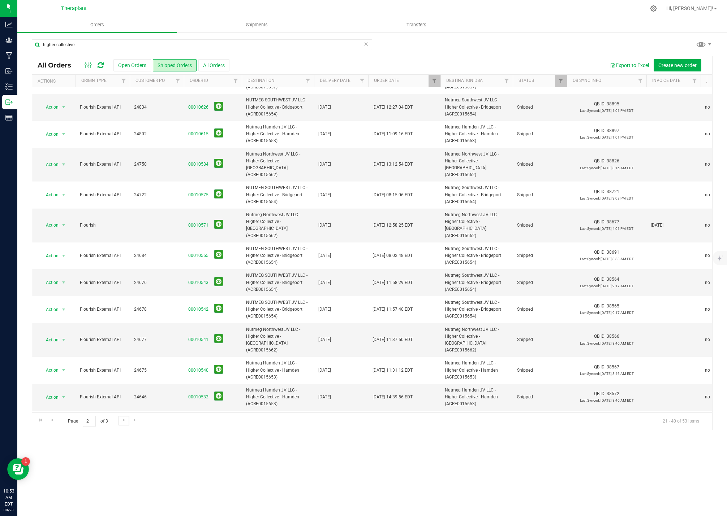
scroll to position [0, 0]
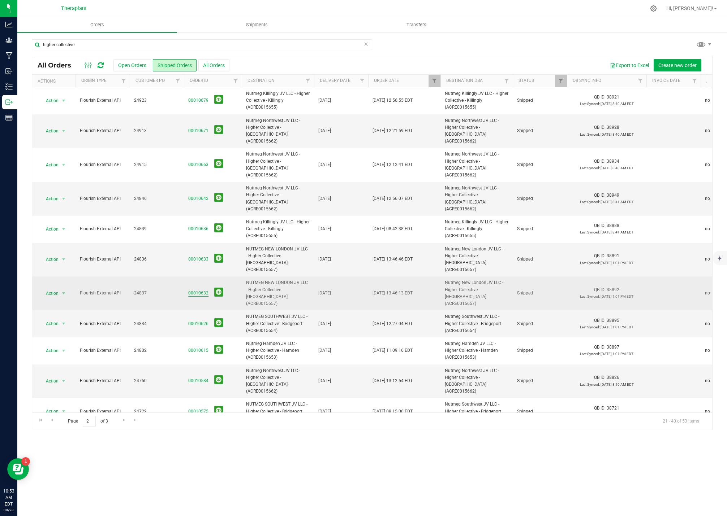
click at [195, 290] on link "00010632" at bounding box center [198, 293] width 20 height 7
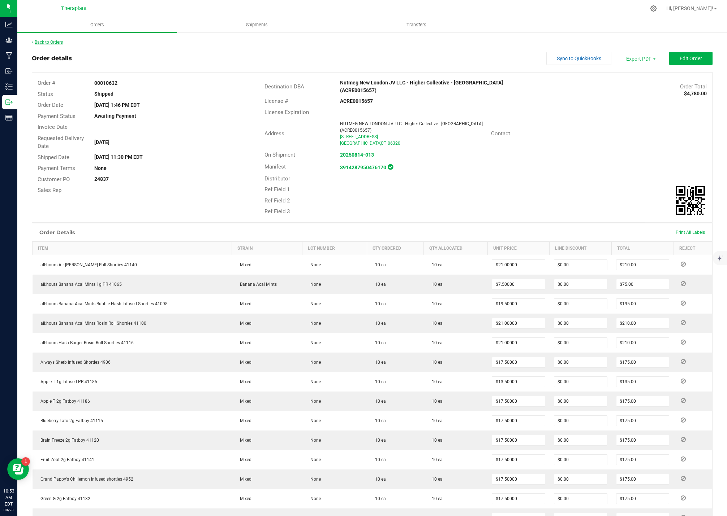
click at [59, 43] on link "Back to Orders" at bounding box center [47, 42] width 31 height 5
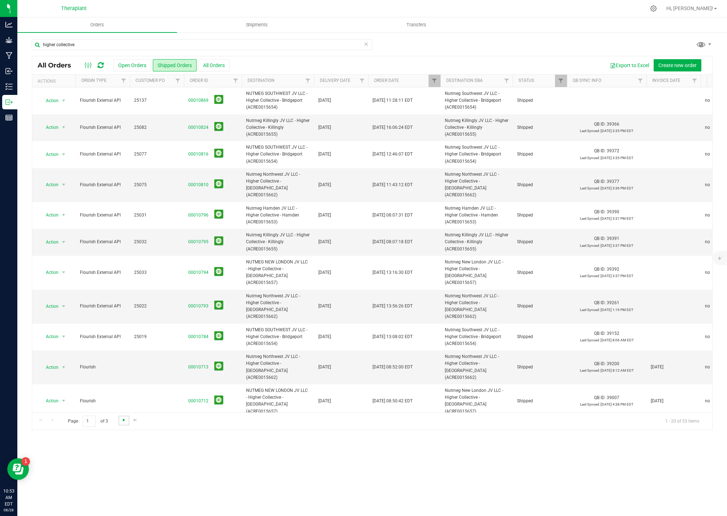
click at [121, 419] on span "Go to the next page" at bounding box center [124, 420] width 6 height 6
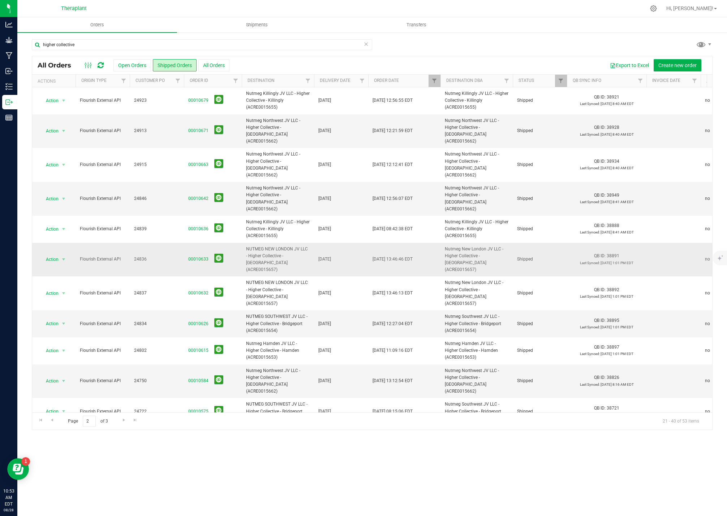
click at [200, 244] on td "00010633" at bounding box center [213, 260] width 58 height 34
click at [200, 256] on link "00010633" at bounding box center [198, 259] width 20 height 7
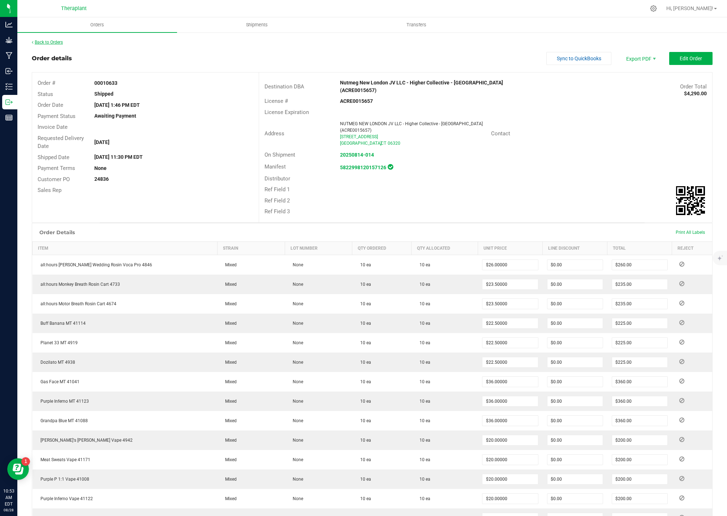
click at [53, 40] on link "Back to Orders" at bounding box center [47, 42] width 31 height 5
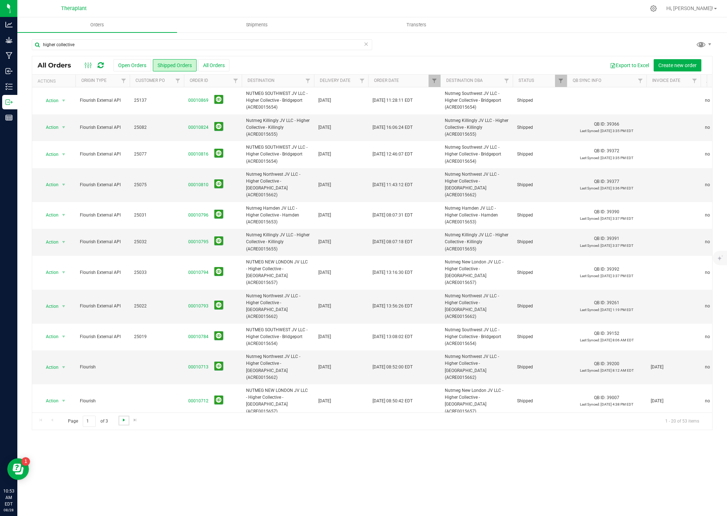
click at [121, 419] on span "Go to the next page" at bounding box center [124, 420] width 6 height 6
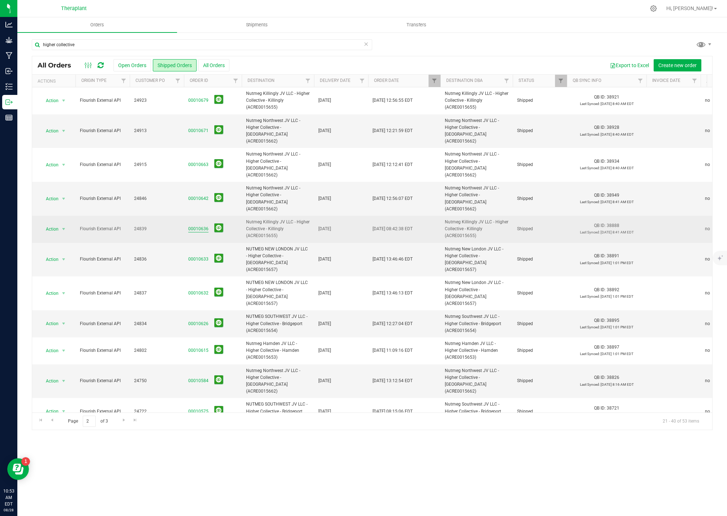
click at [198, 226] on link "00010636" at bounding box center [198, 229] width 20 height 7
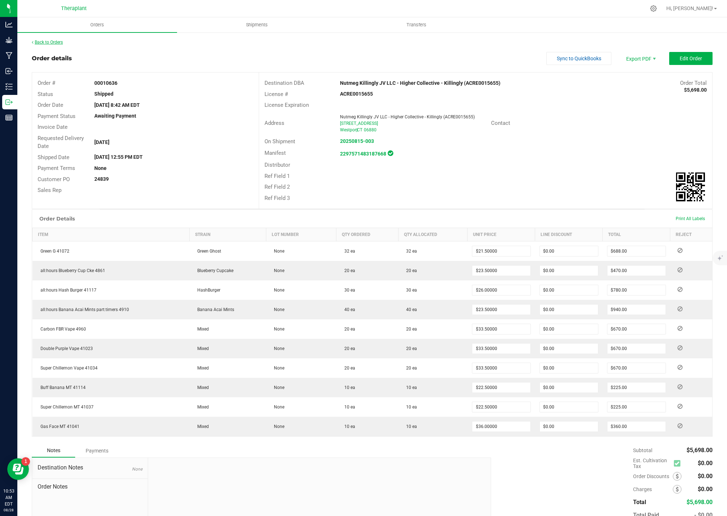
click at [55, 43] on link "Back to Orders" at bounding box center [47, 42] width 31 height 5
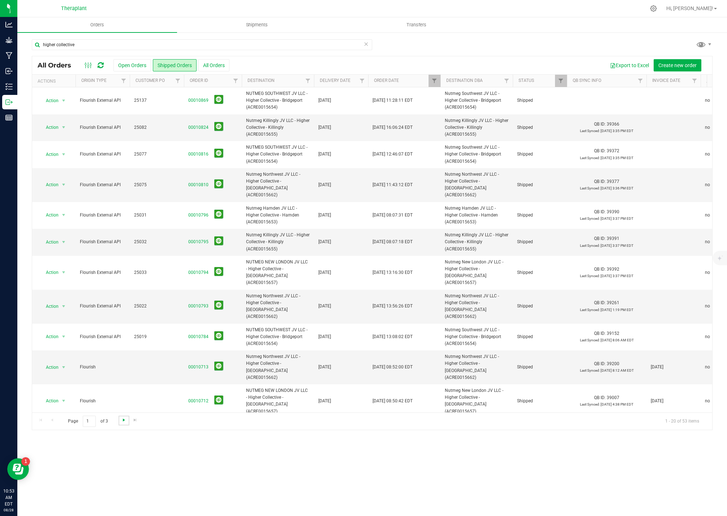
click at [123, 419] on span "Go to the next page" at bounding box center [124, 420] width 6 height 6
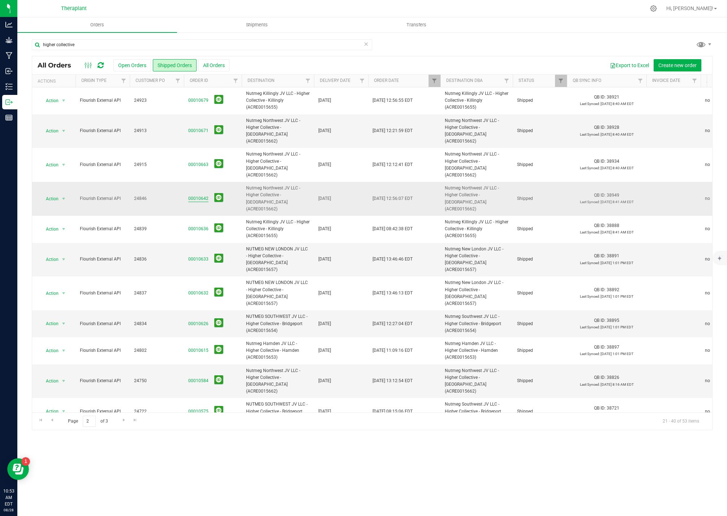
click at [194, 195] on link "00010642" at bounding box center [198, 198] width 20 height 7
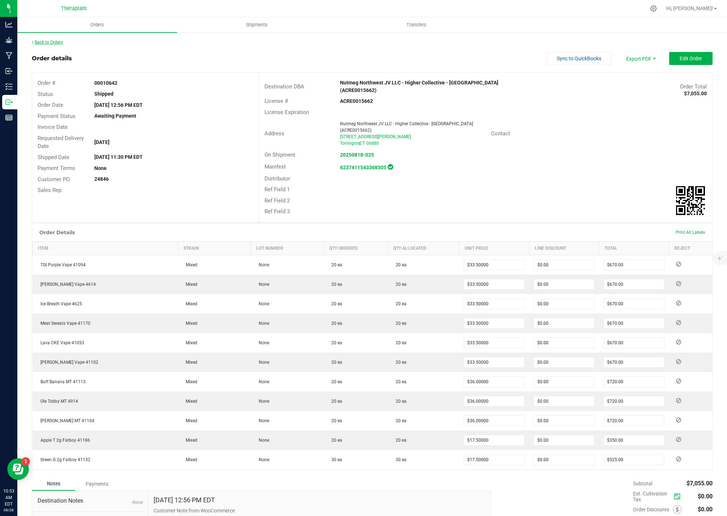
click at [54, 40] on link "Back to Orders" at bounding box center [47, 42] width 31 height 5
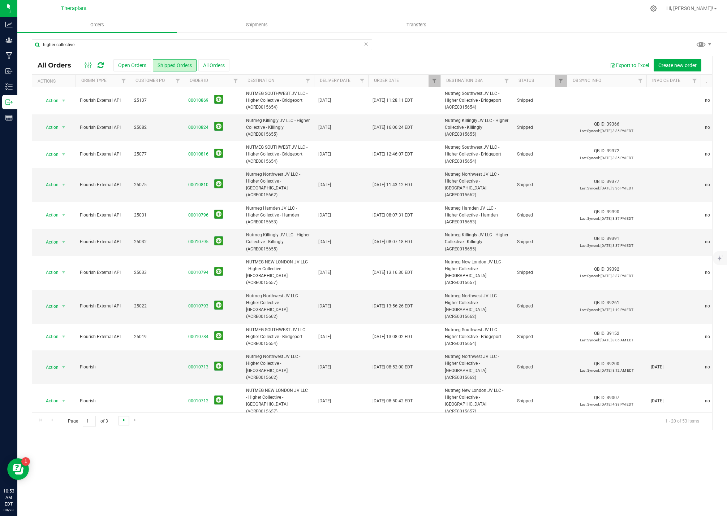
click at [123, 422] on span "Go to the next page" at bounding box center [124, 420] width 6 height 6
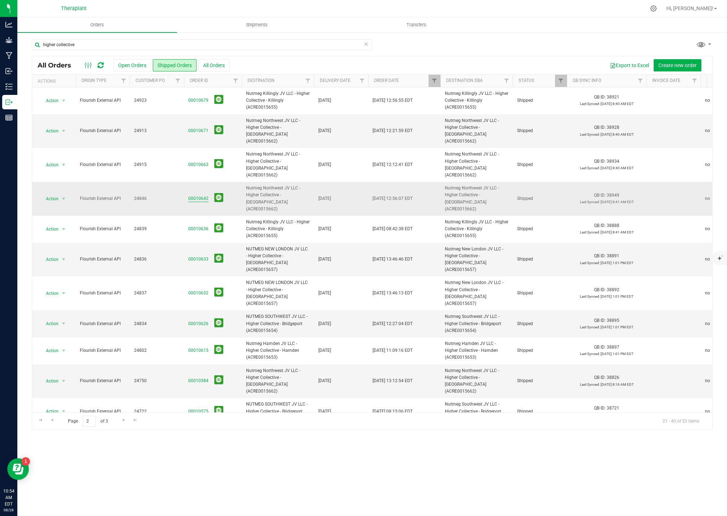
click at [194, 195] on link "00010642" at bounding box center [198, 198] width 20 height 7
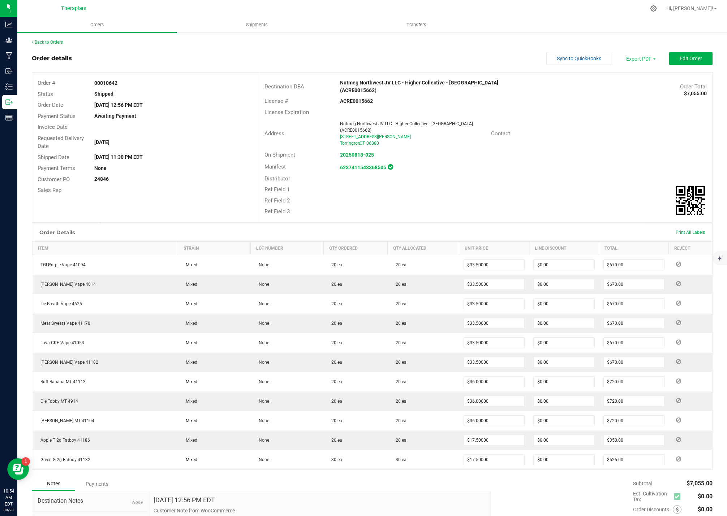
click at [52, 48] on div "Back to Orders Order details Sync to QuickBooks Export PDF Edit Order Order # 0…" at bounding box center [372, 314] width 680 height 550
click at [54, 40] on link "Back to Orders" at bounding box center [47, 42] width 31 height 5
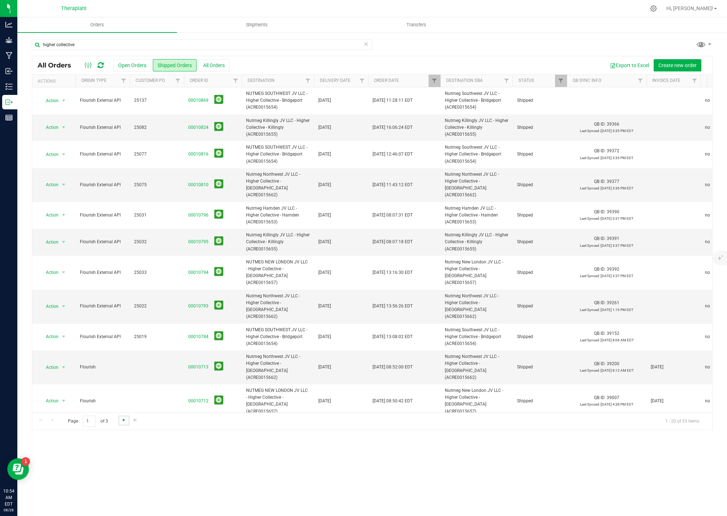
click at [121, 419] on span "Go to the next page" at bounding box center [124, 420] width 6 height 6
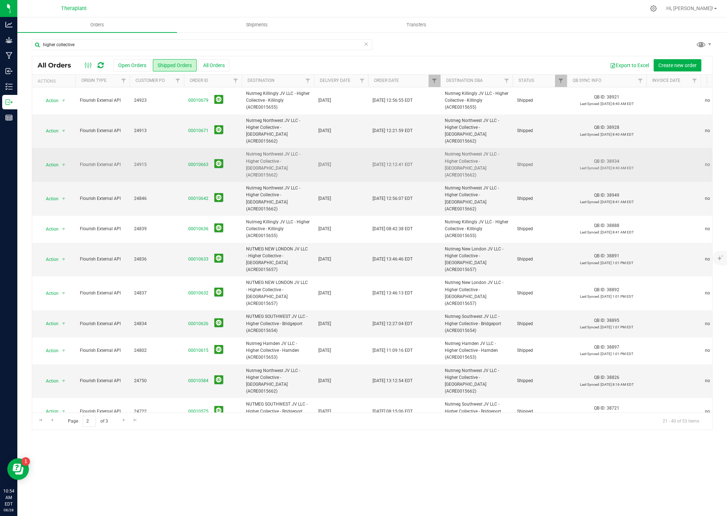
click at [199, 159] on span "00010663" at bounding box center [212, 164] width 49 height 11
click at [200, 161] on link "00010663" at bounding box center [198, 164] width 20 height 7
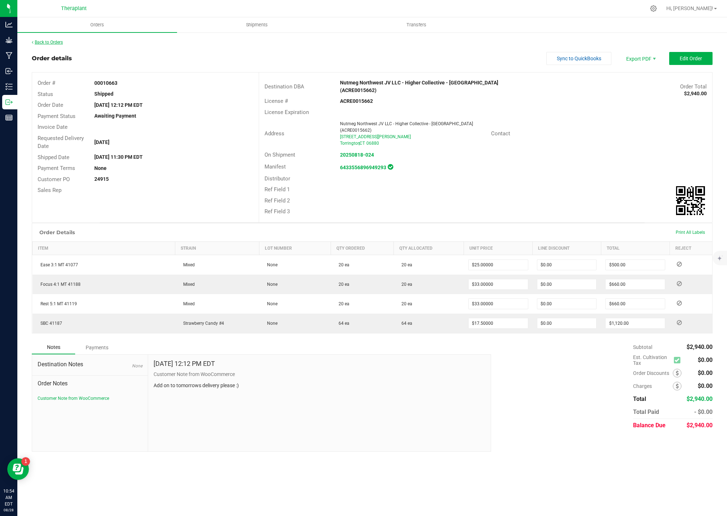
click at [50, 44] on link "Back to Orders" at bounding box center [47, 42] width 31 height 5
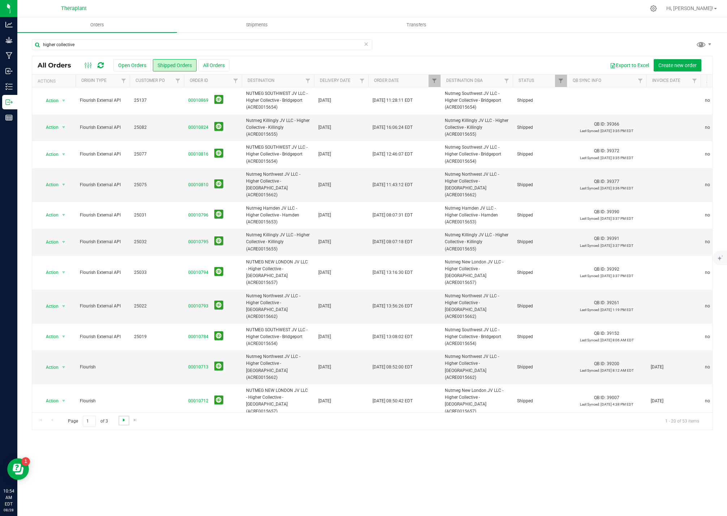
click at [123, 421] on span "Go to the next page" at bounding box center [124, 420] width 6 height 6
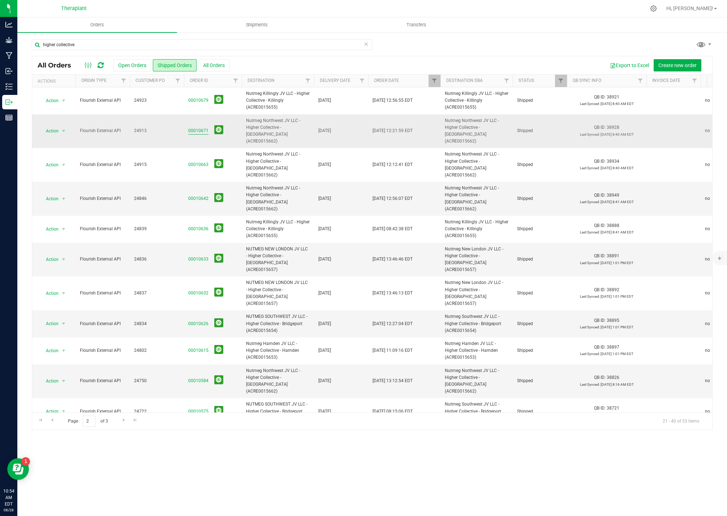
click at [197, 127] on link "00010671" at bounding box center [198, 130] width 20 height 7
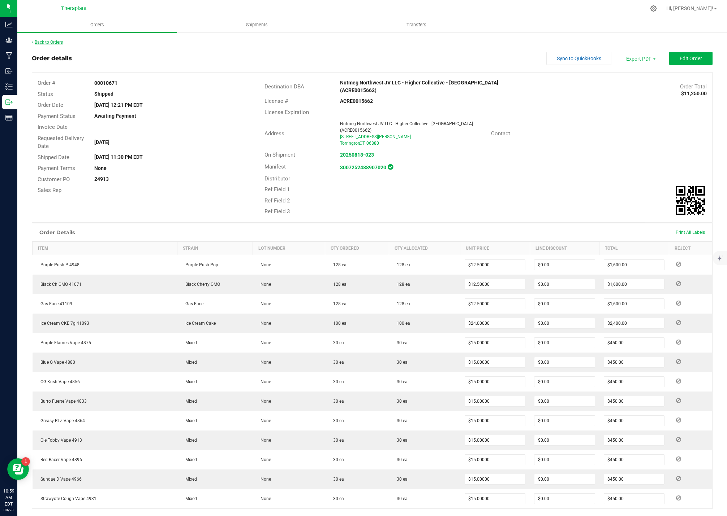
click at [38, 43] on link "Back to Orders" at bounding box center [47, 42] width 31 height 5
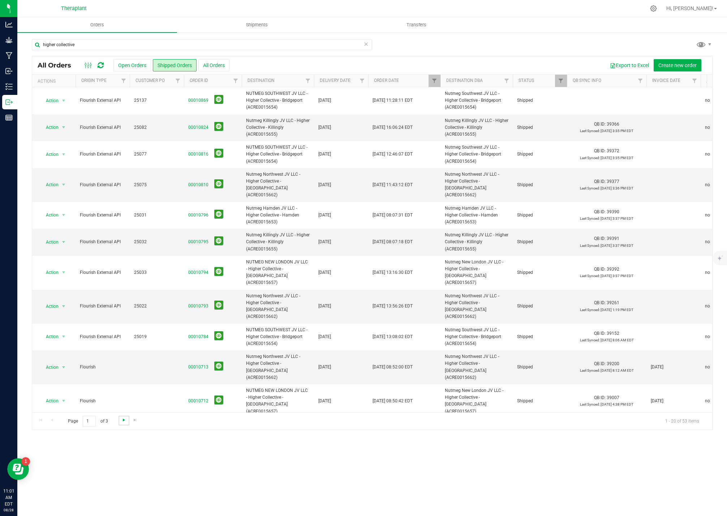
click at [126, 423] on span "Go to the next page" at bounding box center [124, 420] width 6 height 6
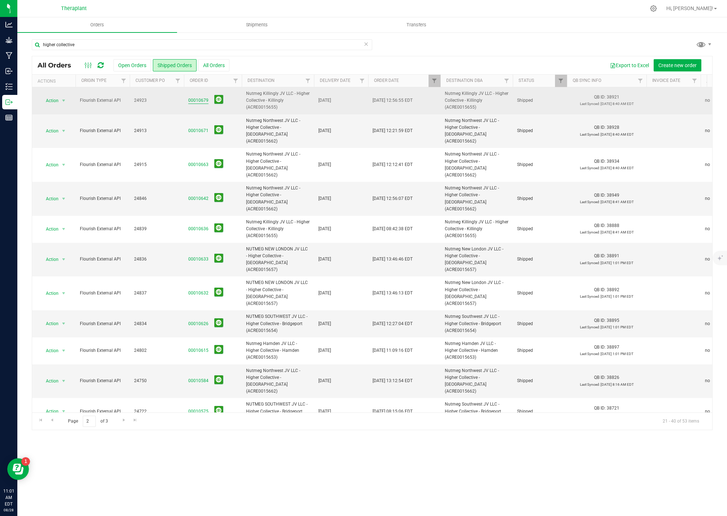
click at [196, 100] on link "00010679" at bounding box center [198, 100] width 20 height 7
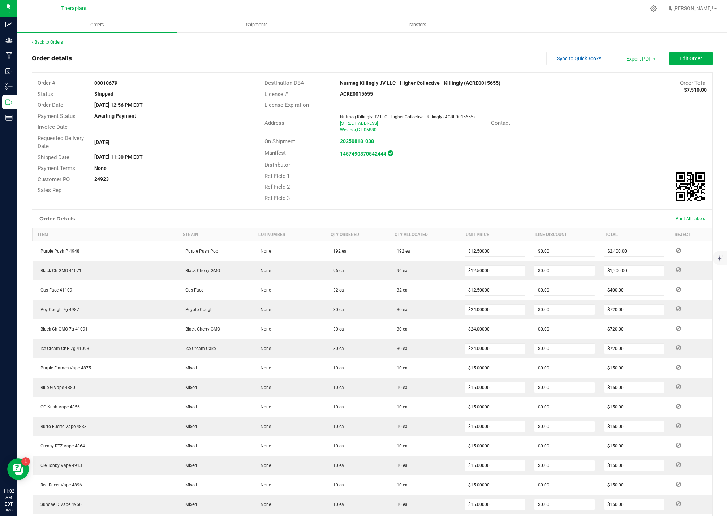
click at [54, 42] on link "Back to Orders" at bounding box center [47, 42] width 31 height 5
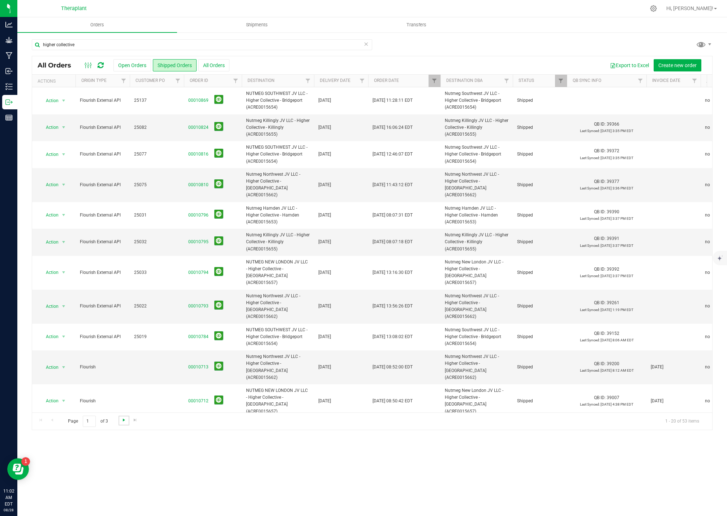
click at [124, 421] on span "Go to the next page" at bounding box center [124, 420] width 6 height 6
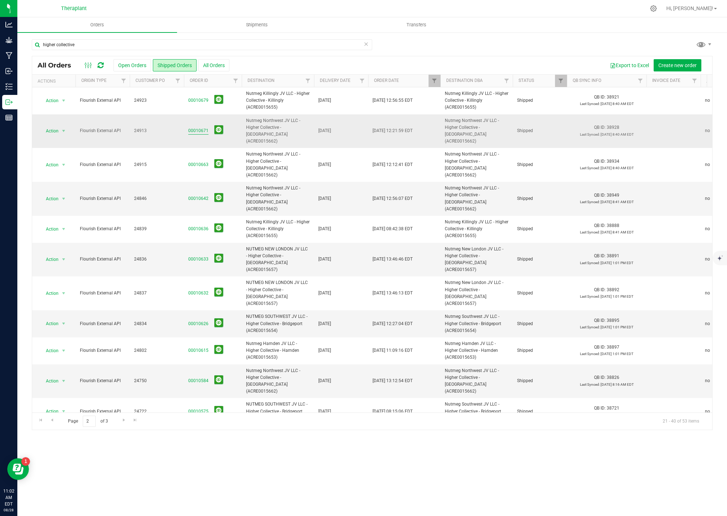
click at [191, 127] on link "00010671" at bounding box center [198, 130] width 20 height 7
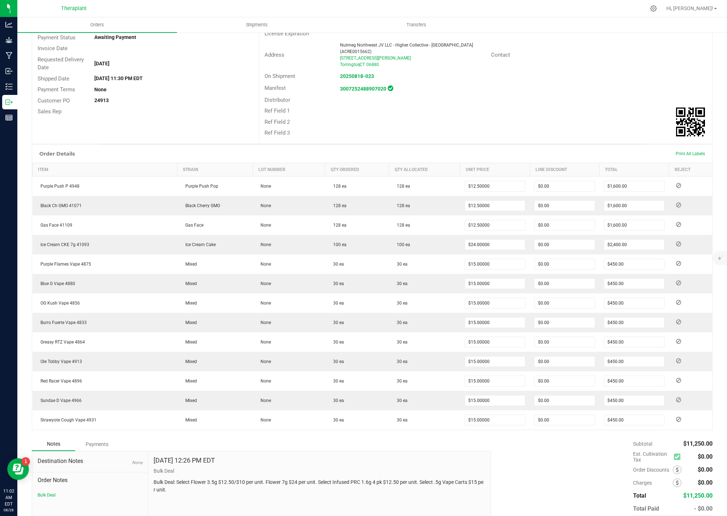
scroll to position [105, 0]
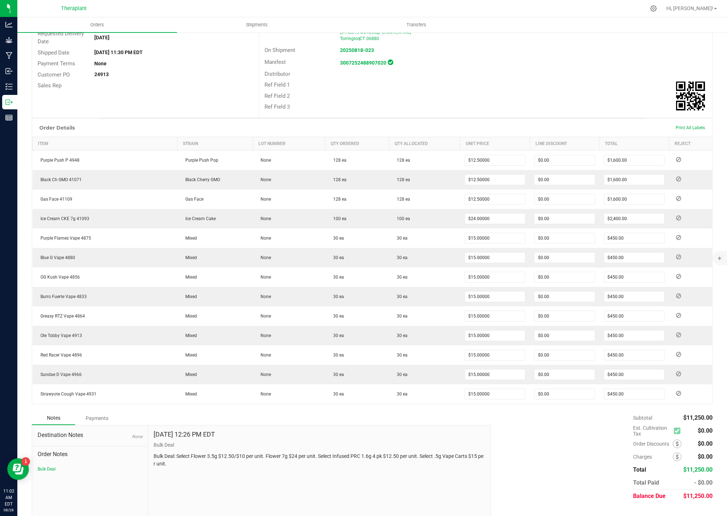
drag, startPoint x: 185, startPoint y: 451, endPoint x: 165, endPoint y: 441, distance: 22.6
click at [139, 439] on div "Destination Notes None Order Notes Bulk Deal Aug 18, 2025 12:26 PM EDT Bulk Dea…" at bounding box center [261, 474] width 459 height 98
click at [185, 453] on p "Bulk Deal: Select Flower 3.5g $12.50/$10 per unit. Flower 7g $24 per unit. Sele…" at bounding box center [319, 460] width 332 height 15
drag, startPoint x: 179, startPoint y: 453, endPoint x: 153, endPoint y: 444, distance: 27.0
click at [153, 453] on p "Bulk Deal: Select Flower 3.5g $12.50/$10 per unit. Flower 7g $24 per unit. Sele…" at bounding box center [319, 460] width 332 height 15
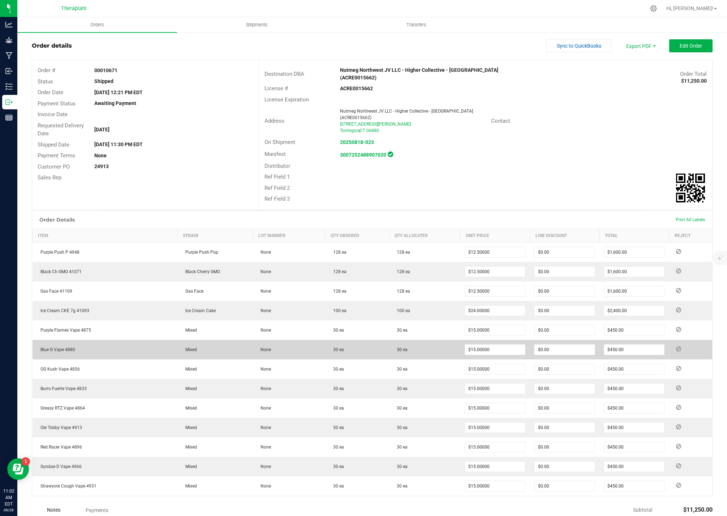
scroll to position [0, 0]
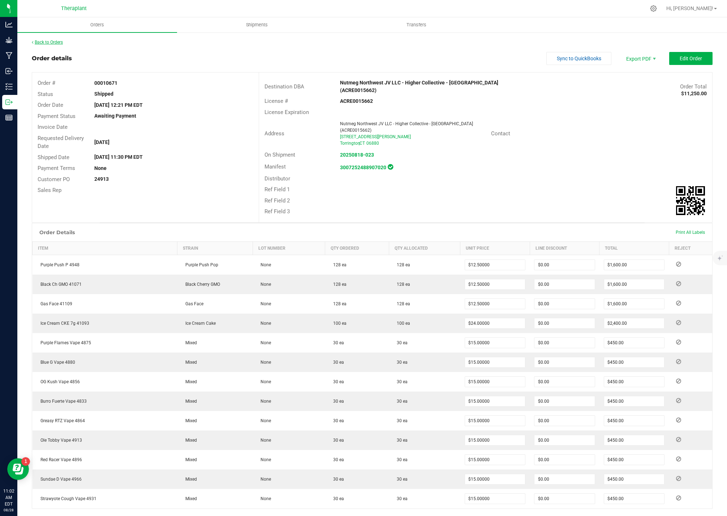
click at [44, 43] on link "Back to Orders" at bounding box center [47, 42] width 31 height 5
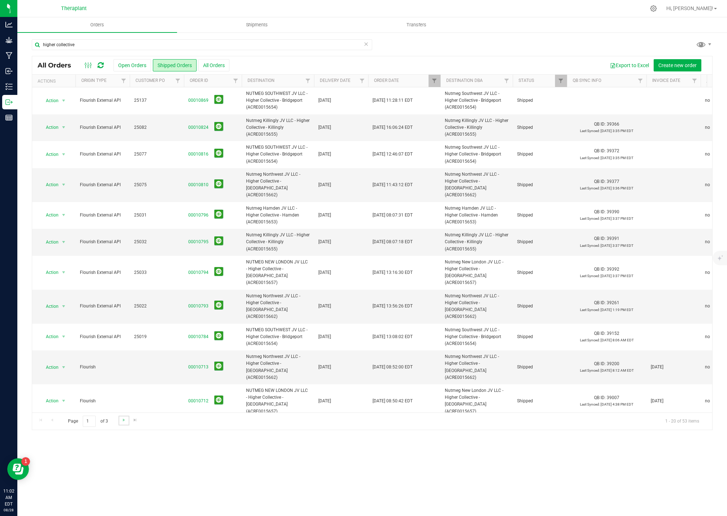
click at [120, 422] on link "Go to the next page" at bounding box center [123, 421] width 10 height 10
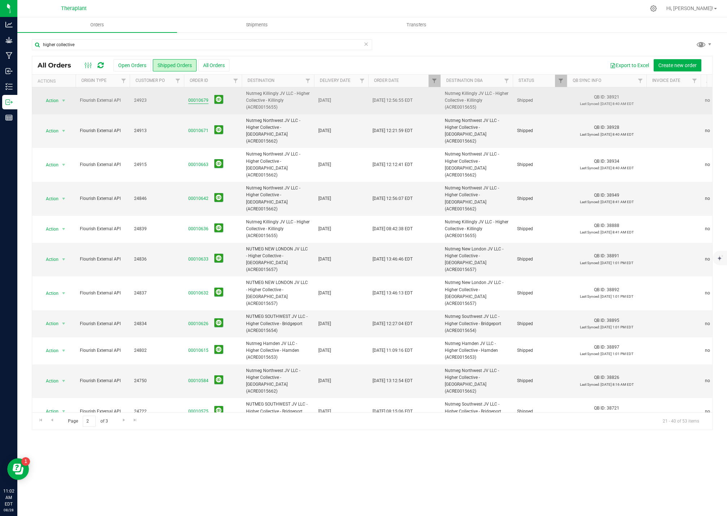
click at [199, 98] on link "00010679" at bounding box center [198, 100] width 20 height 7
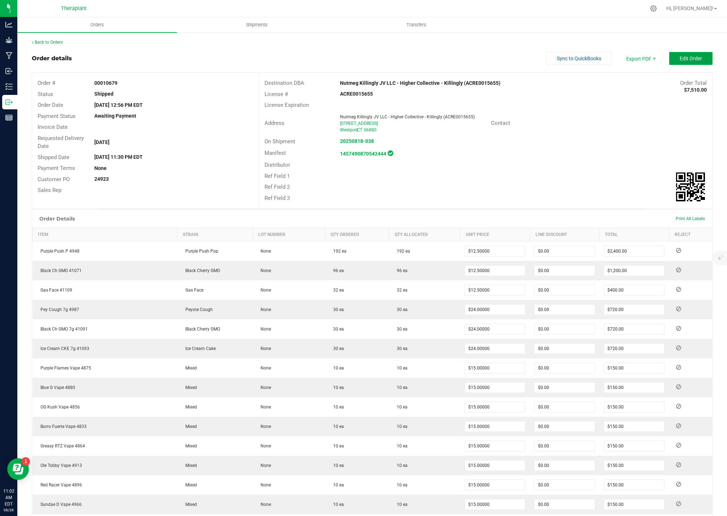
click at [686, 58] on span "Edit Order" at bounding box center [690, 59] width 22 height 6
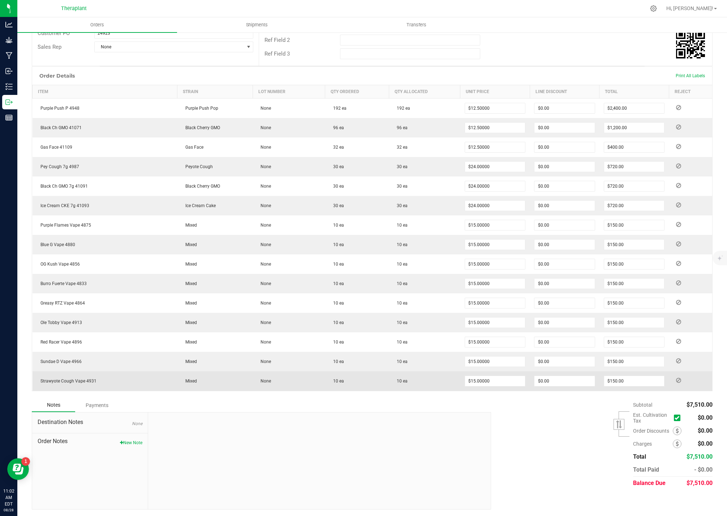
scroll to position [155, 0]
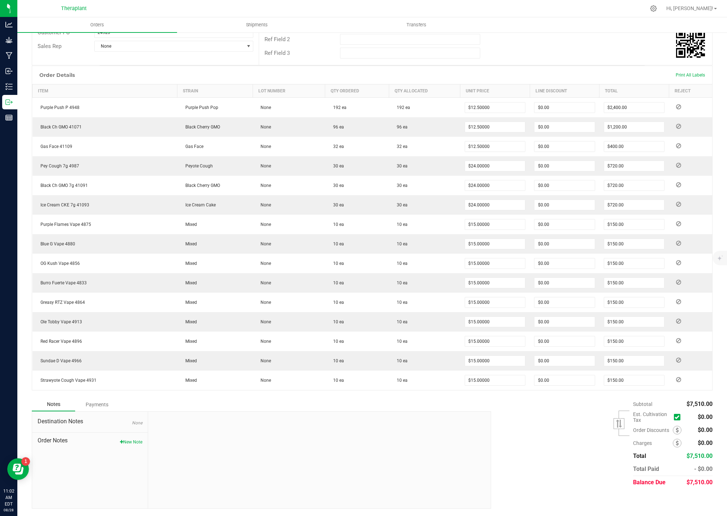
click at [135, 436] on div "Order Notes New Note" at bounding box center [90, 439] width 105 height 12
drag, startPoint x: 135, startPoint y: 445, endPoint x: 145, endPoint y: 443, distance: 10.1
click at [135, 444] on button "New Note" at bounding box center [131, 442] width 22 height 7
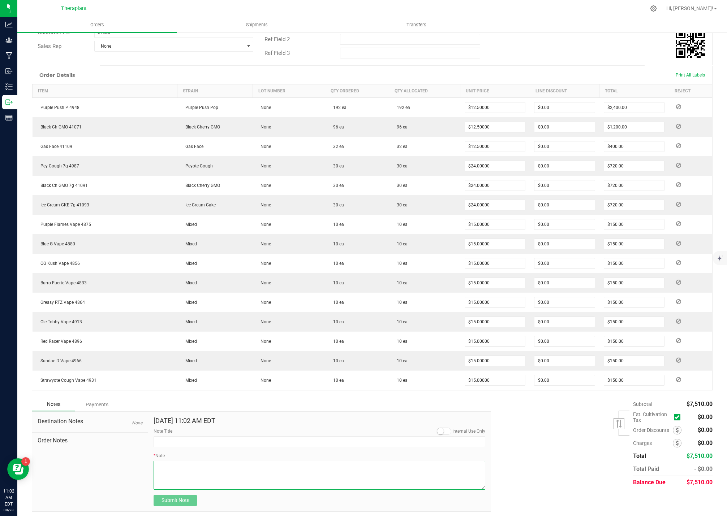
paste textarea "Bulk Deal: Select Flower 3.5g $12.50/$10 per unit. Flower 7g $24 per unit. Sele…"
type textarea "Bulk Deal: Select Flower 3.5g $12.50/$10 per unit. Flower 7g $24 per unit. Sele…"
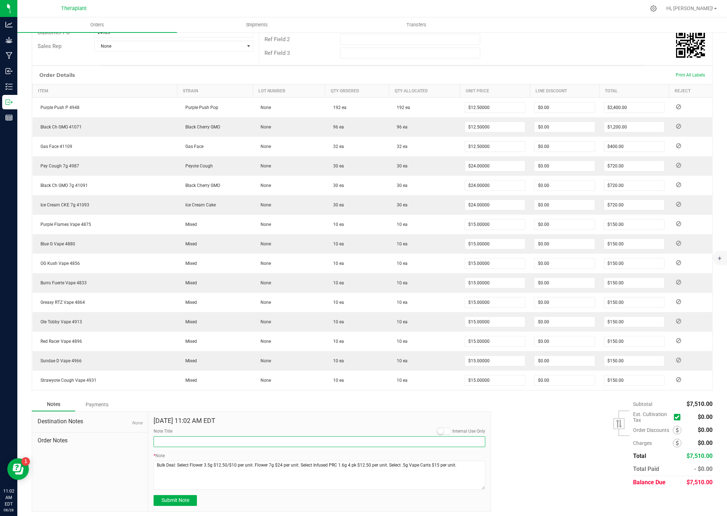
click at [162, 447] on input "Note Title" at bounding box center [319, 442] width 332 height 11
type input "Bulk Deal"
click at [185, 501] on span "Submit Note" at bounding box center [175, 501] width 28 height 6
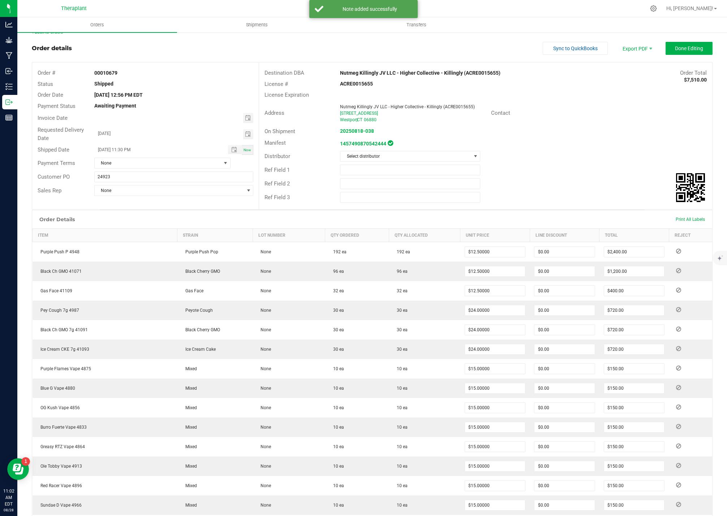
scroll to position [0, 0]
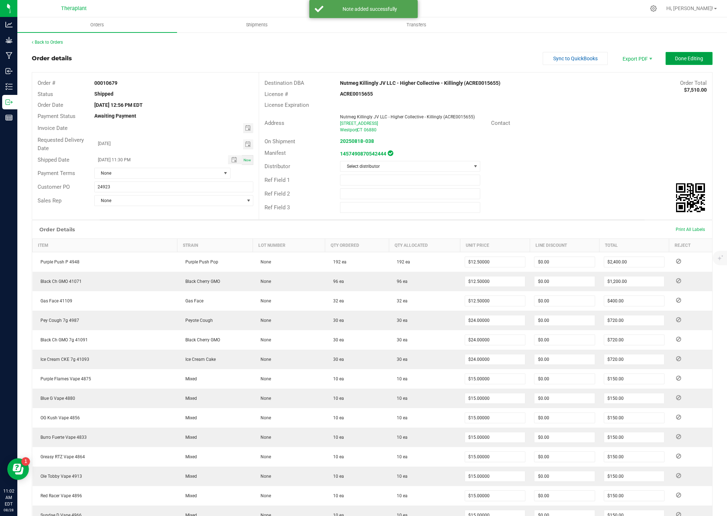
click at [675, 56] on span "Done Editing" at bounding box center [689, 59] width 28 height 6
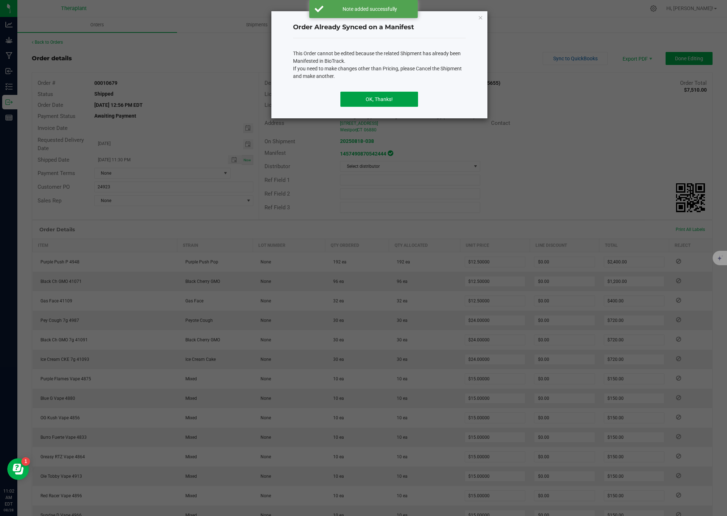
click at [375, 99] on button "OK, Thanks!" at bounding box center [379, 99] width 78 height 15
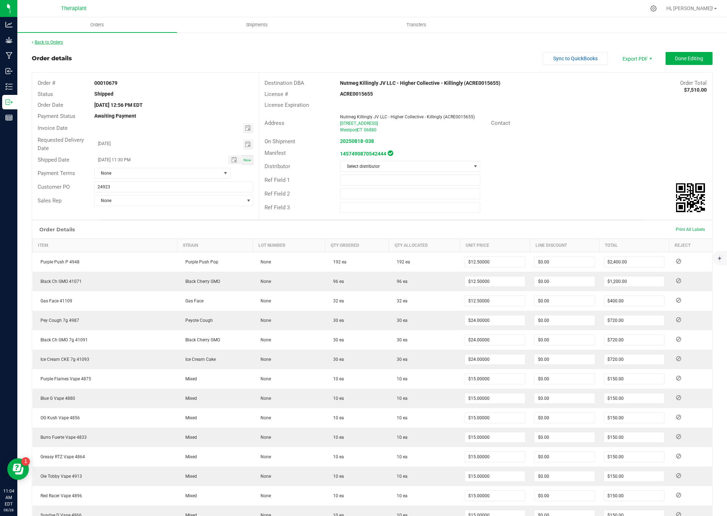
click at [56, 44] on link "Back to Orders" at bounding box center [47, 42] width 31 height 5
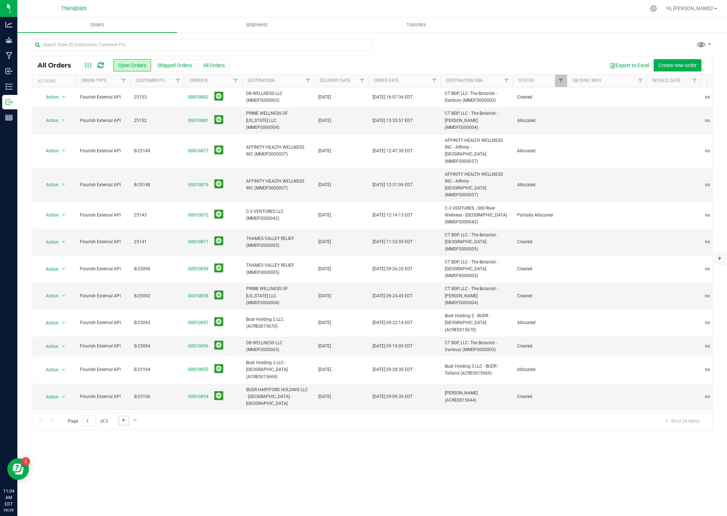
click at [122, 420] on span "Go to the next page" at bounding box center [124, 420] width 6 height 6
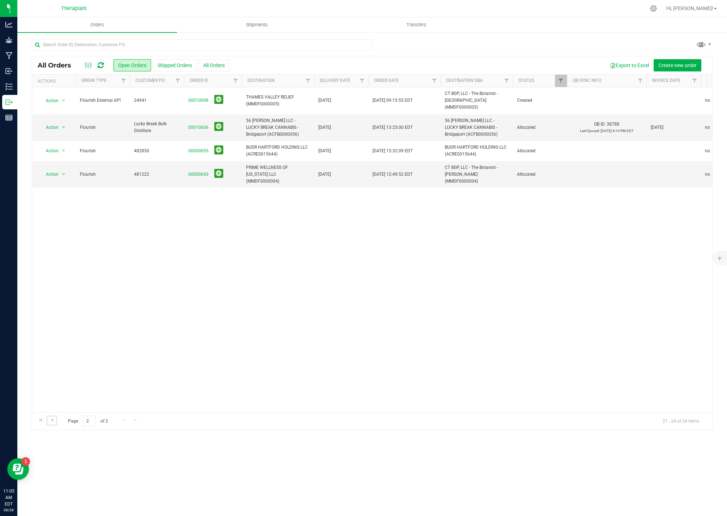
click at [55, 421] on link "Go to the previous page" at bounding box center [52, 421] width 10 height 10
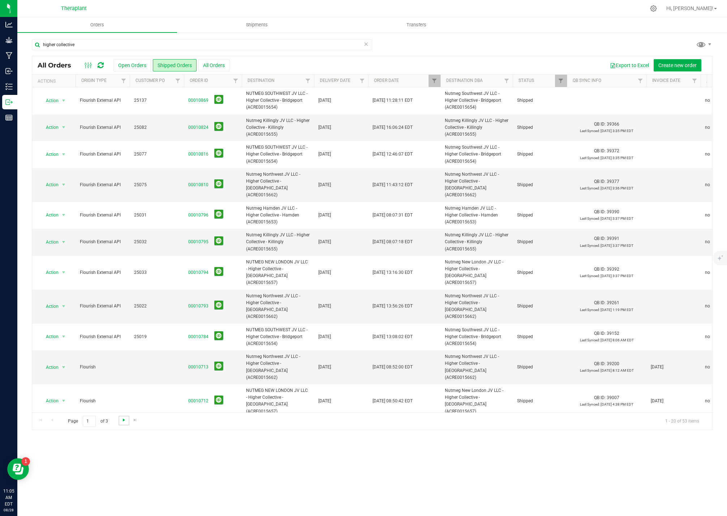
click at [124, 420] on span "Go to the next page" at bounding box center [124, 420] width 6 height 6
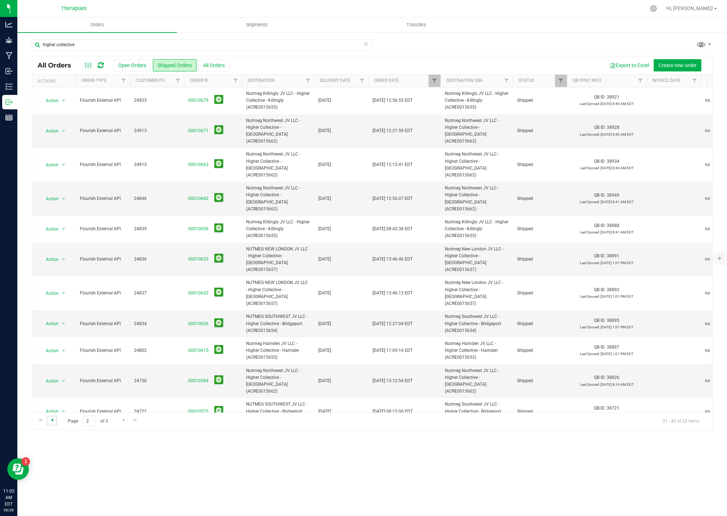
click at [53, 421] on span "Go to the previous page" at bounding box center [52, 420] width 6 height 6
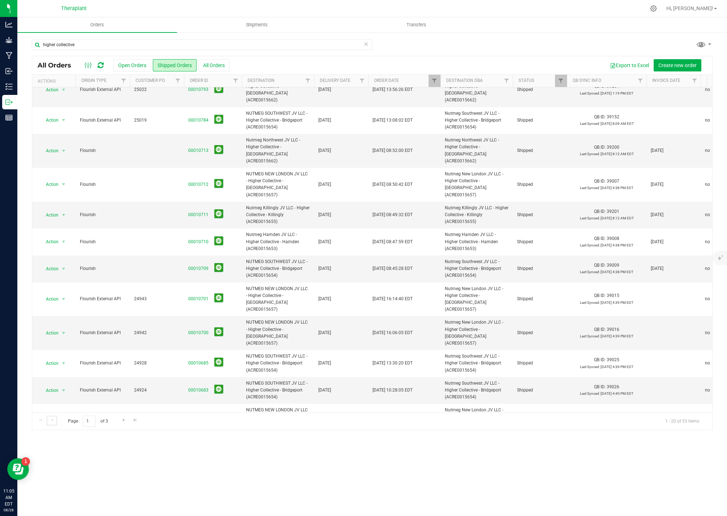
scroll to position [218, 0]
click at [188, 446] on link "00010681" at bounding box center [198, 449] width 20 height 7
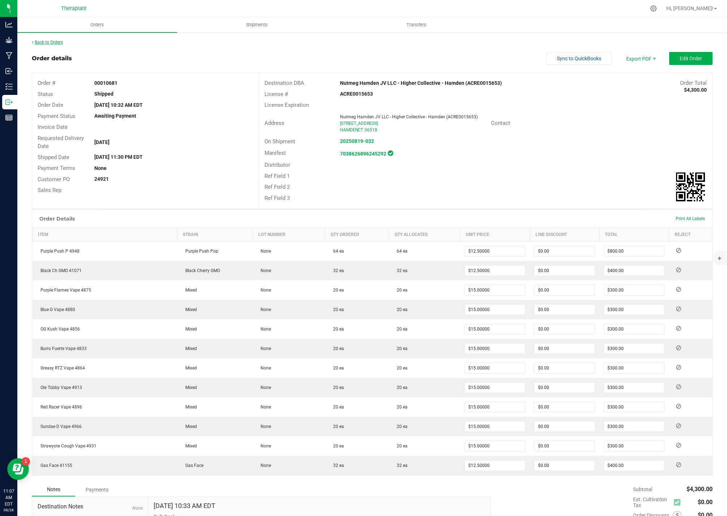
click at [58, 40] on link "Back to Orders" at bounding box center [47, 42] width 31 height 5
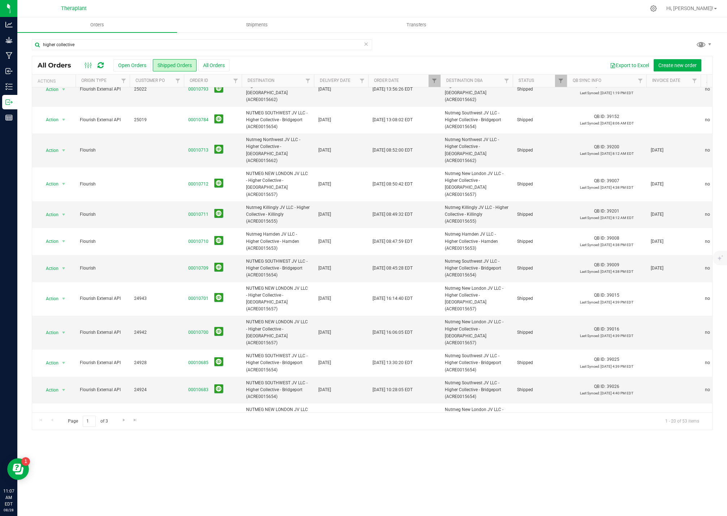
scroll to position [218, 0]
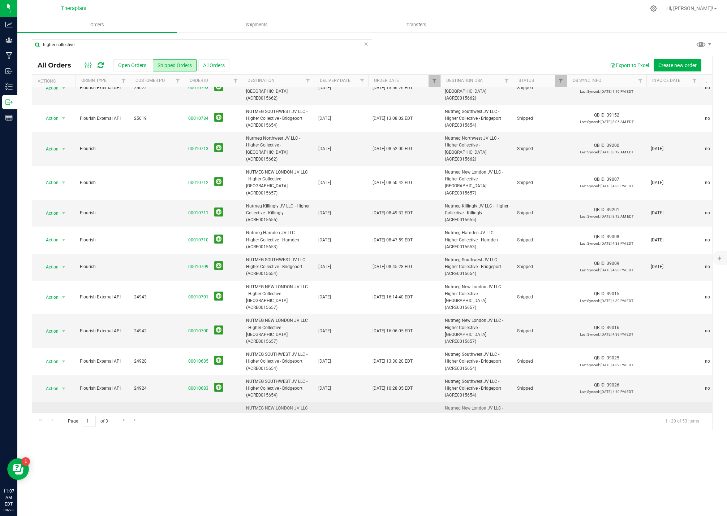
click at [196, 416] on link "00010682" at bounding box center [198, 419] width 20 height 7
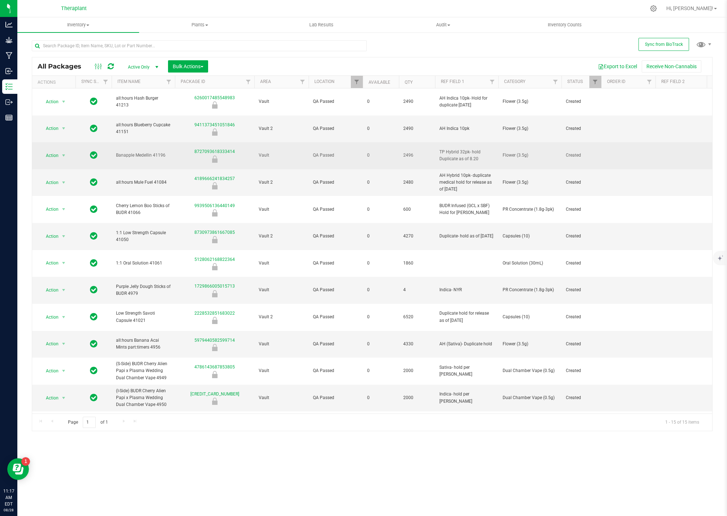
click at [139, 152] on span "Banapple Medellin 41196" at bounding box center [143, 155] width 55 height 7
copy tr "Banapple Medellin 41196"
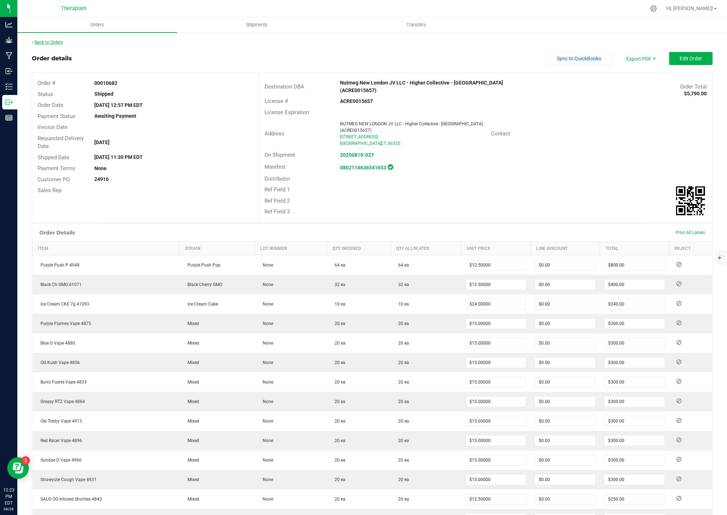
click at [51, 41] on link "Back to Orders" at bounding box center [47, 42] width 31 height 5
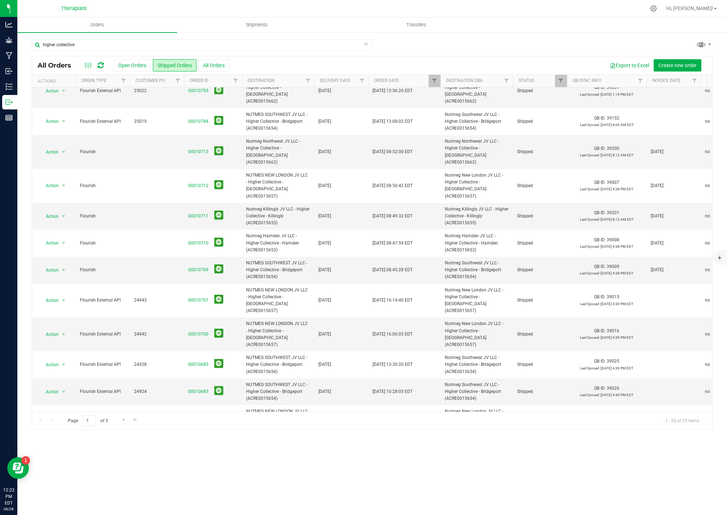
scroll to position [220, 0]
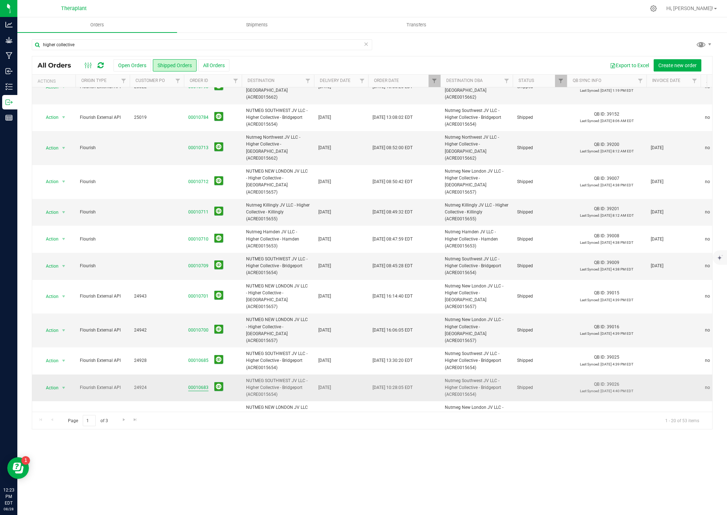
click at [200, 384] on link "00010683" at bounding box center [198, 387] width 20 height 7
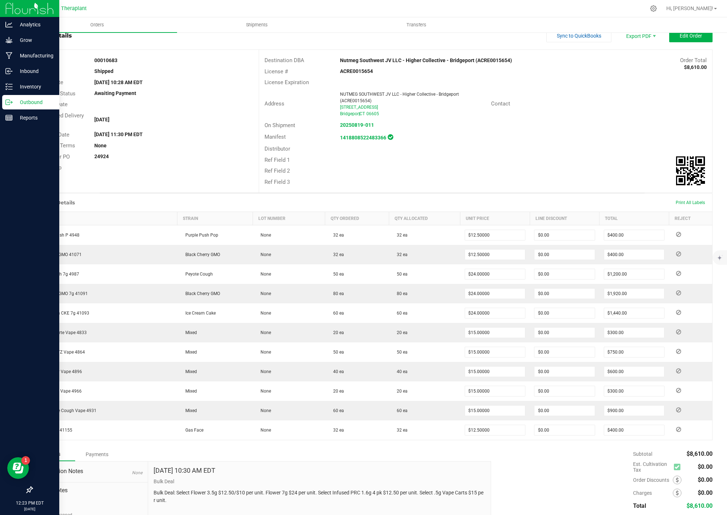
scroll to position [1, 0]
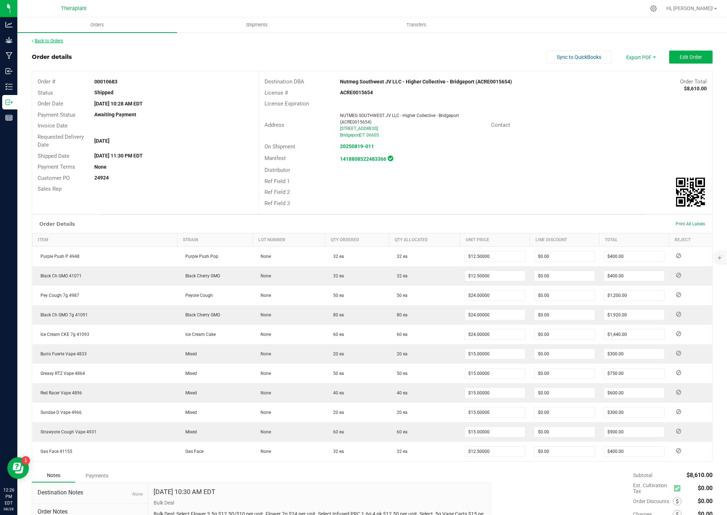
click at [48, 41] on link "Back to Orders" at bounding box center [47, 40] width 31 height 5
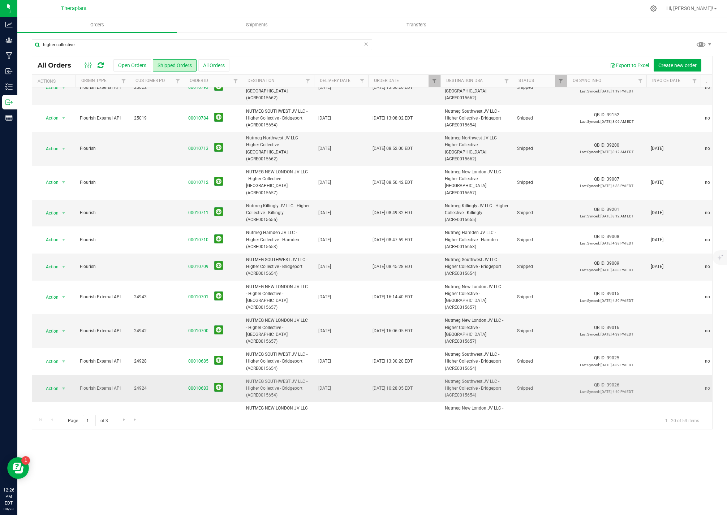
scroll to position [220, 0]
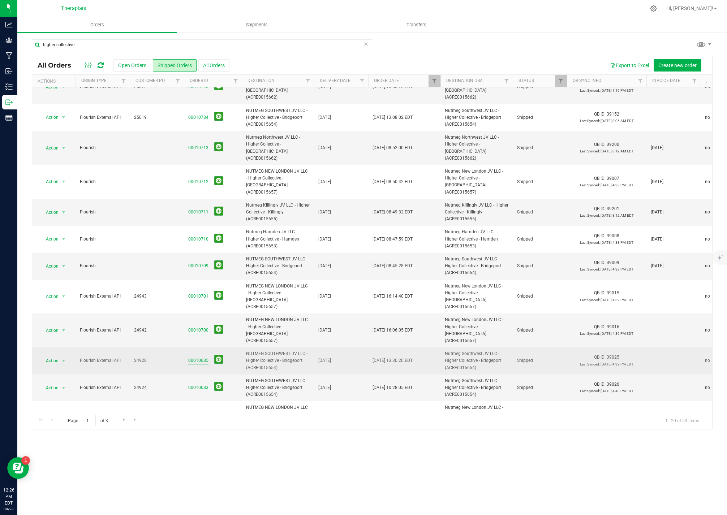
click at [200, 357] on link "00010685" at bounding box center [198, 360] width 20 height 7
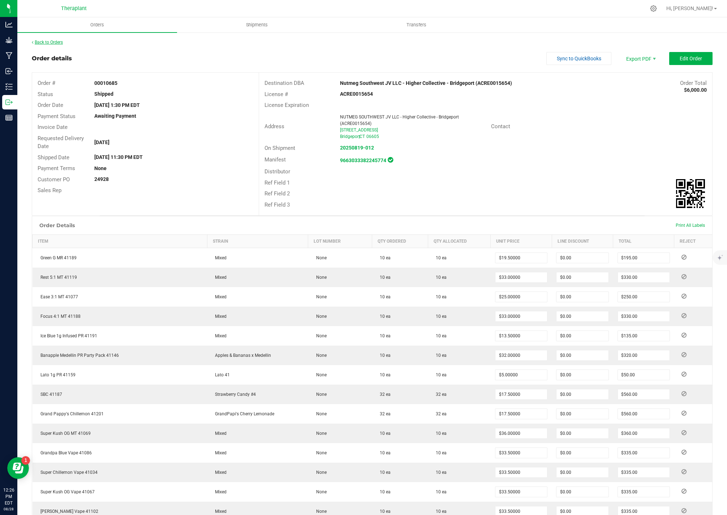
click at [58, 43] on link "Back to Orders" at bounding box center [47, 42] width 31 height 5
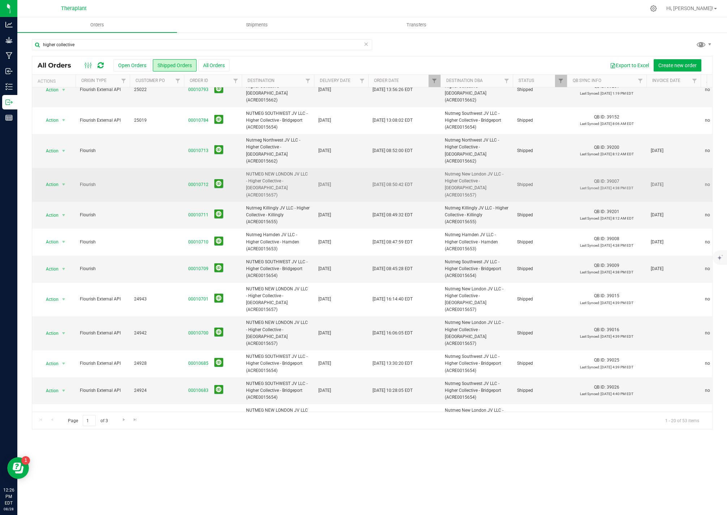
scroll to position [220, 0]
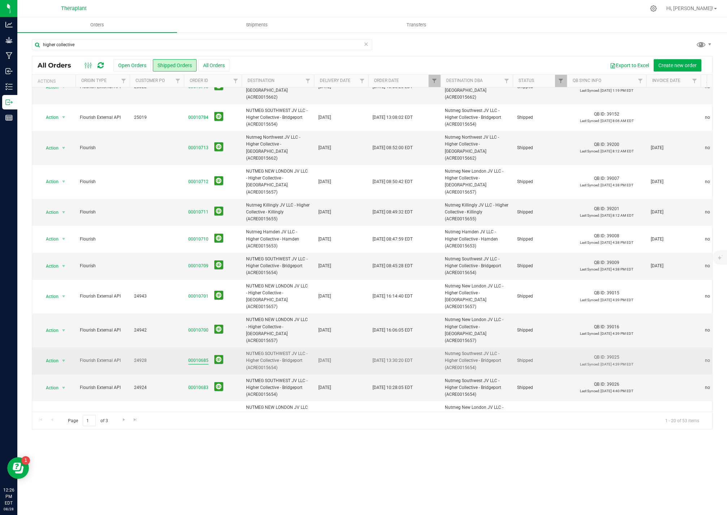
click at [196, 357] on link "00010685" at bounding box center [198, 360] width 20 height 7
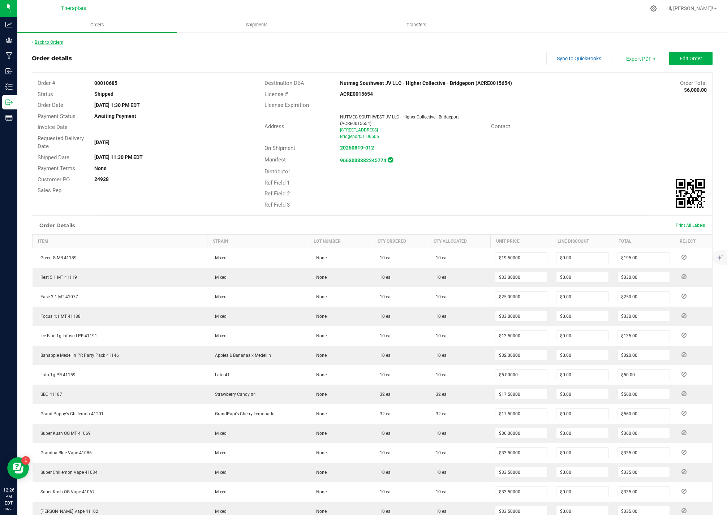
click at [53, 42] on link "Back to Orders" at bounding box center [47, 42] width 31 height 5
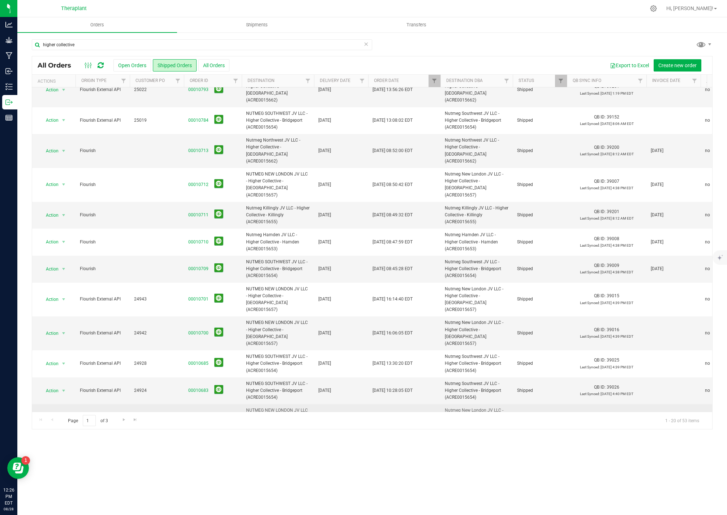
scroll to position [220, 0]
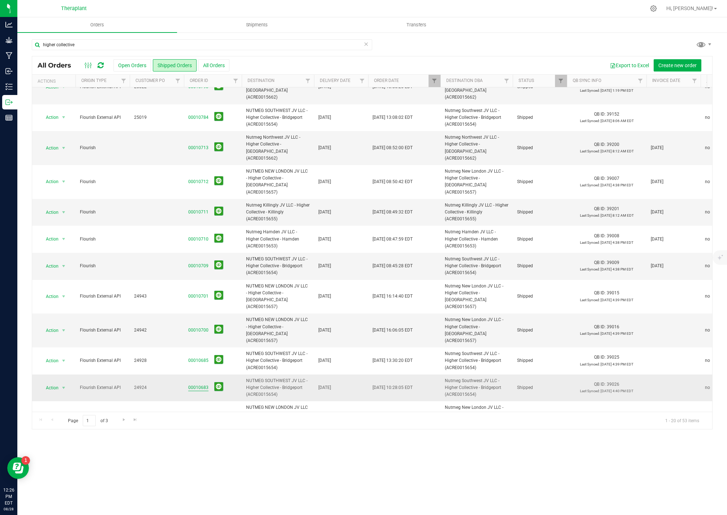
click at [200, 384] on link "00010683" at bounding box center [198, 387] width 20 height 7
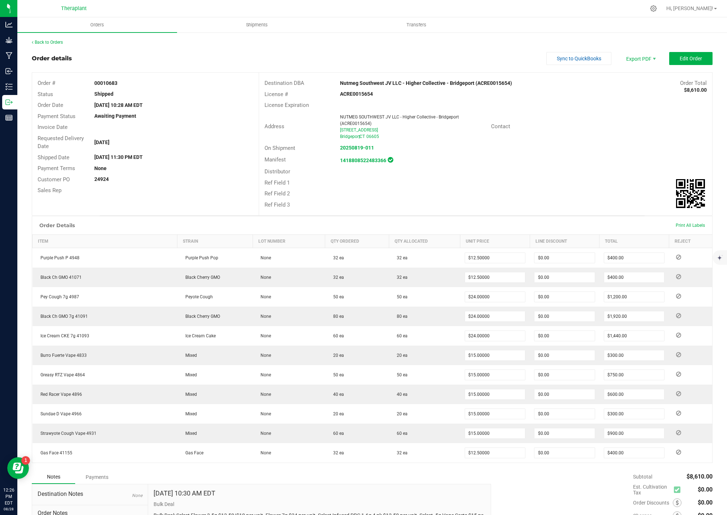
click at [51, 37] on div "Back to Orders Order details Sync to QuickBooks Export PDF Edit Order Order # 0…" at bounding box center [371, 310] width 709 height 557
click at [50, 40] on link "Back to Orders" at bounding box center [47, 42] width 31 height 5
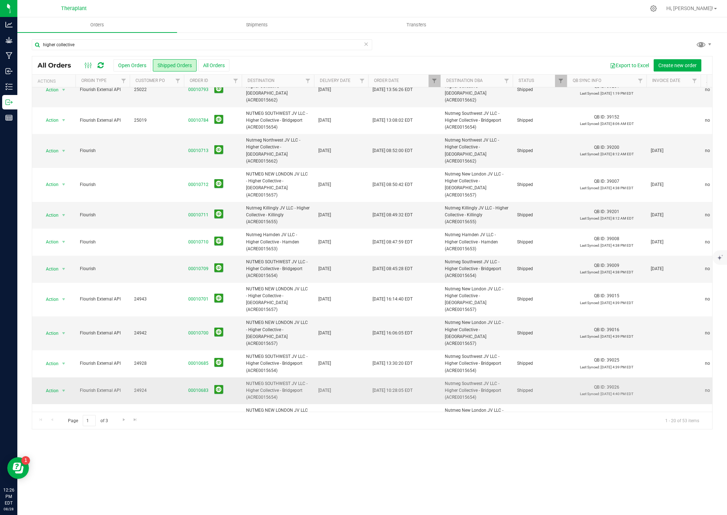
scroll to position [220, 0]
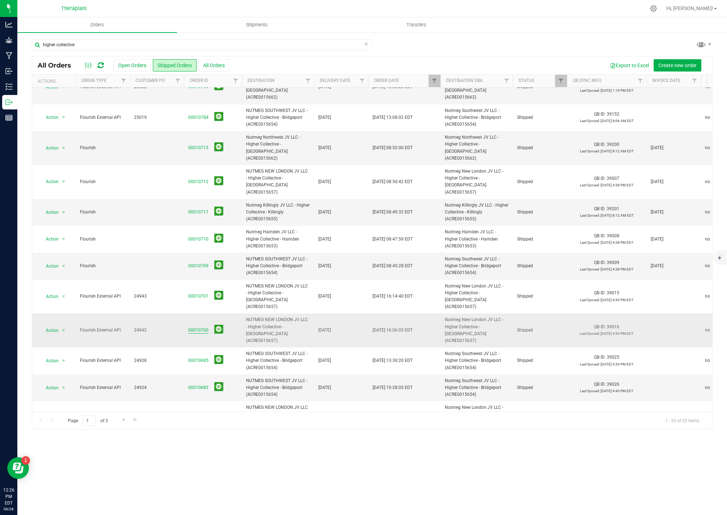
click at [196, 327] on link "00010700" at bounding box center [198, 330] width 20 height 7
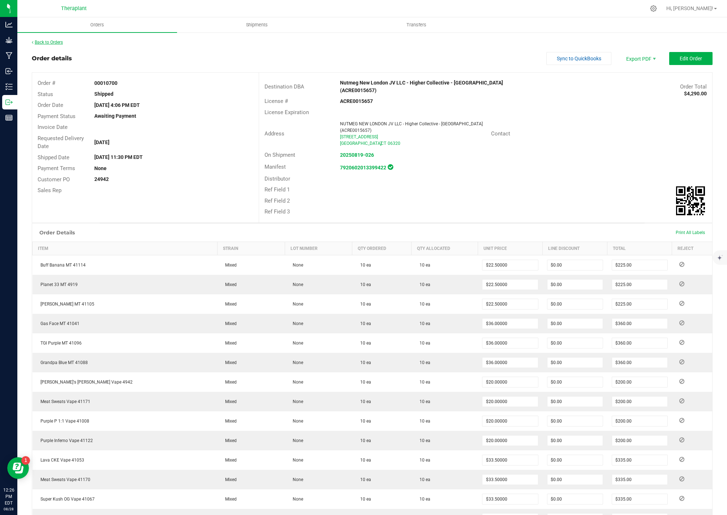
click at [60, 43] on link "Back to Orders" at bounding box center [47, 42] width 31 height 5
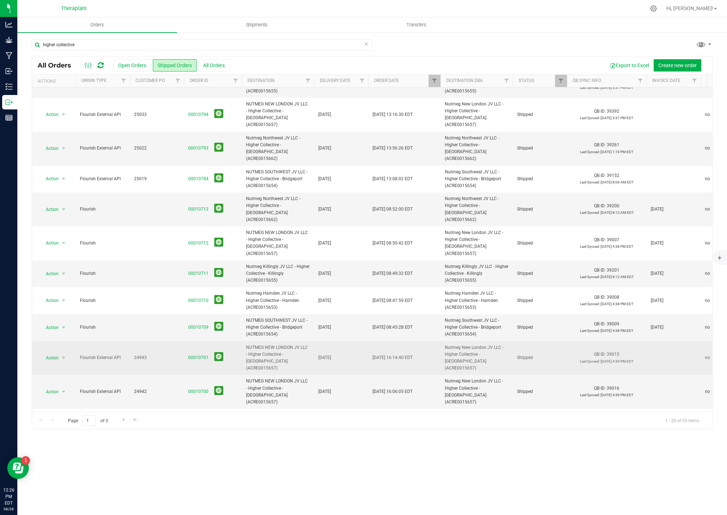
scroll to position [220, 0]
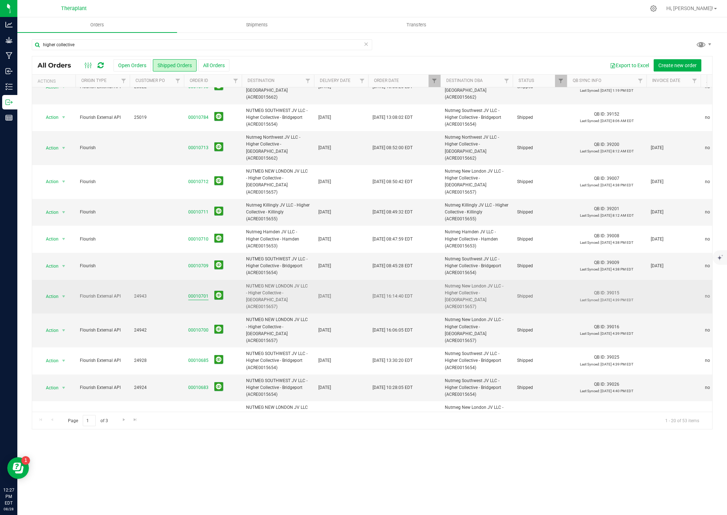
click at [194, 293] on link "00010701" at bounding box center [198, 296] width 20 height 7
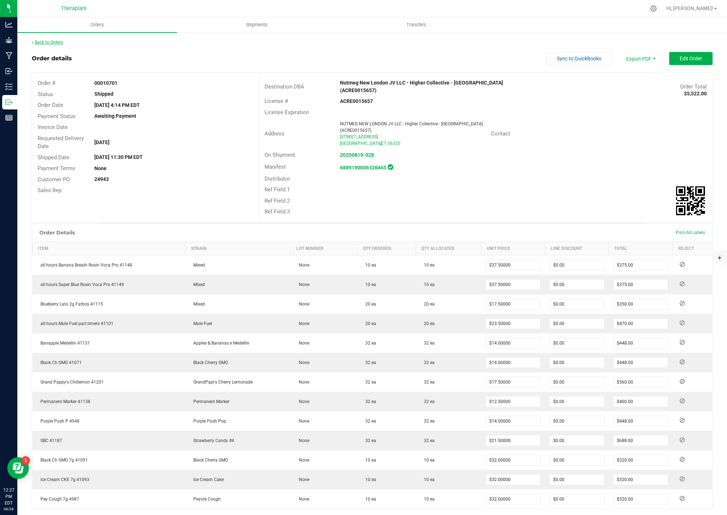
click at [59, 43] on link "Back to Orders" at bounding box center [47, 42] width 31 height 5
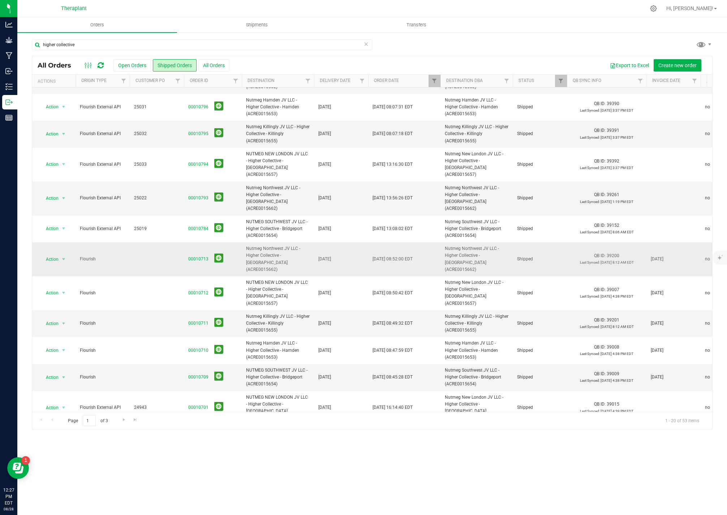
scroll to position [72, 0]
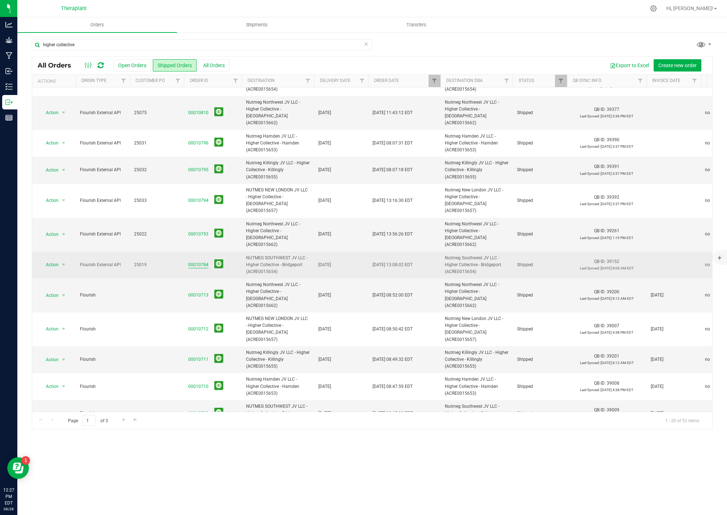
click at [197, 261] on link "00010784" at bounding box center [198, 264] width 20 height 7
